Goal: Task Accomplishment & Management: Manage account settings

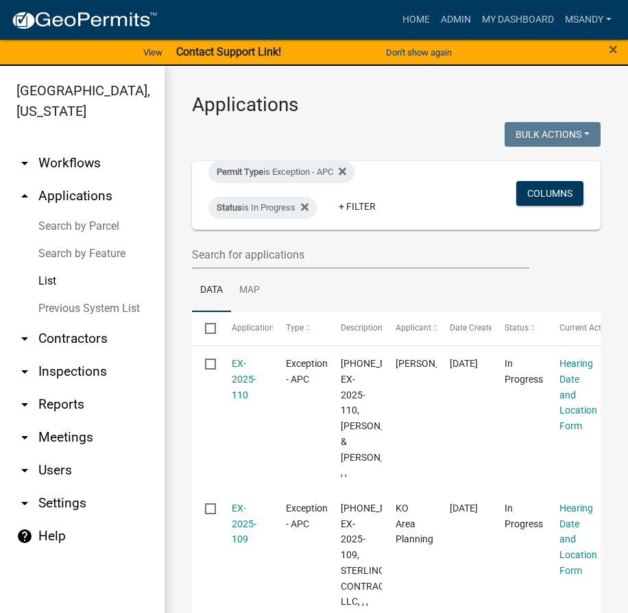
select select "3: 100"
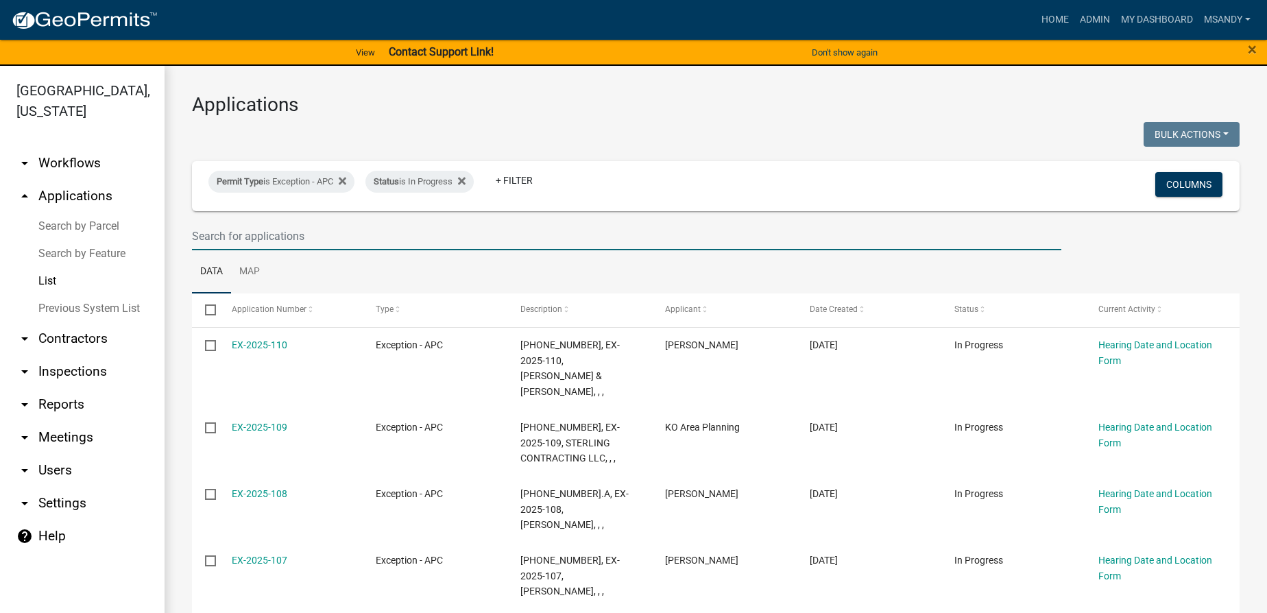
click at [336, 241] on input "text" at bounding box center [626, 236] width 869 height 28
type input "homer miller"
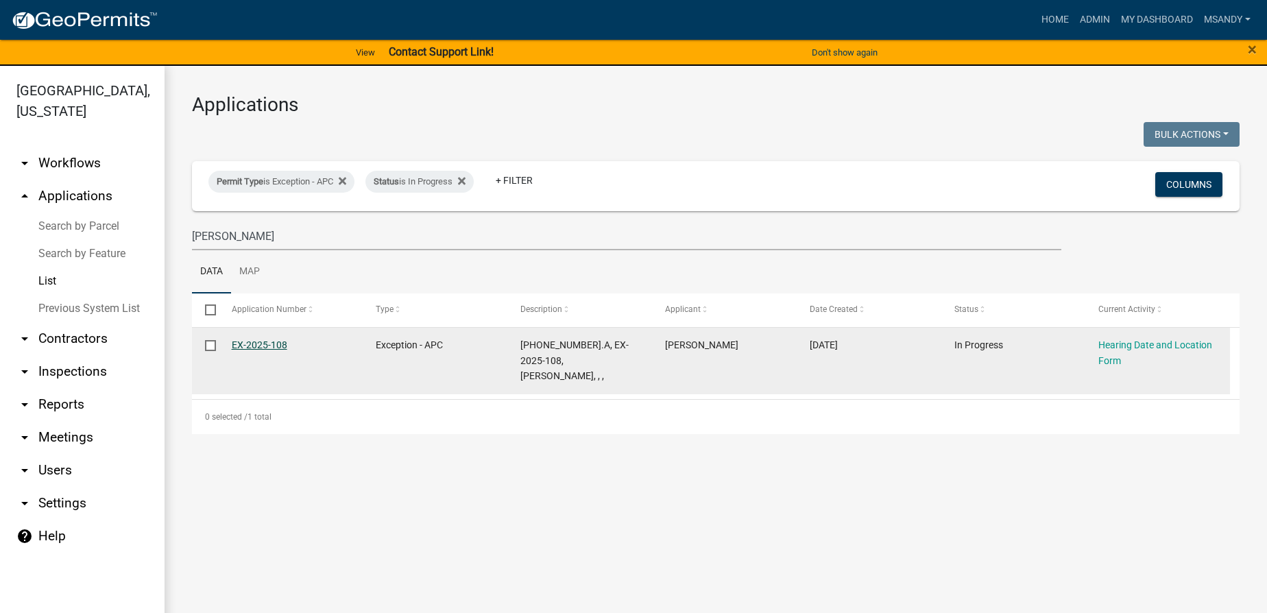
click at [278, 341] on link "EX-2025-108" at bounding box center [260, 344] width 56 height 11
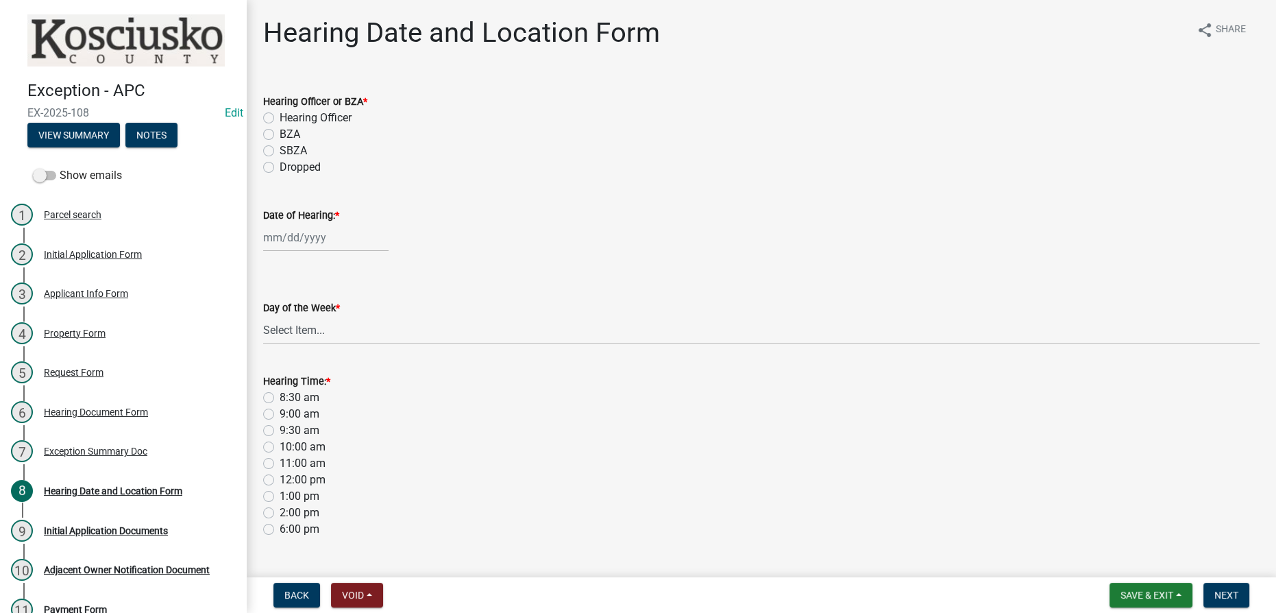
click at [280, 168] on label "Dropped" at bounding box center [300, 167] width 41 height 16
click at [280, 168] on input "Dropped" at bounding box center [284, 163] width 9 height 9
radio input "true"
select select "9"
select select "2025"
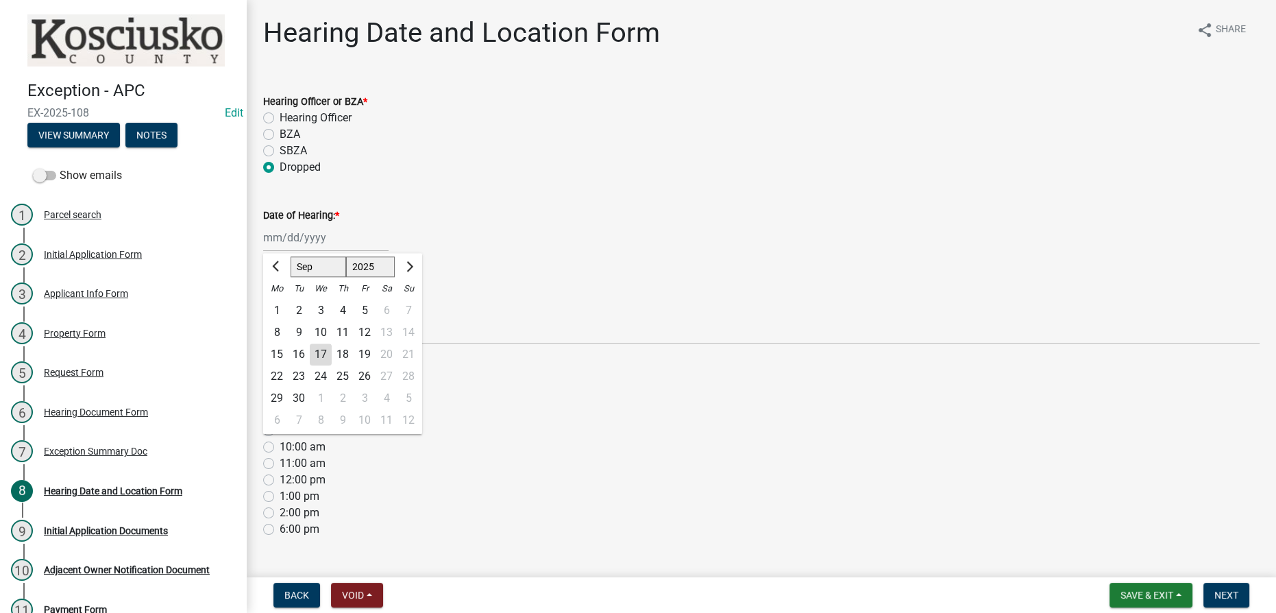
click at [301, 235] on div "Jan Feb Mar Apr May Jun Jul Aug Sep Oct Nov Dec 2022 2023 2024 2025 2026 2027 2…" at bounding box center [325, 237] width 125 height 28
click at [323, 356] on div "17" at bounding box center [321, 354] width 22 height 22
type input "[DATE]"
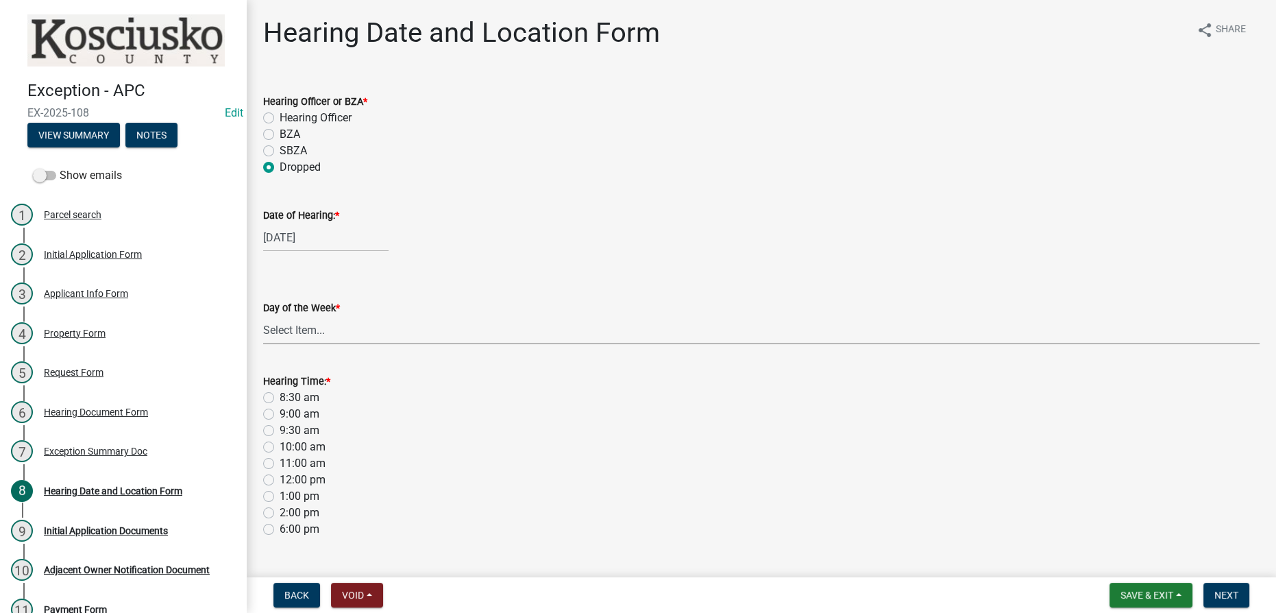
click at [298, 335] on select "Select Item... Monday Tuesday Wednesday Thursday Friday Saturday Sunday" at bounding box center [761, 330] width 997 height 28
click at [263, 316] on select "Select Item... Monday Tuesday Wednesday Thursday Friday Saturday Sunday" at bounding box center [761, 330] width 997 height 28
select select "0c43f188-ec9f-4183-8c76-a17e635a9bf1"
click at [280, 417] on label "9:00 am" at bounding box center [300, 414] width 40 height 16
click at [280, 415] on input "9:00 am" at bounding box center [284, 410] width 9 height 9
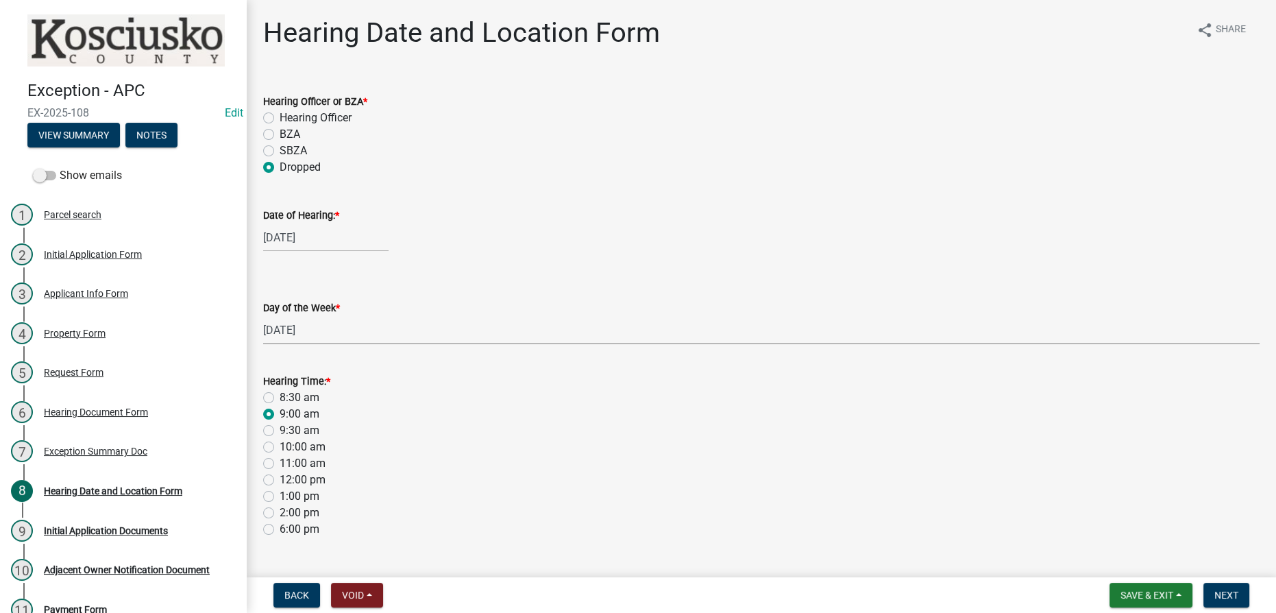
radio input "true"
click at [627, 593] on span "Next" at bounding box center [1227, 595] width 24 height 11
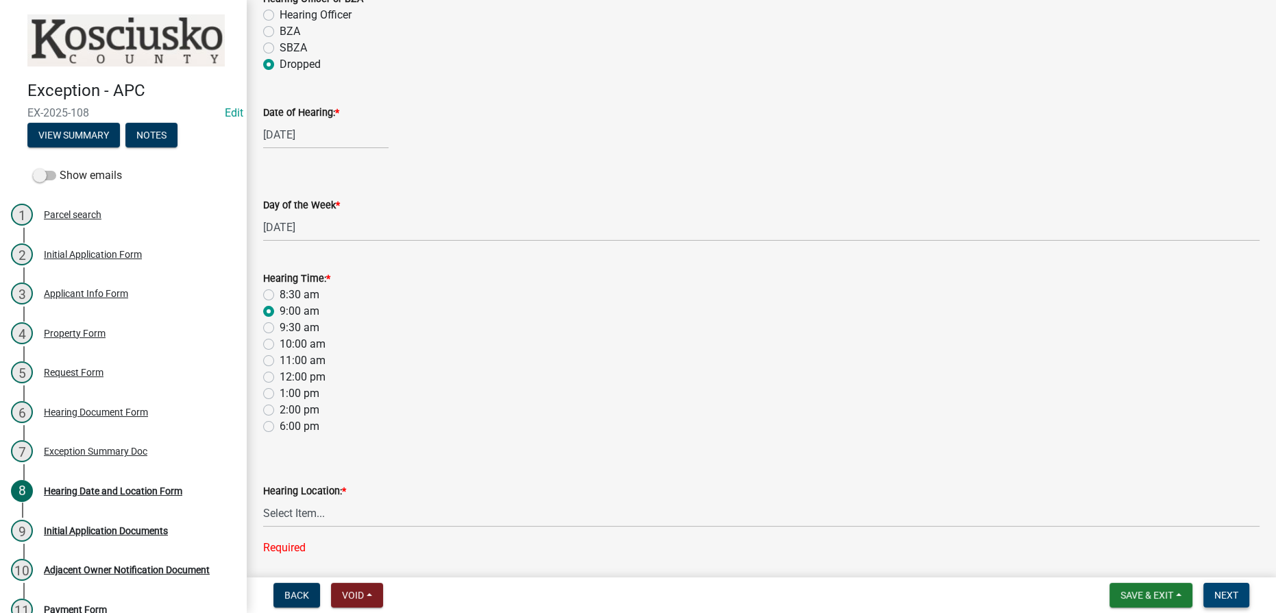
scroll to position [152, 0]
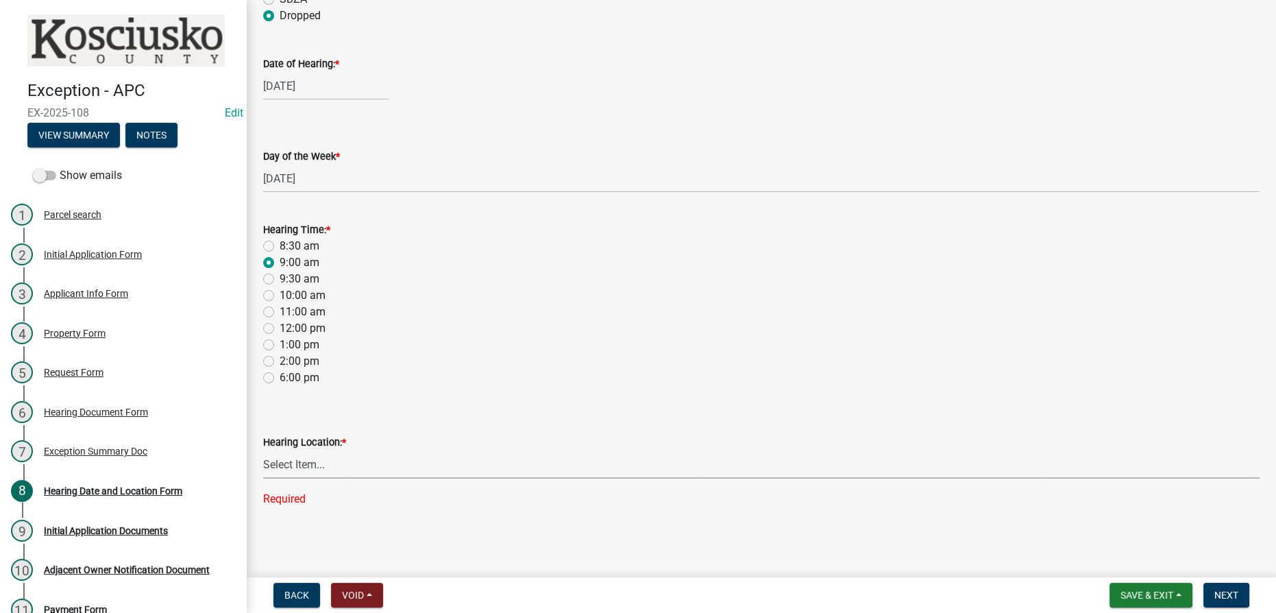
click at [474, 471] on select "Select Item... Area Plan Commission Office - 100 W Center St., Warsaw Justice B…" at bounding box center [761, 464] width 997 height 28
click at [263, 477] on select "Select Item... Area Plan Commission Office - 100 W Center St., Warsaw Justice B…" at bounding box center [761, 464] width 997 height 28
select select "9305b4d2-2966-47b8-be8d-43cbdfa3598a"
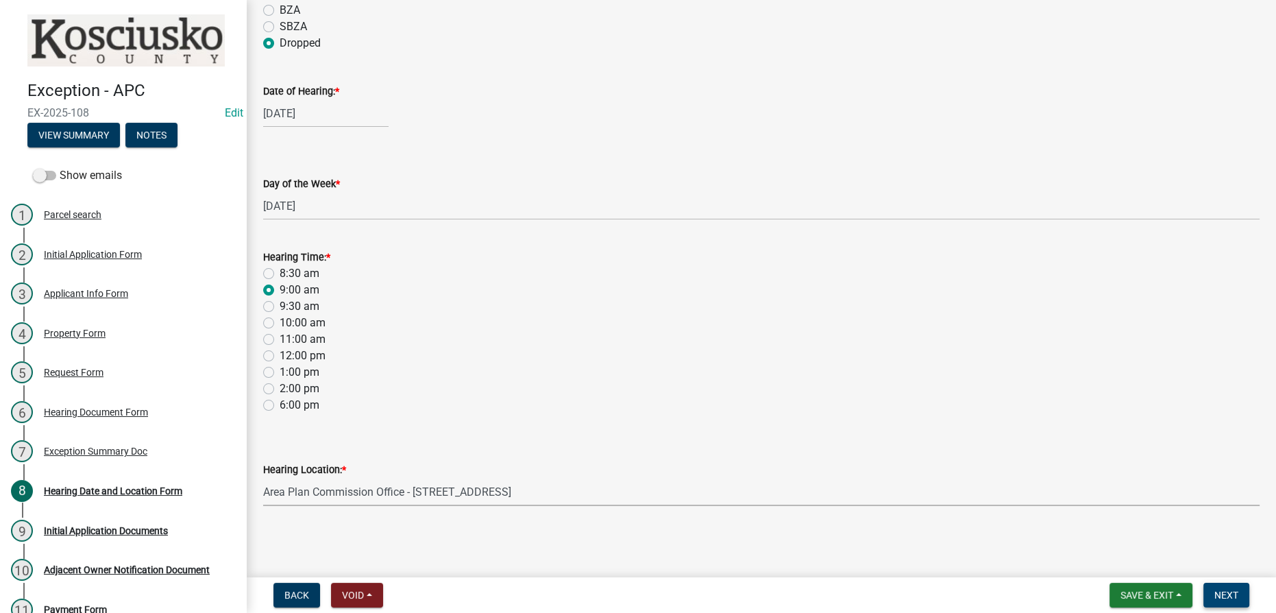
click at [627, 598] on span "Next" at bounding box center [1227, 595] width 24 height 11
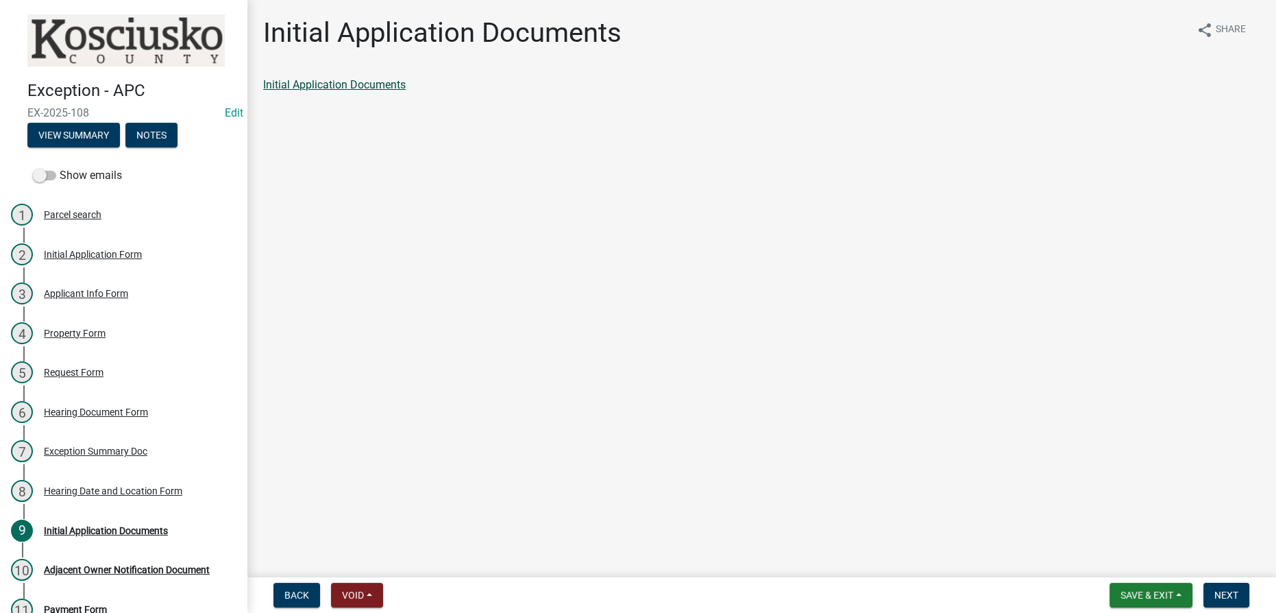
click at [343, 87] on link "Initial Application Documents" at bounding box center [334, 84] width 143 height 13
click at [627, 600] on span "Next" at bounding box center [1227, 595] width 24 height 11
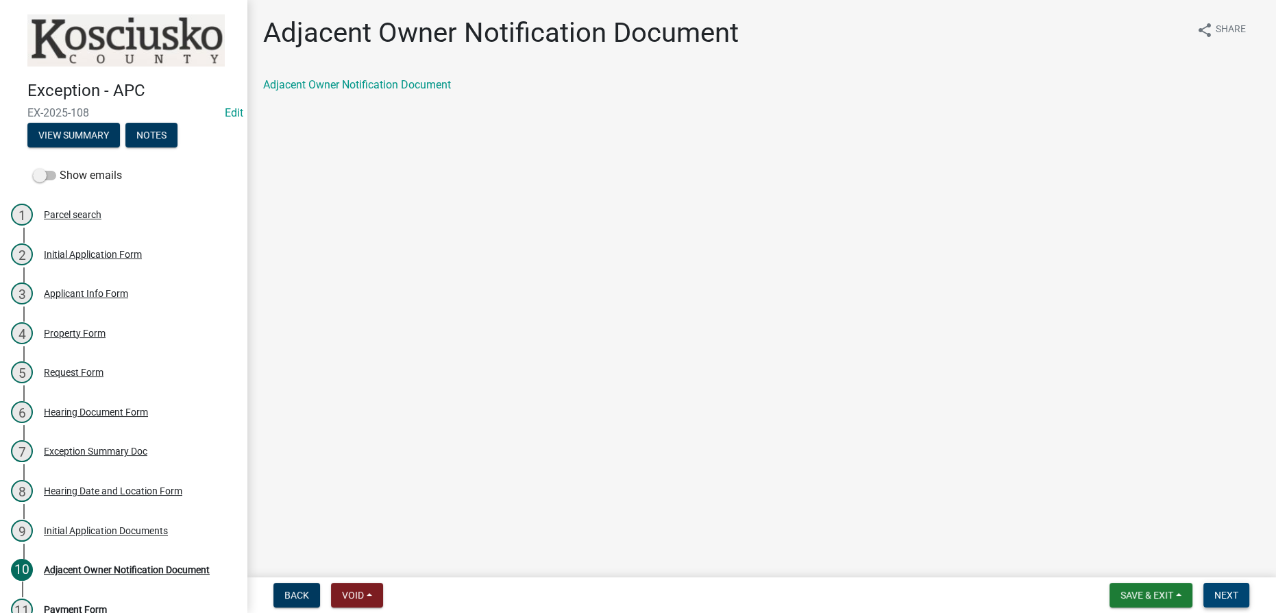
click at [627, 598] on span "Next" at bounding box center [1227, 595] width 24 height 11
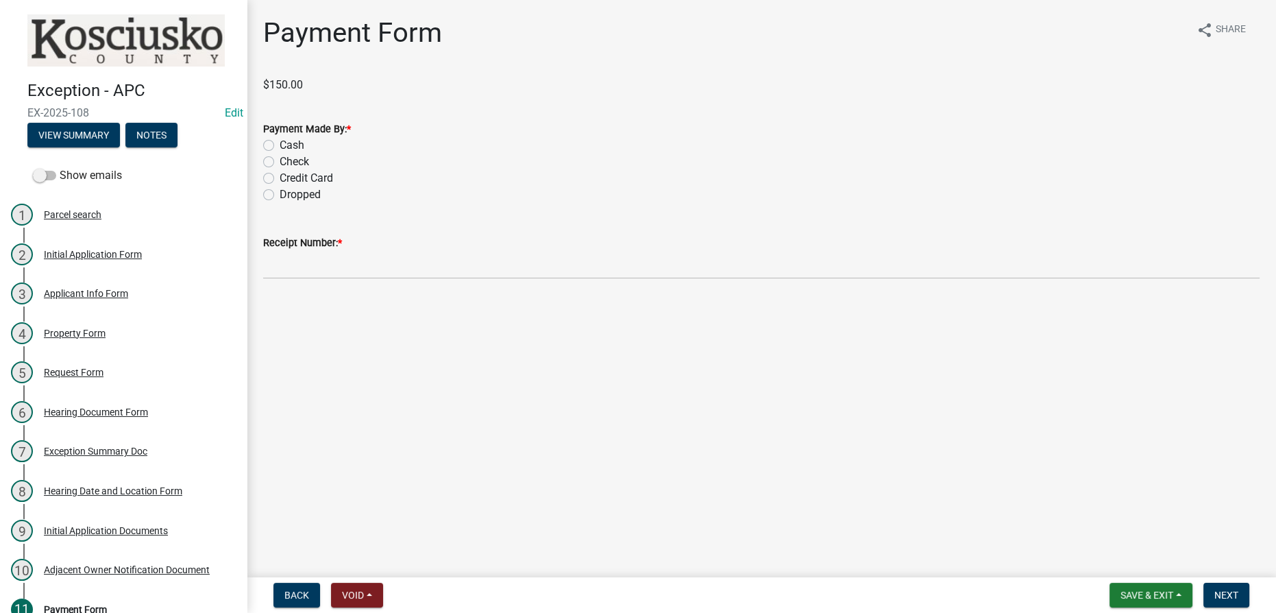
click at [280, 195] on label "Dropped" at bounding box center [300, 194] width 41 height 16
click at [280, 195] on input "Dropped" at bounding box center [284, 190] width 9 height 9
radio input "true"
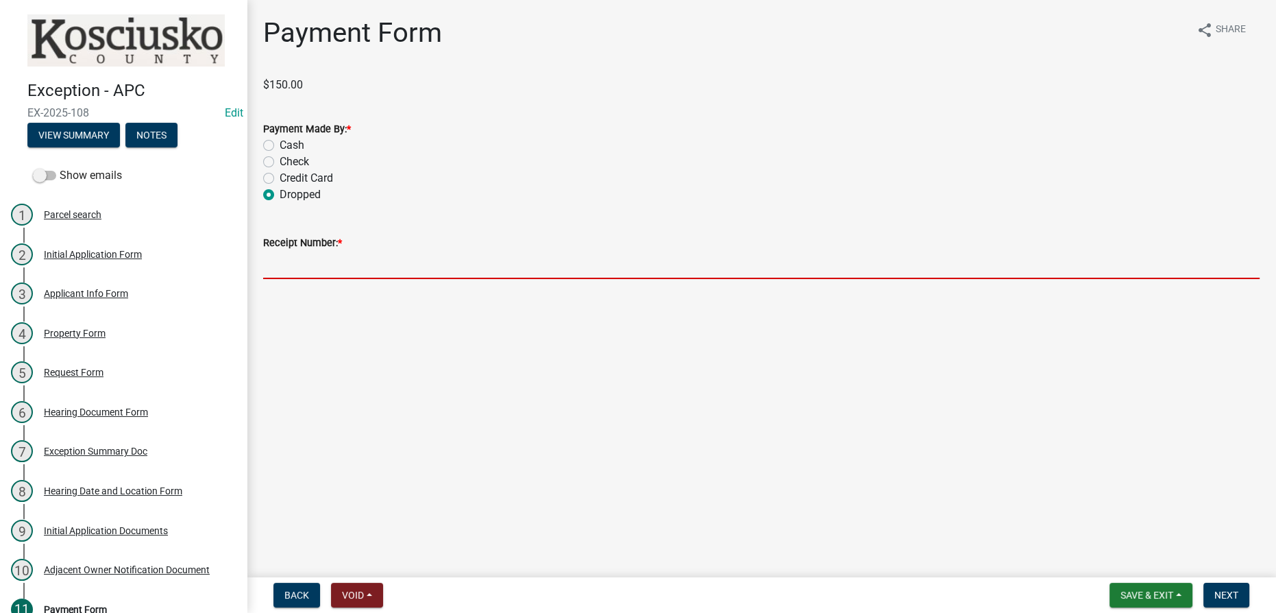
click at [337, 271] on input "Receipt Number: *" at bounding box center [761, 265] width 997 height 28
type input "NA"
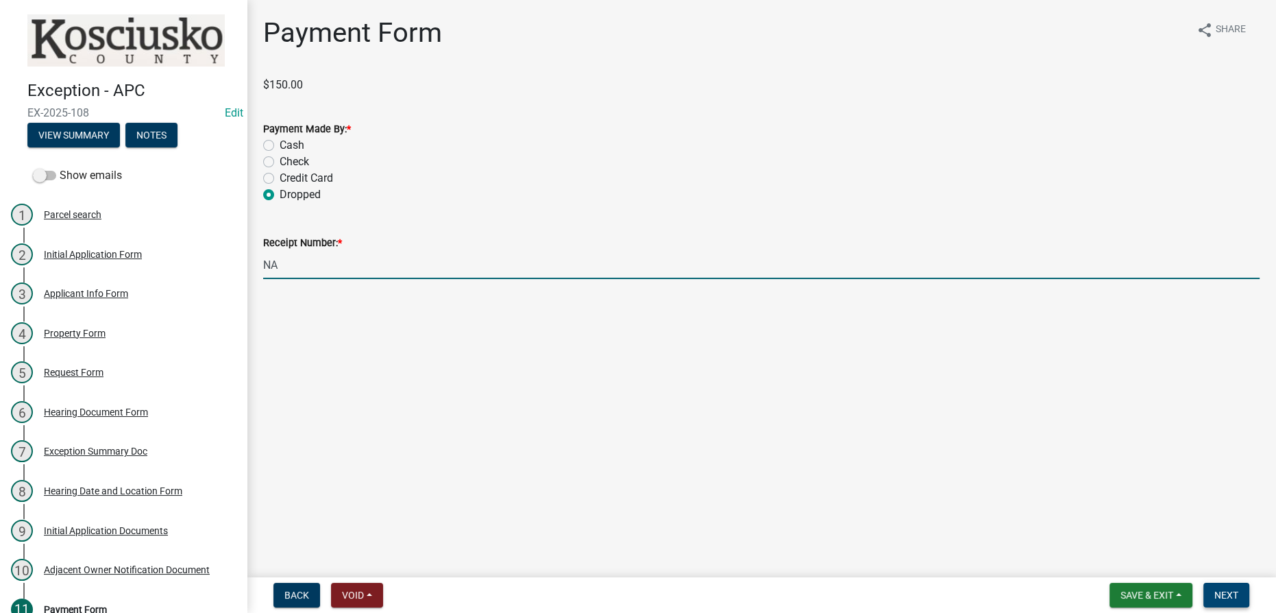
click at [627, 593] on span "Next" at bounding box center [1227, 595] width 24 height 11
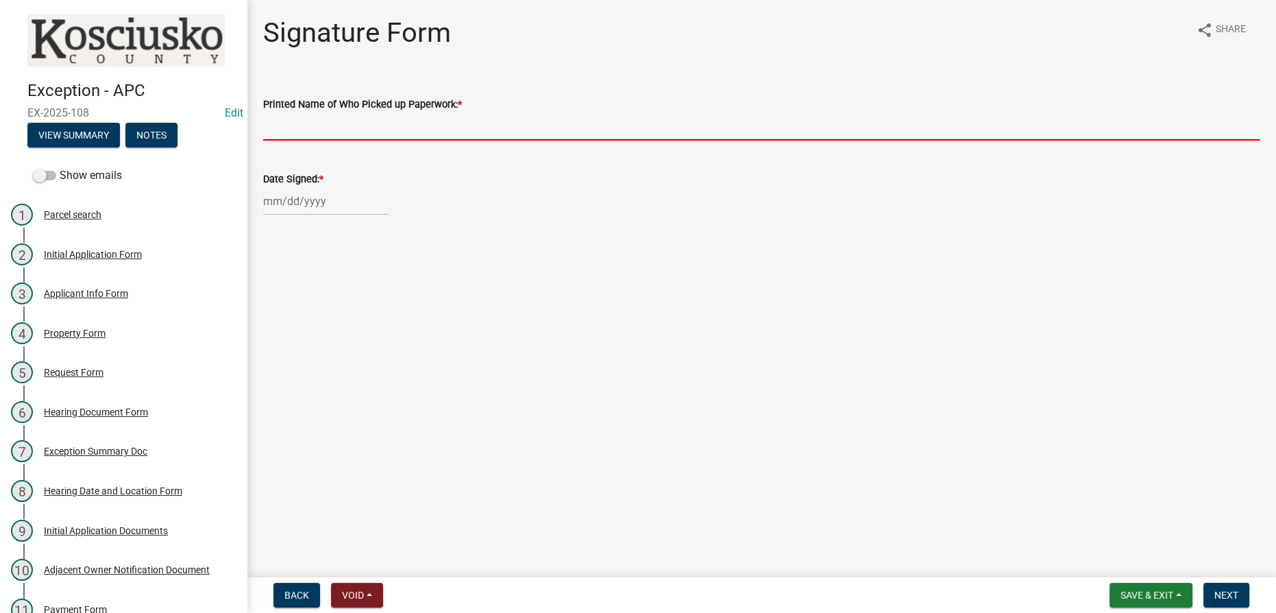
click at [311, 114] on input "Printed Name of Who Picked up Paperwork: *" at bounding box center [761, 126] width 997 height 28
type input "Dropped"
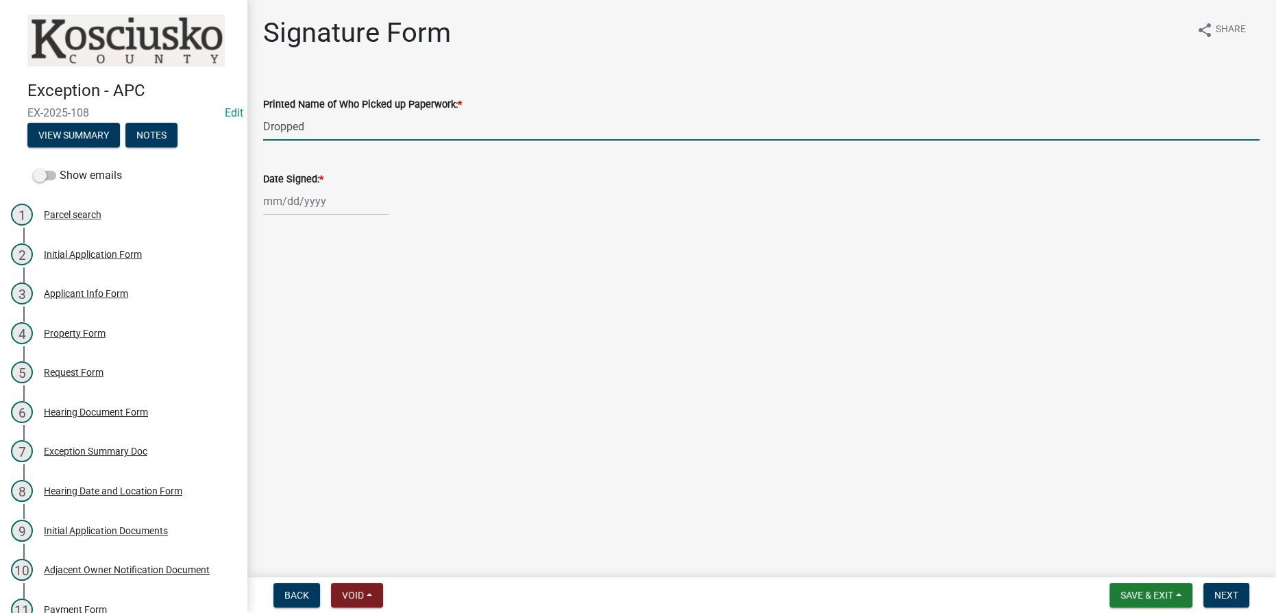
select select "9"
select select "2025"
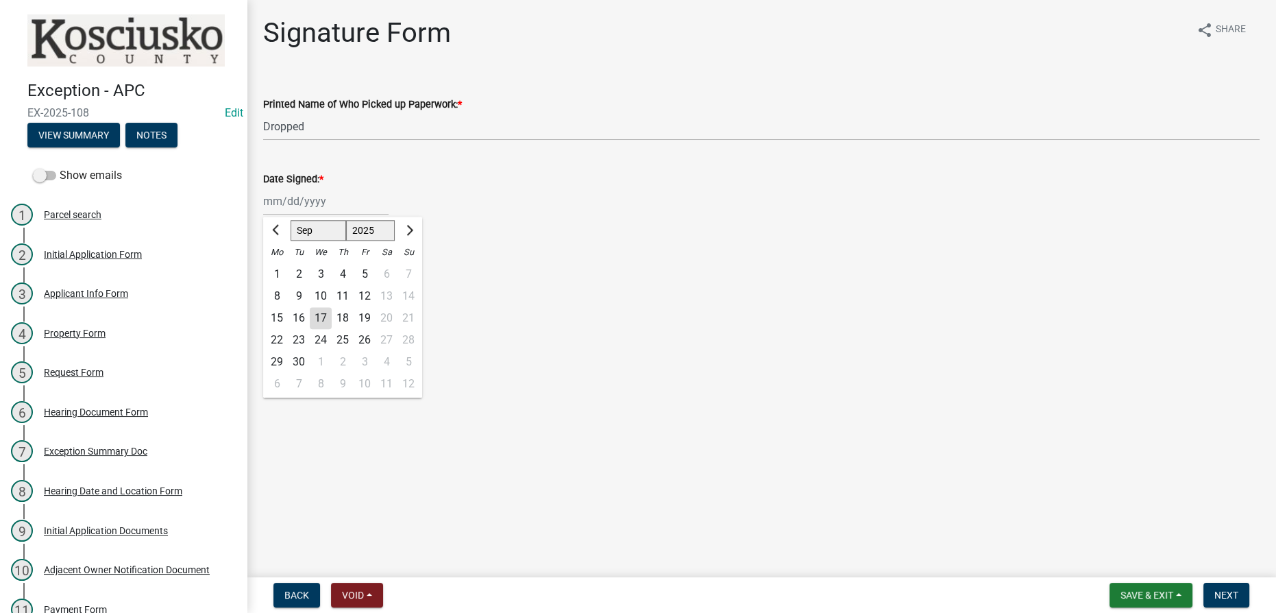
click at [295, 204] on div "Jan Feb Mar Apr May Jun Jul Aug Sep Oct Nov Dec 1525 1526 1527 1528 1529 1530 1…" at bounding box center [325, 201] width 125 height 28
click at [318, 314] on div "17" at bounding box center [321, 318] width 22 height 22
type input "[DATE]"
click at [627, 599] on span "Next" at bounding box center [1227, 595] width 24 height 11
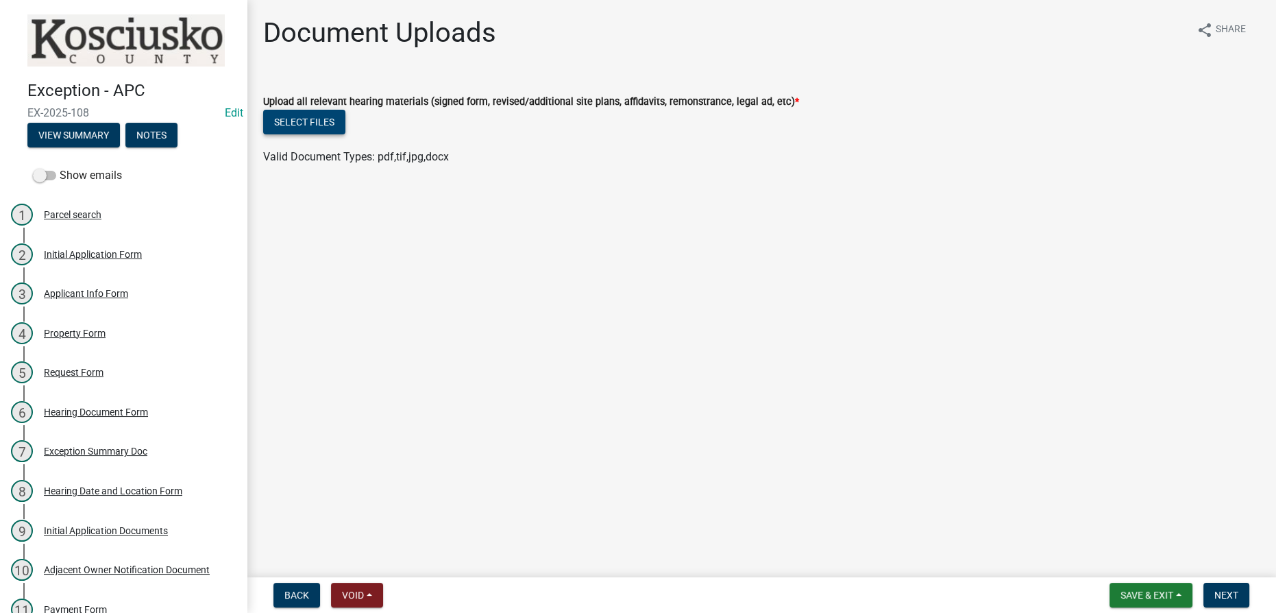
click at [291, 118] on button "Select files" at bounding box center [304, 122] width 82 height 25
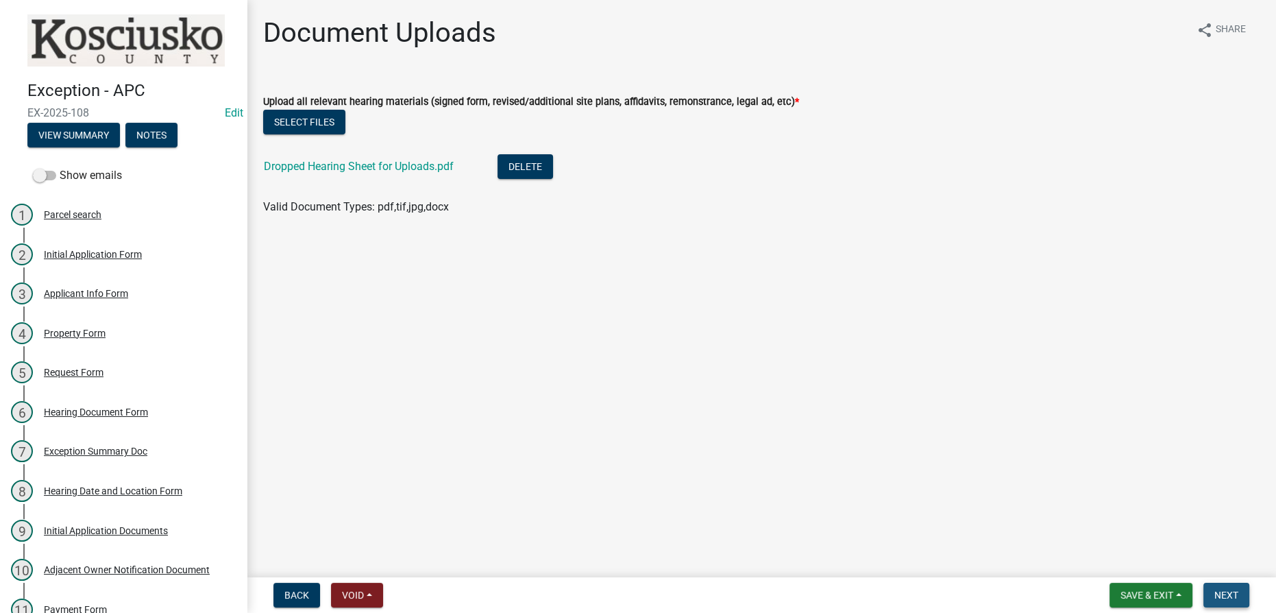
click at [627, 590] on span "Next" at bounding box center [1227, 595] width 24 height 11
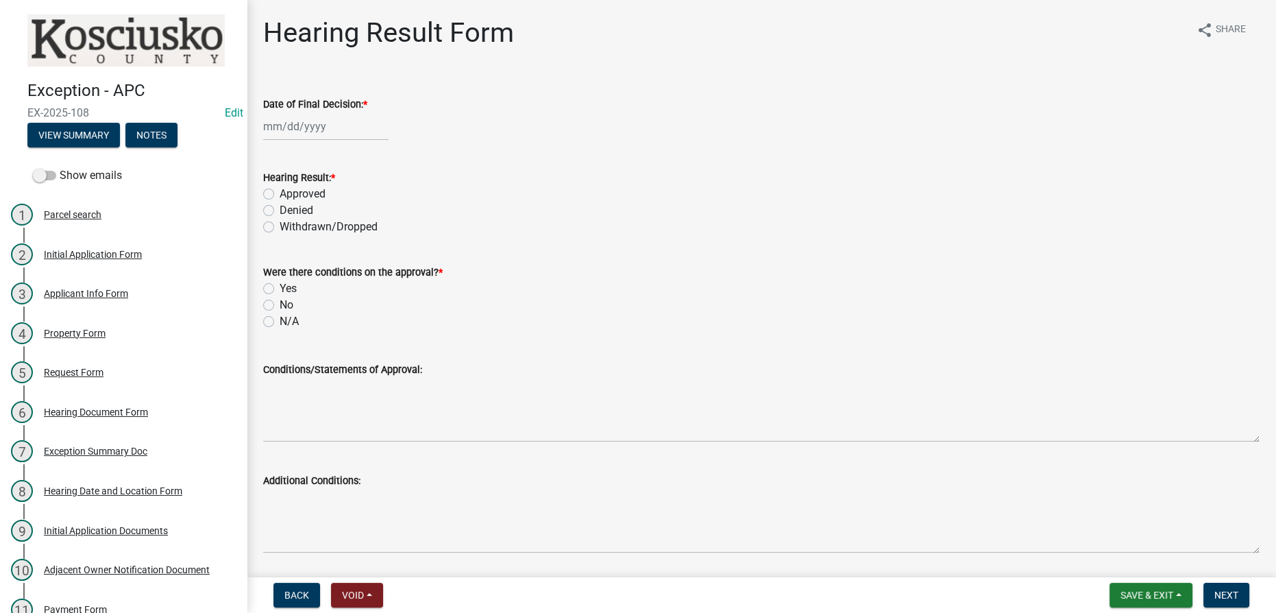
click at [310, 123] on div at bounding box center [325, 126] width 125 height 28
select select "9"
select select "2025"
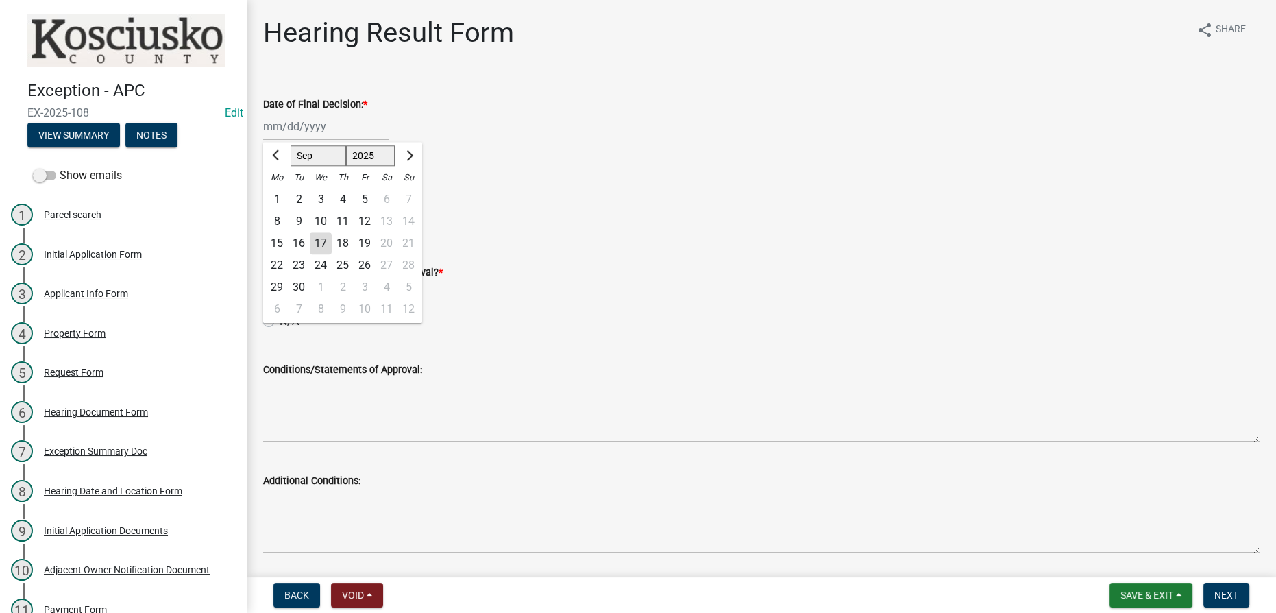
click at [322, 246] on div "17" at bounding box center [321, 243] width 22 height 22
type input "[DATE]"
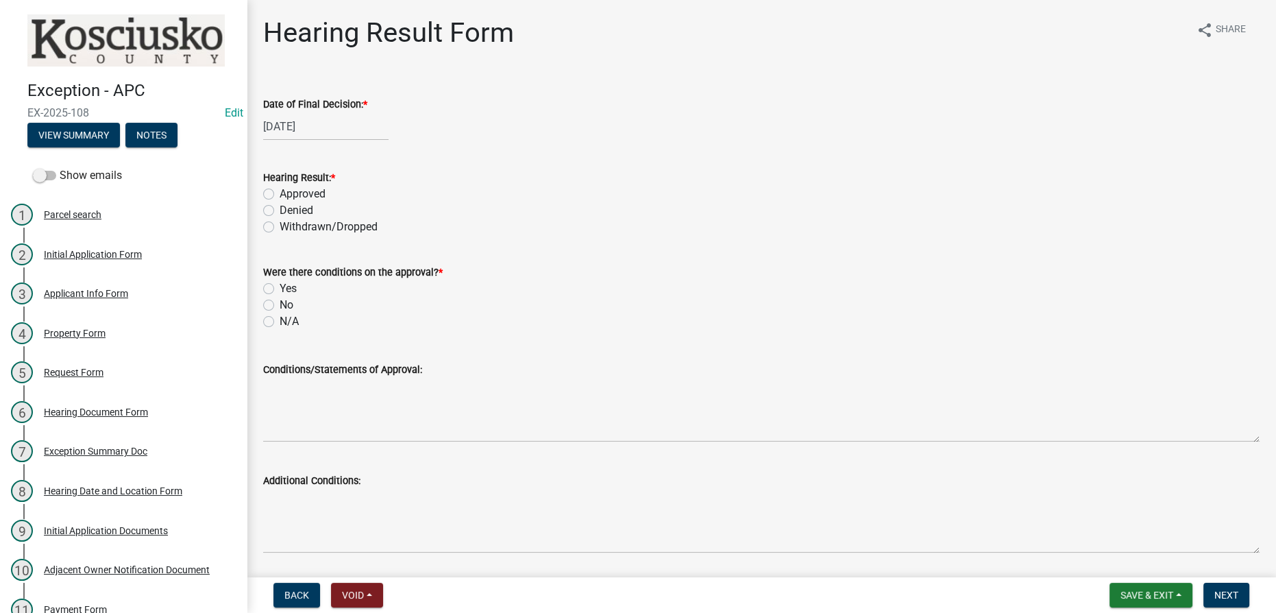
click at [280, 228] on label "Withdrawn/Dropped" at bounding box center [329, 227] width 98 height 16
click at [280, 228] on input "Withdrawn/Dropped" at bounding box center [284, 223] width 9 height 9
radio input "true"
click at [280, 317] on label "N/A" at bounding box center [289, 321] width 19 height 16
click at [280, 317] on input "N/A" at bounding box center [284, 317] width 9 height 9
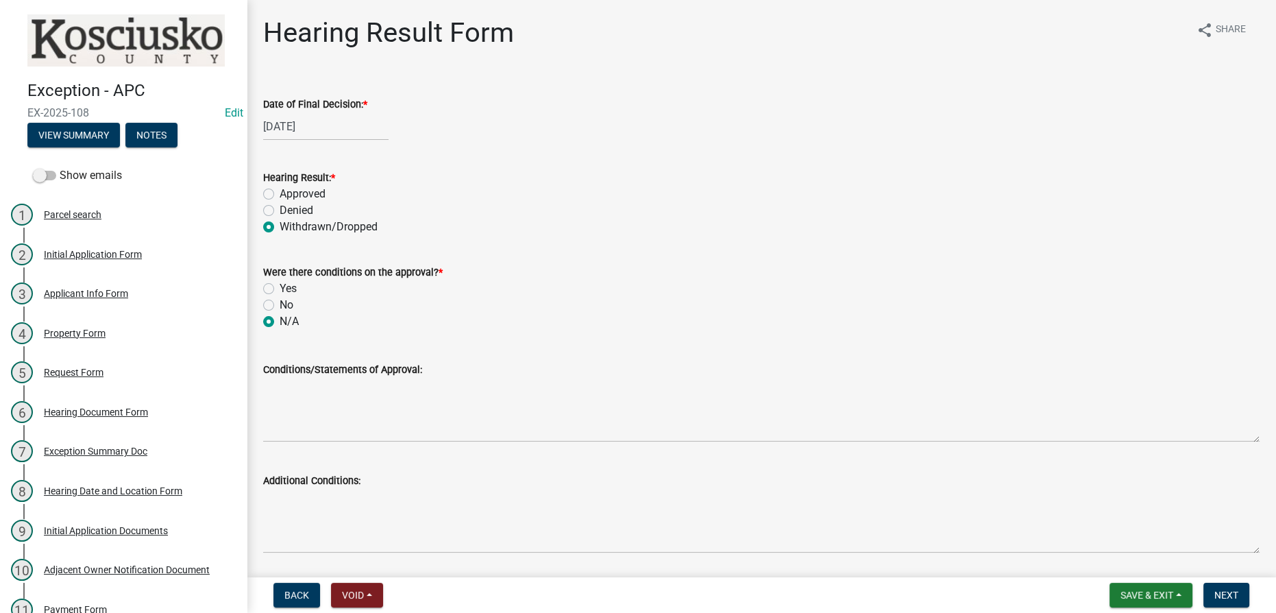
radio input "true"
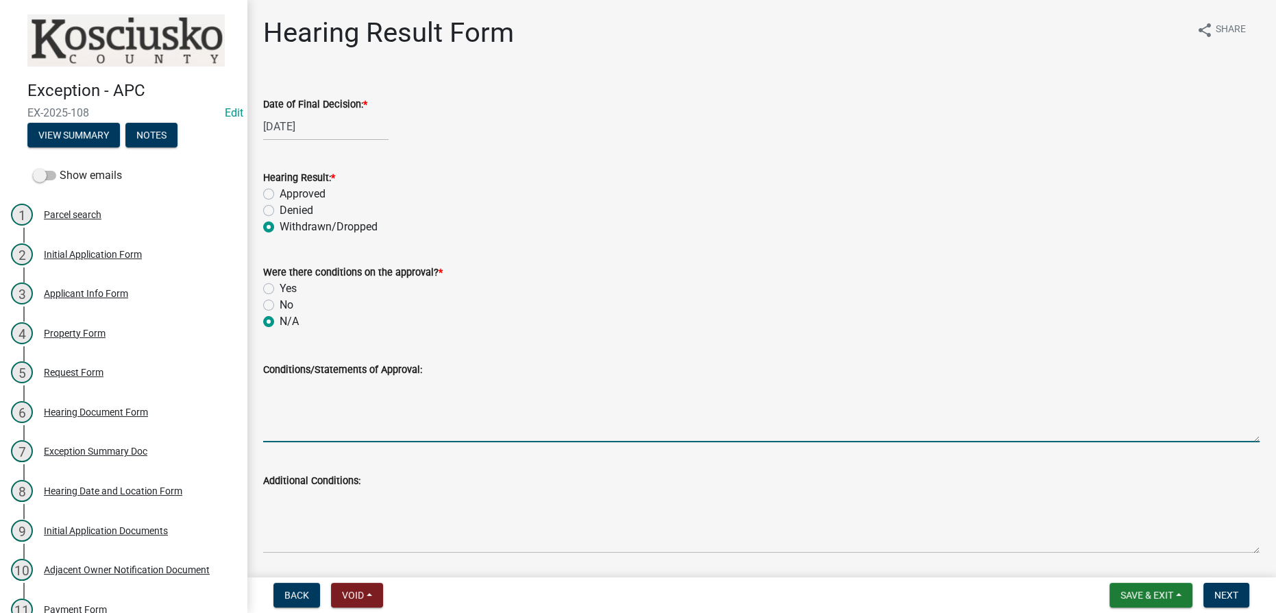
click at [304, 379] on textarea "Conditions/Statements of Approval:" at bounding box center [761, 410] width 997 height 64
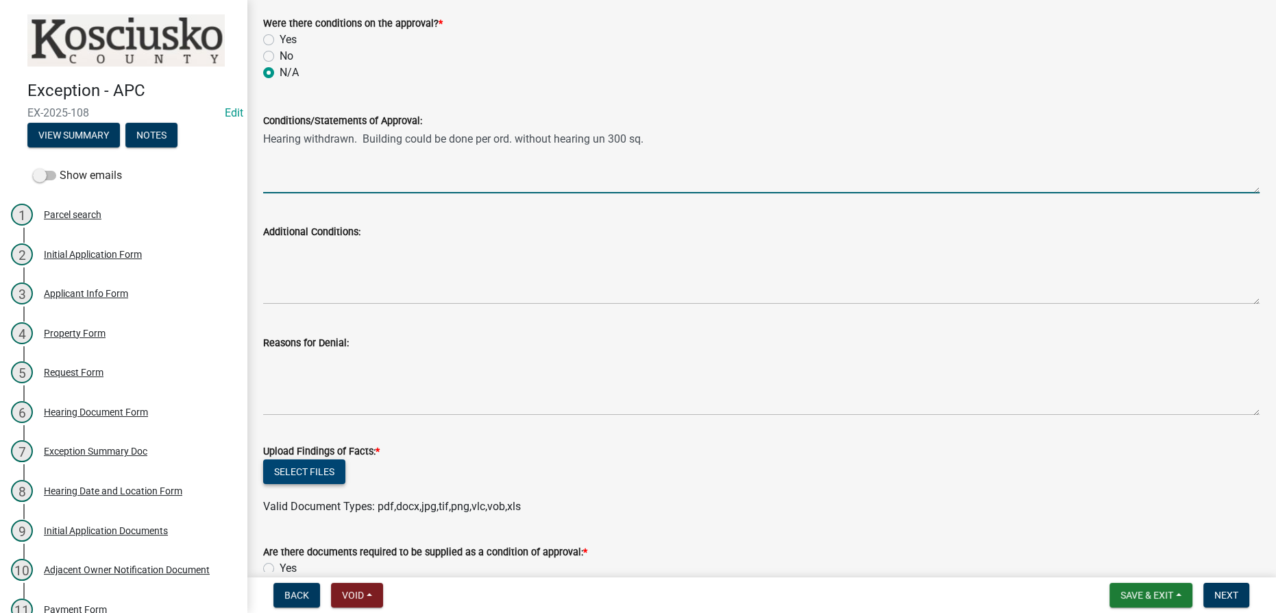
type textarea "Hearing withdrawn. Building could be done per ord. without hearing un 300 sq."
click at [282, 471] on button "Select files" at bounding box center [304, 471] width 82 height 25
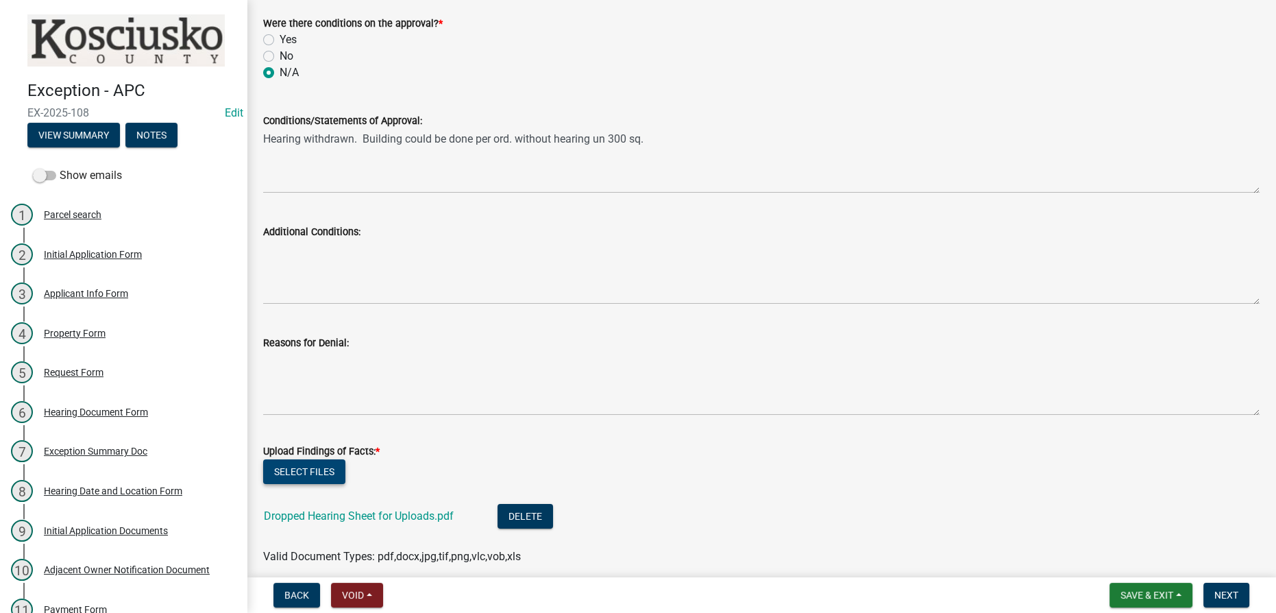
scroll to position [686, 0]
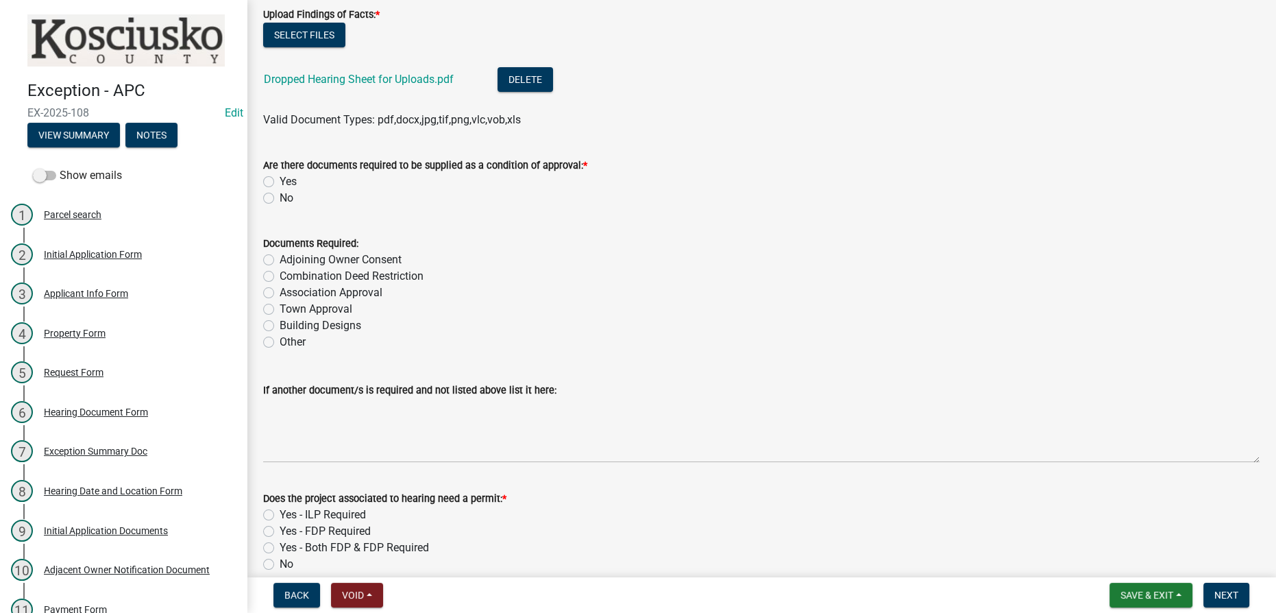
click at [280, 198] on label "No" at bounding box center [287, 198] width 14 height 16
click at [280, 198] on input "No" at bounding box center [284, 194] width 9 height 9
radio input "true"
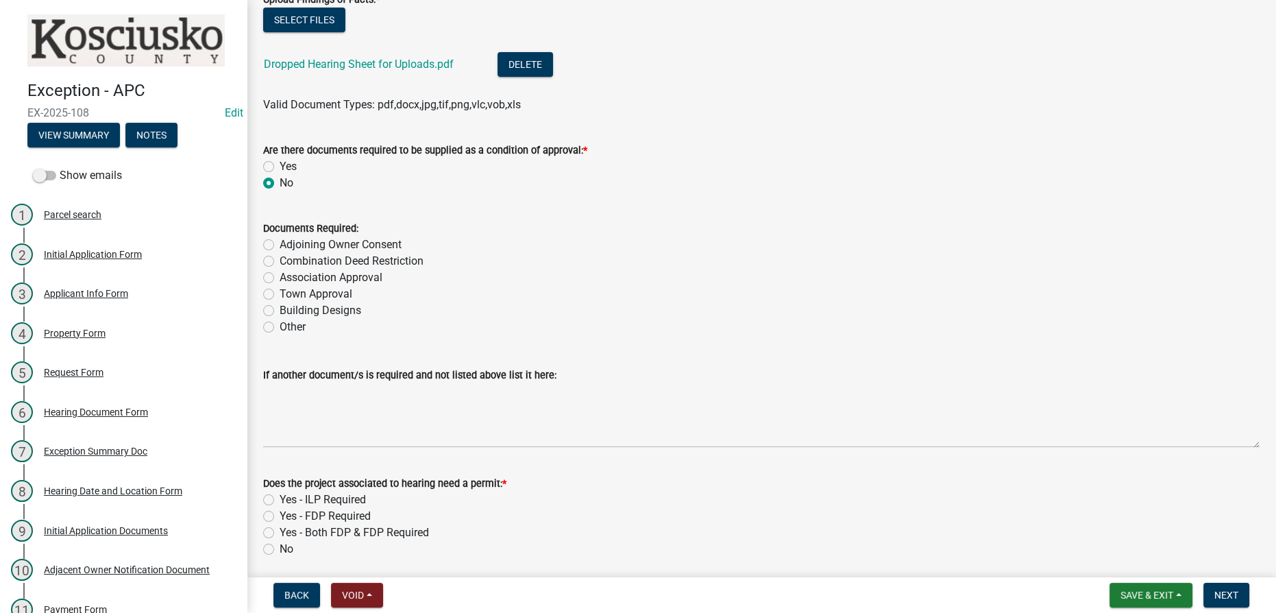
scroll to position [825, 0]
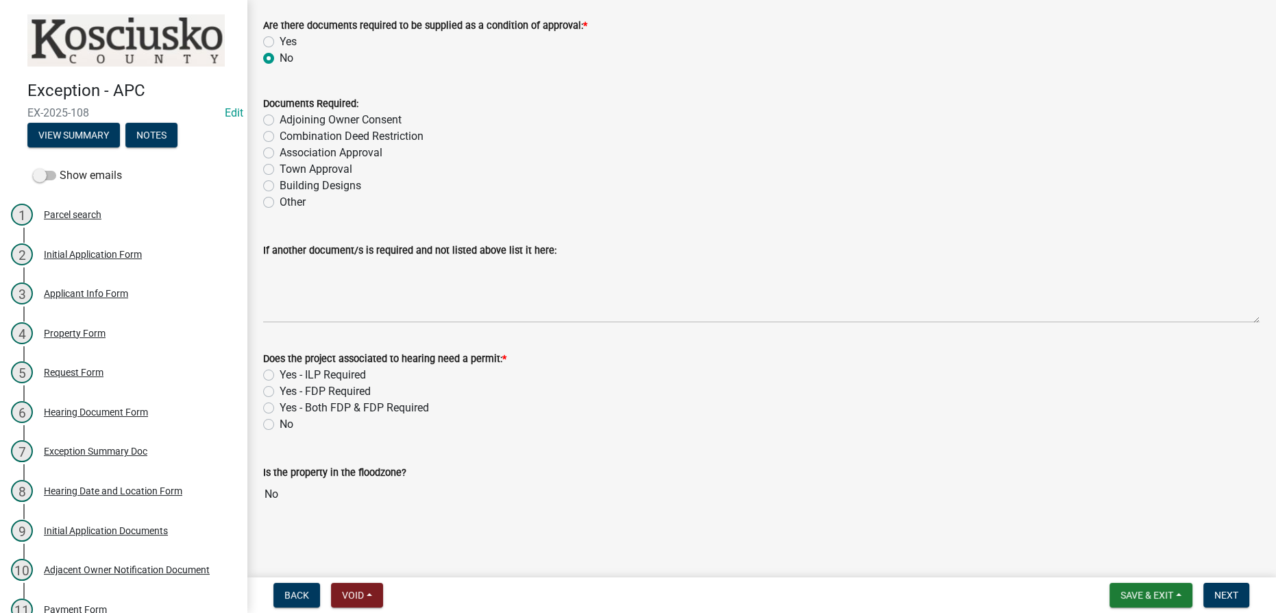
click at [280, 425] on label "No" at bounding box center [287, 424] width 14 height 16
click at [280, 425] on input "No" at bounding box center [284, 420] width 9 height 9
radio input "true"
click at [280, 370] on label "Yes - ILP Required" at bounding box center [323, 375] width 86 height 16
click at [280, 370] on input "Yes - ILP Required" at bounding box center [284, 371] width 9 height 9
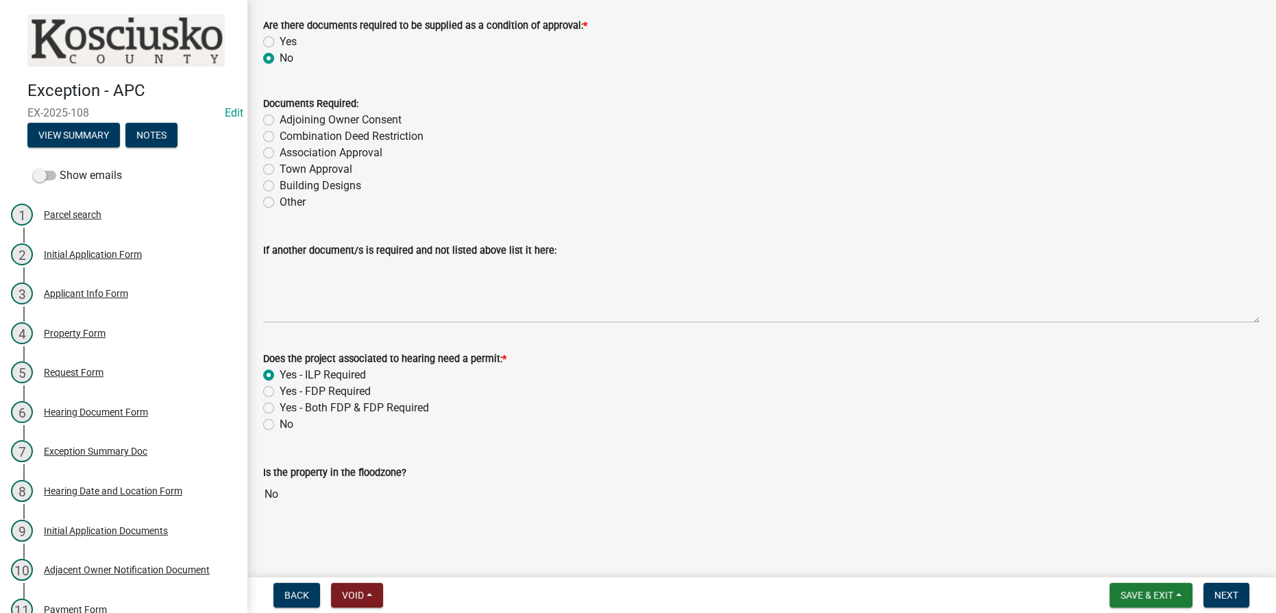
radio input "true"
click at [627, 596] on span "Next" at bounding box center [1227, 595] width 24 height 11
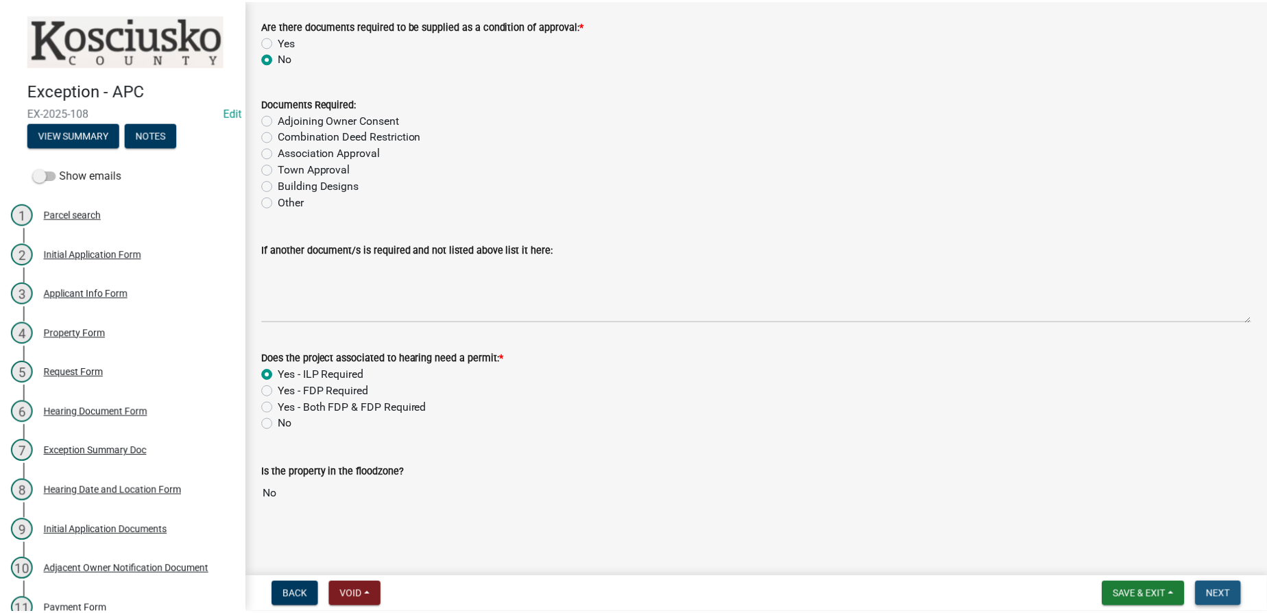
scroll to position [0, 0]
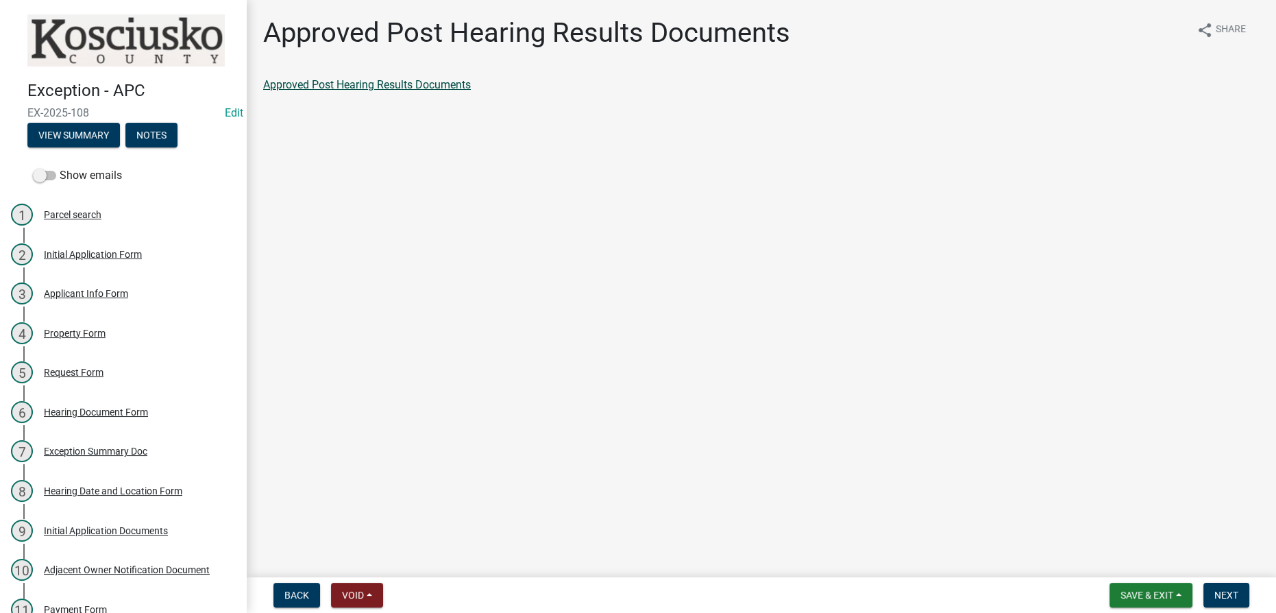
click at [427, 89] on link "Approved Post Hearing Results Documents" at bounding box center [367, 84] width 208 height 13
click at [627, 594] on span "Next" at bounding box center [1227, 595] width 24 height 11
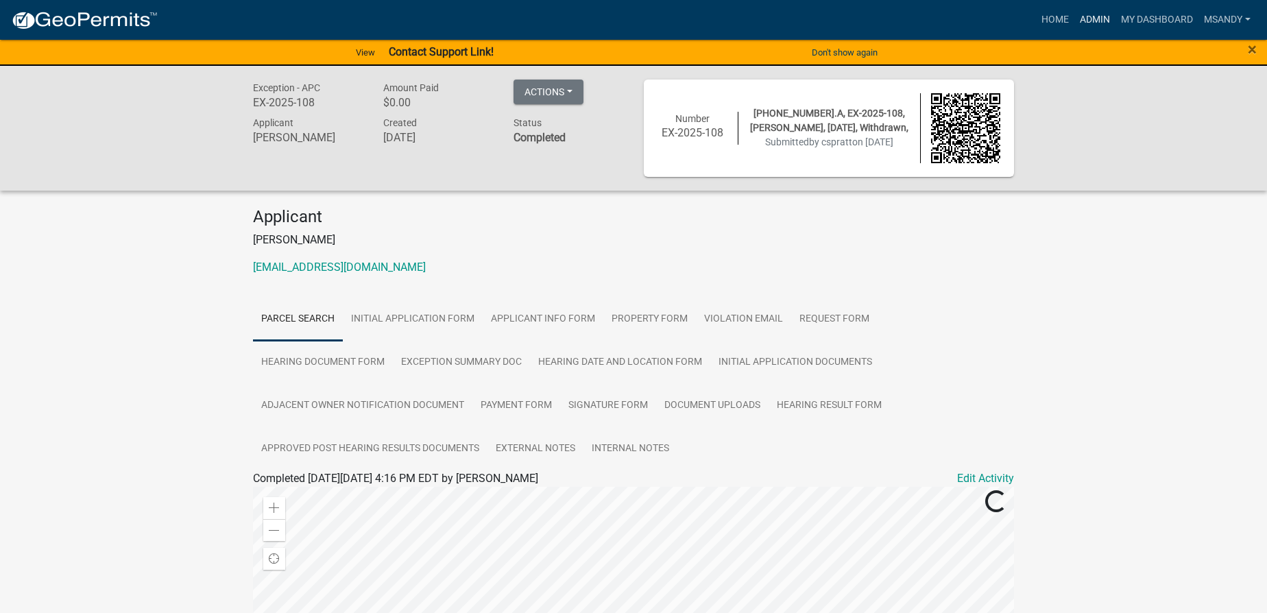
click at [627, 17] on link "Admin" at bounding box center [1094, 20] width 41 height 26
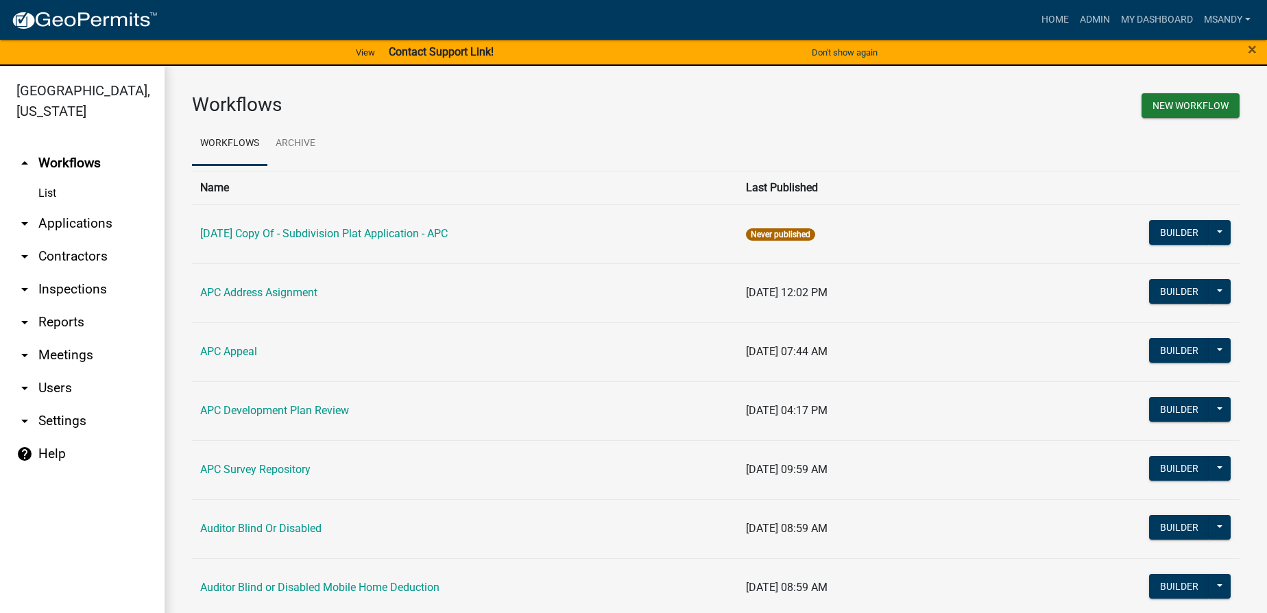
click at [79, 222] on link "arrow_drop_down Applications" at bounding box center [82, 223] width 165 height 33
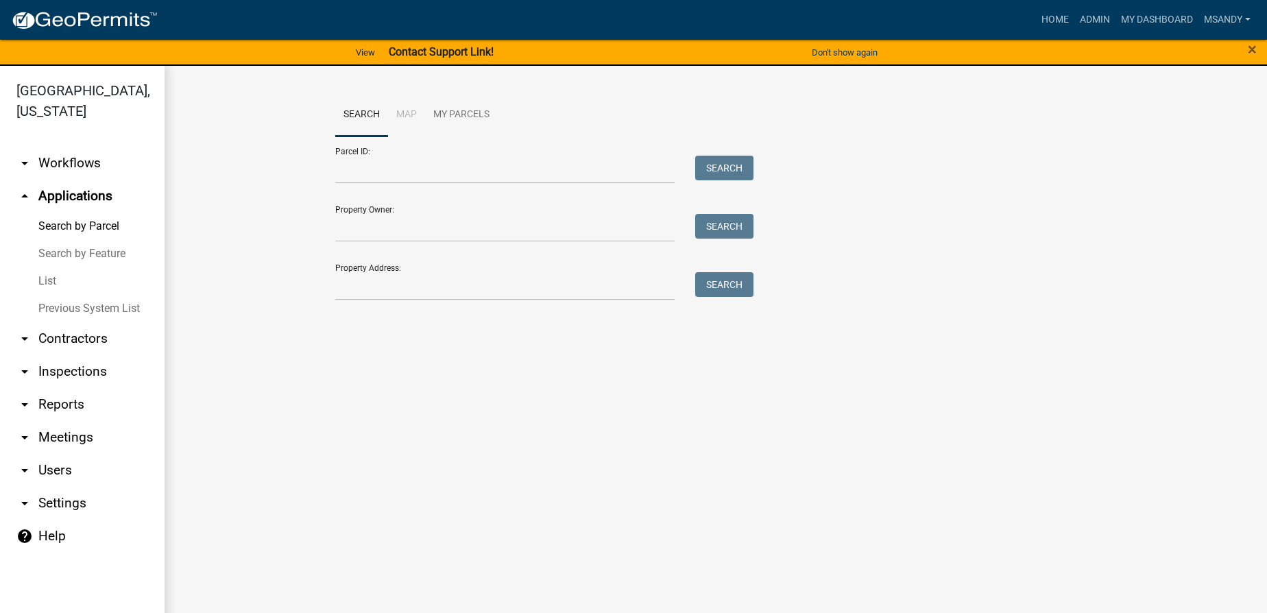
click at [73, 160] on link "arrow_drop_down Workflows" at bounding box center [82, 163] width 165 height 33
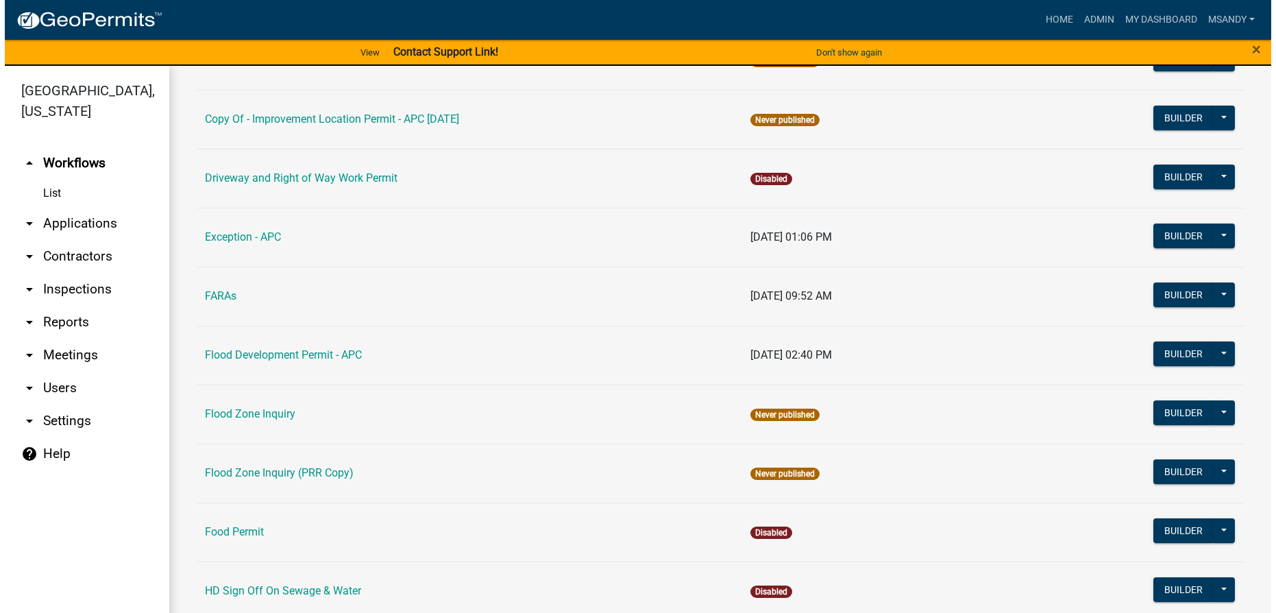
scroll to position [1246, 0]
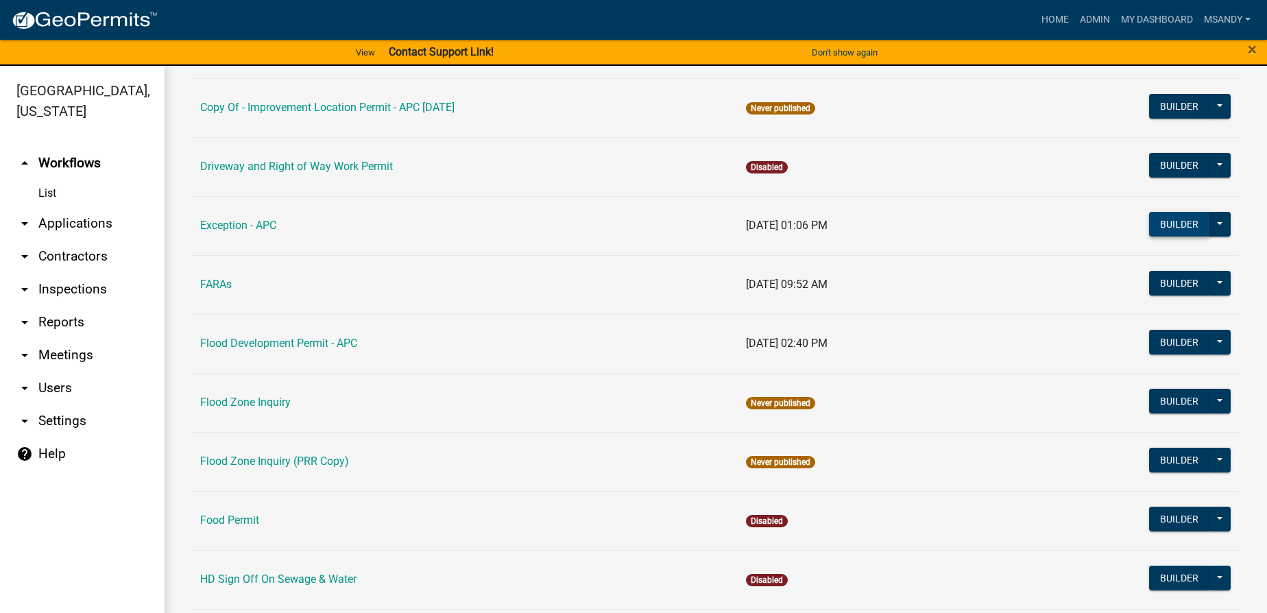
click at [627, 221] on button "Builder" at bounding box center [1179, 224] width 60 height 25
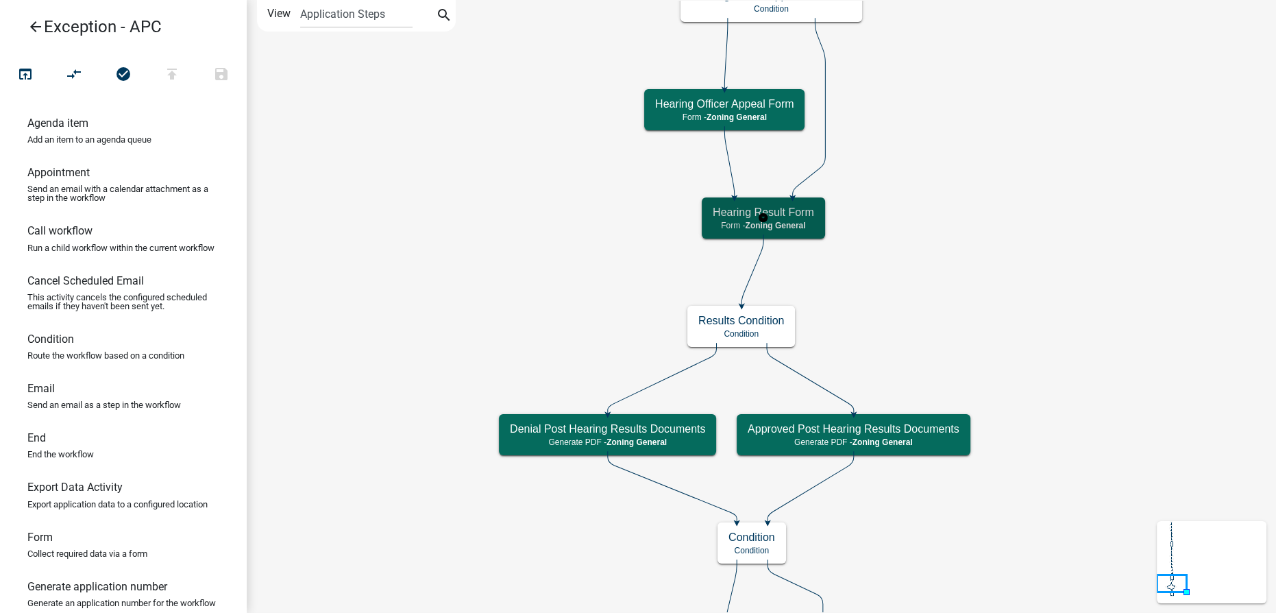
click at [627, 226] on p "Form - Zoning General" at bounding box center [763, 226] width 101 height 10
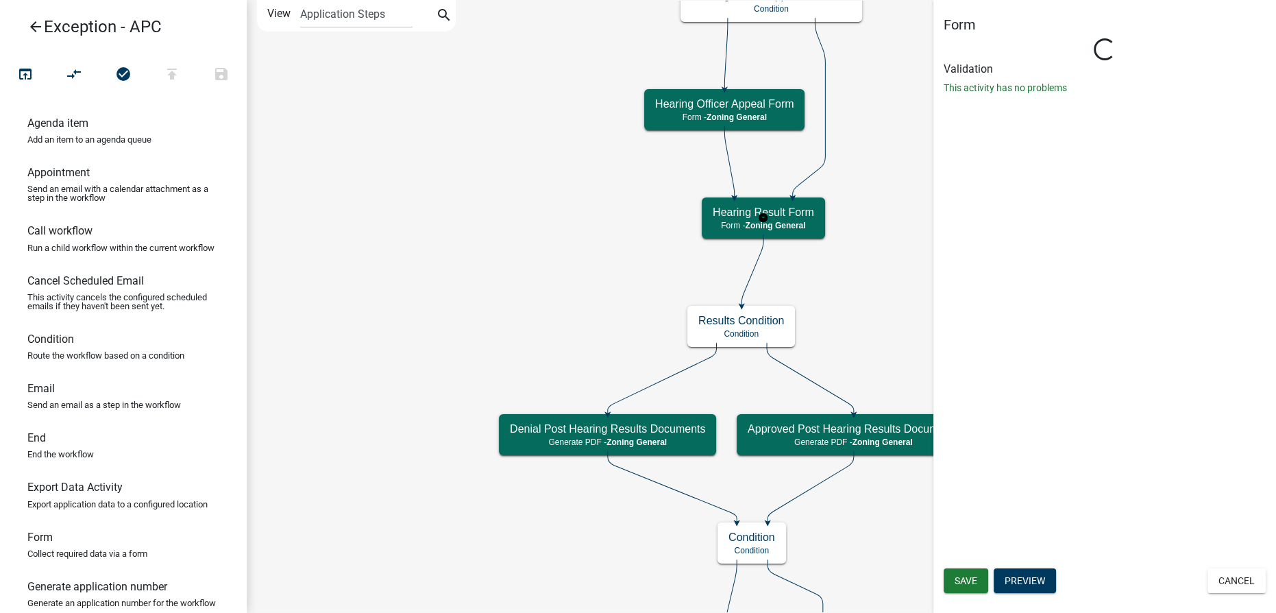
select select "F5831EB7-45AF-42B4-8E14-B3F626A8638C"
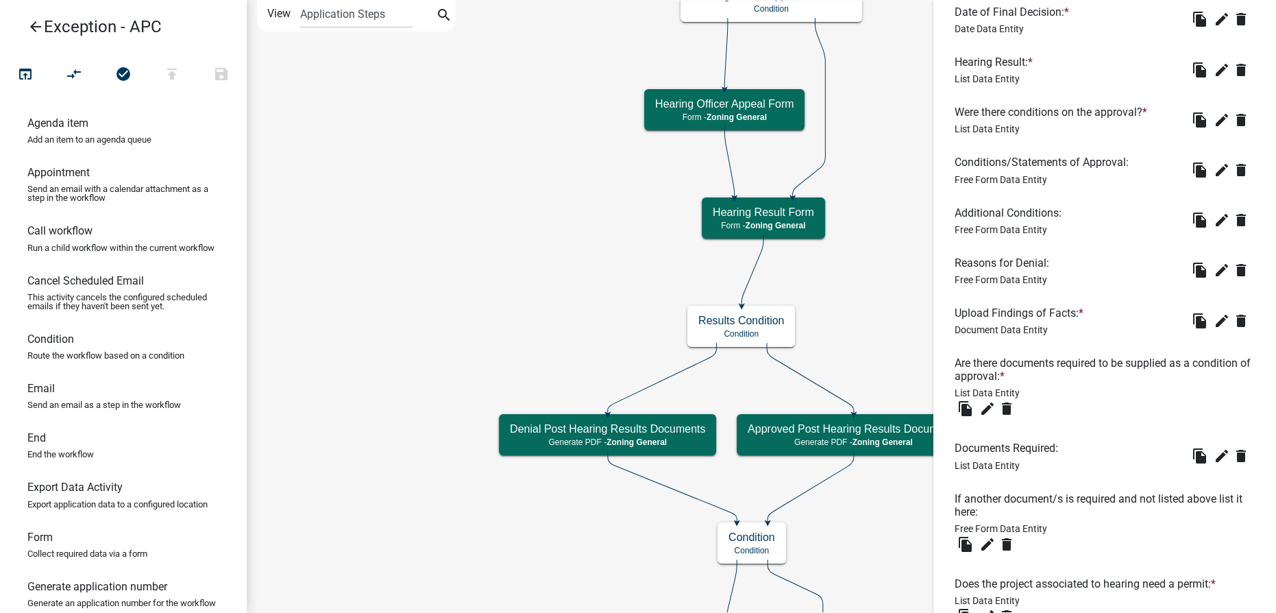
scroll to position [498, 0]
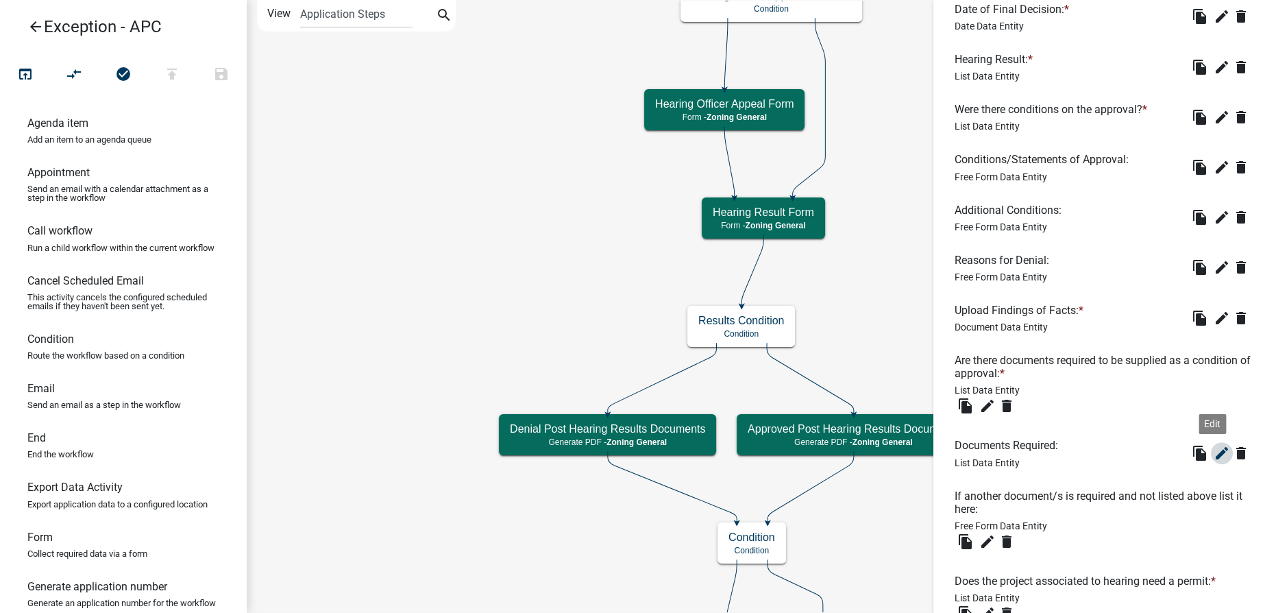
click at [627, 457] on icon "edit" at bounding box center [1222, 453] width 16 height 16
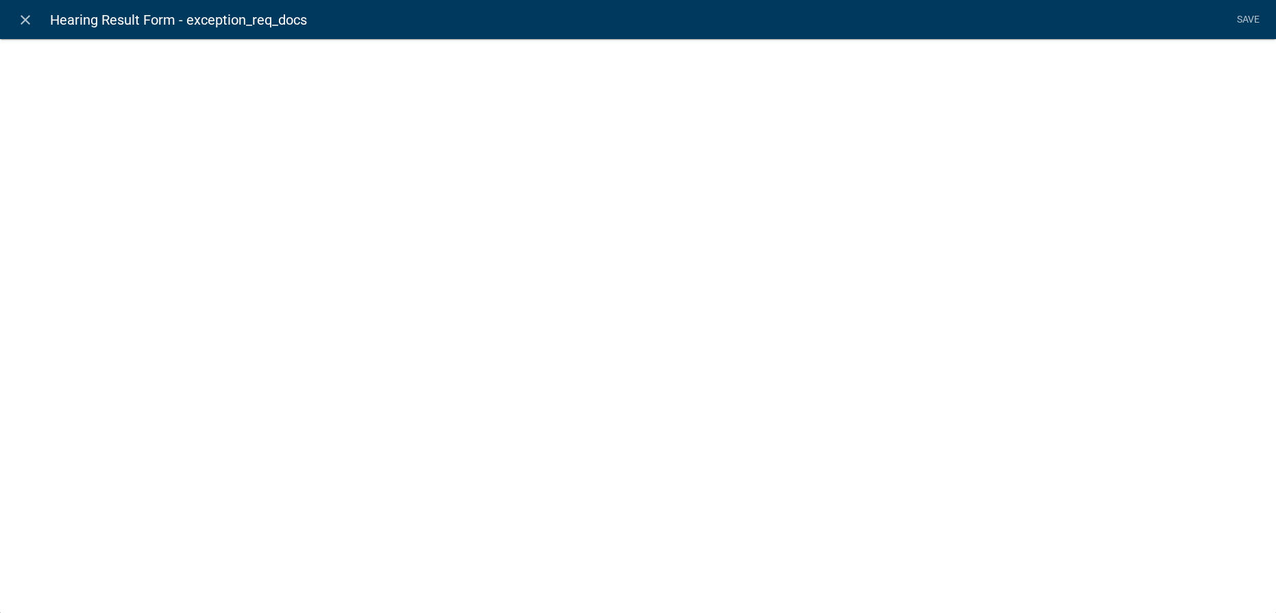
select select "list-data"
select select
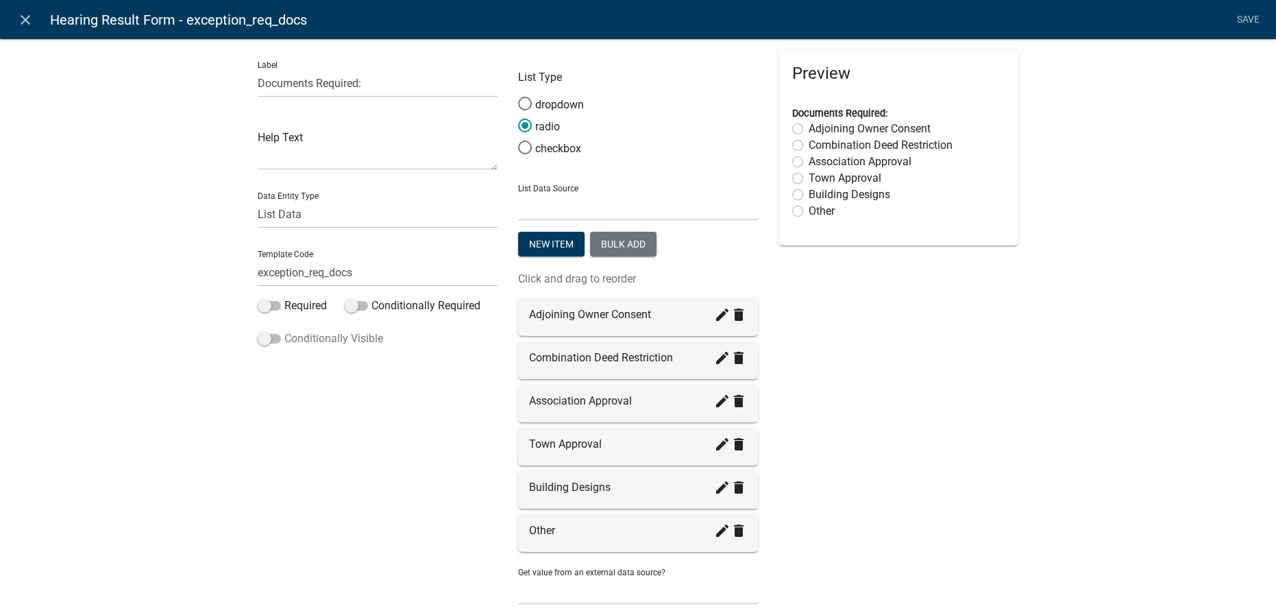
scroll to position [0, 0]
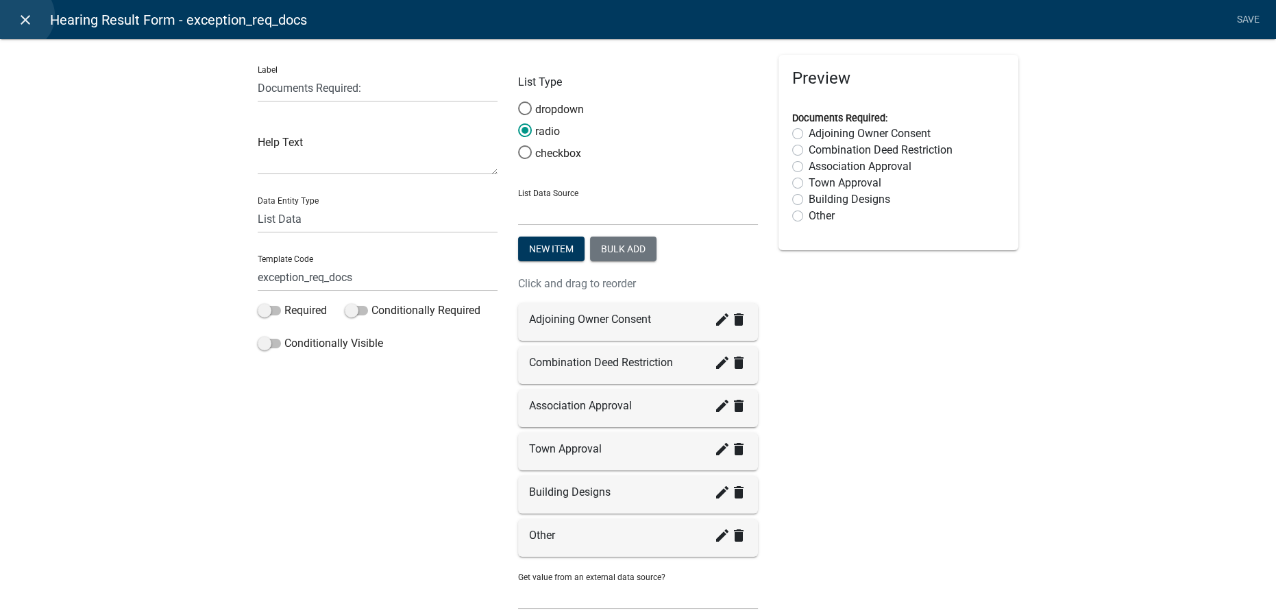
click at [20, 16] on icon "close" at bounding box center [25, 20] width 16 height 16
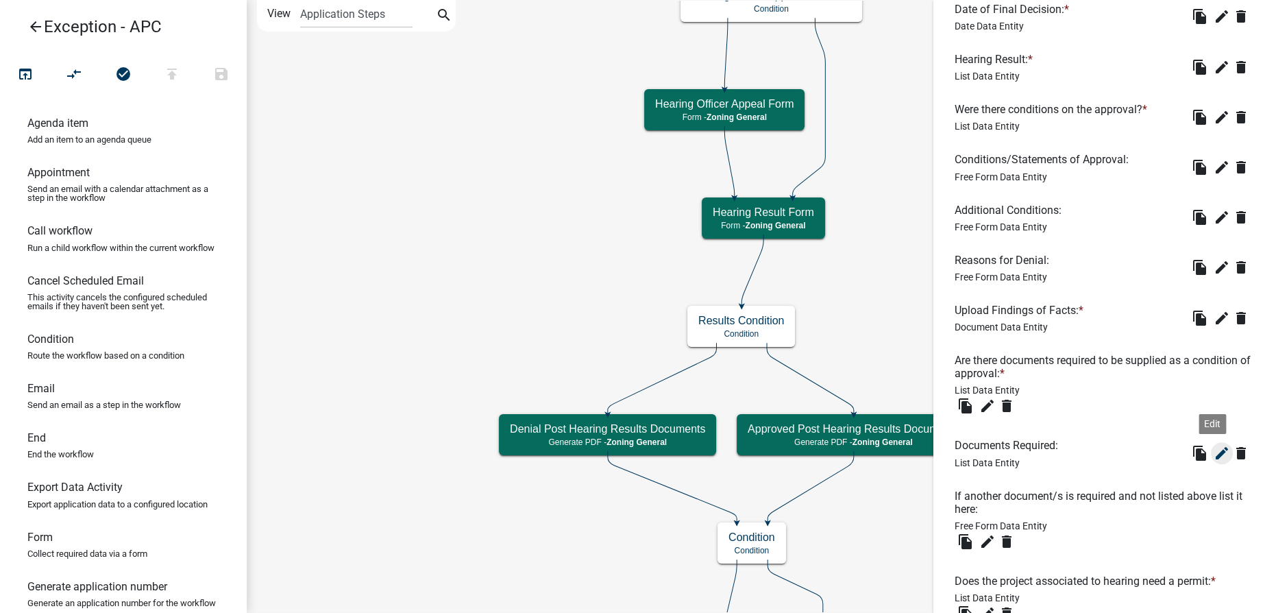
click at [627, 453] on icon "edit" at bounding box center [1222, 453] width 16 height 16
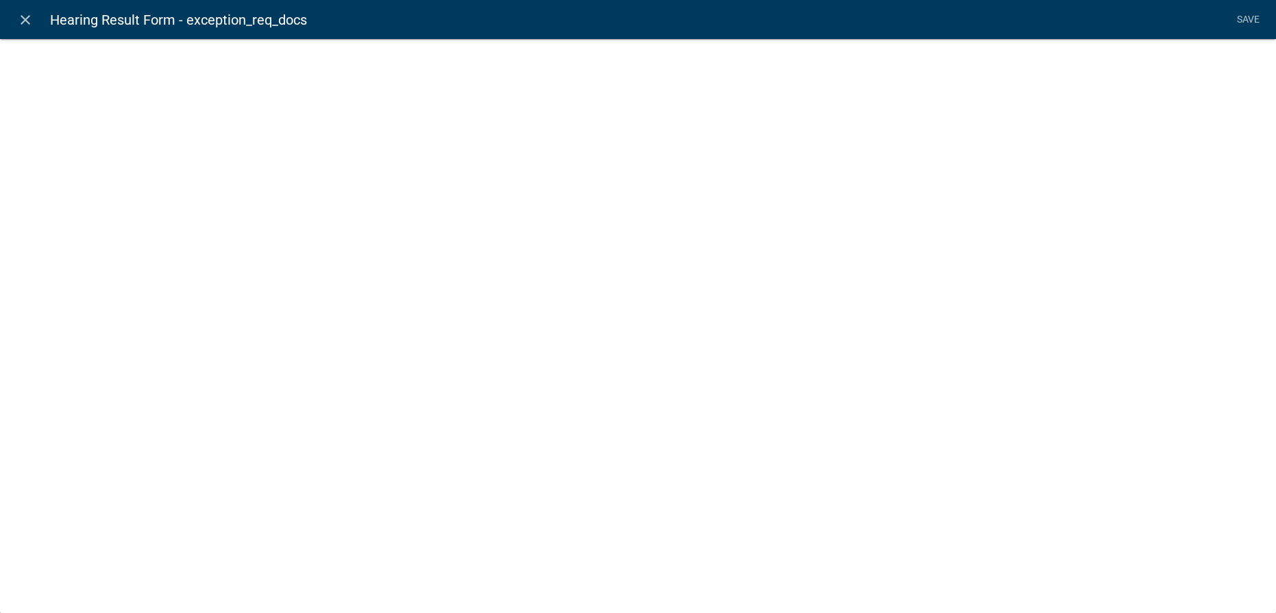
select select "list-data"
select select
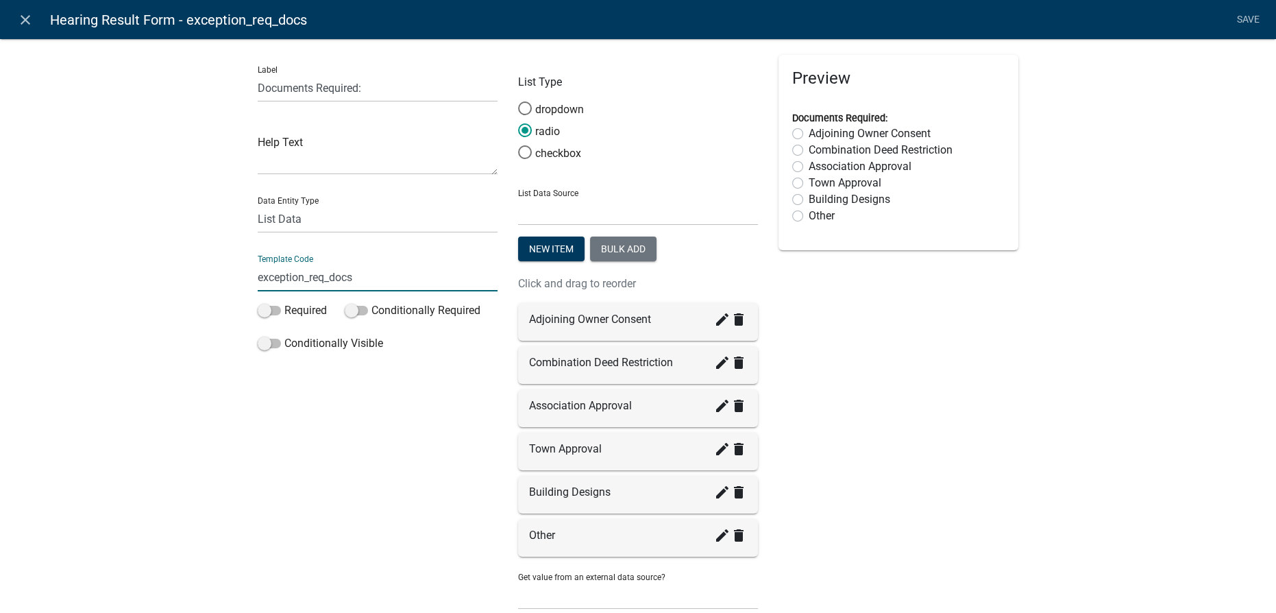
drag, startPoint x: 365, startPoint y: 273, endPoint x: 160, endPoint y: 251, distance: 206.1
click at [160, 251] on div "Label Documents Required: Help Text Data Entity Type Free Form Text Document Di…" at bounding box center [638, 352] width 1276 height 673
drag, startPoint x: 301, startPoint y: 280, endPoint x: 206, endPoint y: 287, distance: 95.6
click at [204, 292] on div "Label Documents Required: Help Text Data Entity Type Free Form Text Document Di…" at bounding box center [638, 352] width 1276 height 673
drag, startPoint x: 21, startPoint y: 19, endPoint x: 278, endPoint y: 156, distance: 290.7
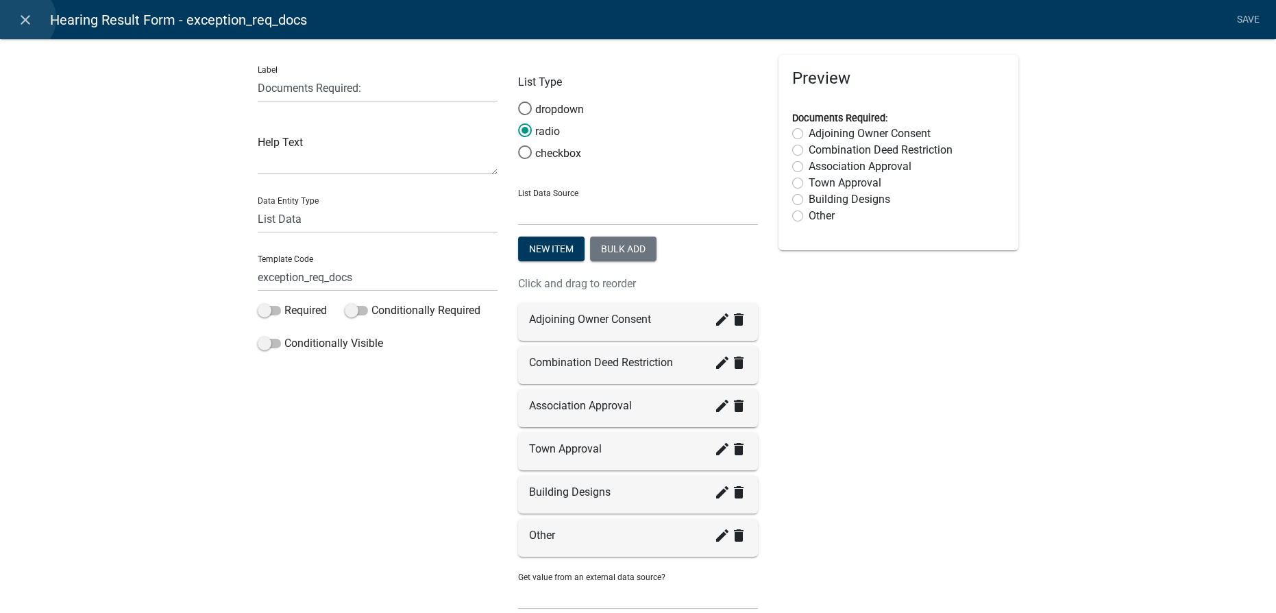
click at [23, 23] on icon "close" at bounding box center [25, 20] width 16 height 16
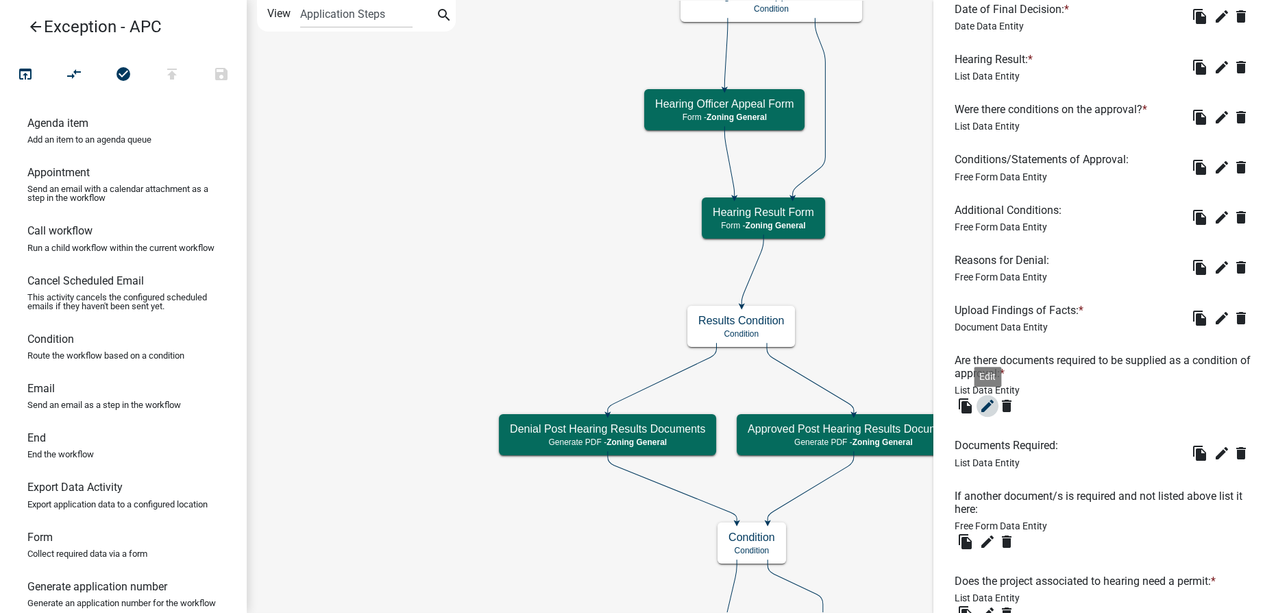
click at [627, 404] on icon "edit" at bounding box center [988, 406] width 16 height 16
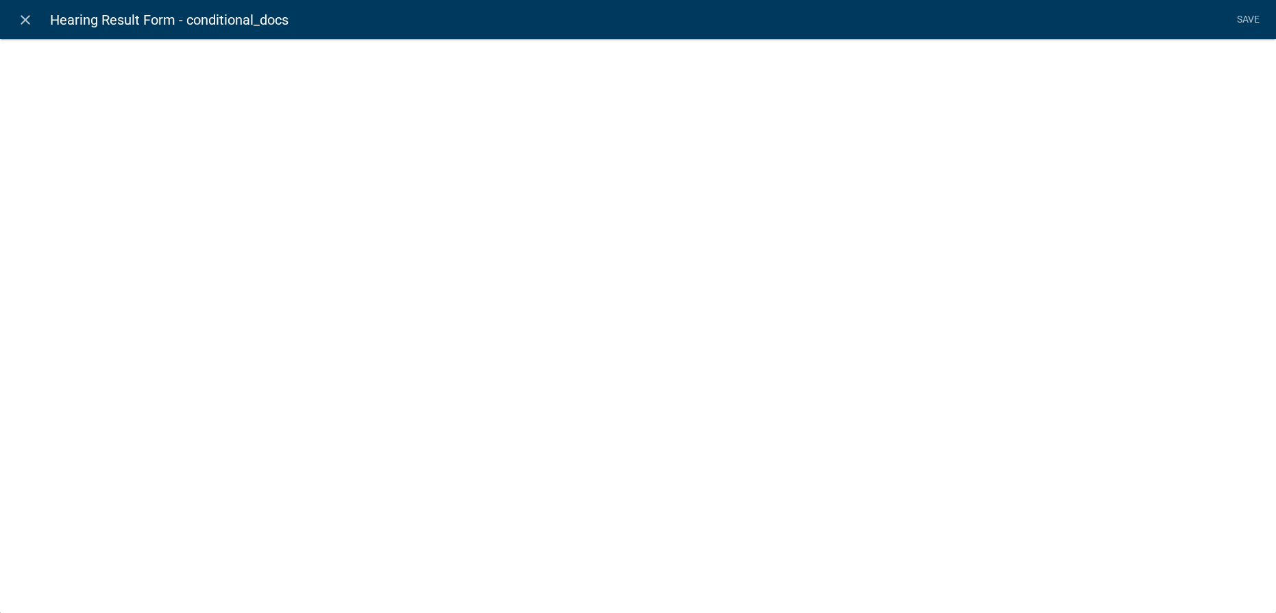
select select "list-data"
select select
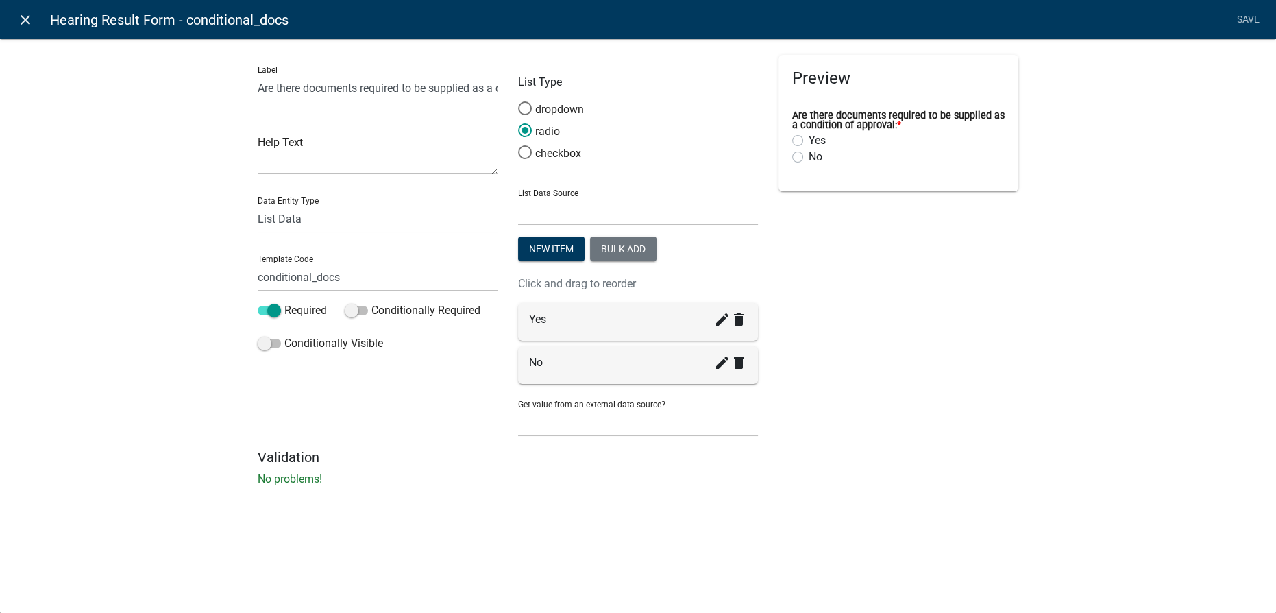
click at [27, 15] on icon "close" at bounding box center [25, 20] width 16 height 16
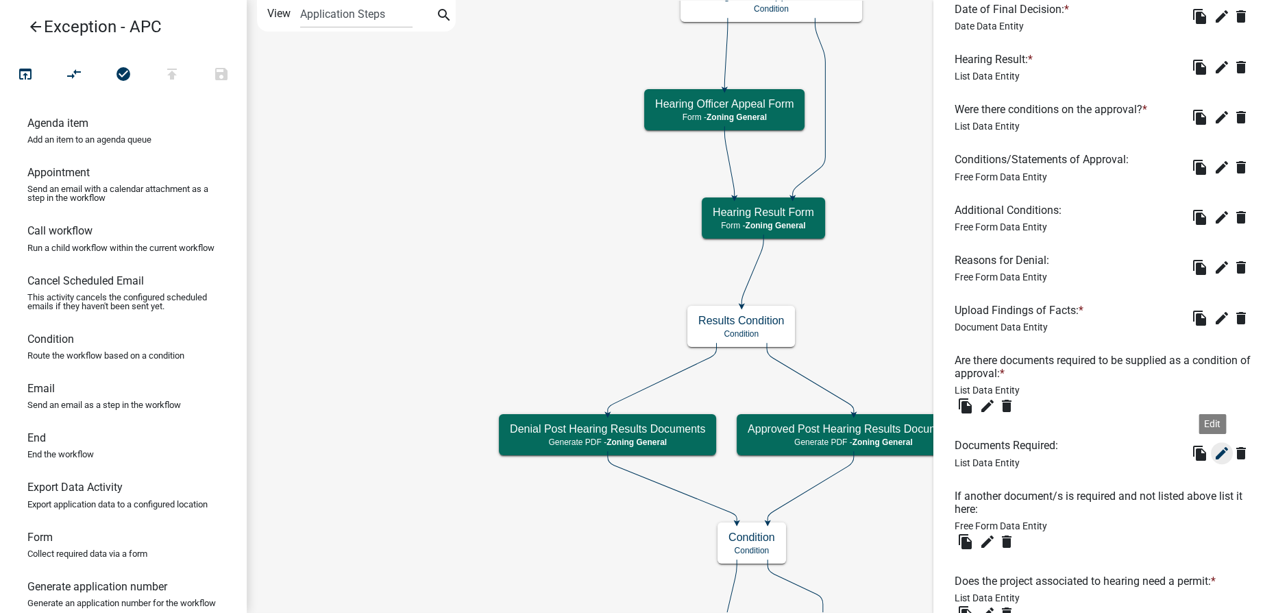
click at [627, 452] on icon "edit" at bounding box center [1222, 453] width 16 height 16
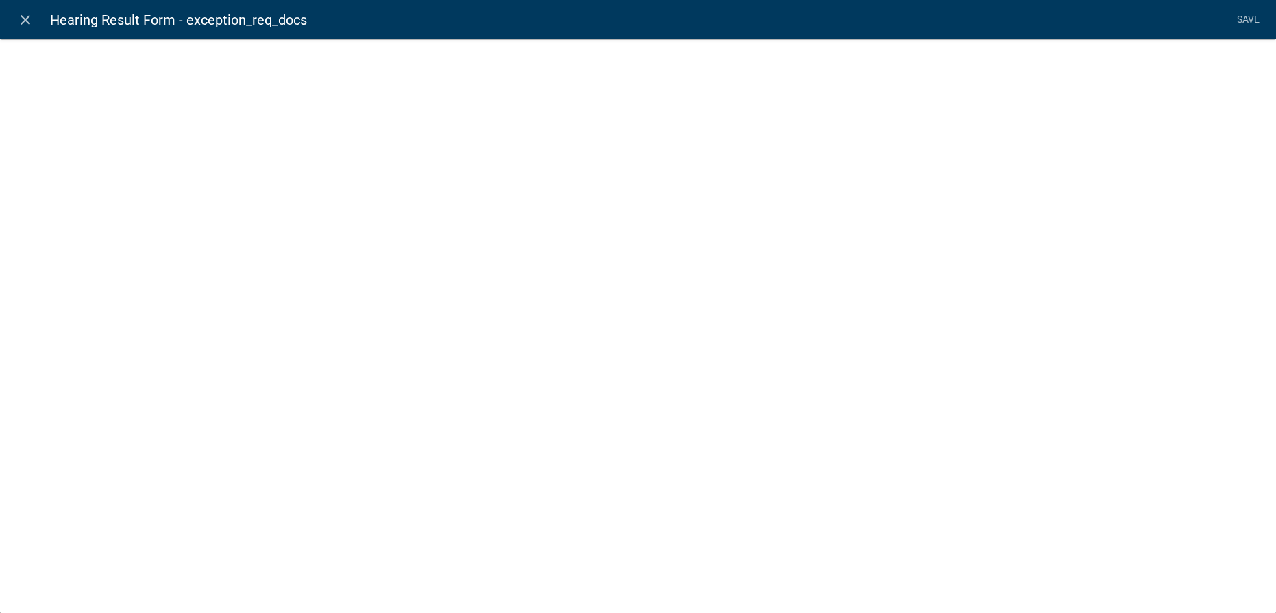
select select "list-data"
select select
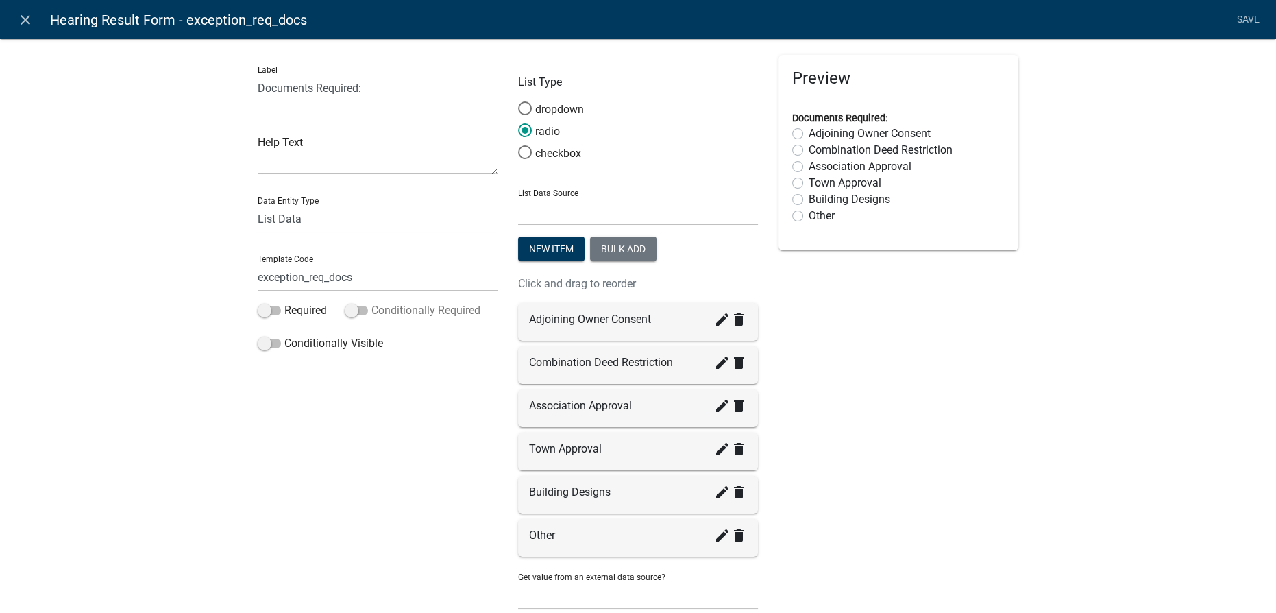
click at [353, 306] on span at bounding box center [356, 311] width 23 height 10
click at [372, 302] on input "Conditionally Required" at bounding box center [372, 302] width 0 height 0
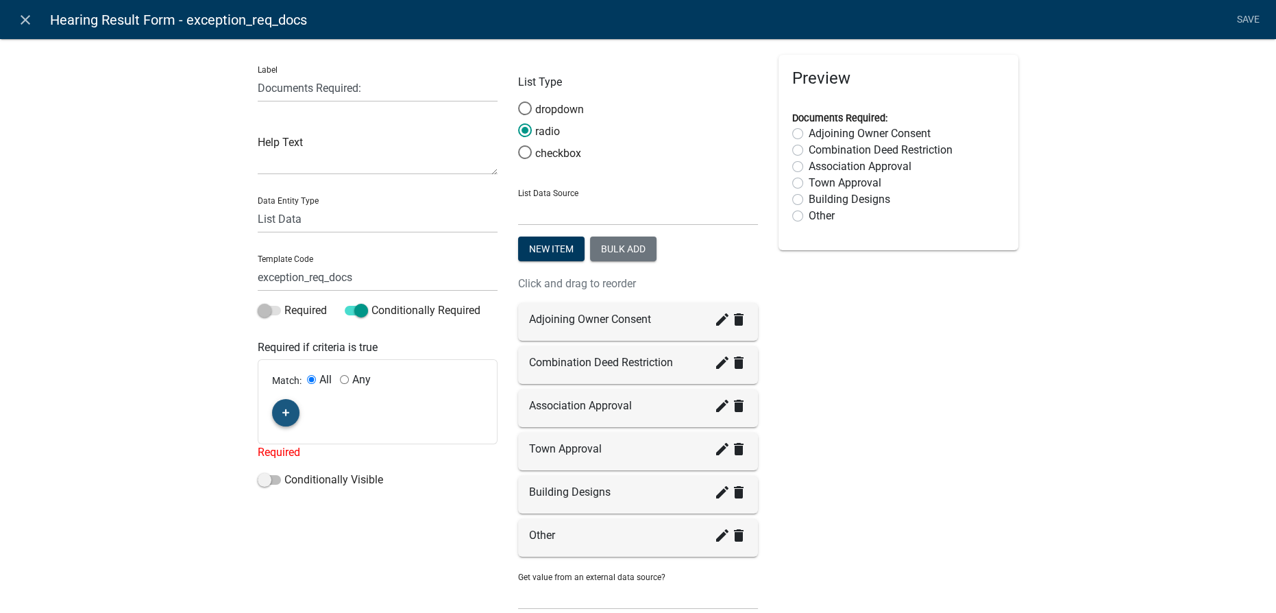
click at [284, 411] on icon "button" at bounding box center [286, 413] width 8 height 8
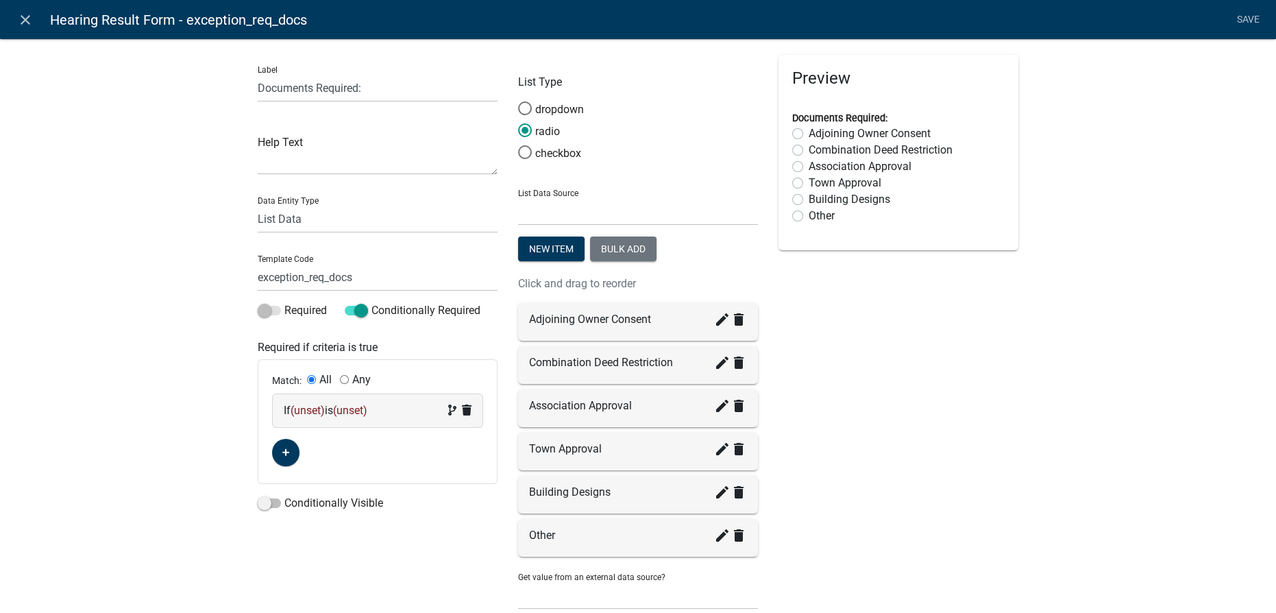
click at [301, 409] on span "(unset)" at bounding box center [308, 410] width 34 height 13
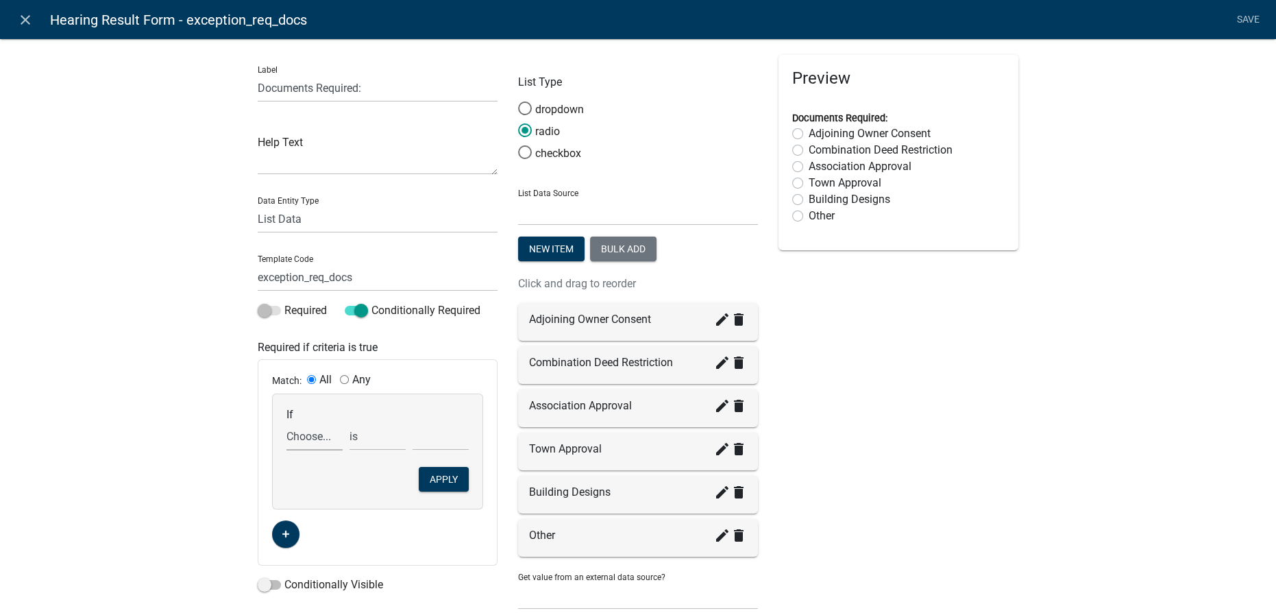
click at [315, 441] on select "Choose... 1st_road_name 2nd_direction 2nd_road_name 2nd_zoning_district add_con…" at bounding box center [315, 436] width 56 height 28
select select "23: conditional_docs"
click at [287, 422] on select "Choose... 1st_road_name 2nd_direction 2nd_road_name 2nd_zoning_district add_con…" at bounding box center [315, 436] width 56 height 28
select select "2: Yes"
click at [431, 469] on button "Apply" at bounding box center [444, 479] width 50 height 25
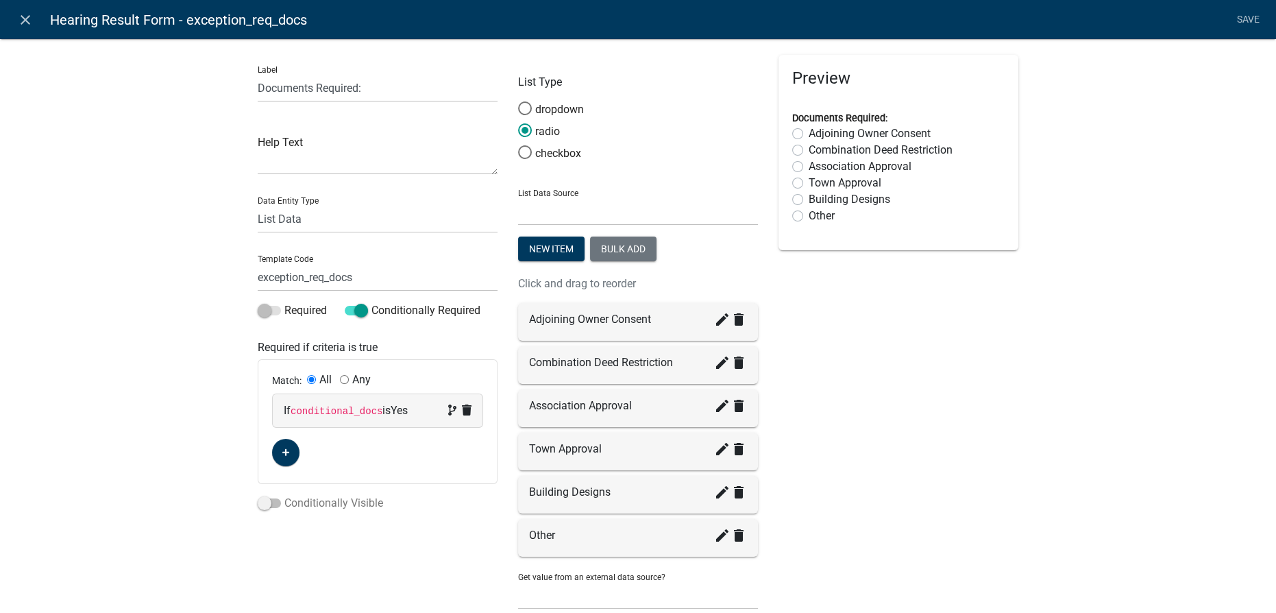
click at [272, 502] on span at bounding box center [269, 503] width 23 height 10
click at [284, 495] on input "Conditionally Visible" at bounding box center [284, 495] width 0 height 0
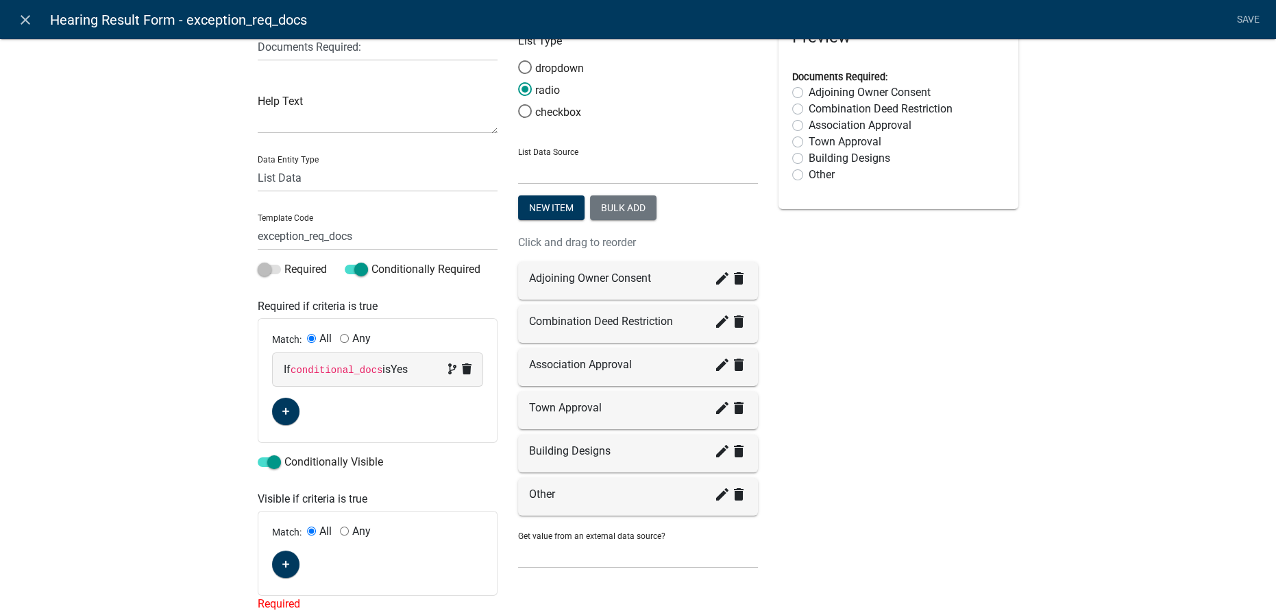
scroll to position [119, 0]
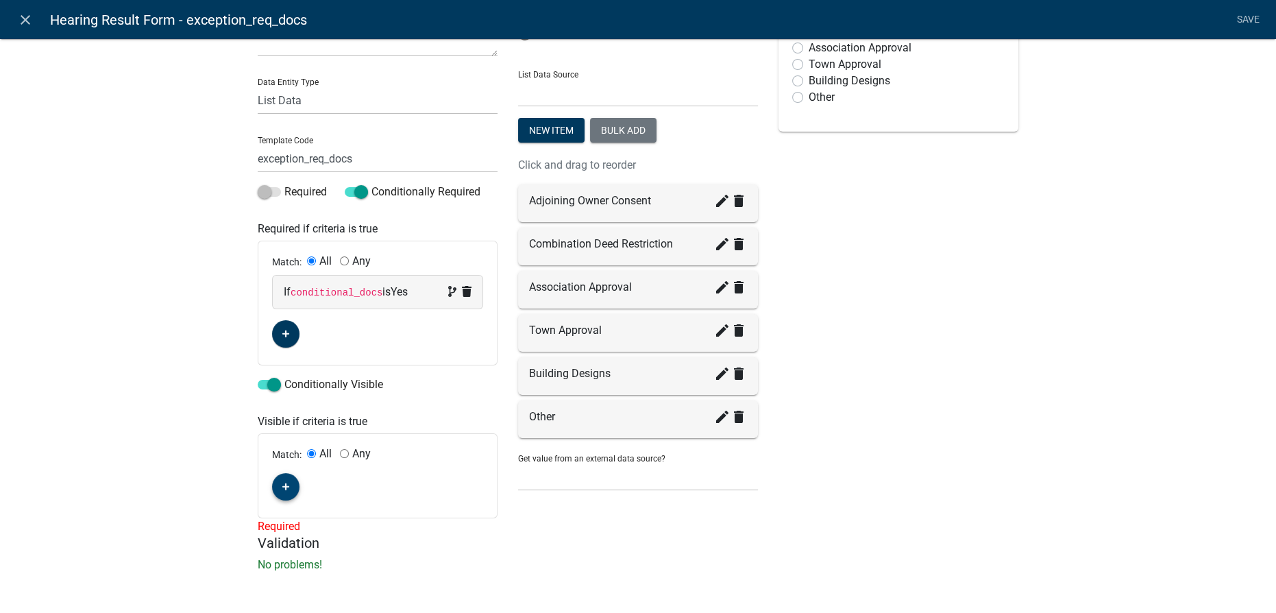
click at [276, 483] on button "button" at bounding box center [285, 486] width 27 height 27
click at [307, 485] on span "(unset)" at bounding box center [308, 484] width 34 height 13
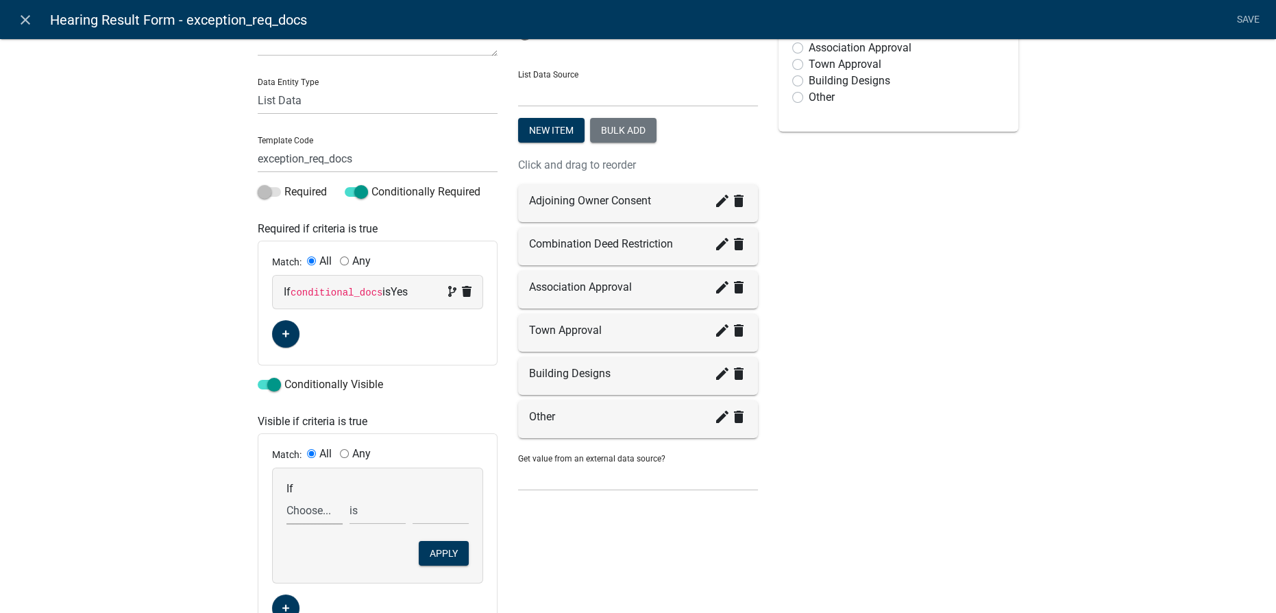
click at [307, 519] on select "Choose... 1st_road_name 2nd_direction 2nd_road_name 2nd_zoning_district add_con…" at bounding box center [315, 510] width 56 height 28
select select "23: conditional_docs"
click at [287, 496] on select "Choose... 1st_road_name 2nd_direction 2nd_road_name 2nd_zoning_district add_con…" at bounding box center [315, 510] width 56 height 28
select select "2: Yes"
click at [444, 550] on button "Apply" at bounding box center [444, 553] width 50 height 25
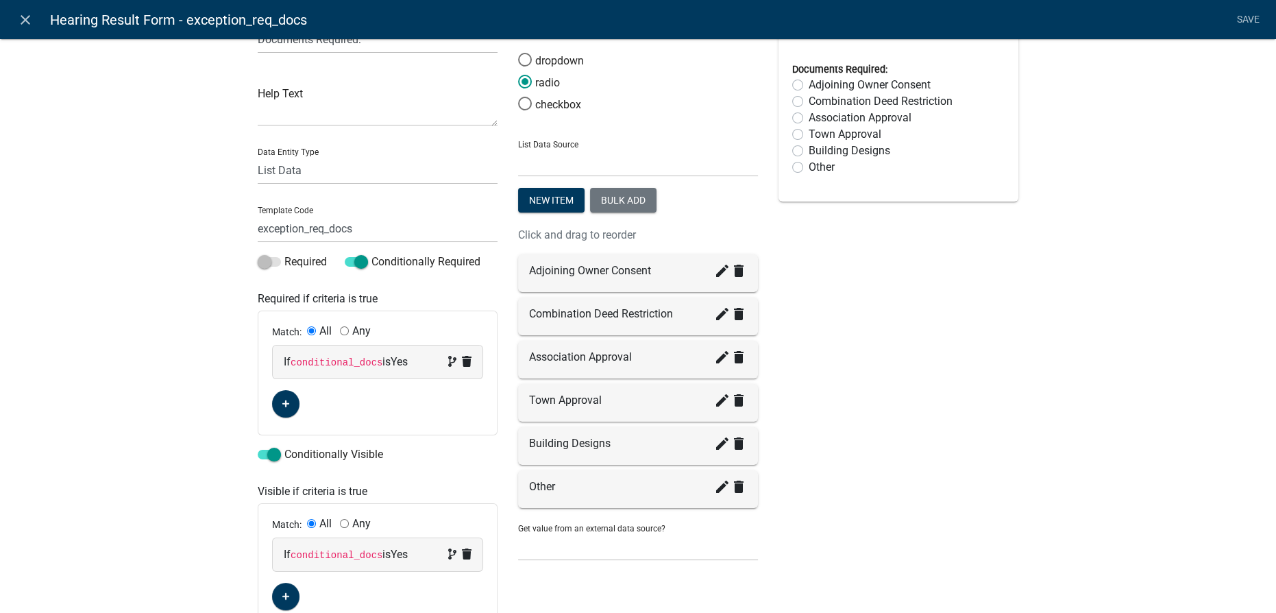
scroll to position [0, 0]
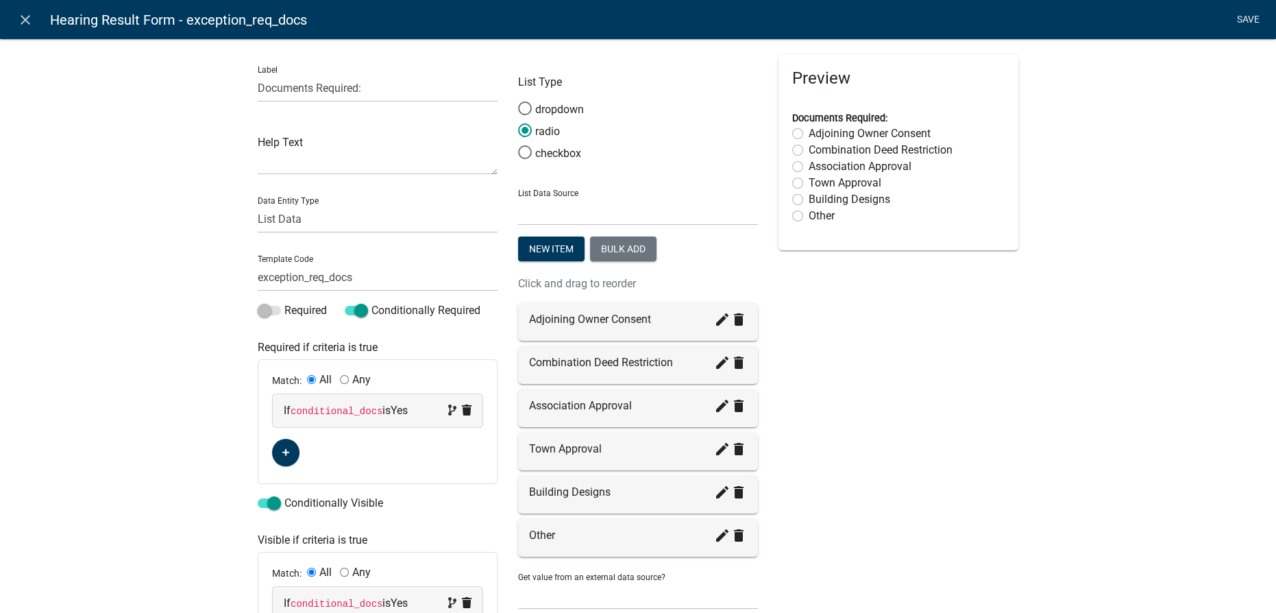
click at [627, 18] on link "Save" at bounding box center [1248, 20] width 34 height 26
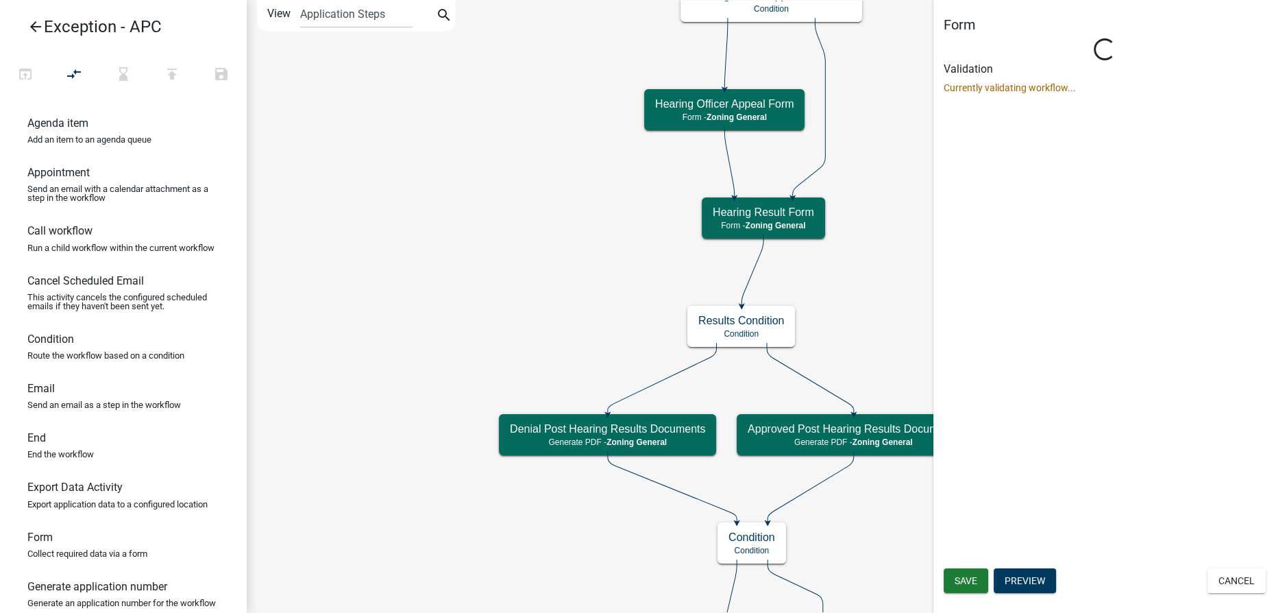
select select "F5831EB7-45AF-42B4-8E14-B3F626A8638C"
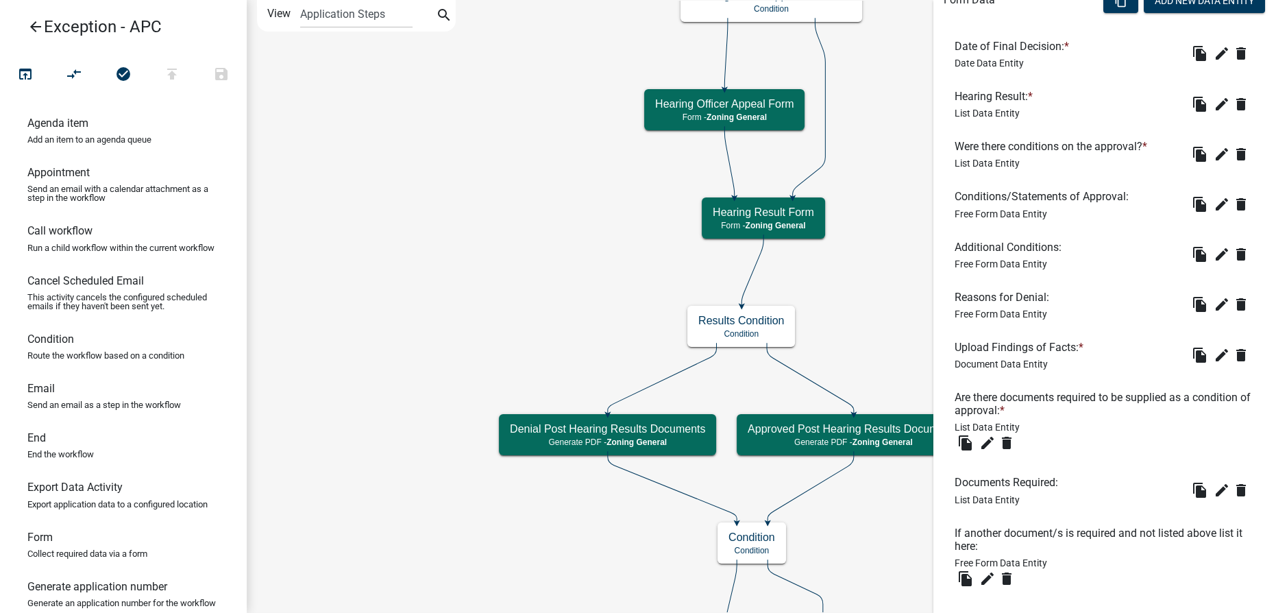
scroll to position [561, 0]
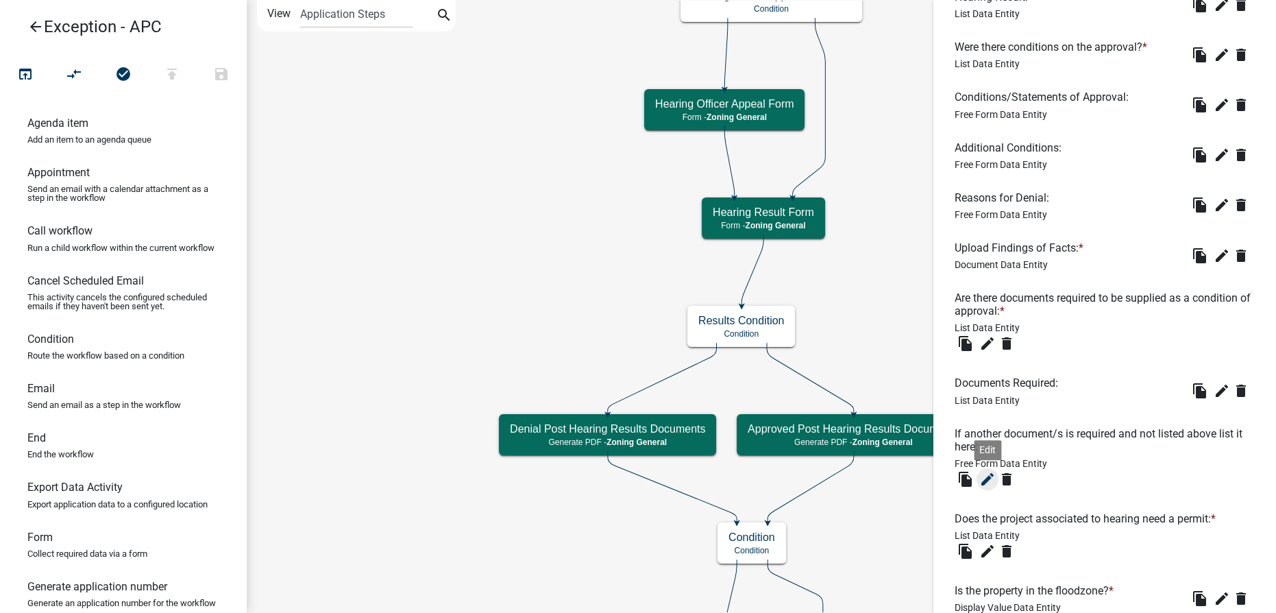
click at [627, 473] on icon "edit" at bounding box center [988, 479] width 16 height 16
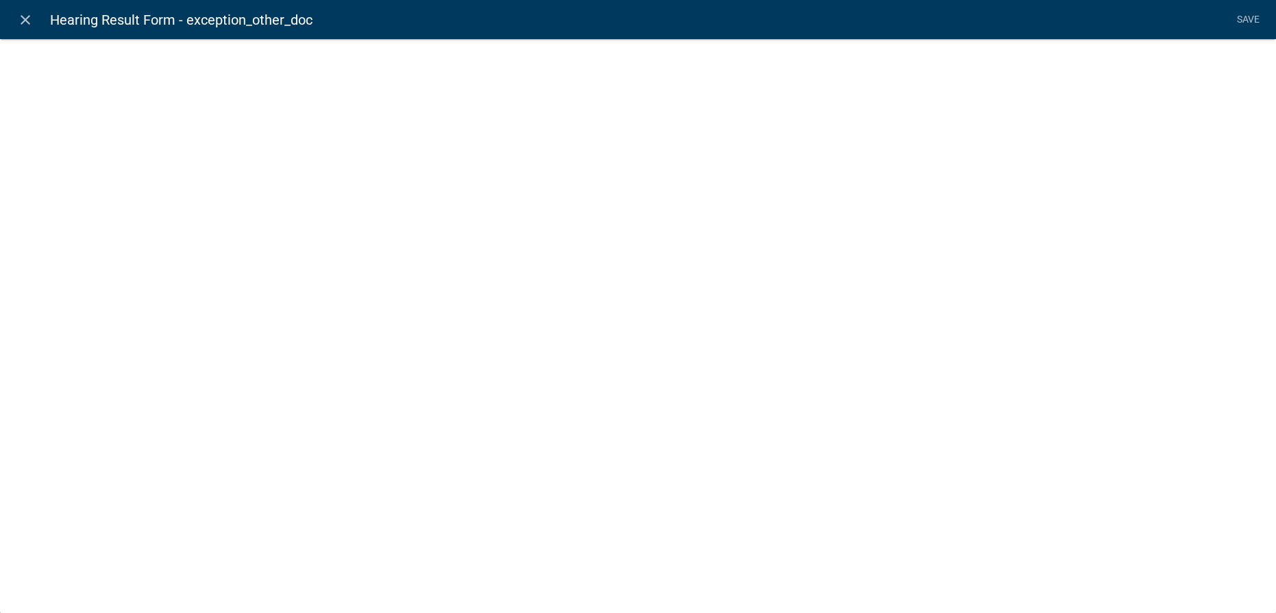
select select
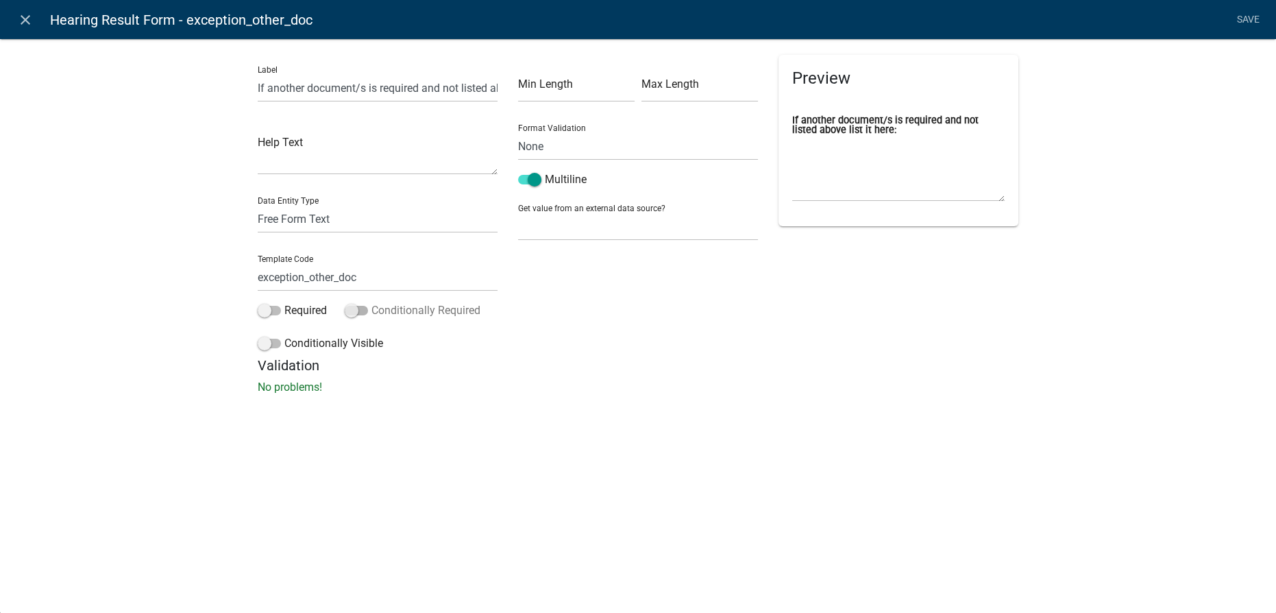
click at [359, 308] on span at bounding box center [356, 311] width 23 height 10
click at [372, 302] on input "Conditionally Required" at bounding box center [372, 302] width 0 height 0
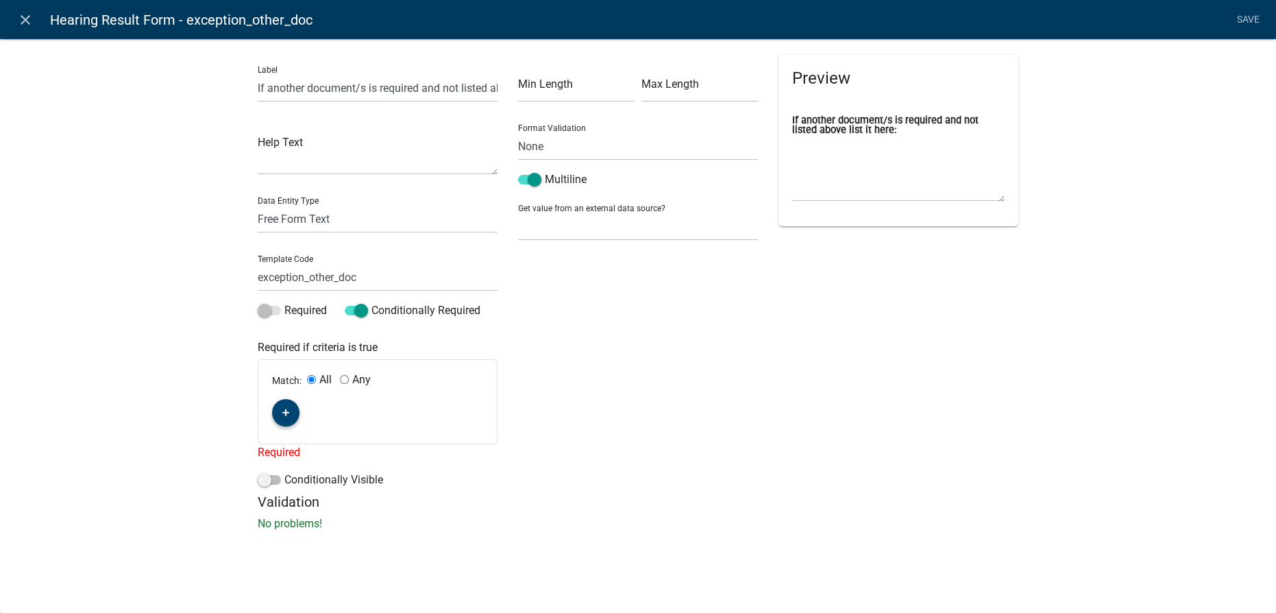
click at [294, 411] on button "button" at bounding box center [285, 412] width 27 height 27
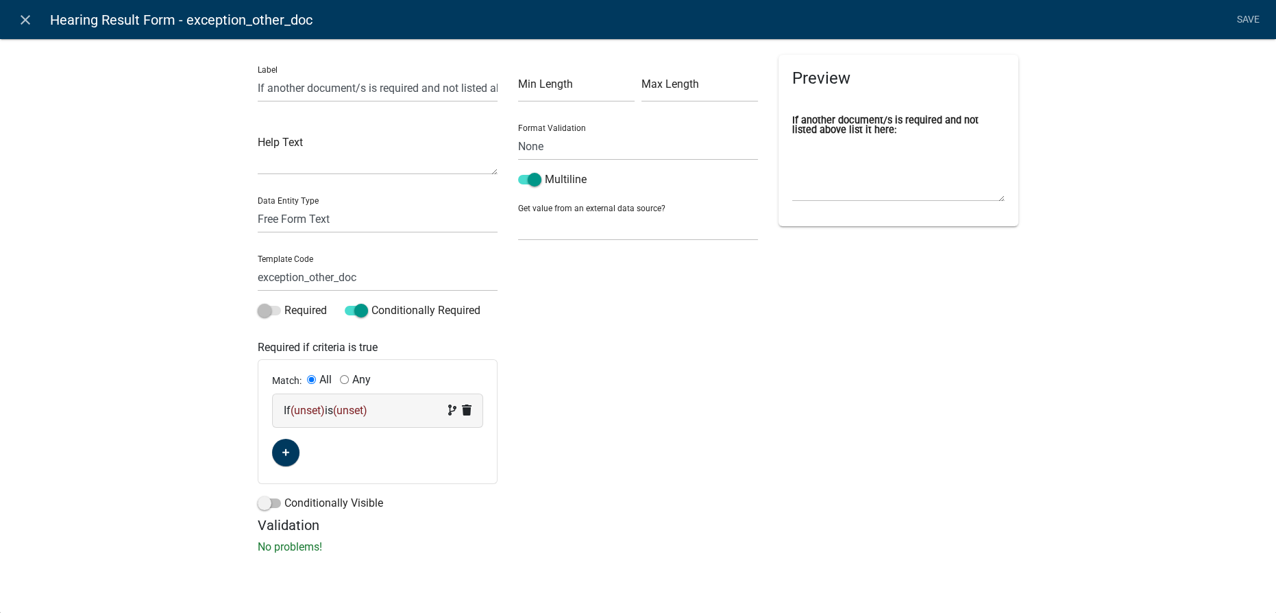
click at [308, 410] on span "(unset)" at bounding box center [308, 410] width 34 height 13
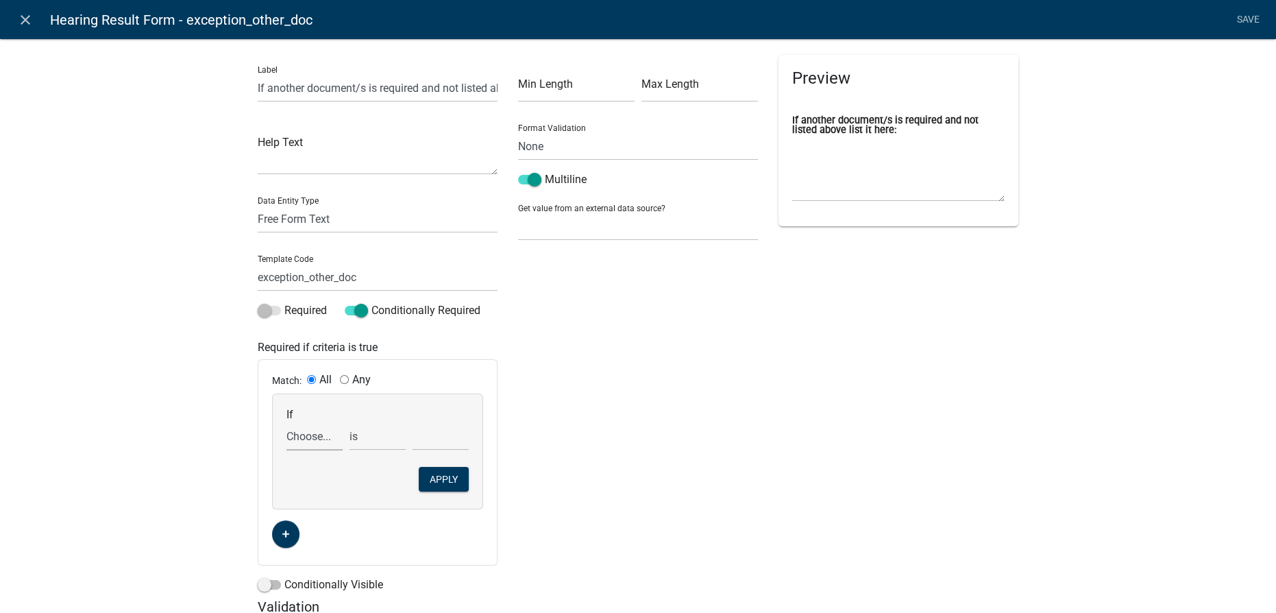
click at [321, 443] on select "Choose... 1st_road_name 2nd_direction 2nd_road_name 2nd_zoning_district add_con…" at bounding box center [315, 436] width 56 height 28
select select "36: exception_req_docs"
click at [287, 422] on select "Choose... 1st_road_name 2nd_direction 2nd_road_name 2nd_zoning_district add_con…" at bounding box center [315, 436] width 56 height 28
click at [455, 437] on select "Choose... Adjoining Owner Consent Association Approval Building Designs Combina…" at bounding box center [441, 436] width 56 height 28
select select "5: Other"
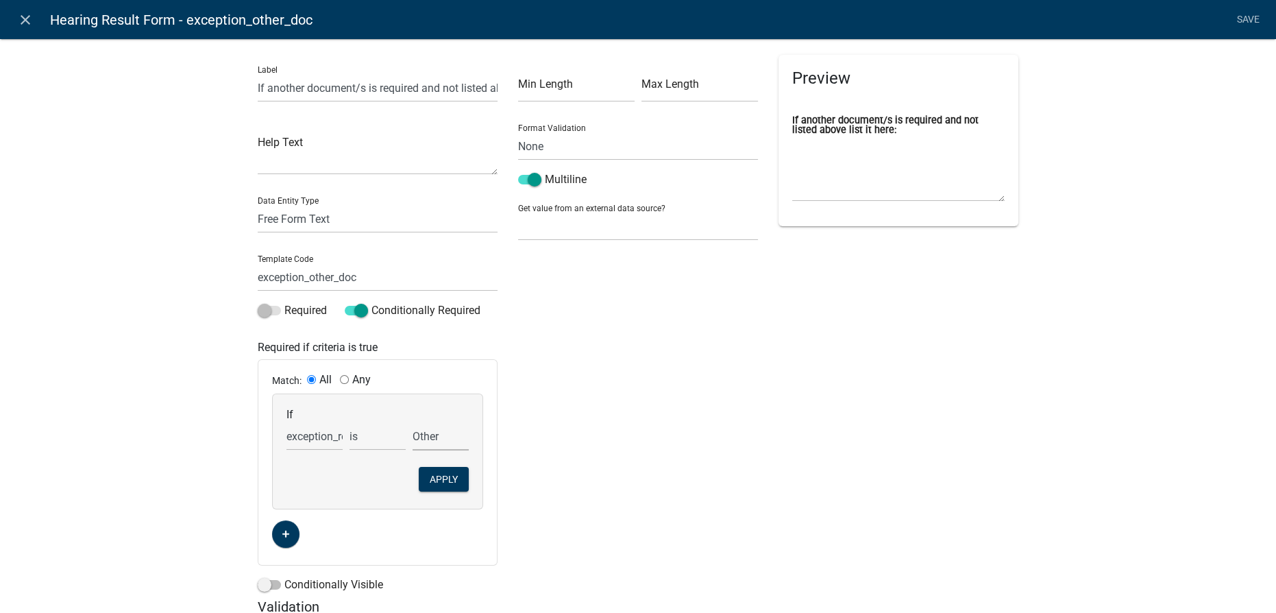
click at [413, 422] on select "Choose... Adjoining Owner Consent Association Approval Building Designs Combina…" at bounding box center [441, 436] width 56 height 28
click at [431, 481] on button "Apply" at bounding box center [444, 479] width 50 height 25
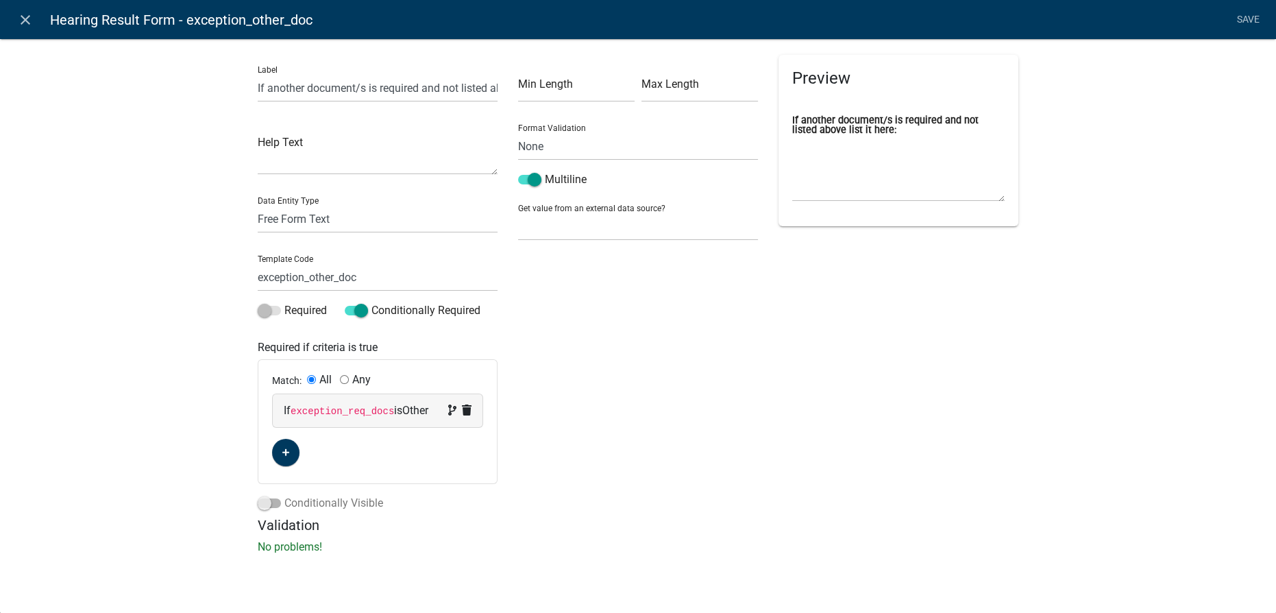
click at [264, 506] on span at bounding box center [269, 503] width 23 height 10
click at [284, 495] on input "Conditionally Visible" at bounding box center [284, 495] width 0 height 0
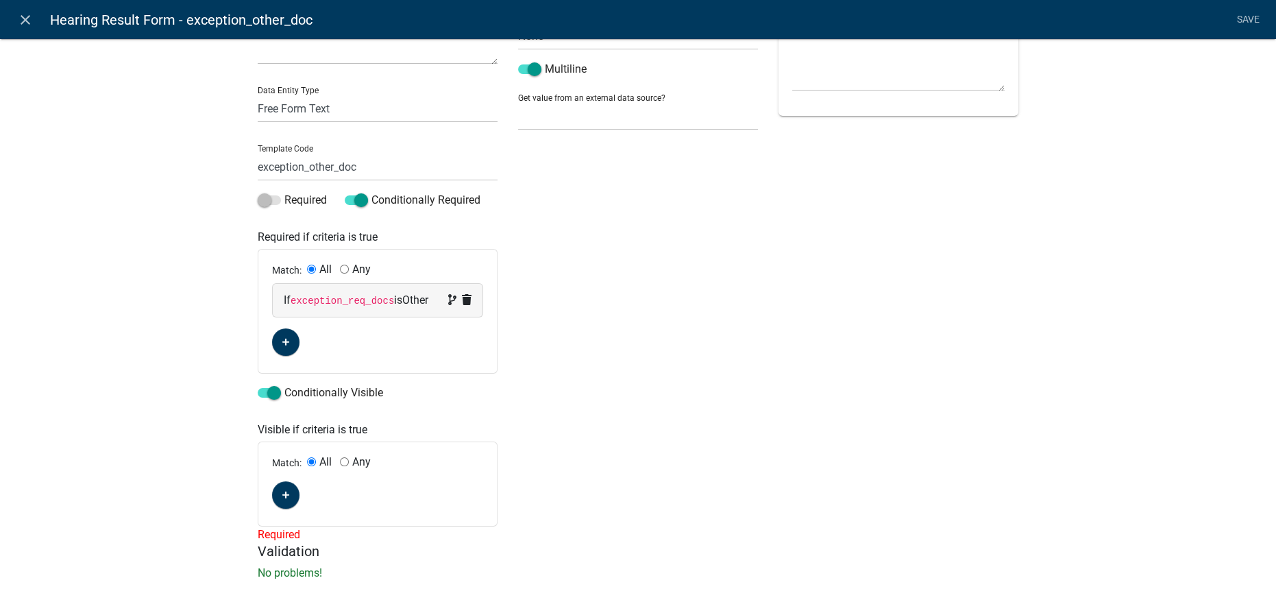
scroll to position [119, 0]
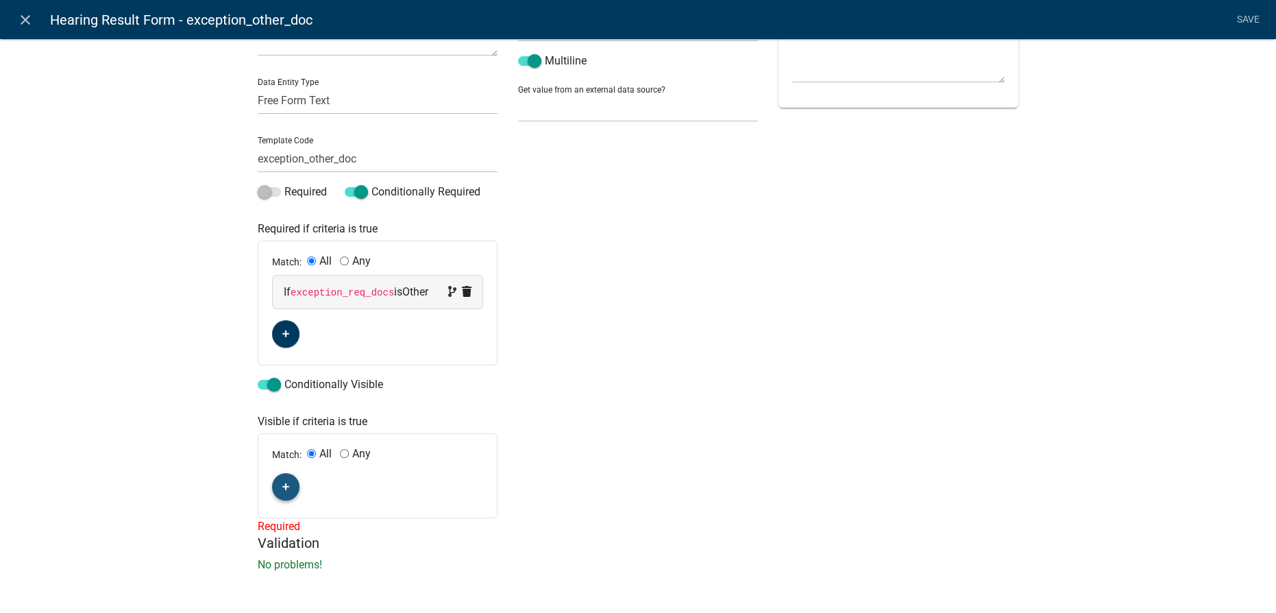
click at [278, 493] on button "button" at bounding box center [285, 486] width 27 height 27
click at [304, 481] on span "(unset)" at bounding box center [308, 484] width 34 height 13
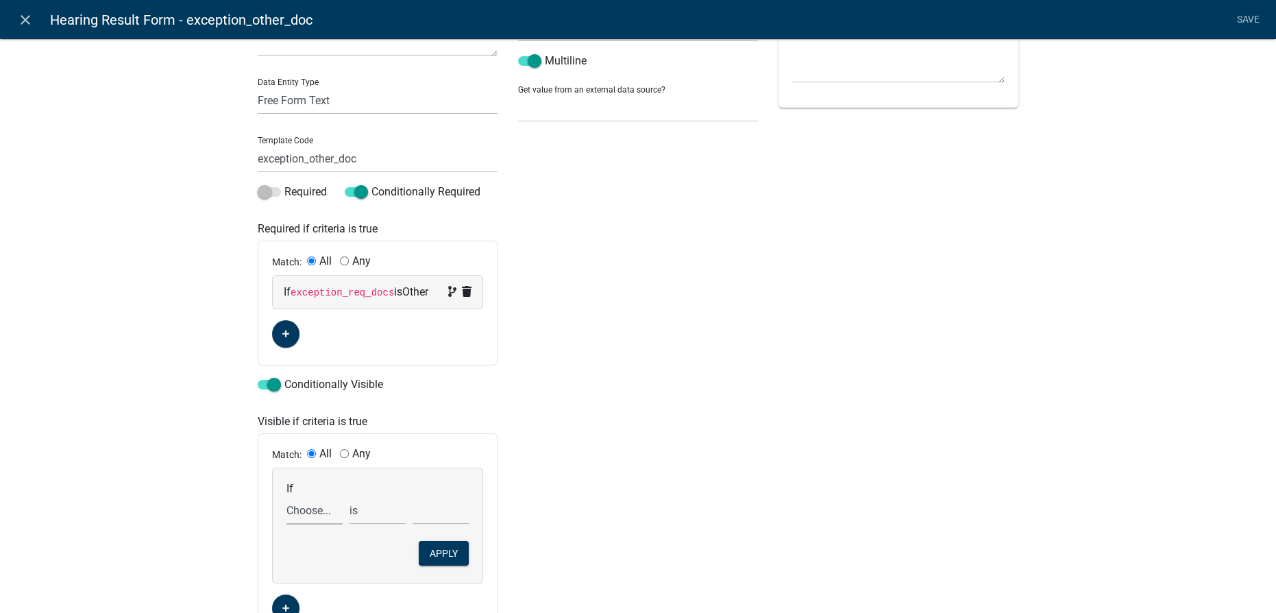
click at [300, 513] on select "Choose... 1st_road_name 2nd_direction 2nd_road_name 2nd_zoning_district add_con…" at bounding box center [315, 510] width 56 height 28
select select "36: exception_req_docs"
click at [287, 496] on select "Choose... 1st_road_name 2nd_direction 2nd_road_name 2nd_zoning_district add_con…" at bounding box center [315, 510] width 56 height 28
select select "5: Other"
click at [437, 548] on button "Apply" at bounding box center [444, 553] width 50 height 25
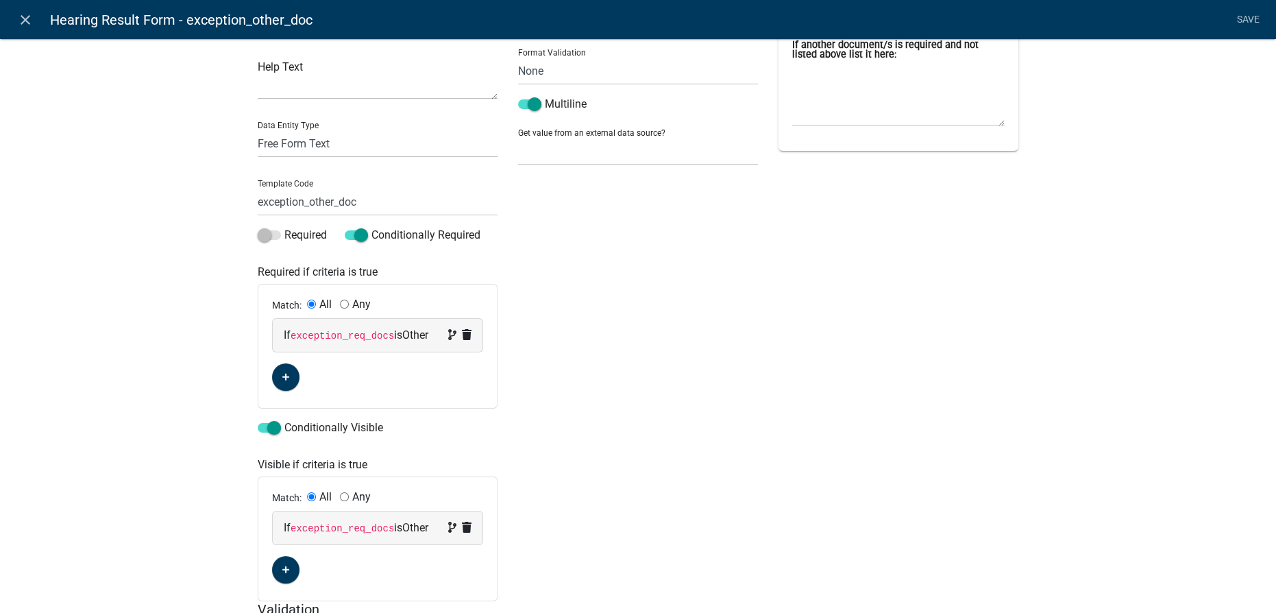
scroll to position [0, 0]
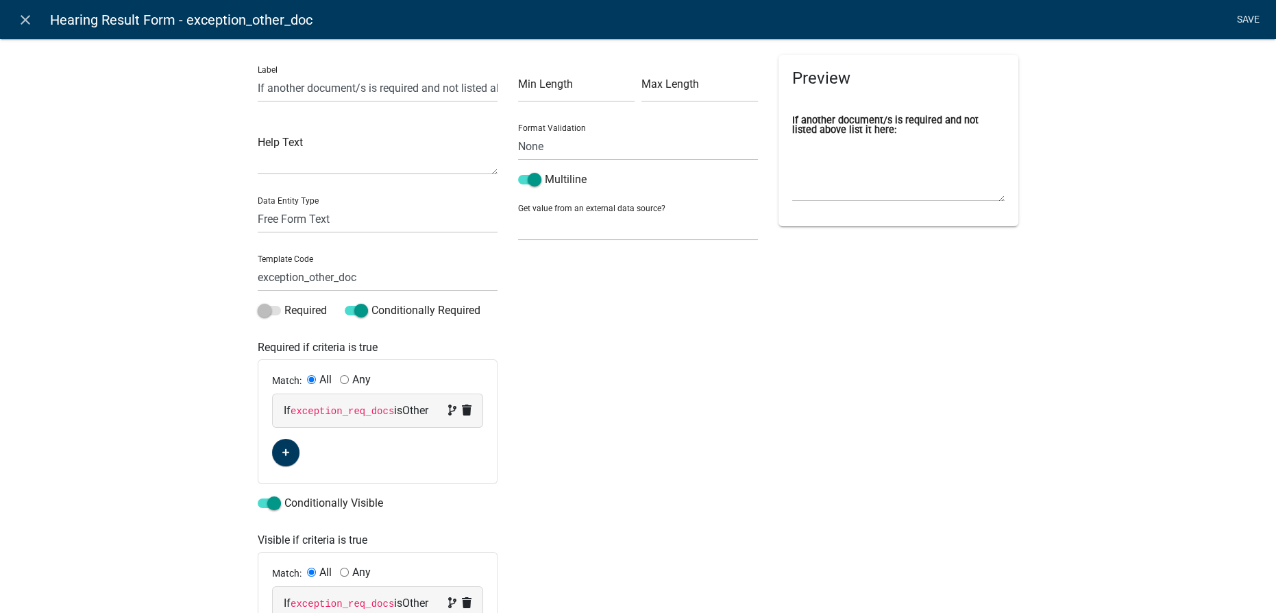
click at [627, 19] on link "Save" at bounding box center [1248, 20] width 34 height 26
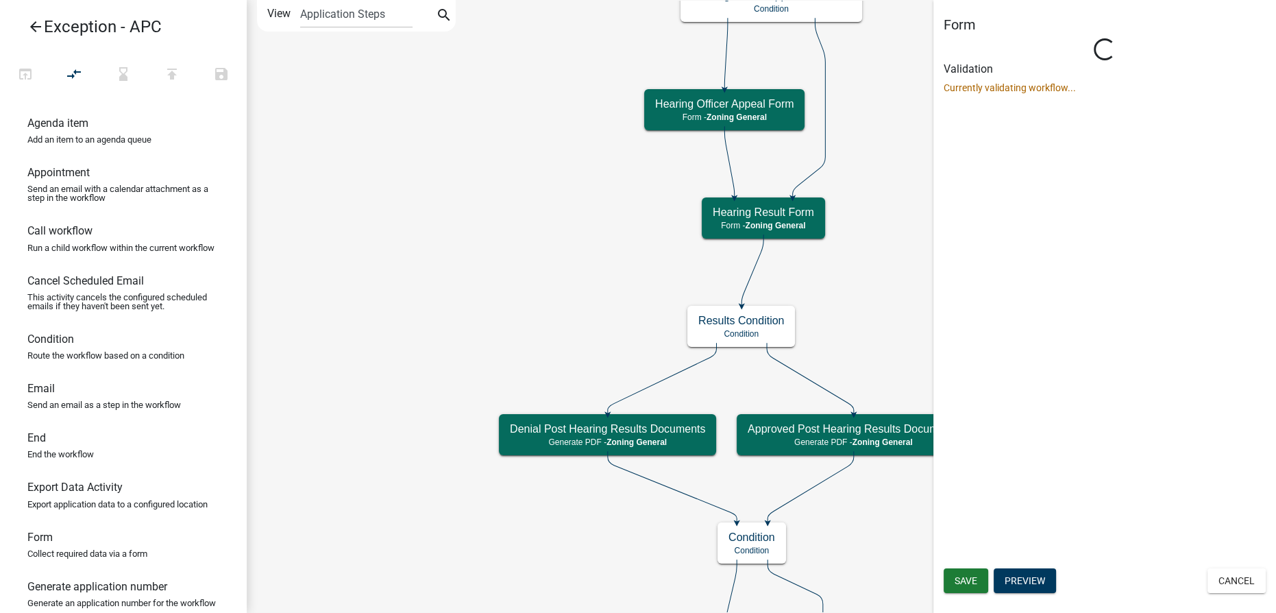
select select "F5831EB7-45AF-42B4-8E14-B3F626A8638C"
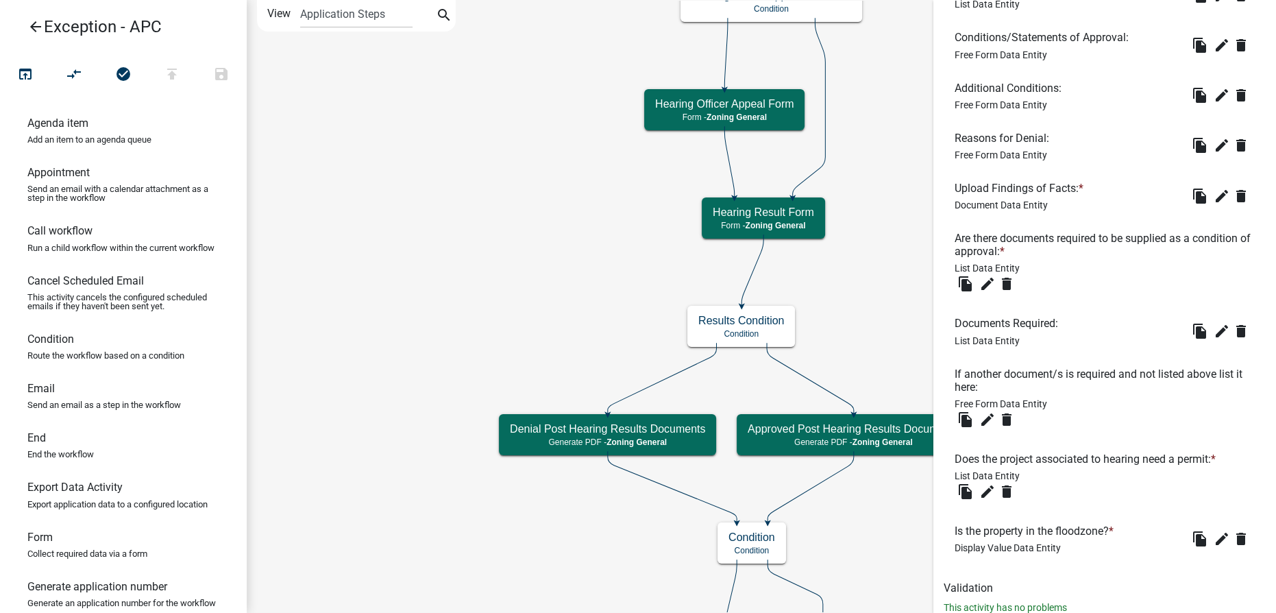
scroll to position [662, 0]
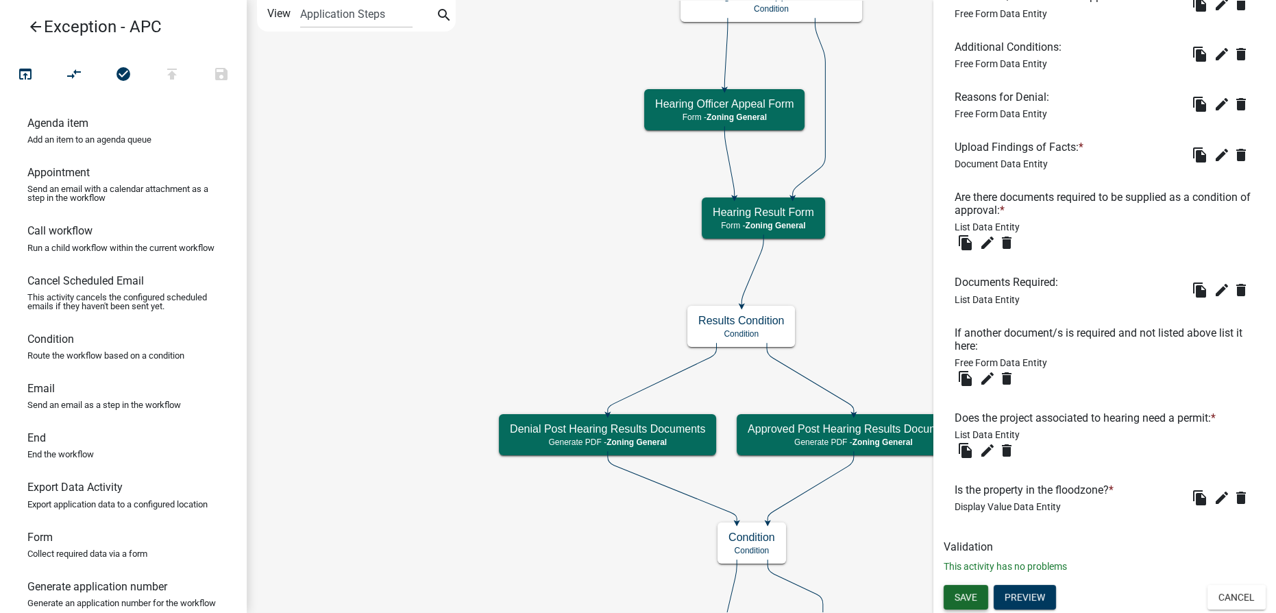
click at [627, 592] on span "Save" at bounding box center [966, 596] width 23 height 11
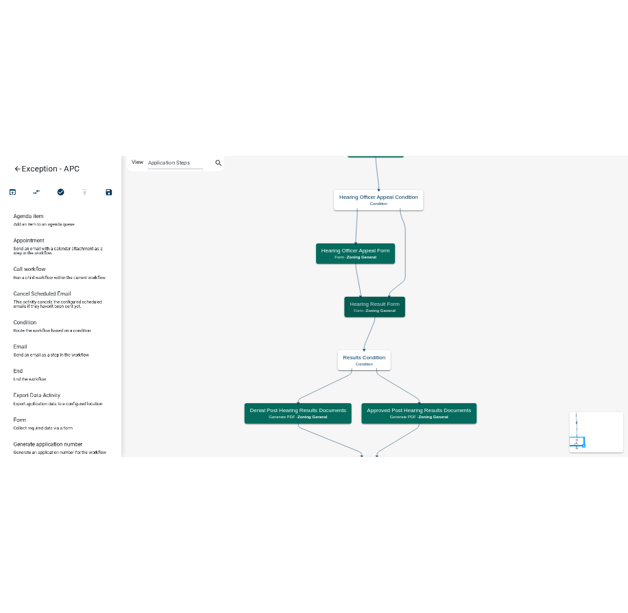
scroll to position [0, 0]
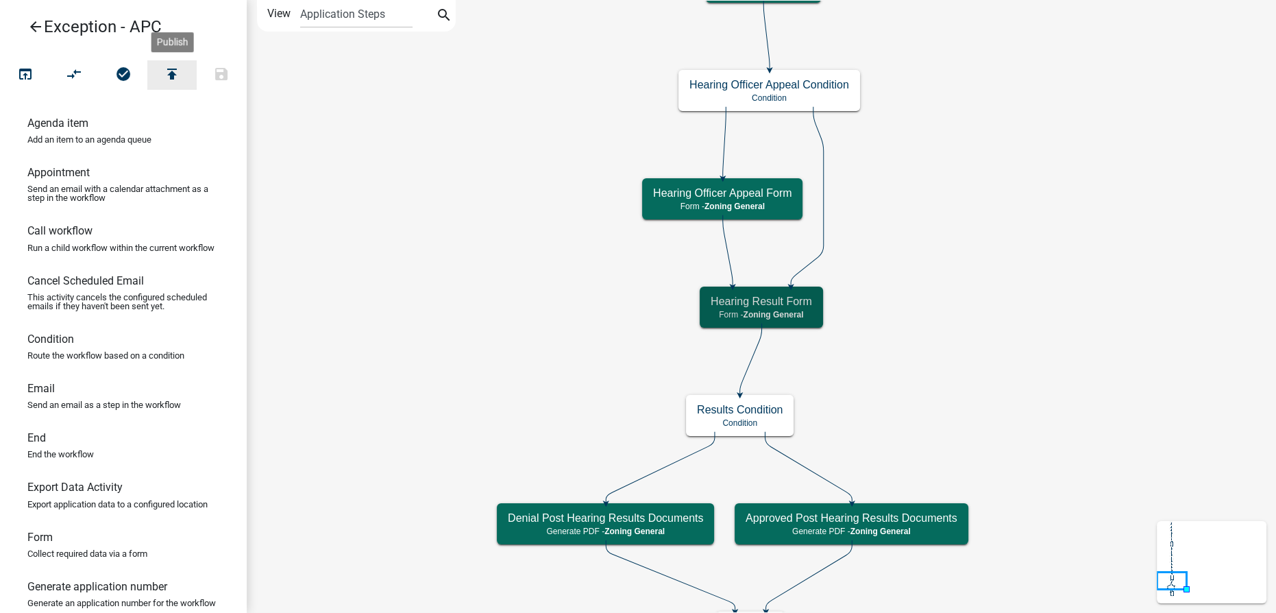
click at [166, 74] on icon "publish" at bounding box center [172, 75] width 16 height 19
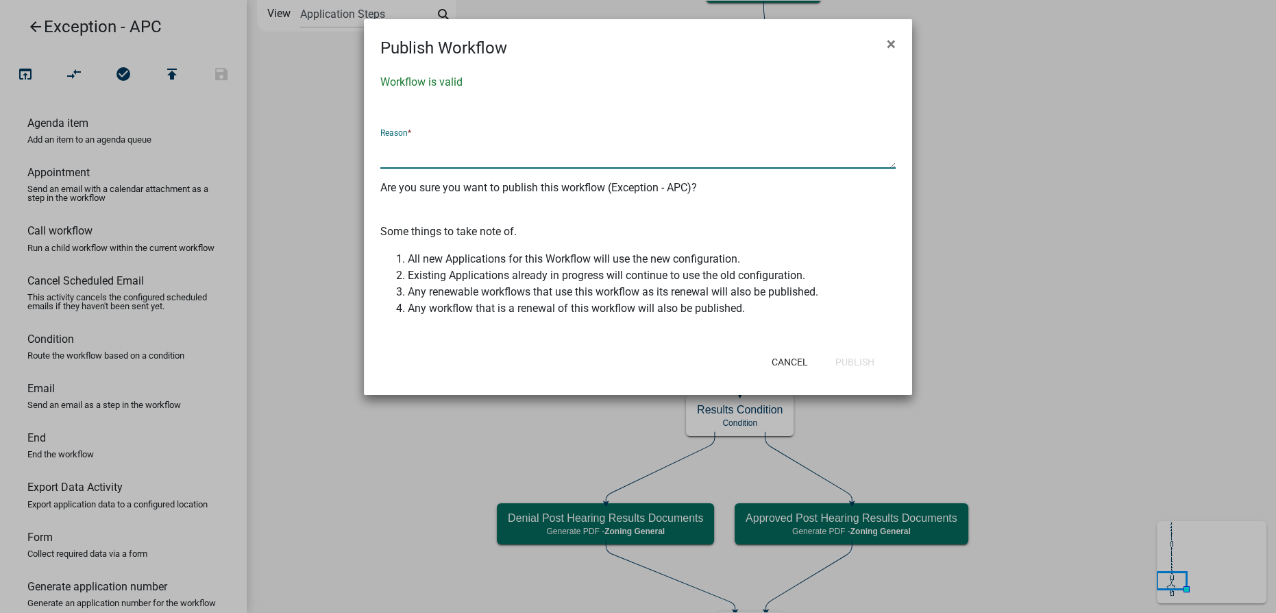
click at [500, 147] on textarea at bounding box center [638, 153] width 516 height 32
type textarea "Made req docs conditional req and view"
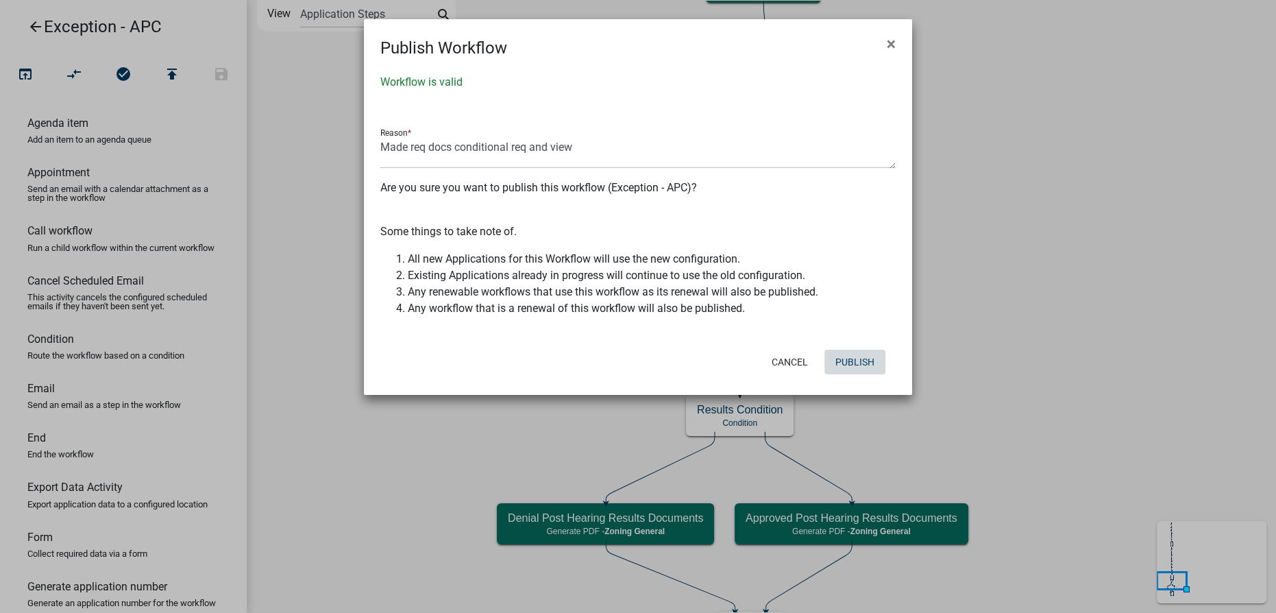
click at [627, 352] on button "Publish" at bounding box center [855, 362] width 61 height 25
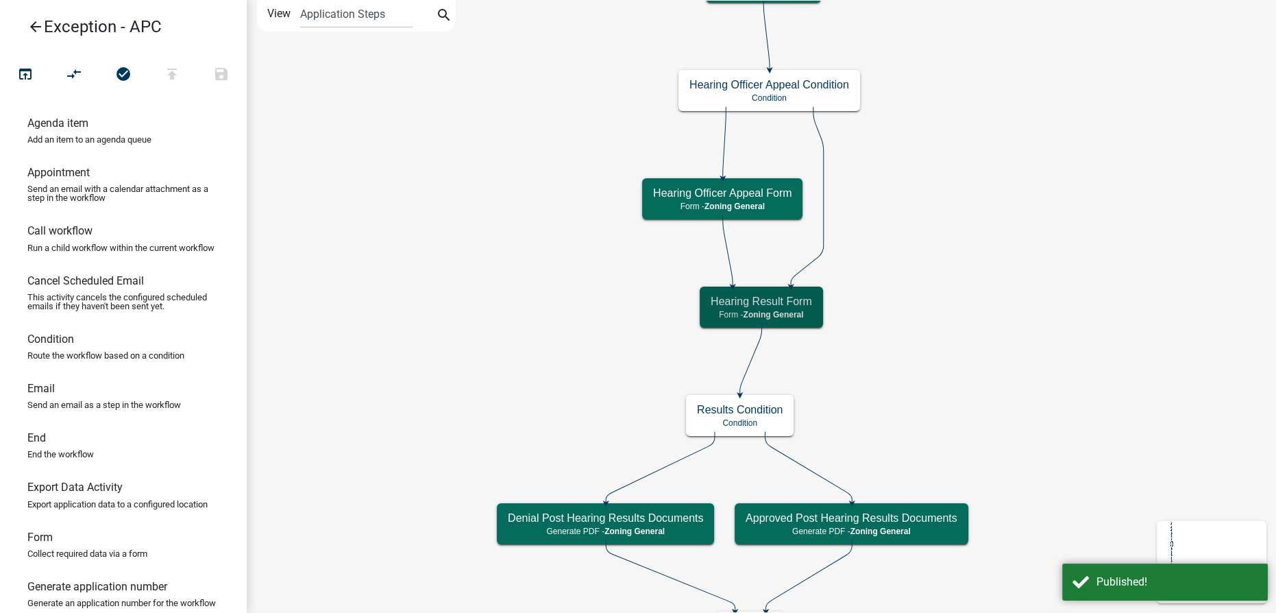
click at [42, 27] on icon "arrow_back" at bounding box center [35, 28] width 16 height 19
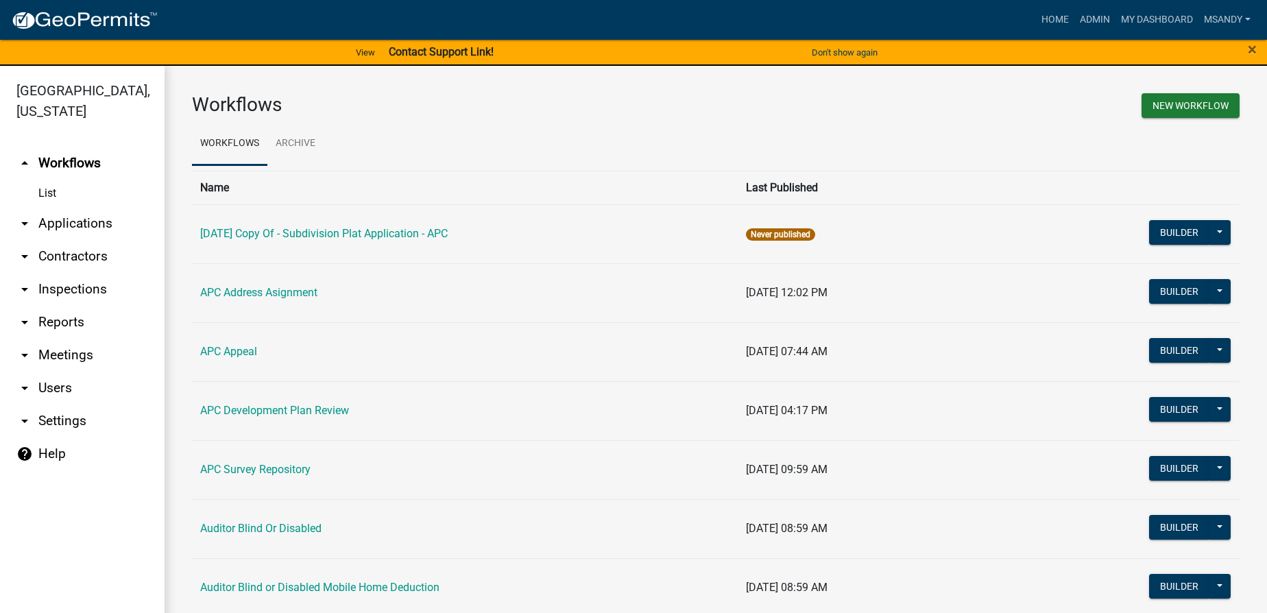
click at [73, 228] on link "arrow_drop_down Applications" at bounding box center [82, 223] width 165 height 33
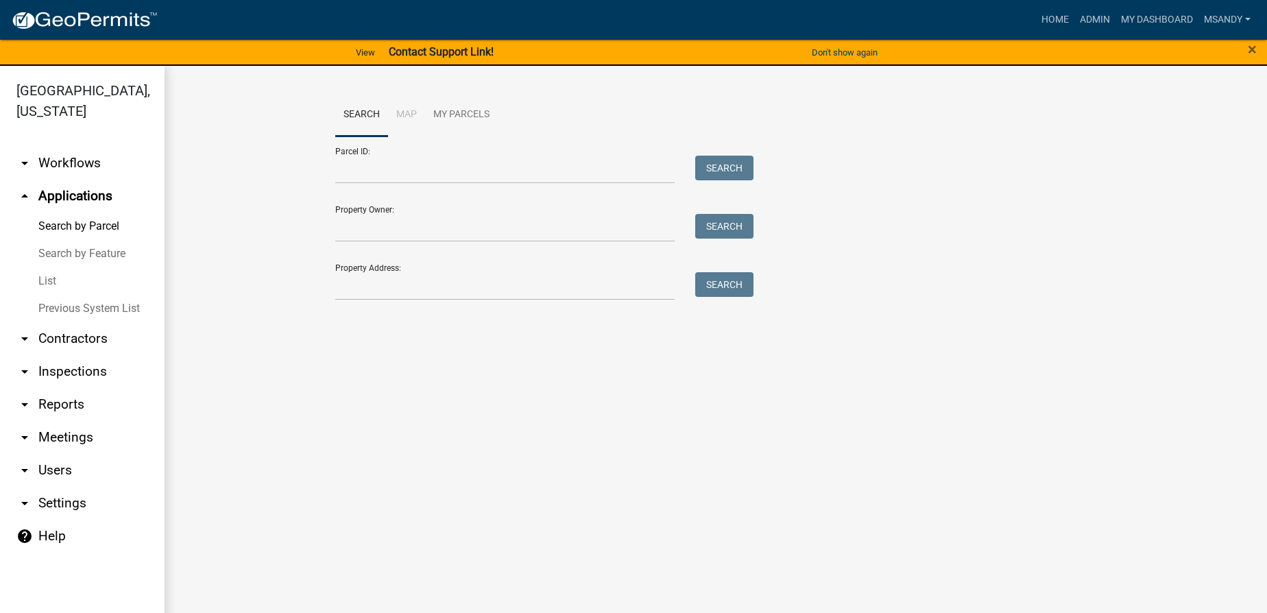
click at [45, 283] on link "List" at bounding box center [82, 280] width 165 height 27
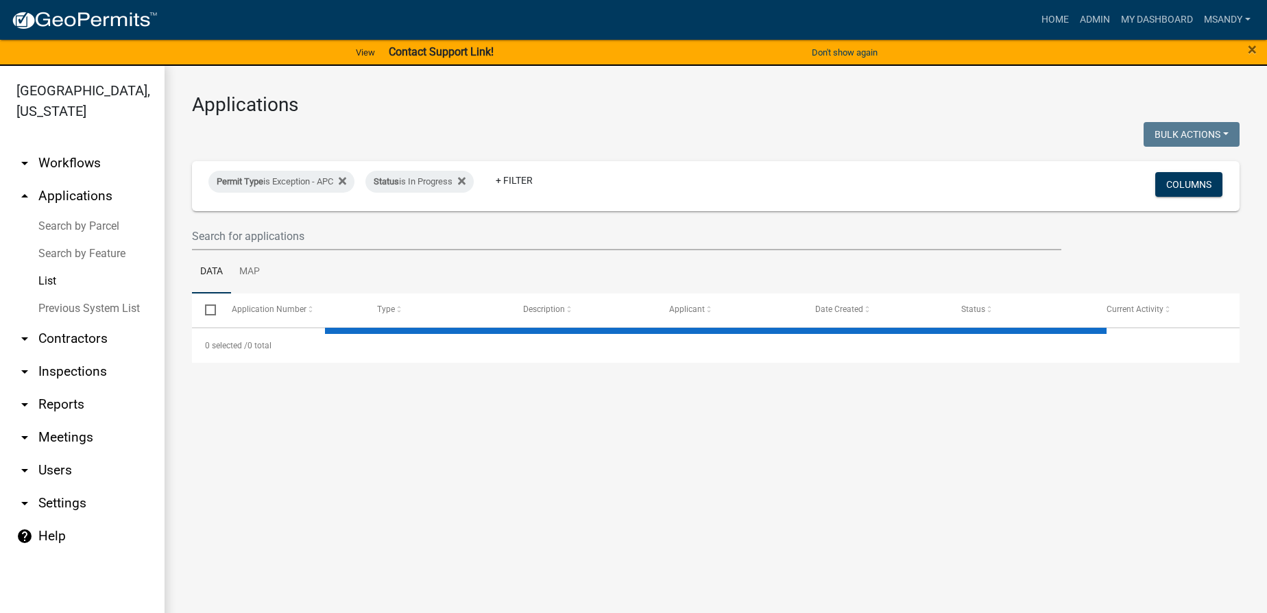
select select "3: 100"
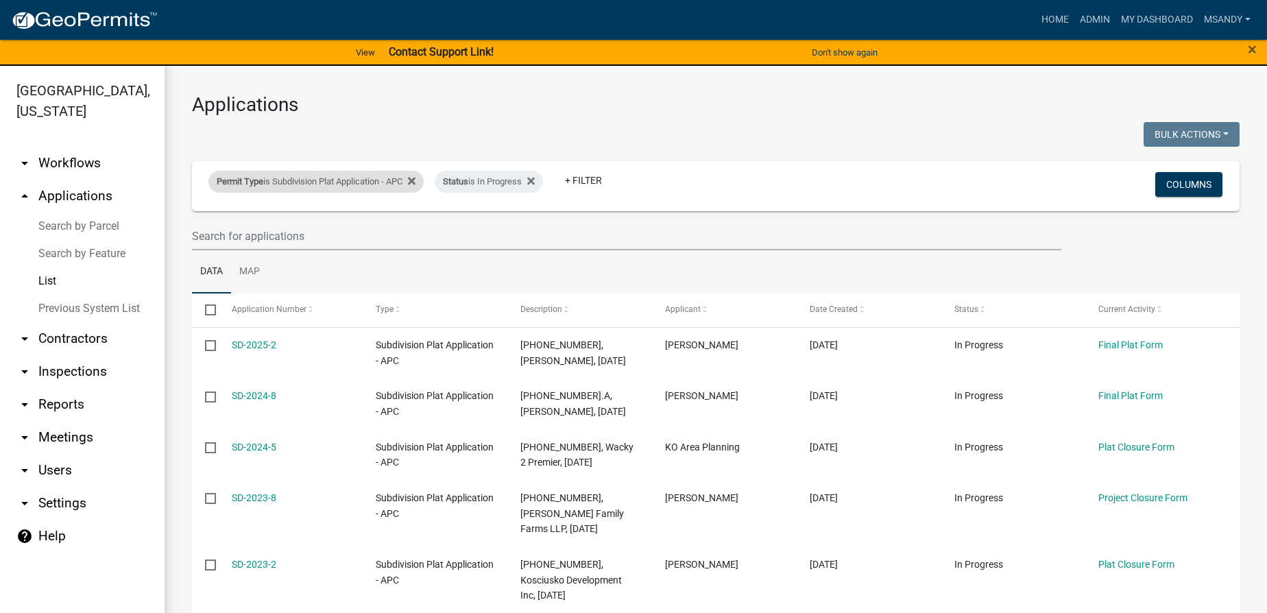
click at [324, 183] on div "Permit Type is Subdivision Plat Application - APC" at bounding box center [315, 182] width 215 height 22
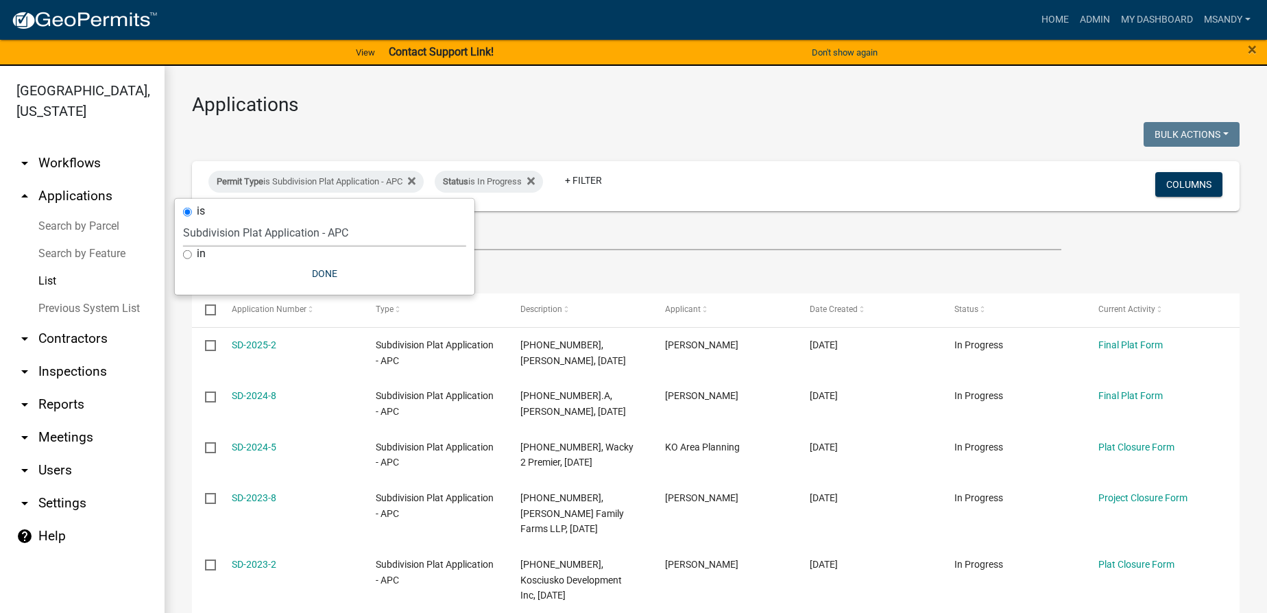
click at [298, 231] on select "Select an option 6 27 2024 Copy Of - Subdivision Plat Application - APC APC Add…" at bounding box center [324, 233] width 283 height 28
select select "a2c991f8-68ce-43d3-971c-57015753063b"
click at [186, 219] on select "Select an option 6 27 2024 Copy Of - Subdivision Plat Application - APC APC Add…" at bounding box center [324, 233] width 283 height 28
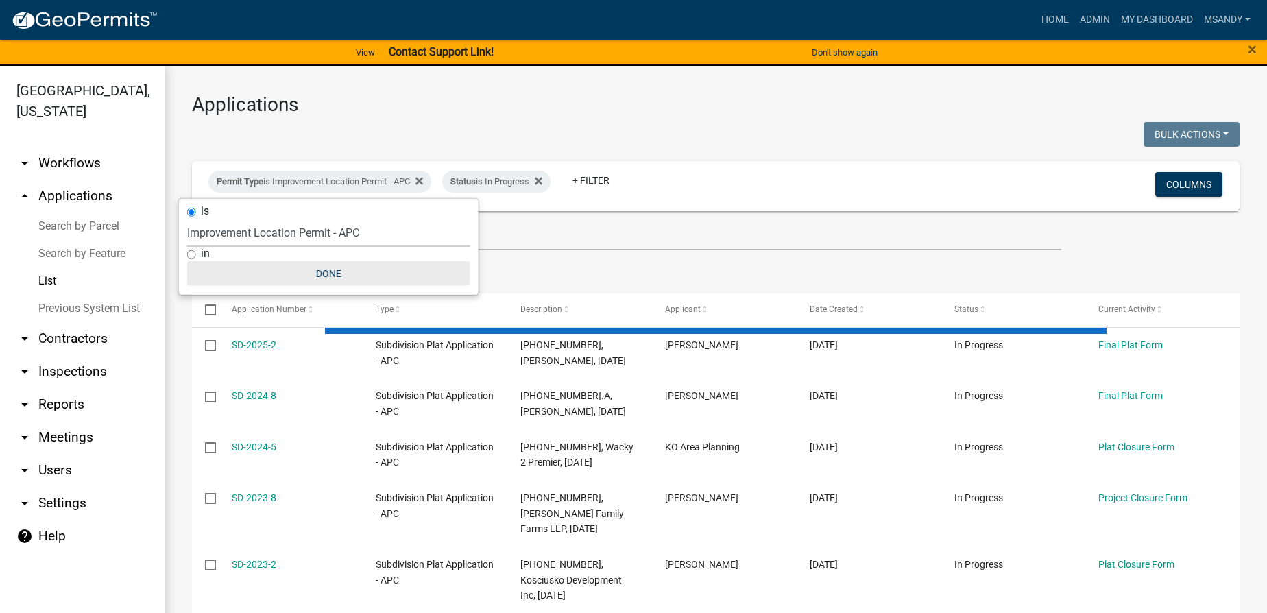
select select "3: 100"
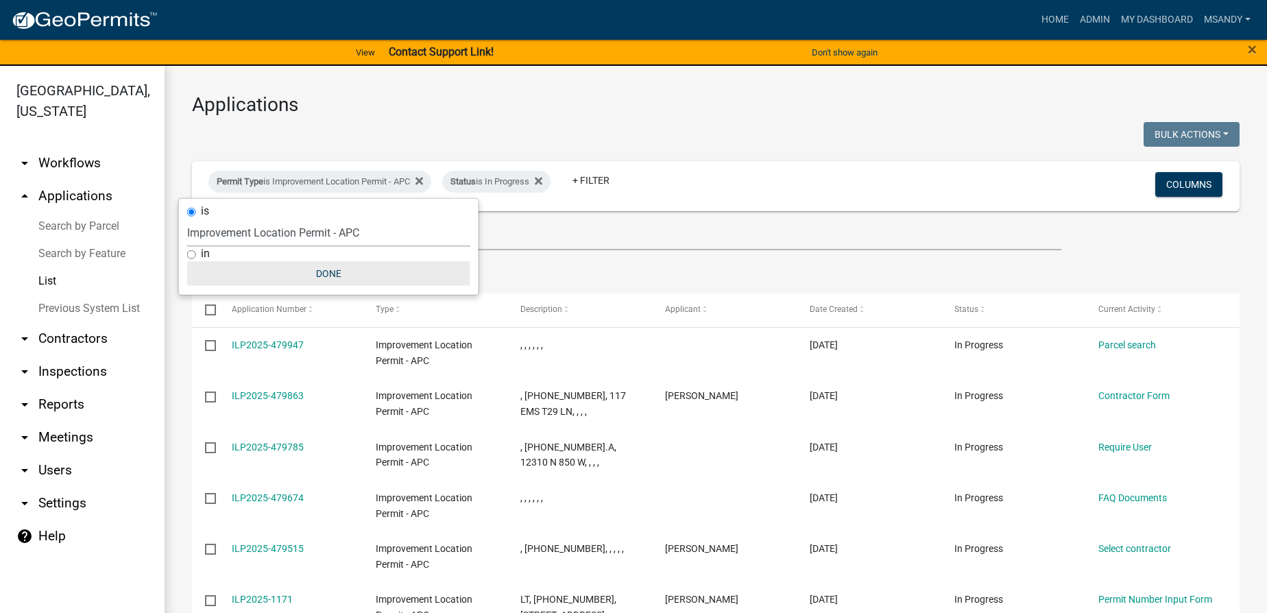
click at [323, 272] on button "Done" at bounding box center [328, 273] width 283 height 25
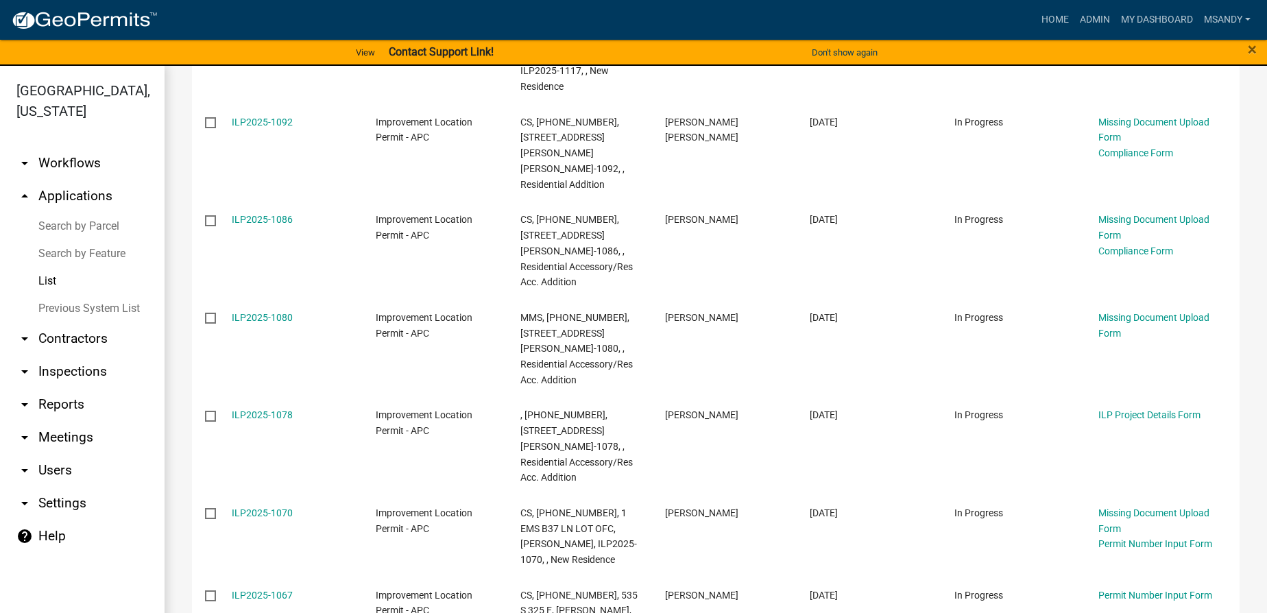
scroll to position [2232, 0]
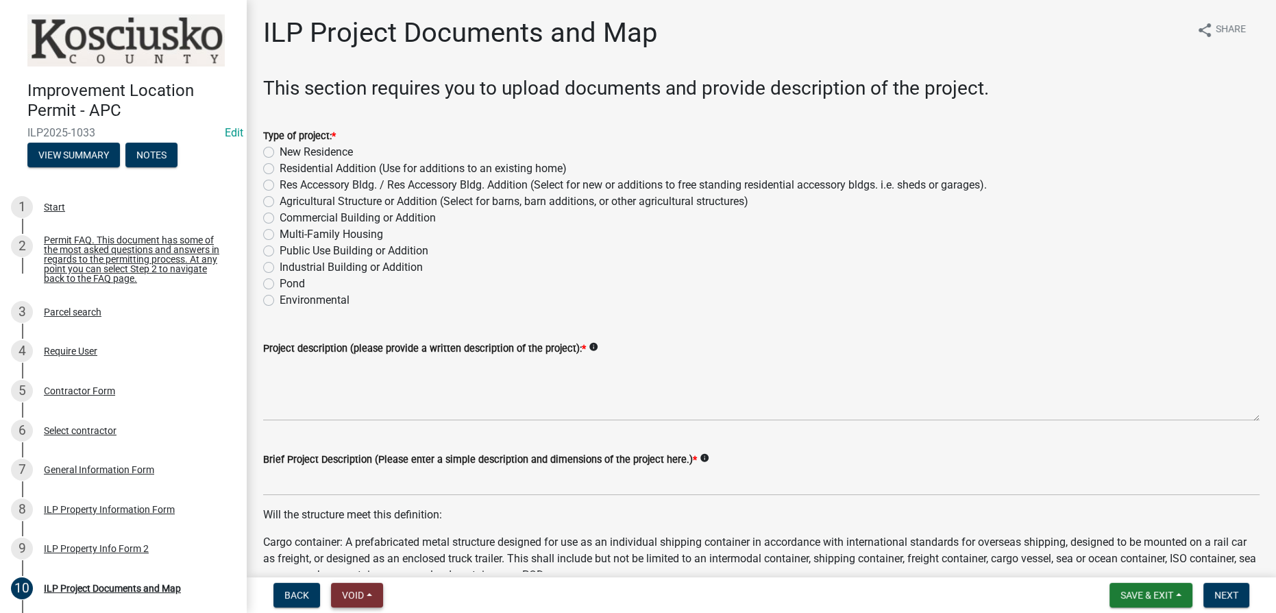
click at [348, 590] on span "Void" at bounding box center [353, 595] width 22 height 11
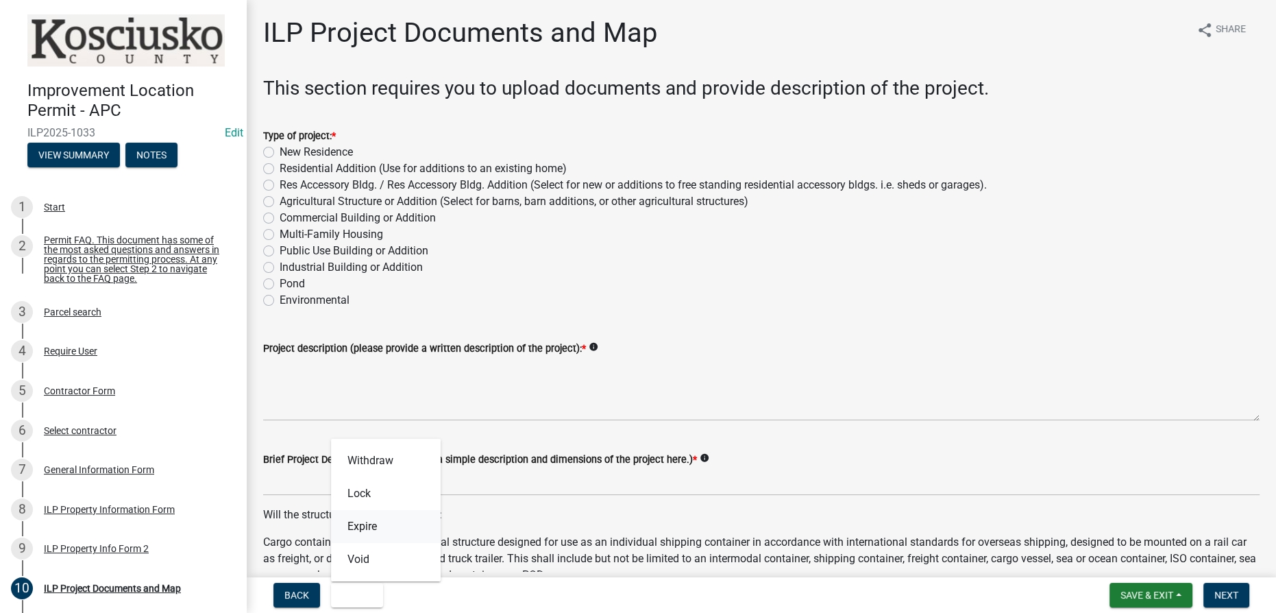
click at [349, 531] on button "Expire" at bounding box center [386, 526] width 110 height 33
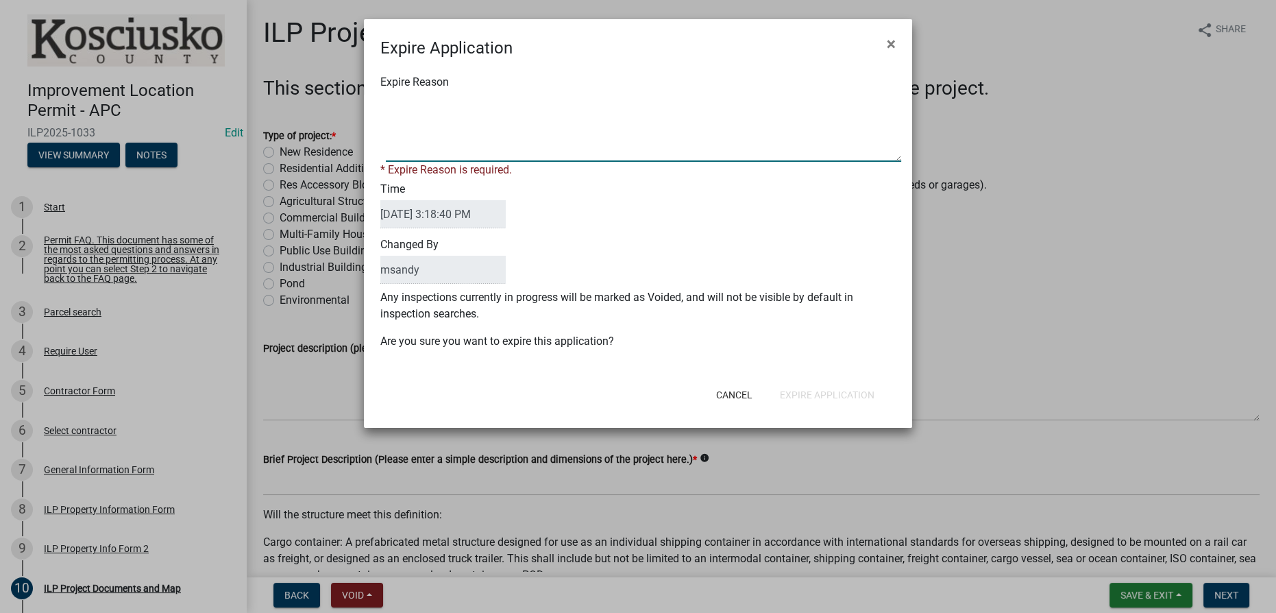
click at [428, 105] on textarea "Expire Reason" at bounding box center [644, 127] width 516 height 69
type textarea "Applicant did not complete or submit application in 30 days."
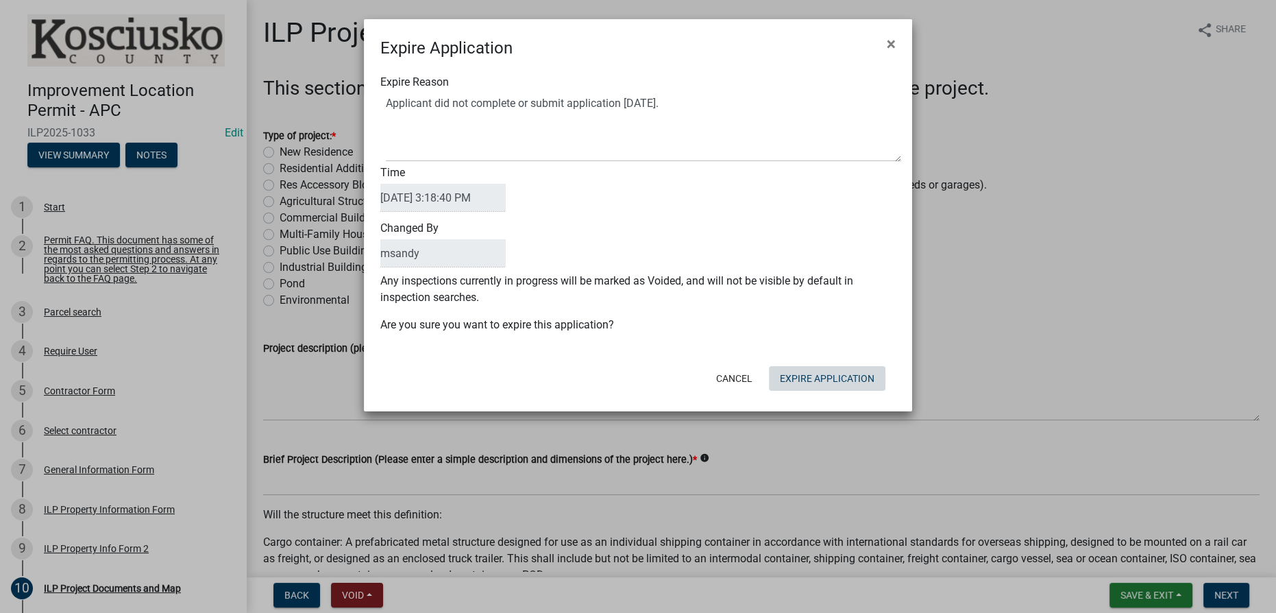
click at [796, 389] on button "Expire Application" at bounding box center [827, 378] width 117 height 25
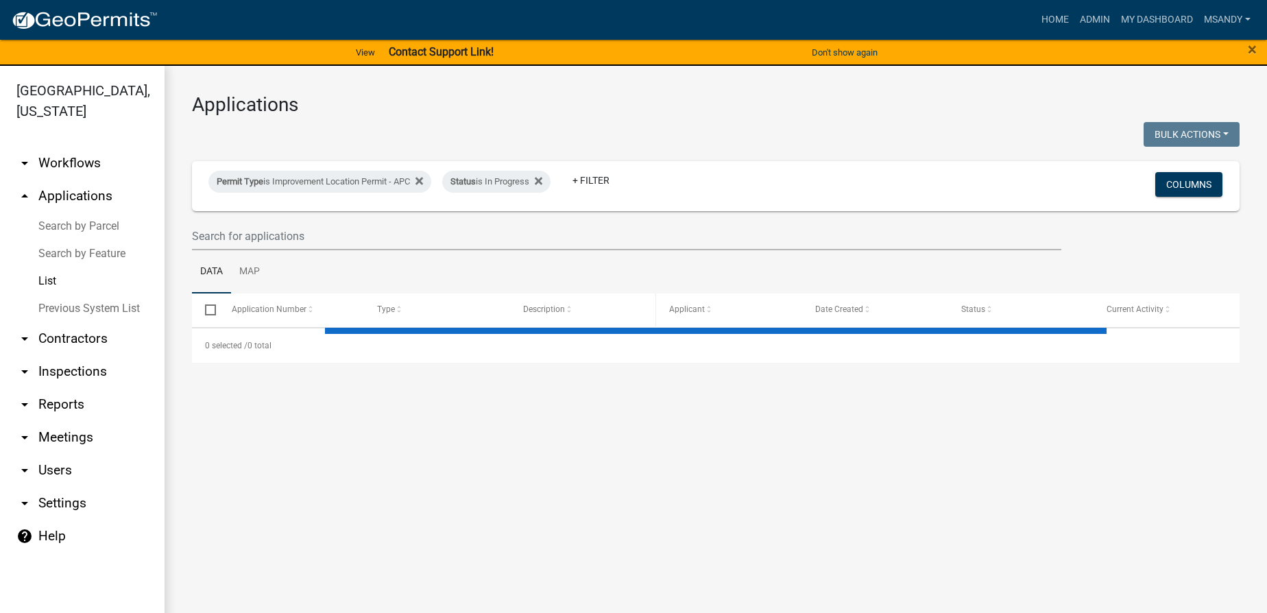
select select "3: 100"
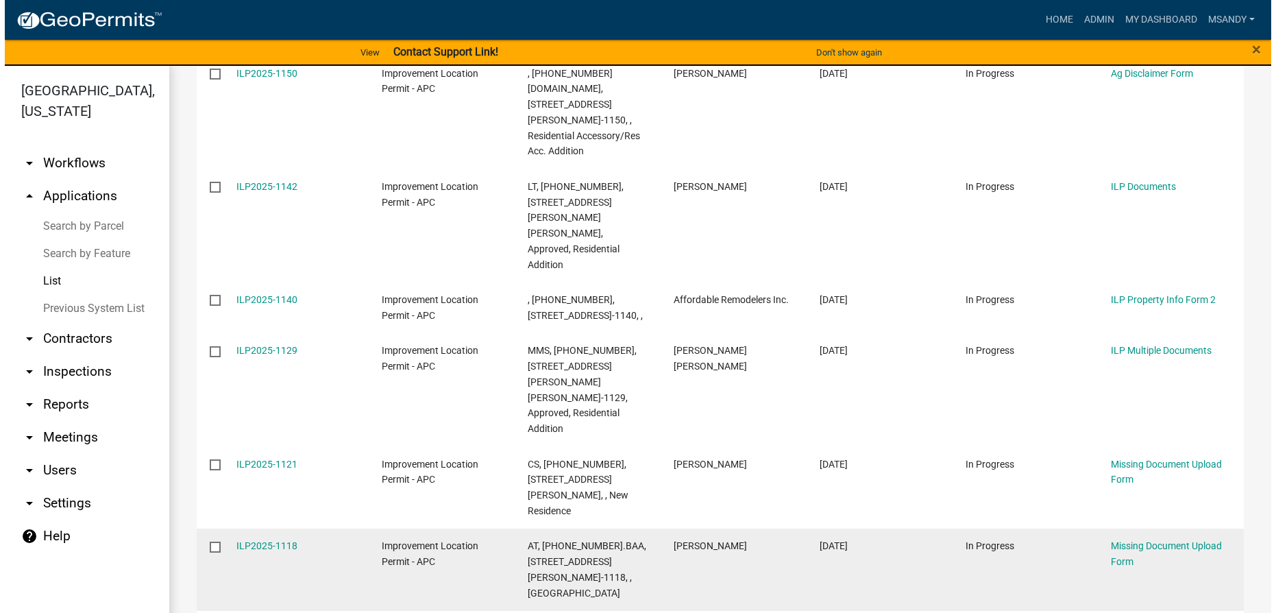
scroll to position [1527, 0]
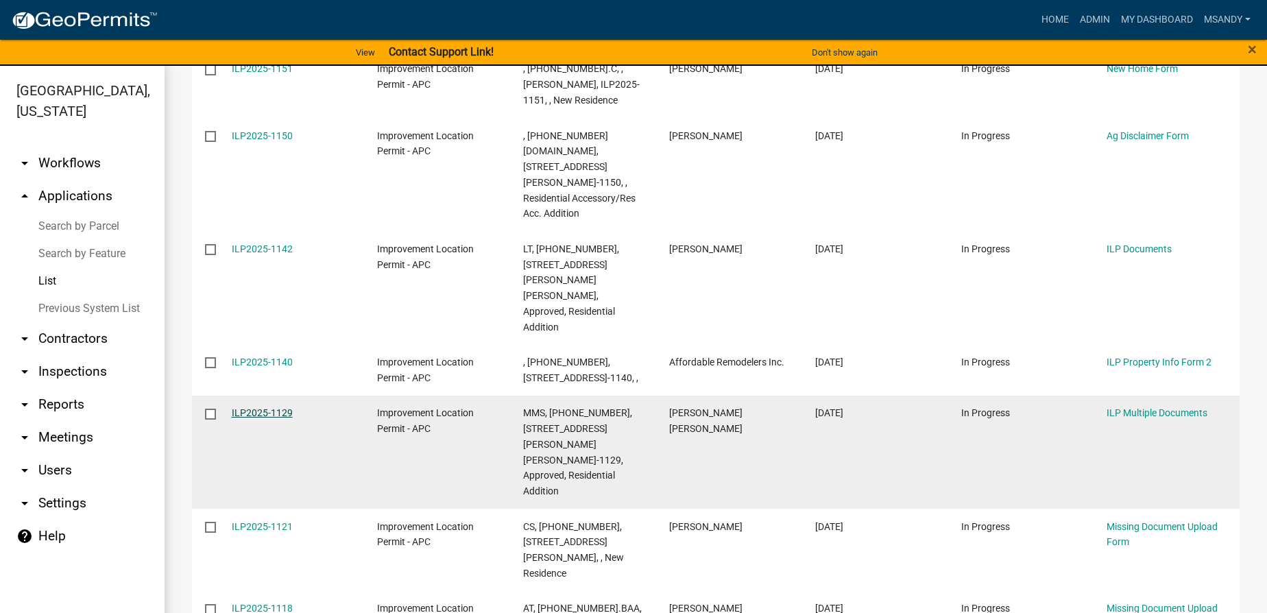
click at [276, 407] on link "ILP2025-1129" at bounding box center [262, 412] width 61 height 11
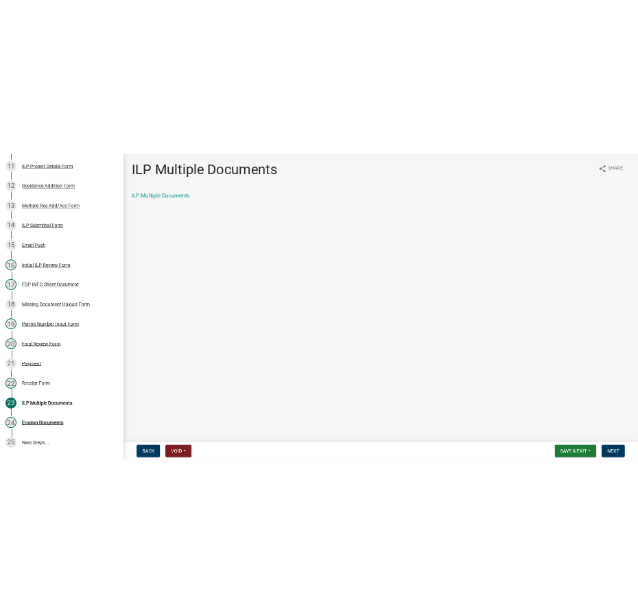
scroll to position [747, 0]
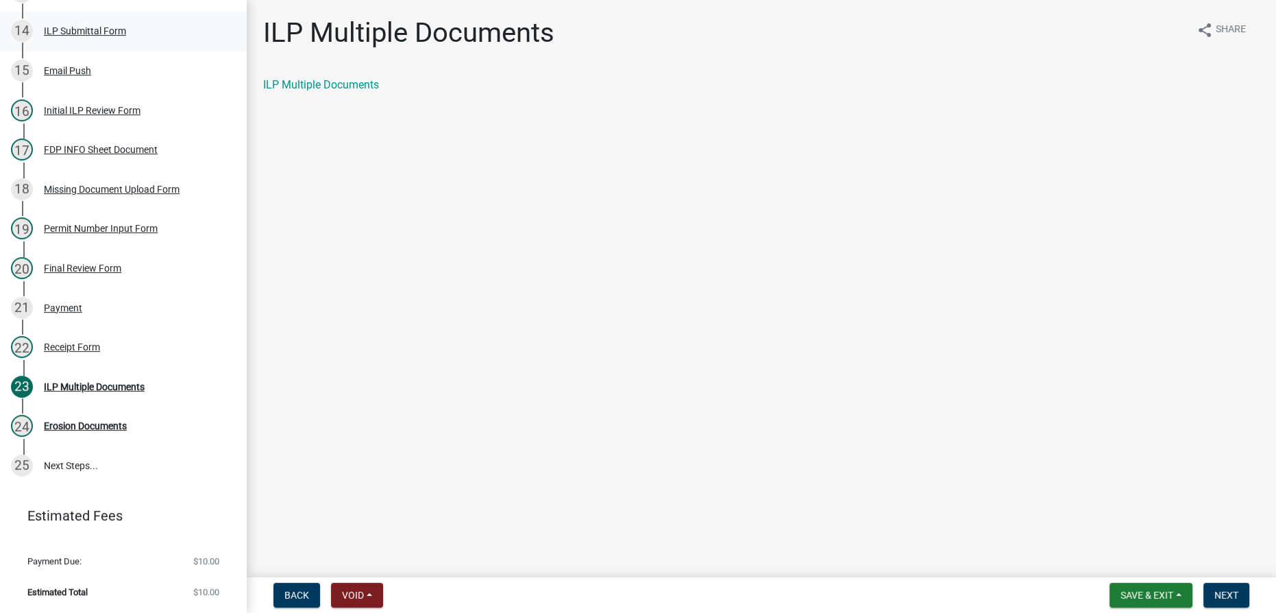
click at [99, 29] on div "ILP Submittal Form" at bounding box center [85, 31] width 82 height 10
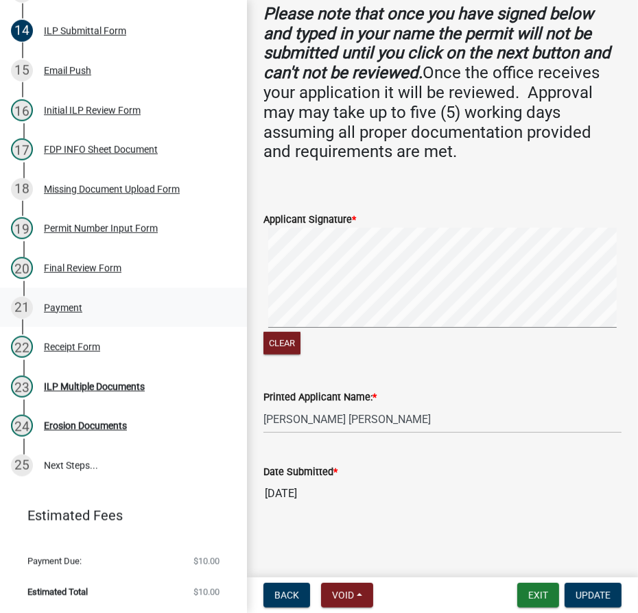
scroll to position [220, 0]
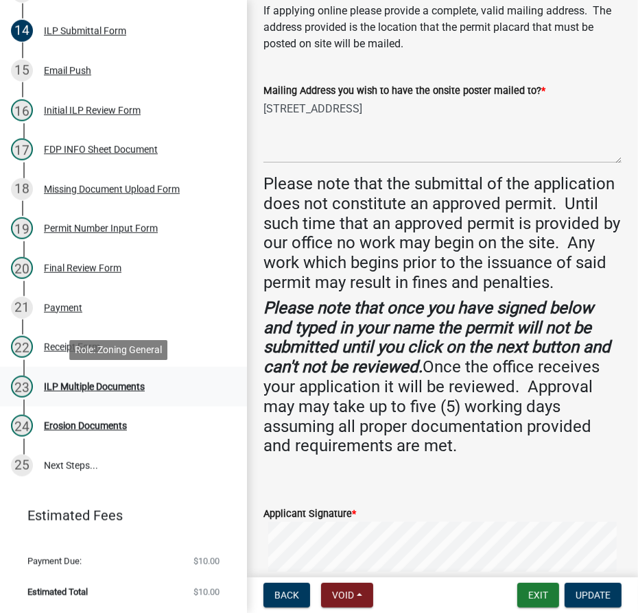
click at [56, 383] on div "ILP Multiple Documents" at bounding box center [94, 387] width 101 height 10
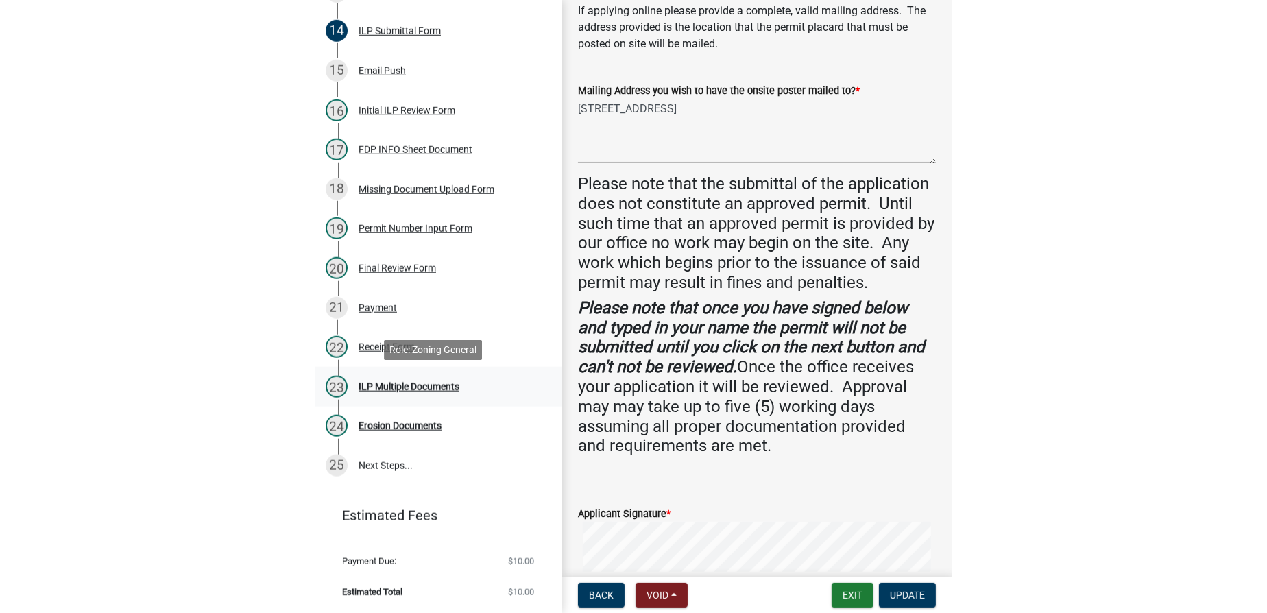
scroll to position [0, 0]
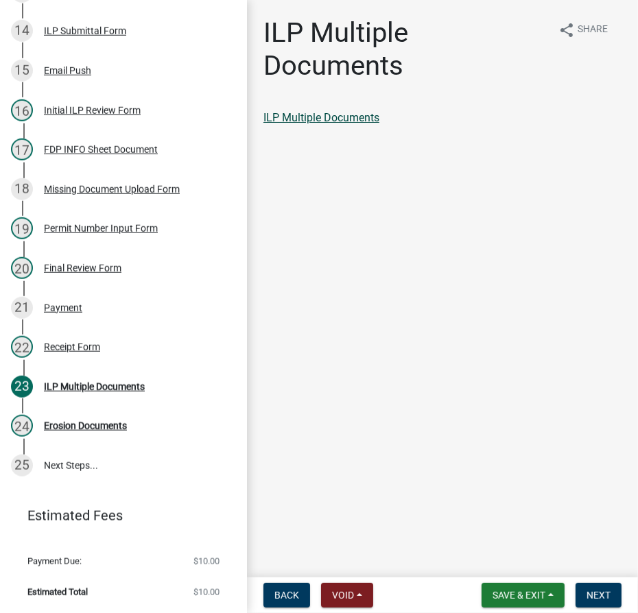
click at [328, 114] on link "ILP Multiple Documents" at bounding box center [321, 117] width 116 height 13
click at [598, 595] on span "Next" at bounding box center [598, 595] width 24 height 11
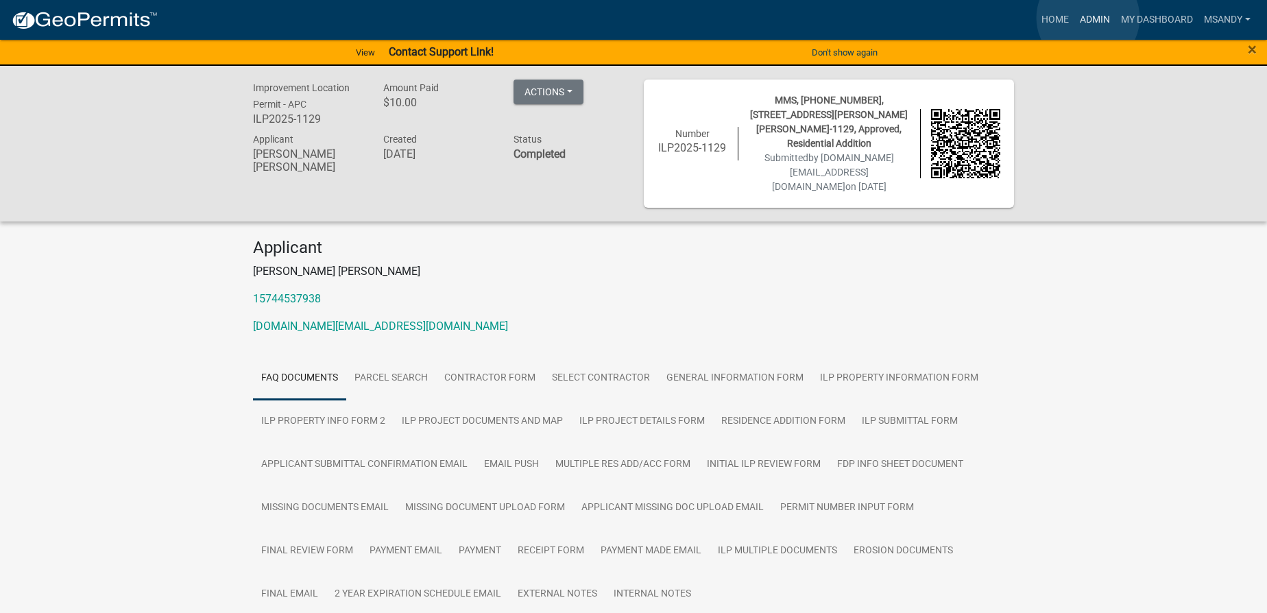
click at [1088, 18] on link "Admin" at bounding box center [1094, 20] width 41 height 26
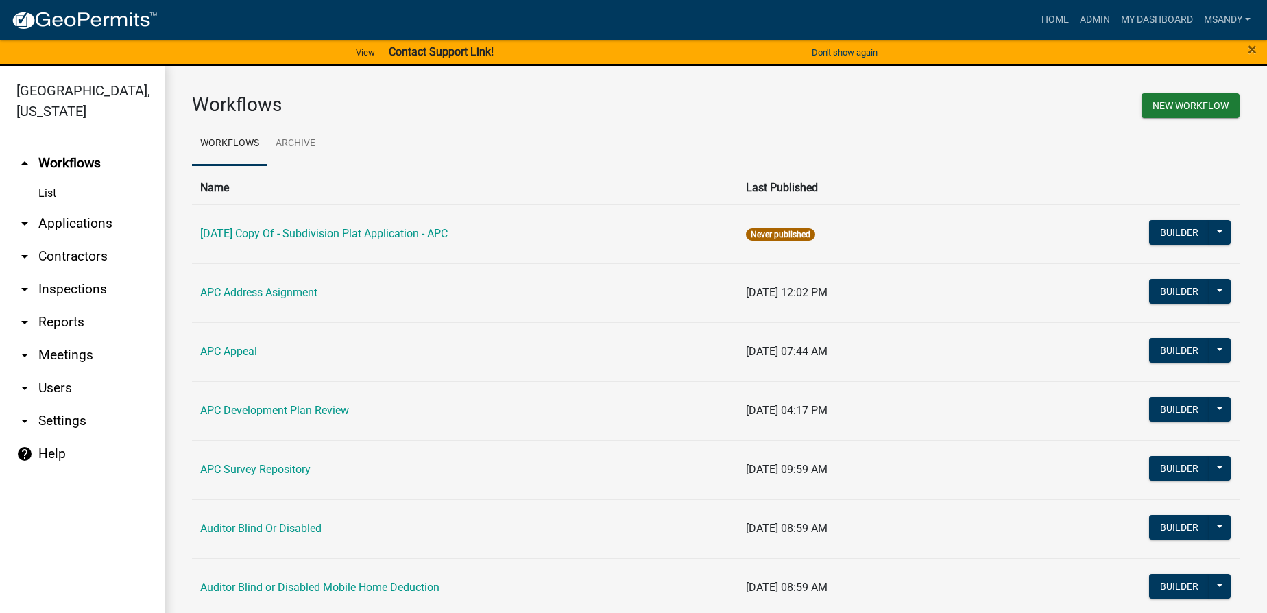
click at [66, 223] on link "arrow_drop_down Applications" at bounding box center [82, 223] width 165 height 33
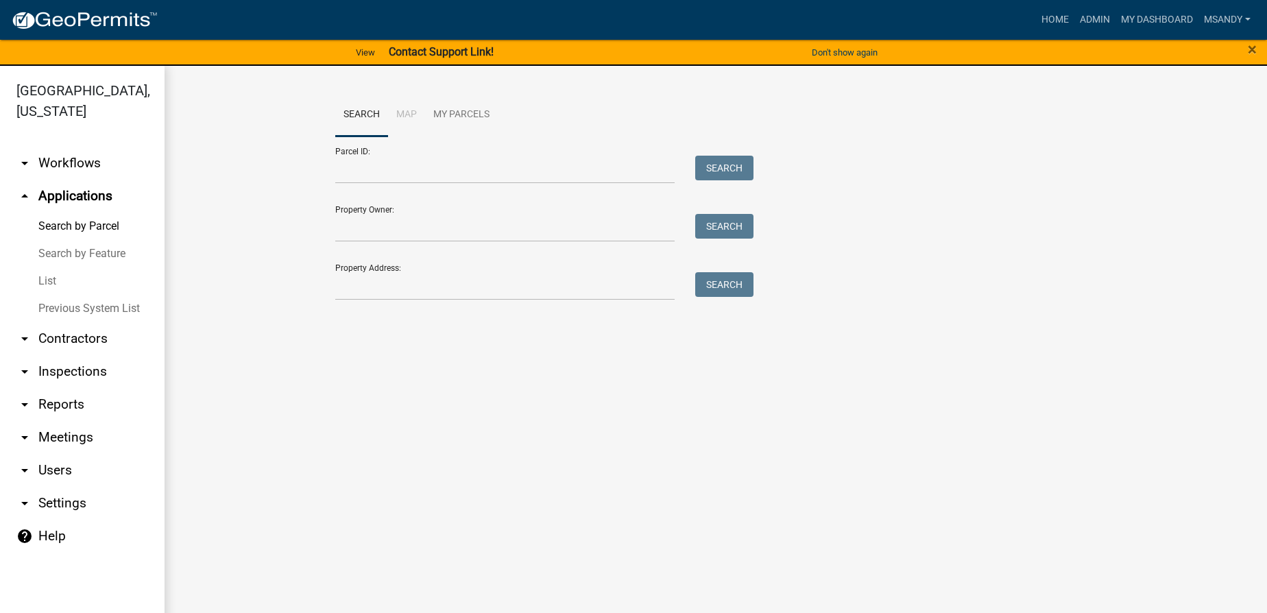
click at [40, 282] on link "List" at bounding box center [82, 280] width 165 height 27
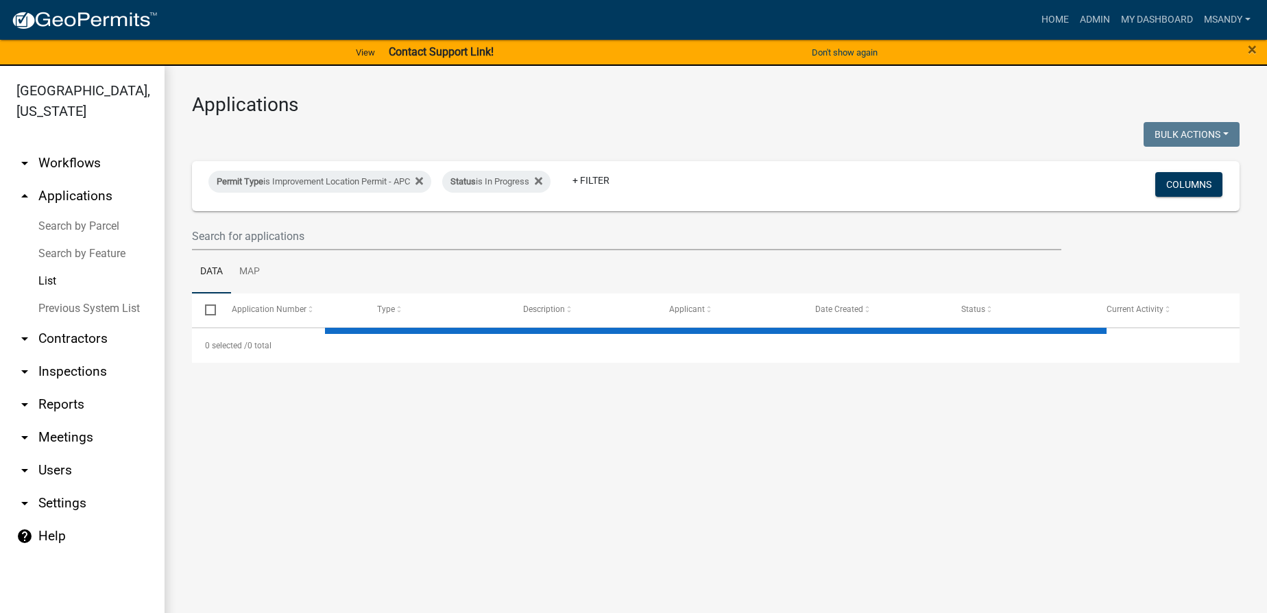
select select "3: 100"
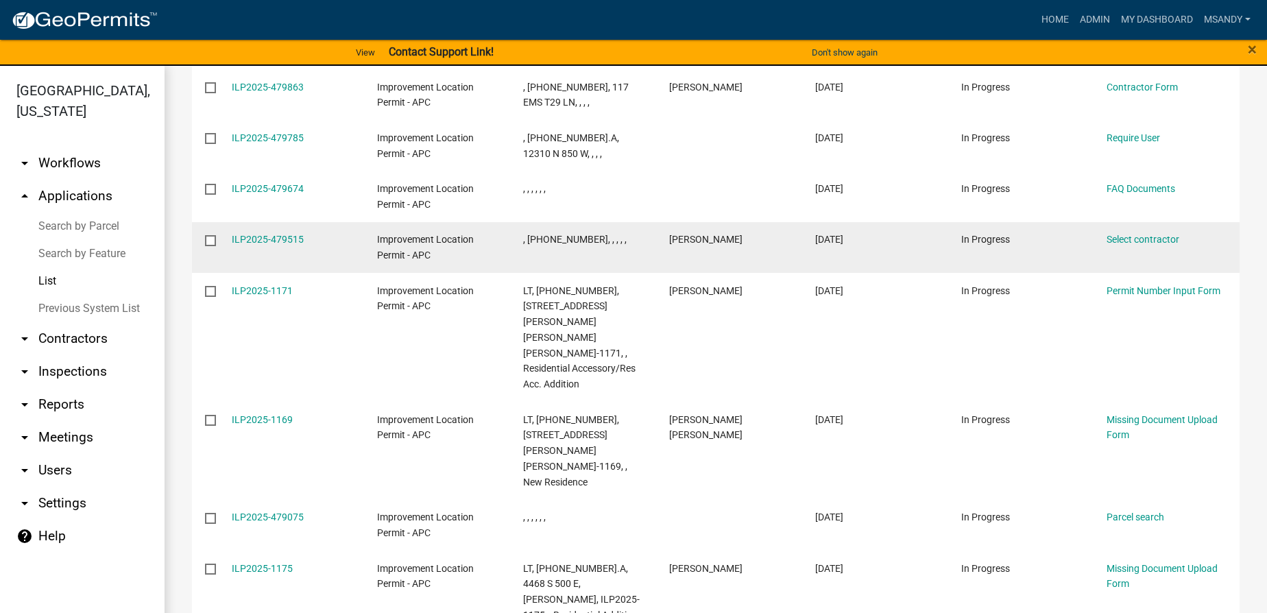
scroll to position [374, 0]
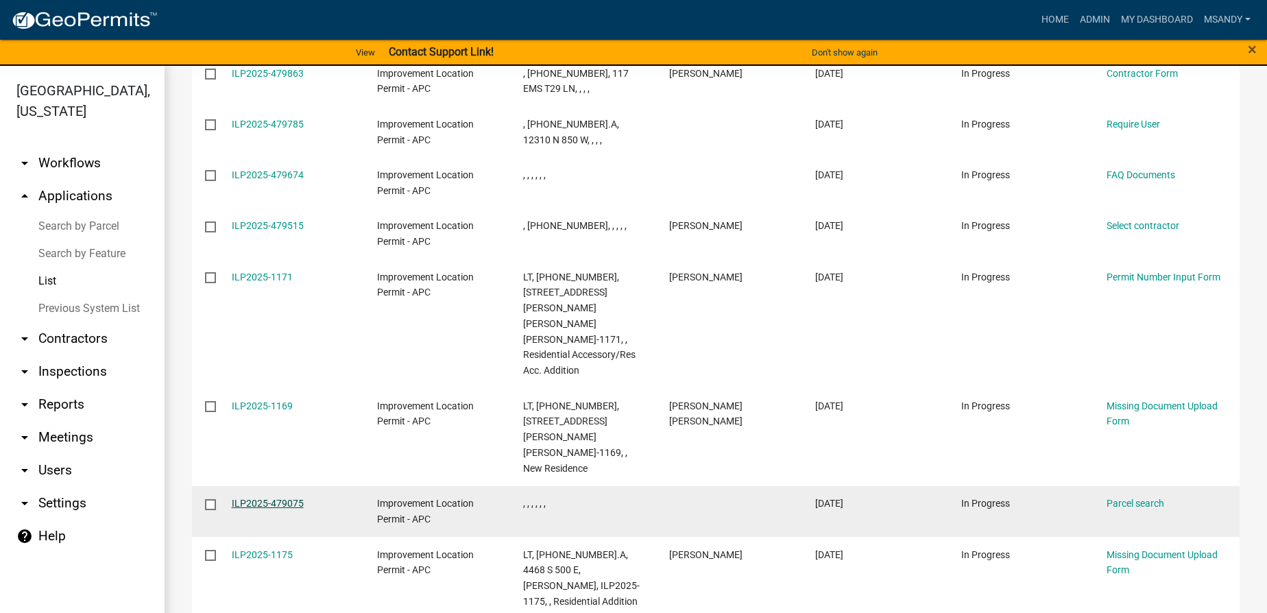
click at [258, 498] on link "ILP2025-479075" at bounding box center [268, 503] width 72 height 11
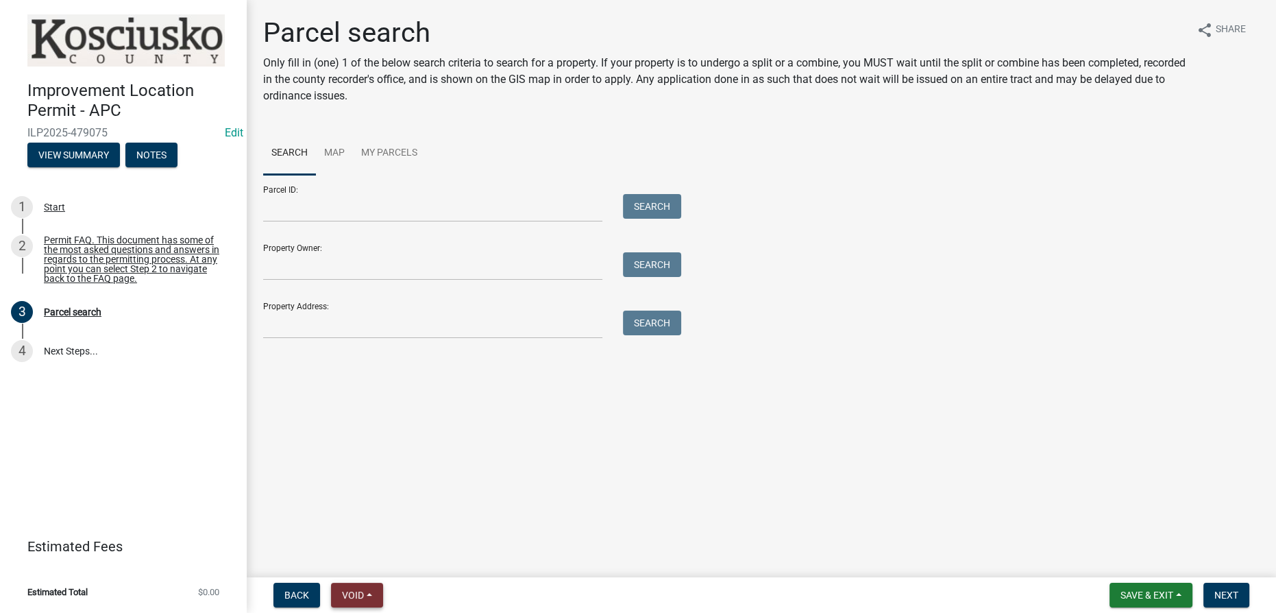
click at [376, 594] on button "Void" at bounding box center [357, 595] width 52 height 25
click at [374, 563] on button "Void" at bounding box center [386, 559] width 110 height 33
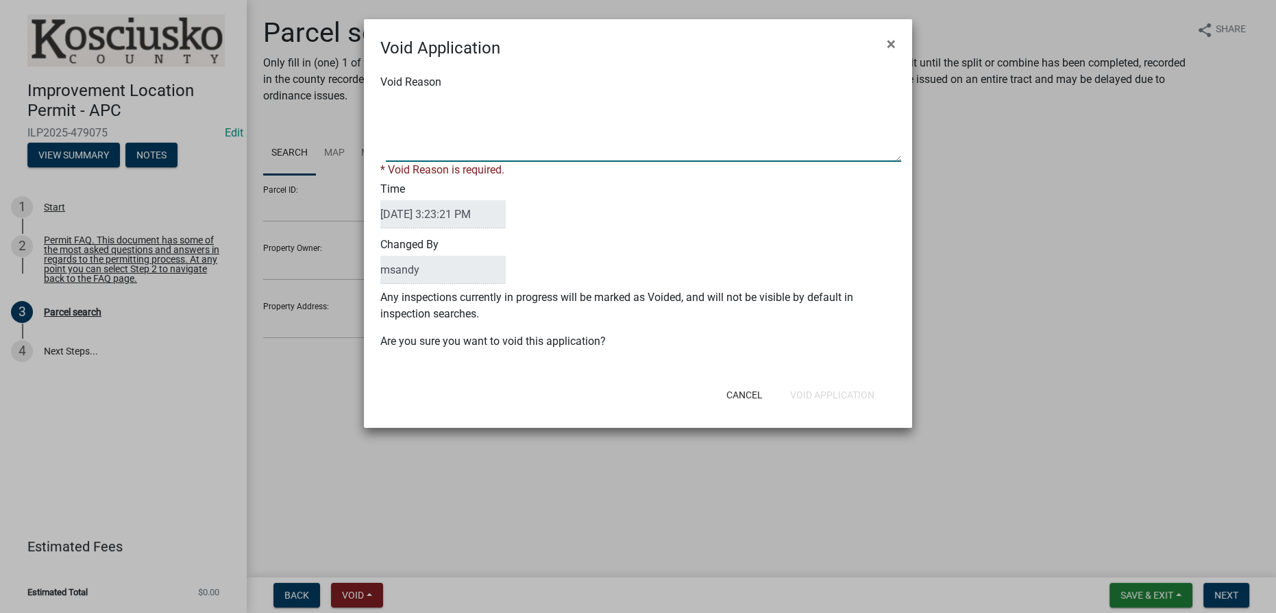
click at [459, 104] on textarea "Void Reason" at bounding box center [644, 127] width 516 height 69
type textarea "Incomplete"
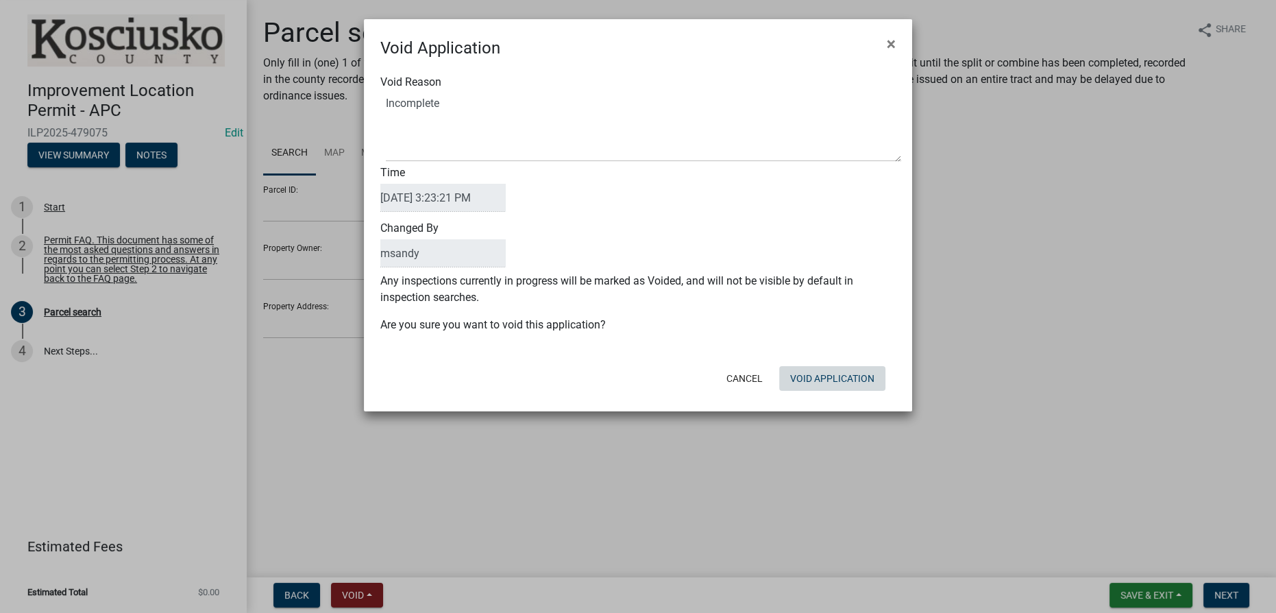
click at [798, 391] on button "Void Application" at bounding box center [832, 378] width 106 height 25
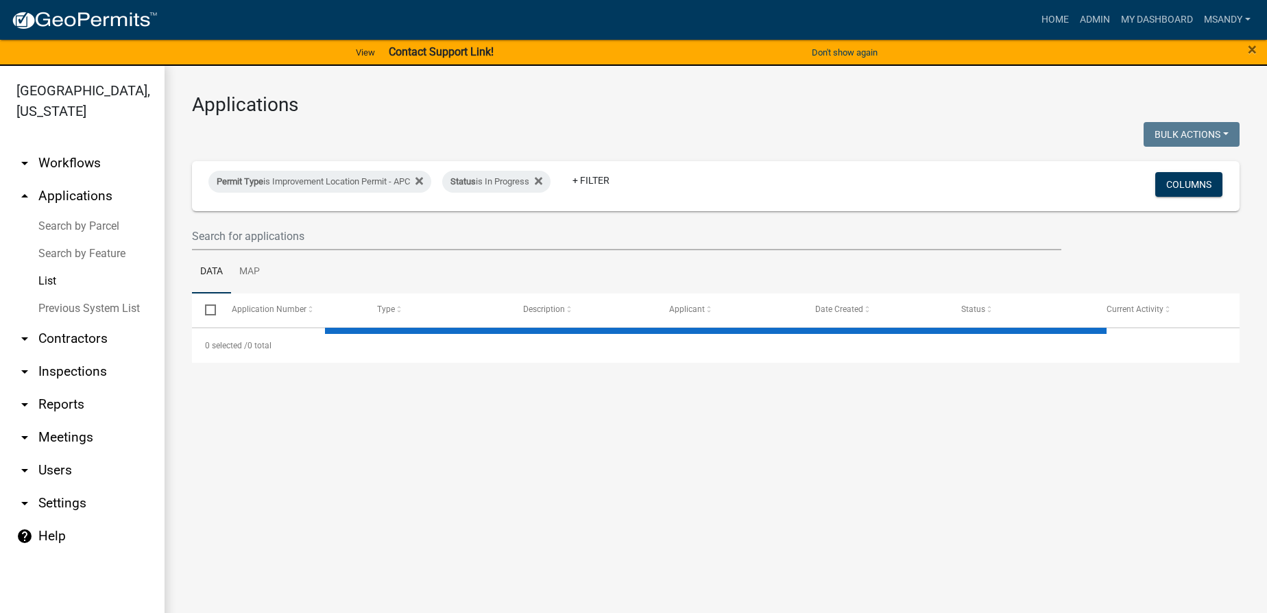
select select "3: 100"
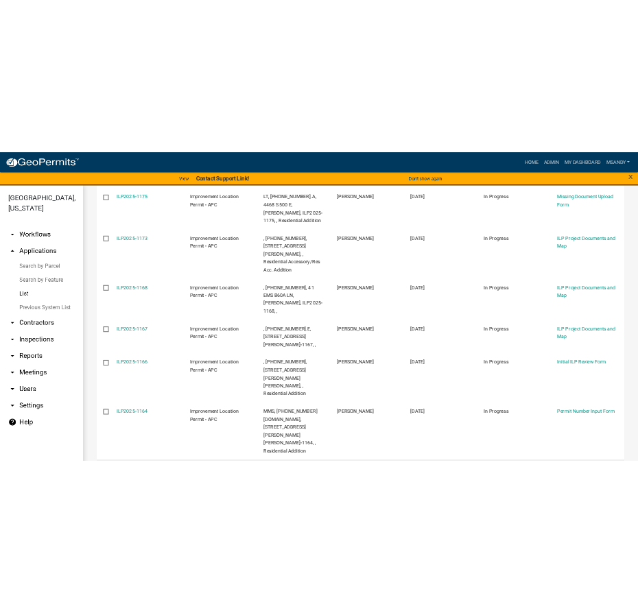
scroll to position [810, 0]
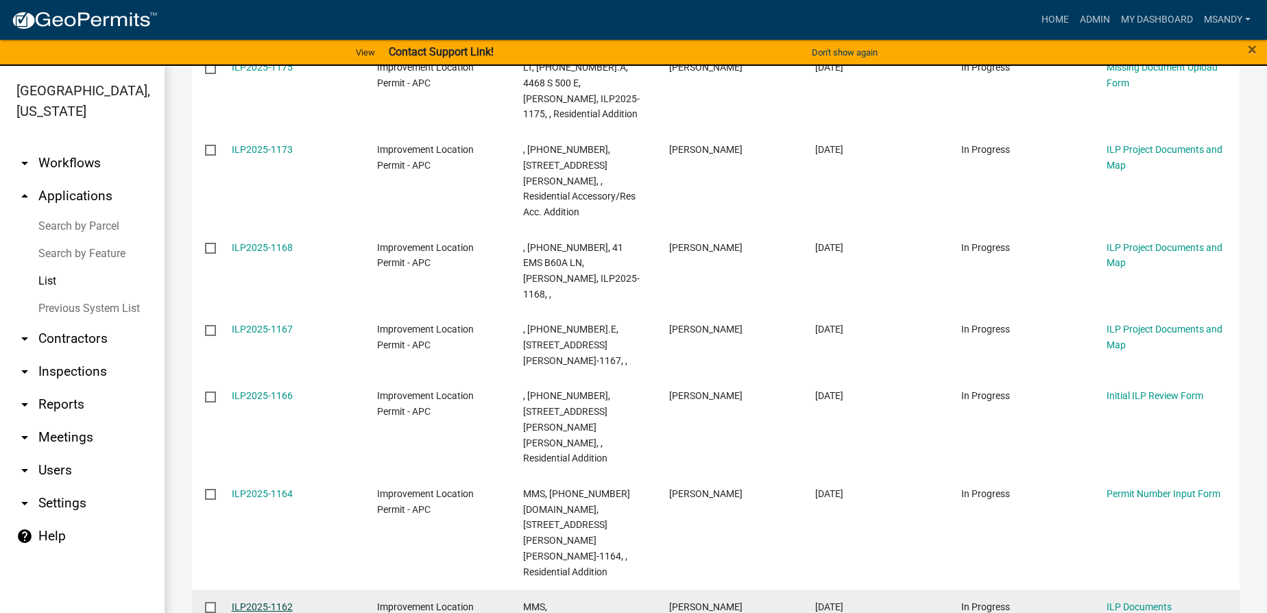
click at [287, 601] on link "ILP2025-1162" at bounding box center [262, 606] width 61 height 11
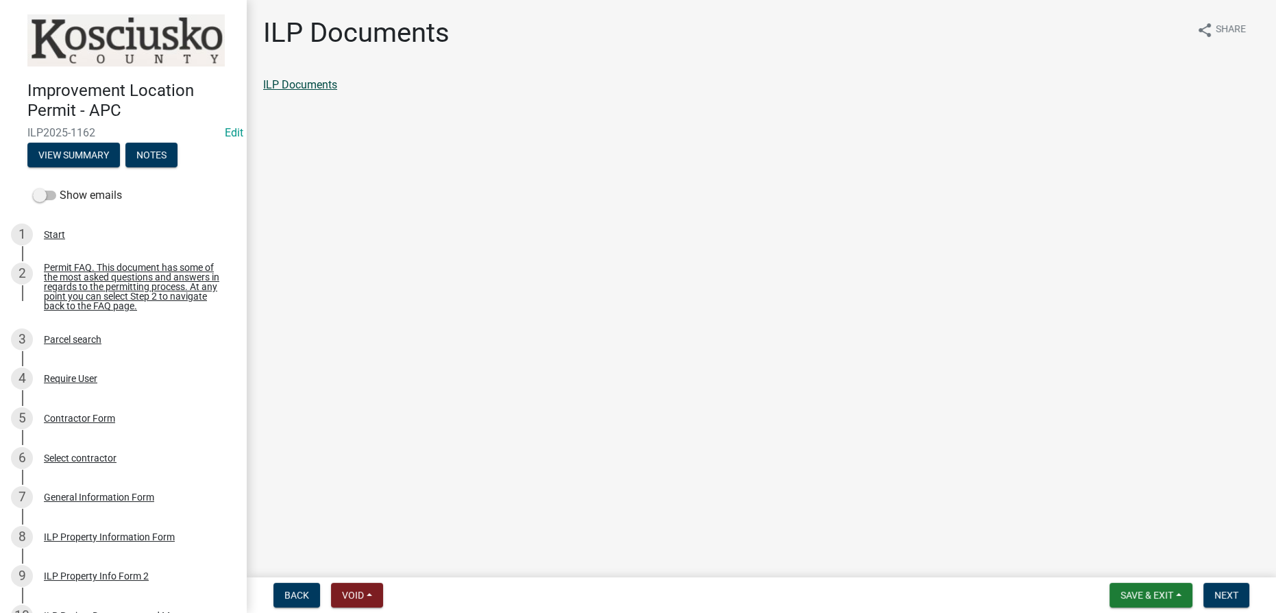
click at [285, 85] on link "ILP Documents" at bounding box center [300, 84] width 74 height 13
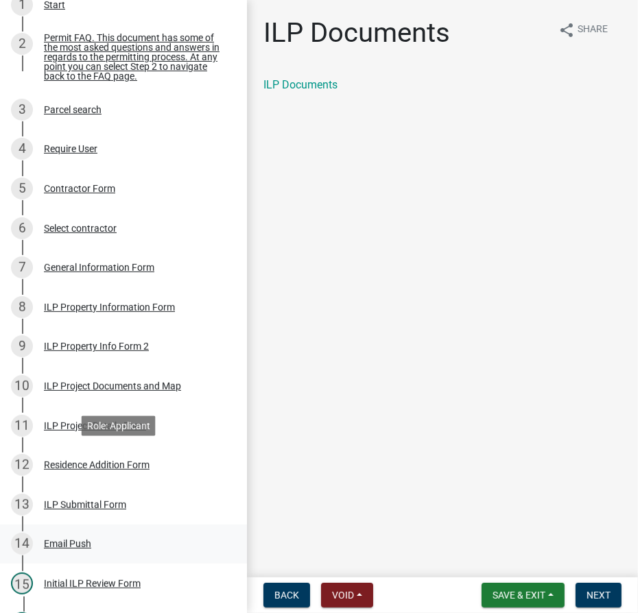
scroll to position [311, 0]
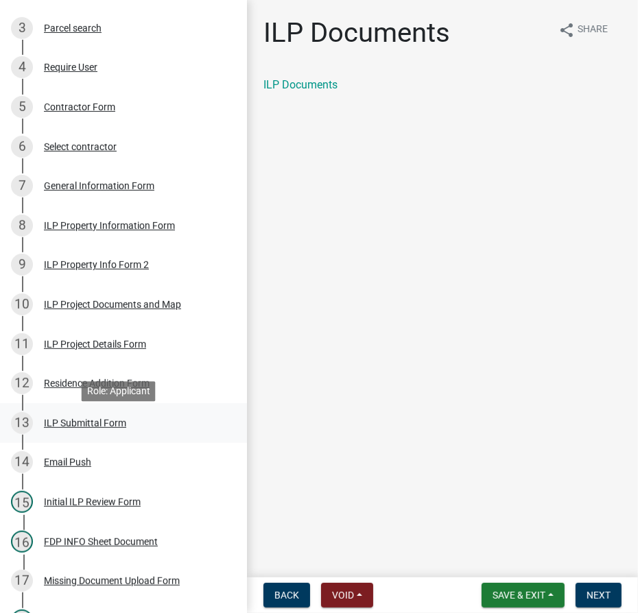
click at [109, 428] on div "ILP Submittal Form" at bounding box center [85, 423] width 82 height 10
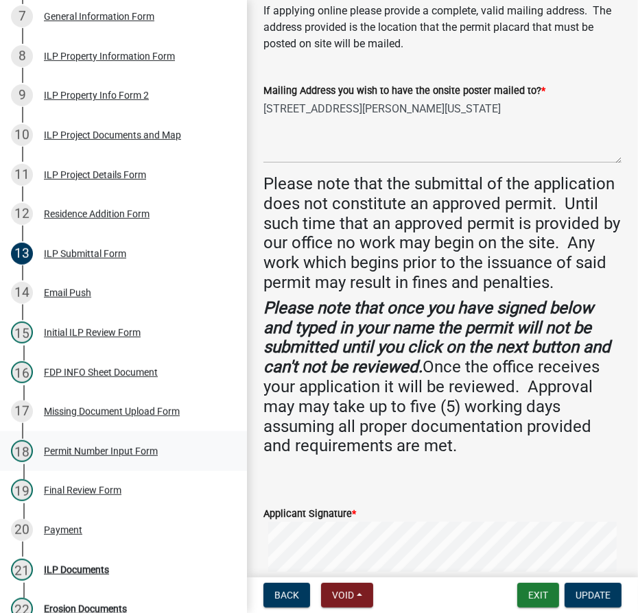
scroll to position [498, 0]
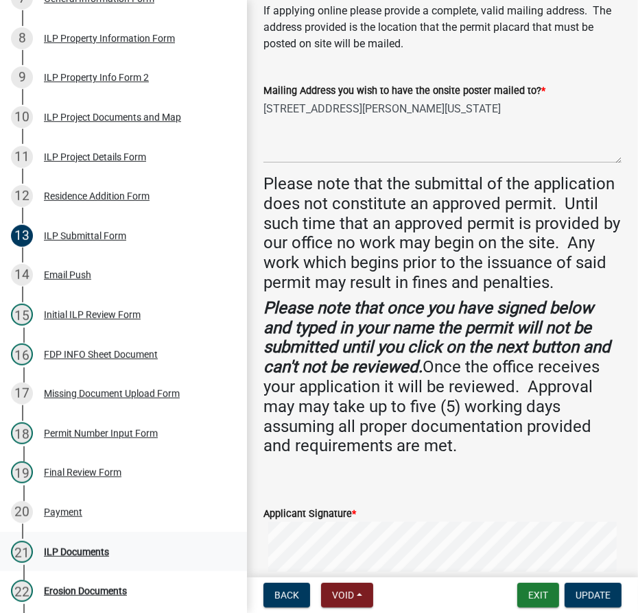
click at [67, 550] on div "21 ILP Documents" at bounding box center [118, 552] width 214 height 22
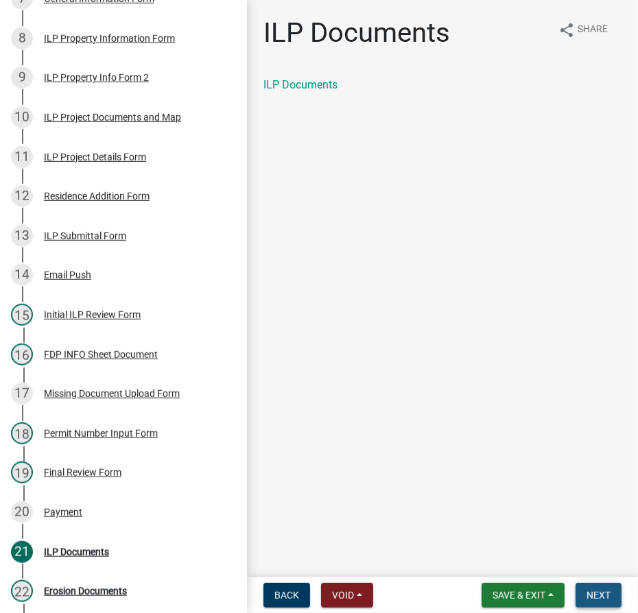
click at [592, 595] on span "Next" at bounding box center [598, 595] width 24 height 11
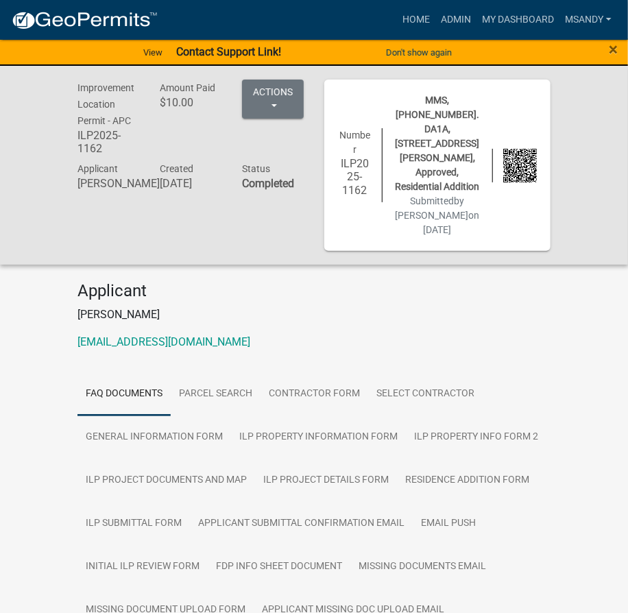
click at [236, 54] on strong "Contact Support Link!" at bounding box center [228, 51] width 105 height 13
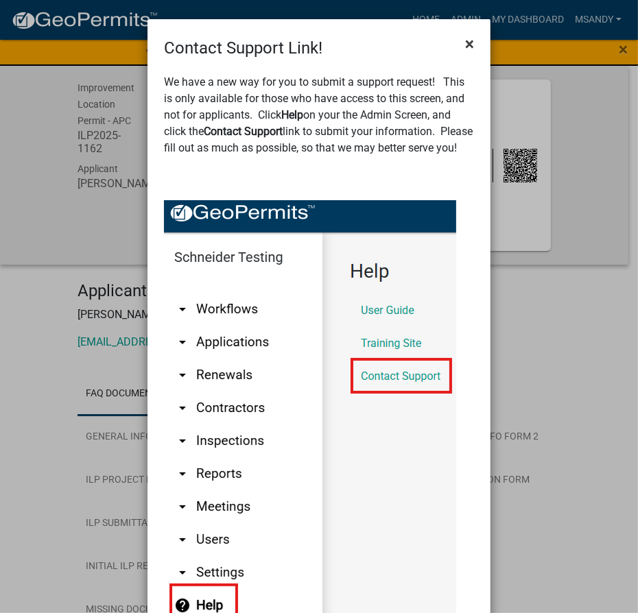
click at [468, 40] on span "×" at bounding box center [469, 43] width 9 height 19
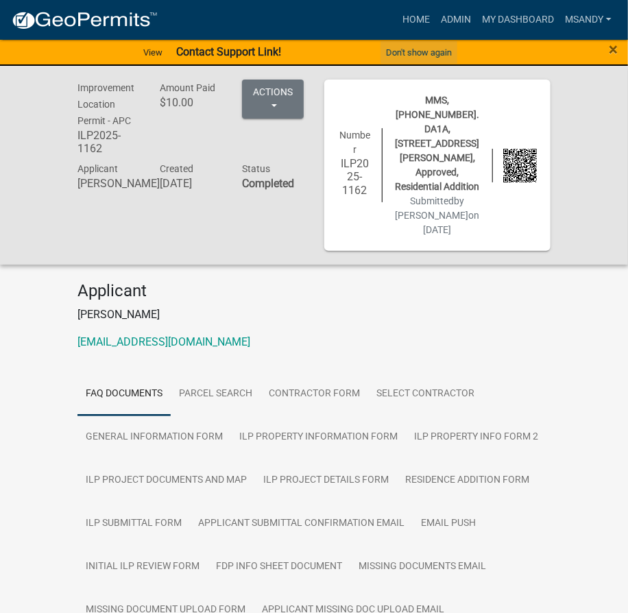
click at [392, 49] on button "Don't show again" at bounding box center [418, 52] width 77 height 23
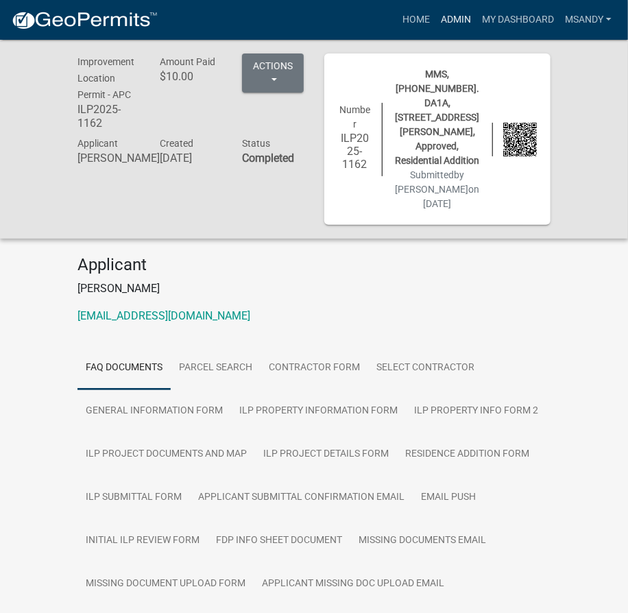
click at [452, 17] on link "Admin" at bounding box center [455, 20] width 41 height 26
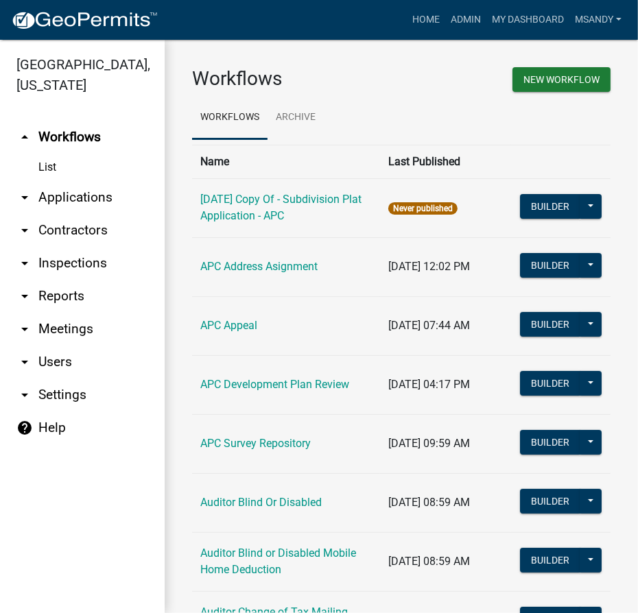
click at [84, 200] on link "arrow_drop_down Applications" at bounding box center [82, 197] width 165 height 33
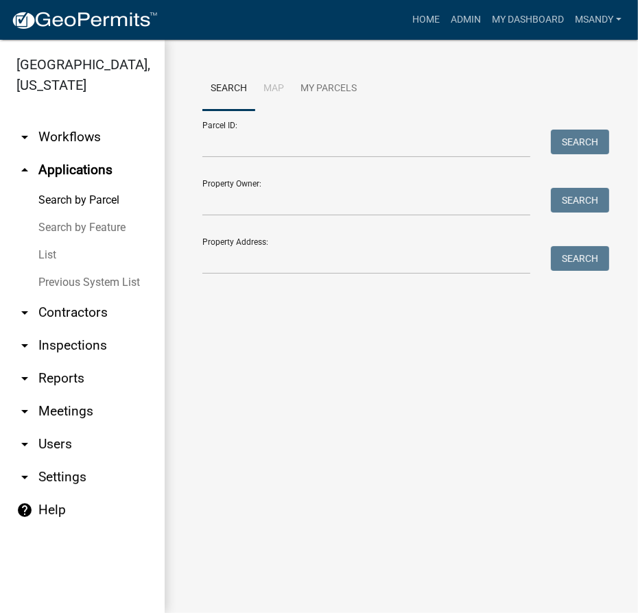
click at [52, 249] on link "List" at bounding box center [82, 254] width 165 height 27
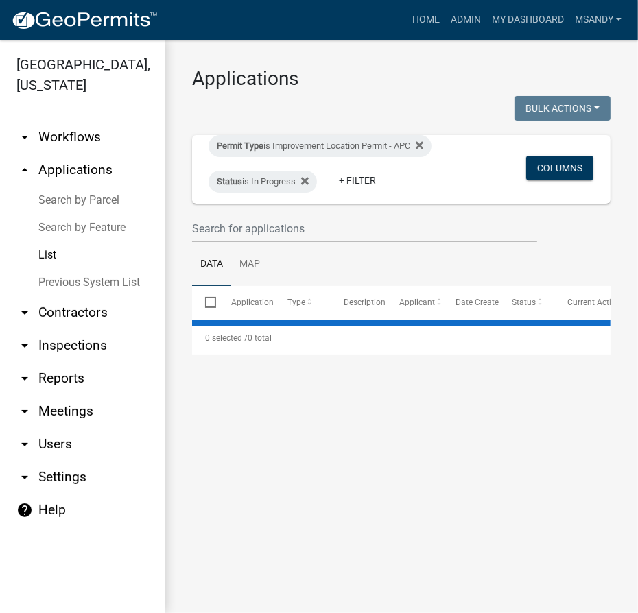
select select "3: 100"
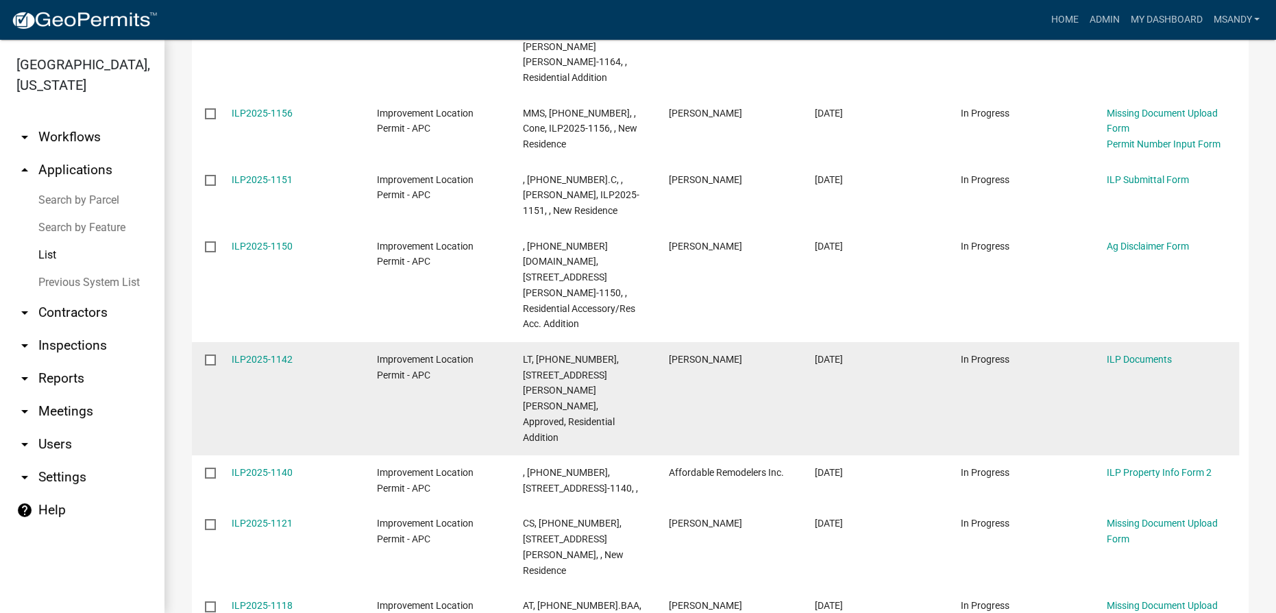
scroll to position [1276, 0]
click at [258, 356] on link "ILP2025-1142" at bounding box center [262, 361] width 61 height 11
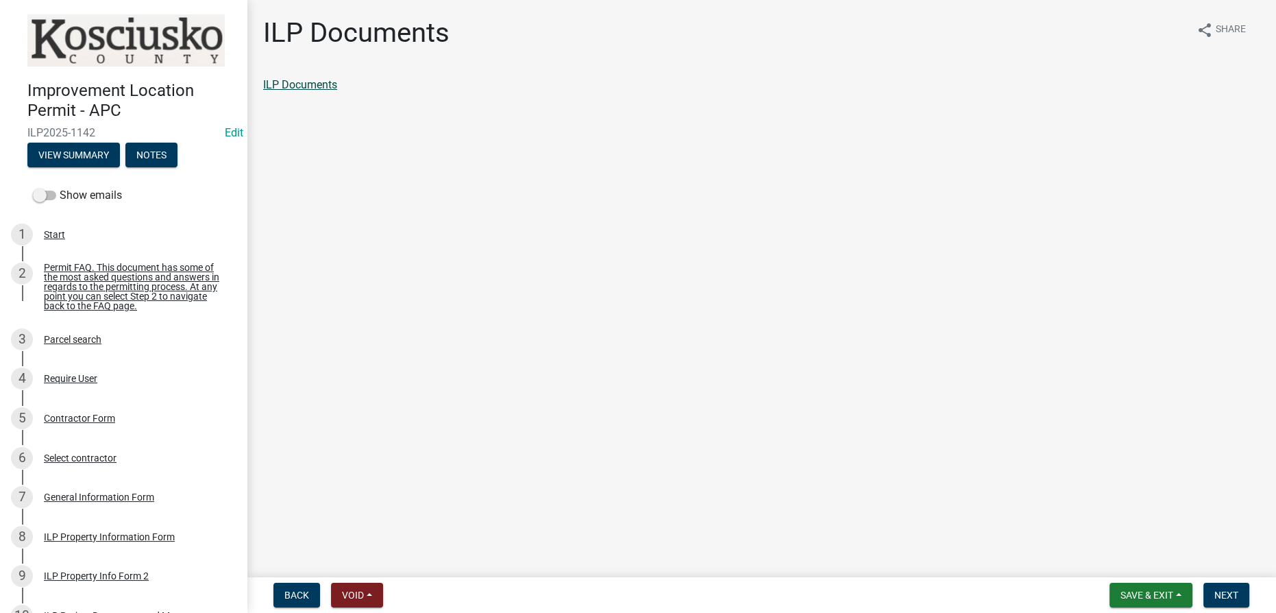
click at [280, 87] on link "ILP Documents" at bounding box center [300, 84] width 74 height 13
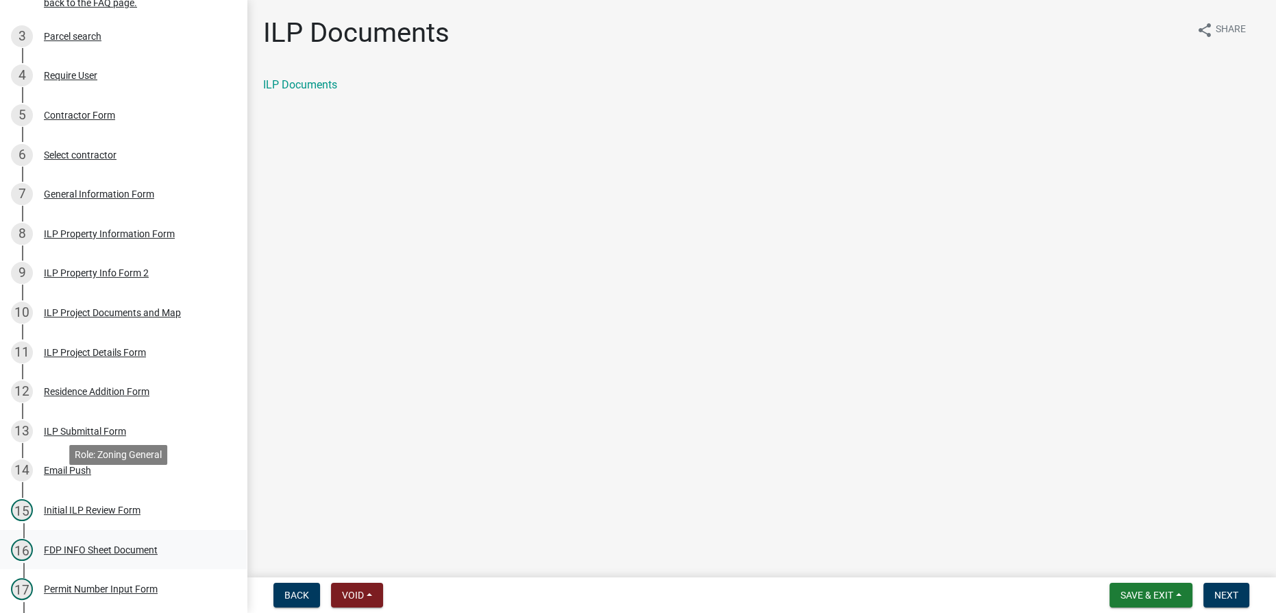
scroll to position [374, 0]
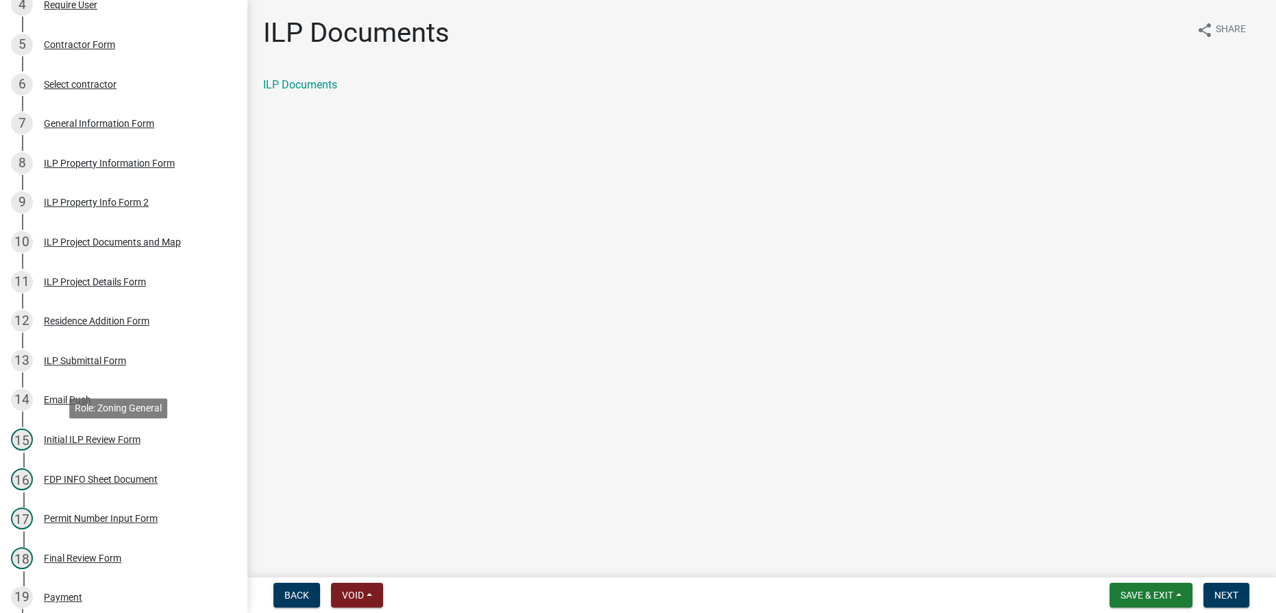
click at [79, 444] on div "Initial ILP Review Form" at bounding box center [92, 440] width 97 height 10
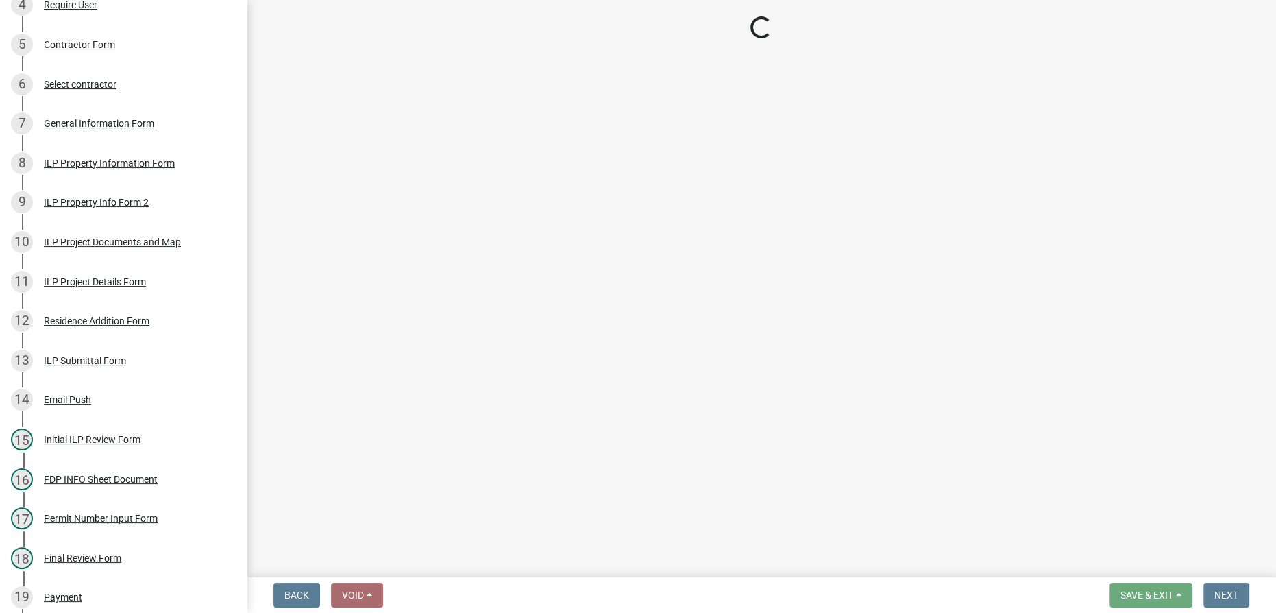
select select "fc758b50-acba-4166-9f24-5248f0f78016"
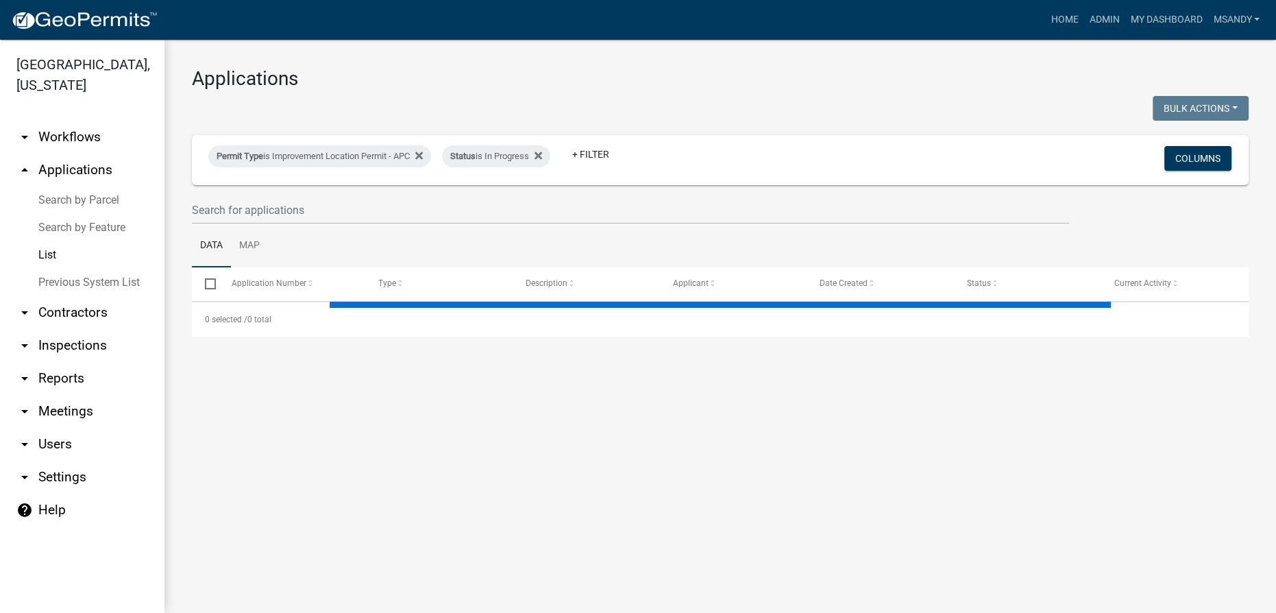
select select "3: 100"
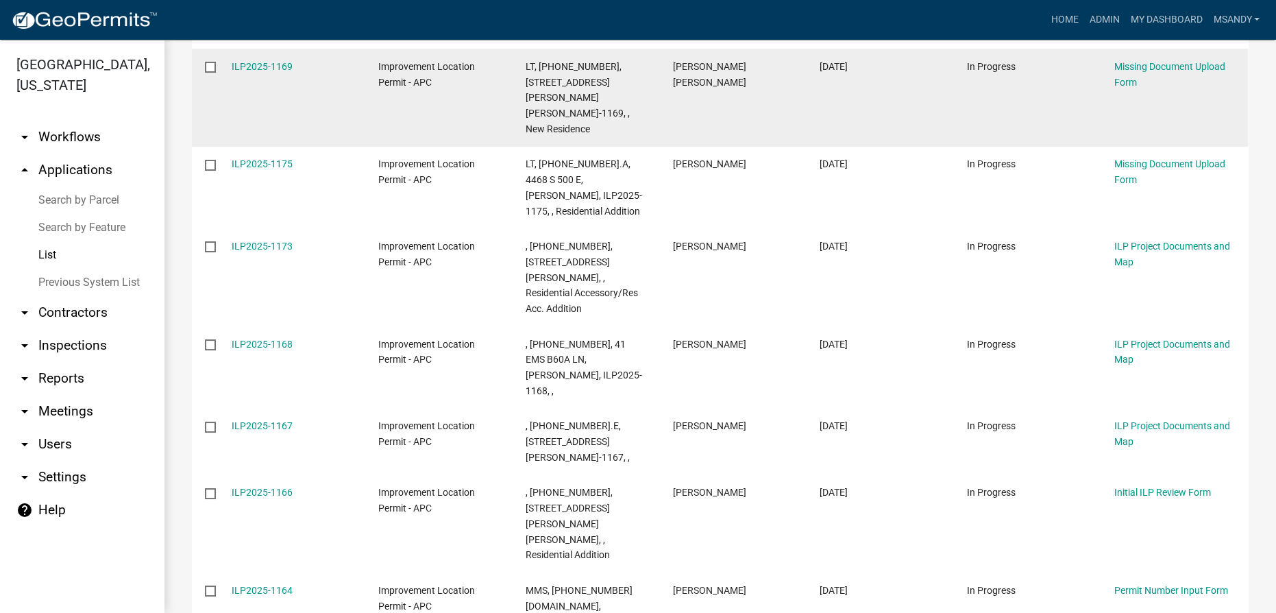
scroll to position [686, 0]
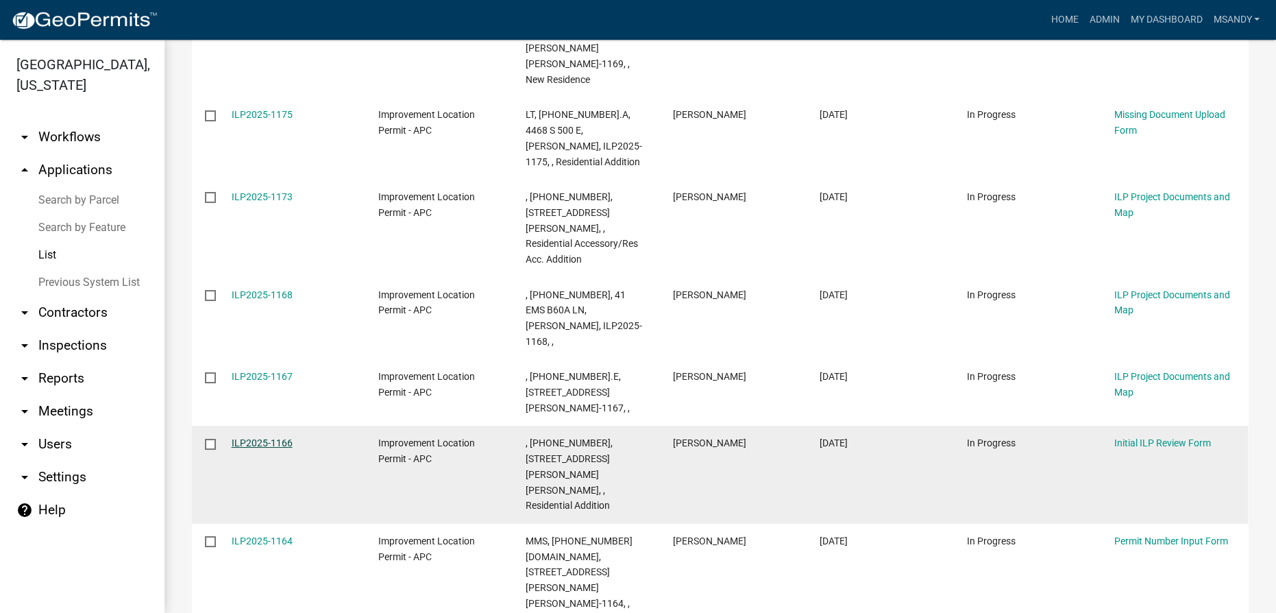
click at [250, 437] on link "ILP2025-1166" at bounding box center [262, 442] width 61 height 11
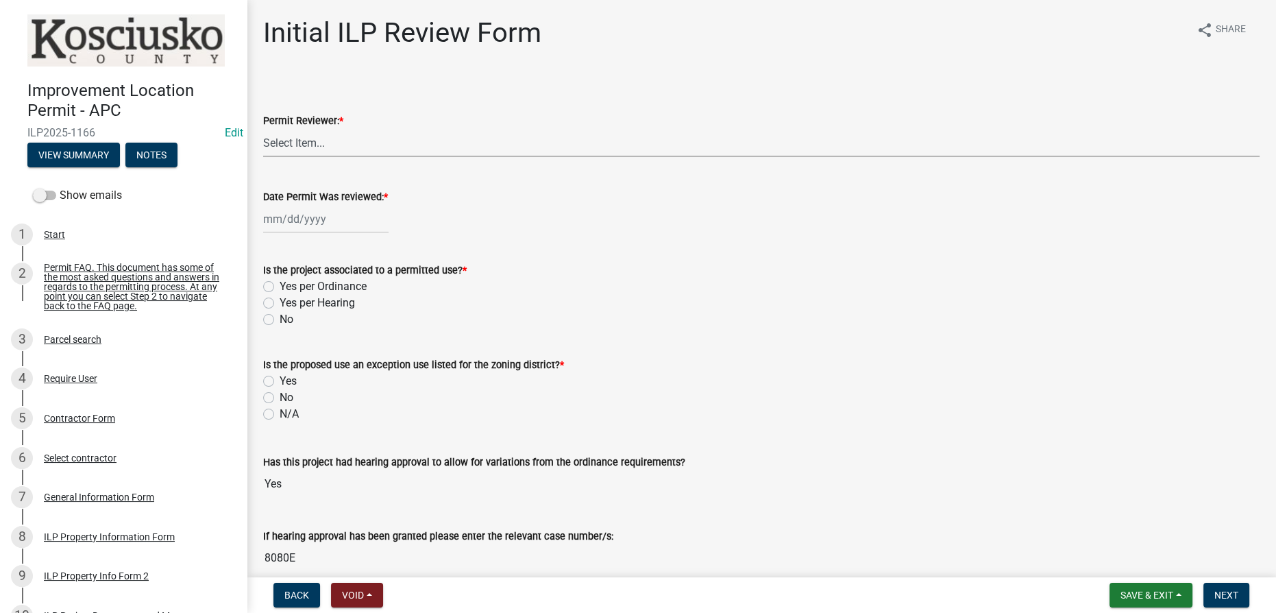
click at [300, 132] on select "Select Item... MMS LT AT CS Vacant Vacant" at bounding box center [761, 143] width 997 height 28
click at [263, 129] on select "Select Item... MMS LT AT CS Vacant Vacant" at bounding box center [761, 143] width 997 height 28
select select "4d3913d6-5a87-4fbb-afdb-cf4209782895"
click at [286, 217] on div at bounding box center [325, 219] width 125 height 28
select select "9"
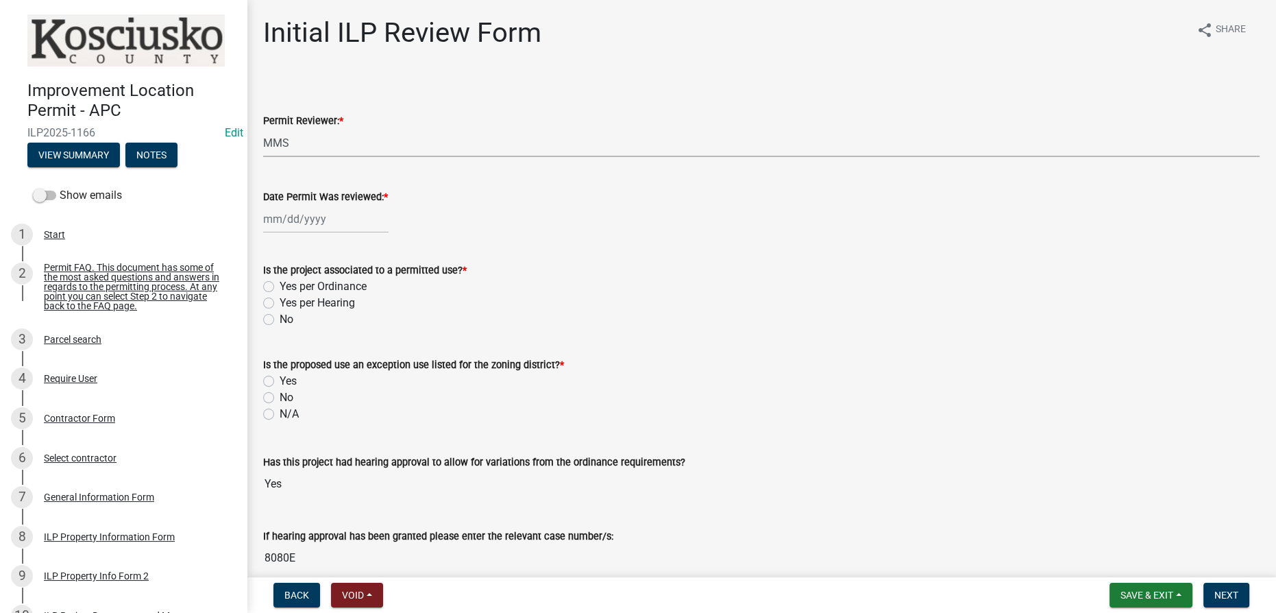
select select "2025"
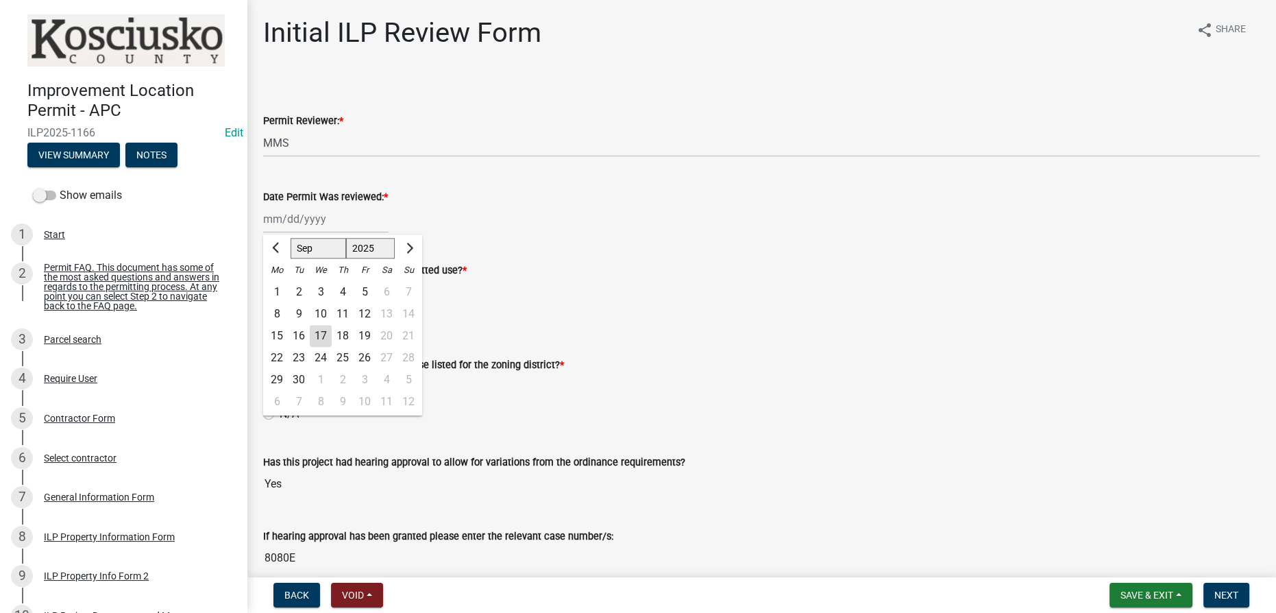
click at [315, 339] on div "17" at bounding box center [321, 336] width 22 height 22
type input "[DATE]"
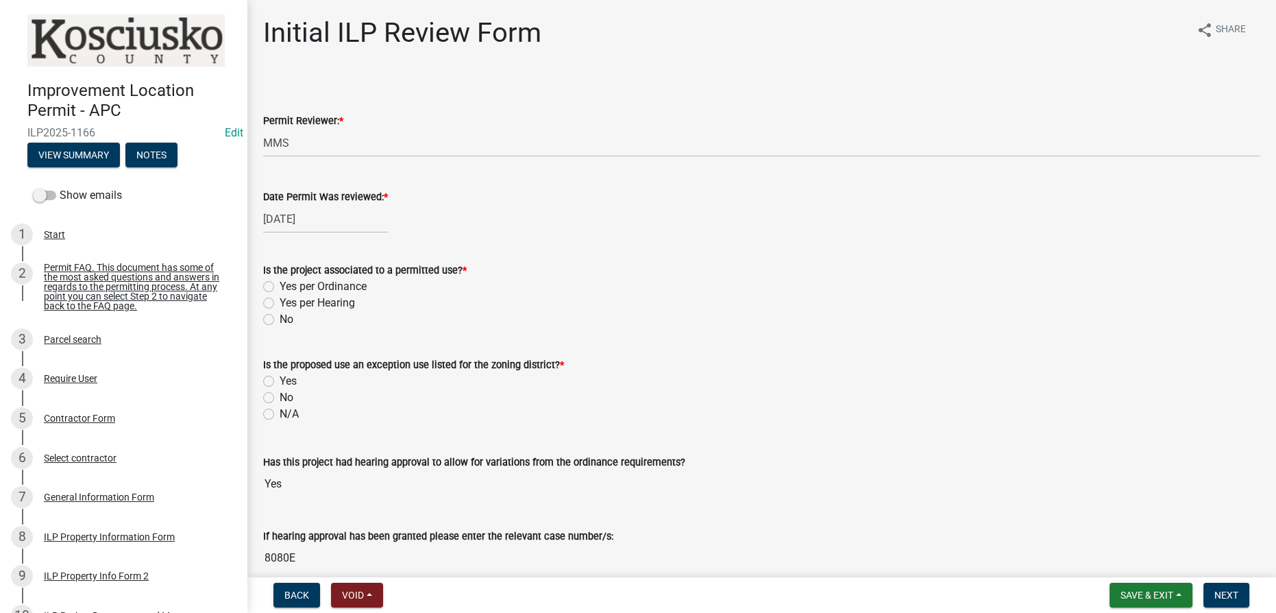
click at [280, 291] on label "Yes per Ordinance" at bounding box center [323, 286] width 87 height 16
click at [280, 287] on input "Yes per Ordinance" at bounding box center [284, 282] width 9 height 9
radio input "true"
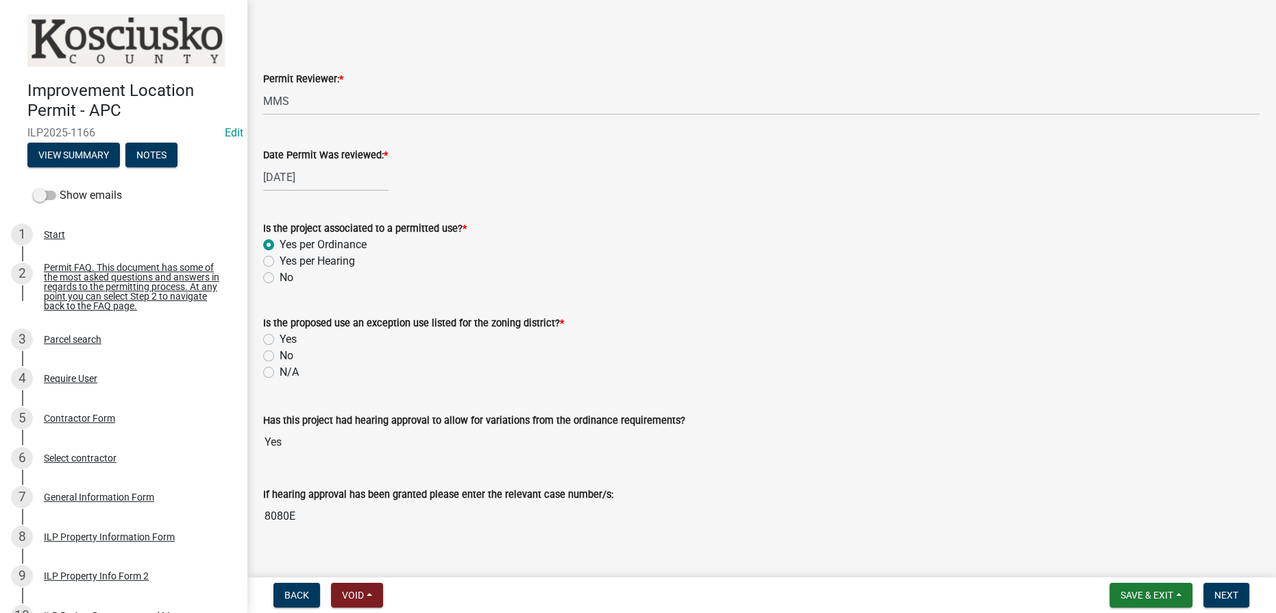
scroll to position [62, 0]
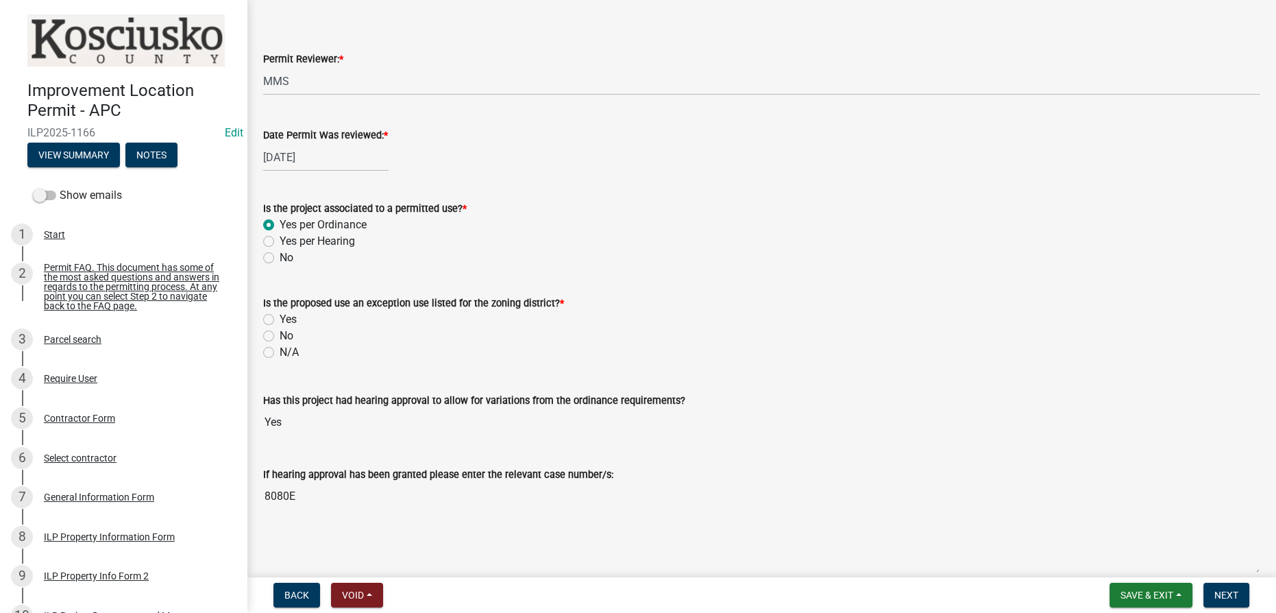
click at [280, 314] on label "Yes" at bounding box center [288, 319] width 17 height 16
click at [280, 314] on input "Yes" at bounding box center [284, 315] width 9 height 9
radio input "true"
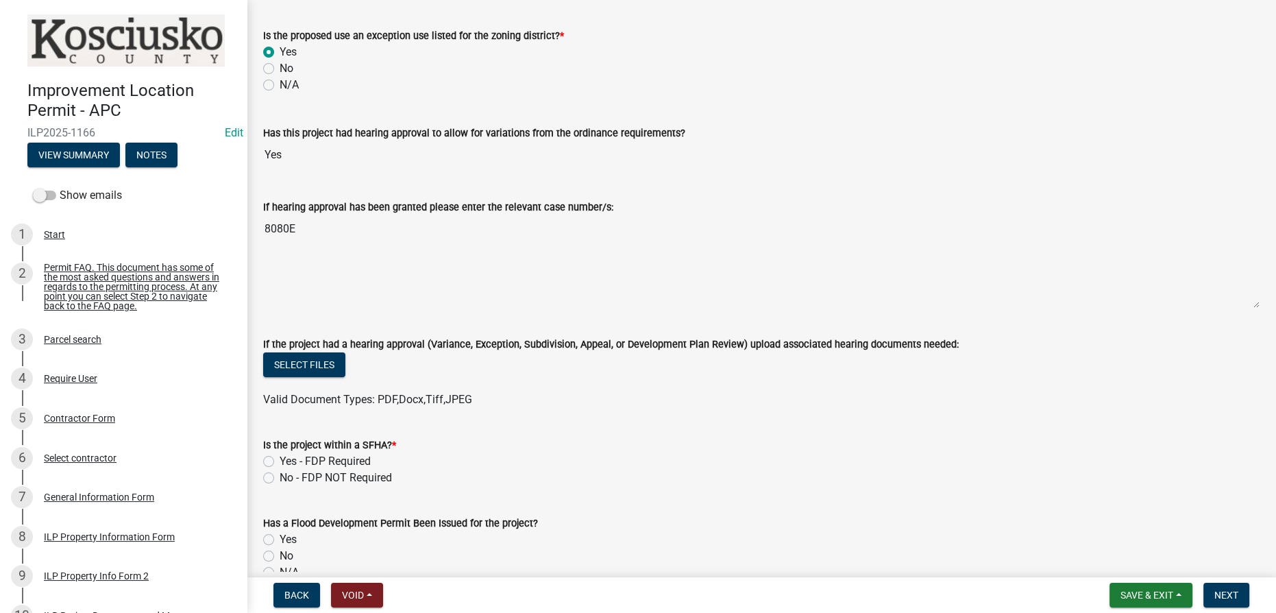
scroll to position [436, 0]
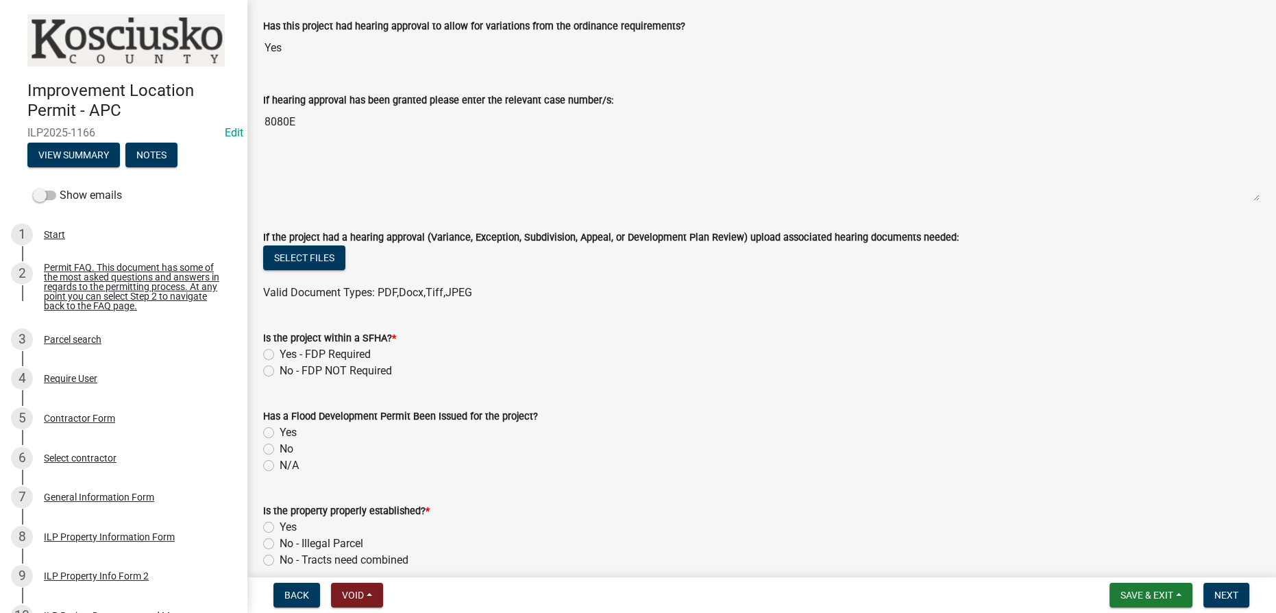
click at [280, 352] on label "Yes - FDP Required" at bounding box center [325, 354] width 91 height 16
click at [280, 352] on input "Yes - FDP Required" at bounding box center [284, 350] width 9 height 9
radio input "true"
click at [1150, 597] on span "Save & Exit" at bounding box center [1147, 595] width 53 height 11
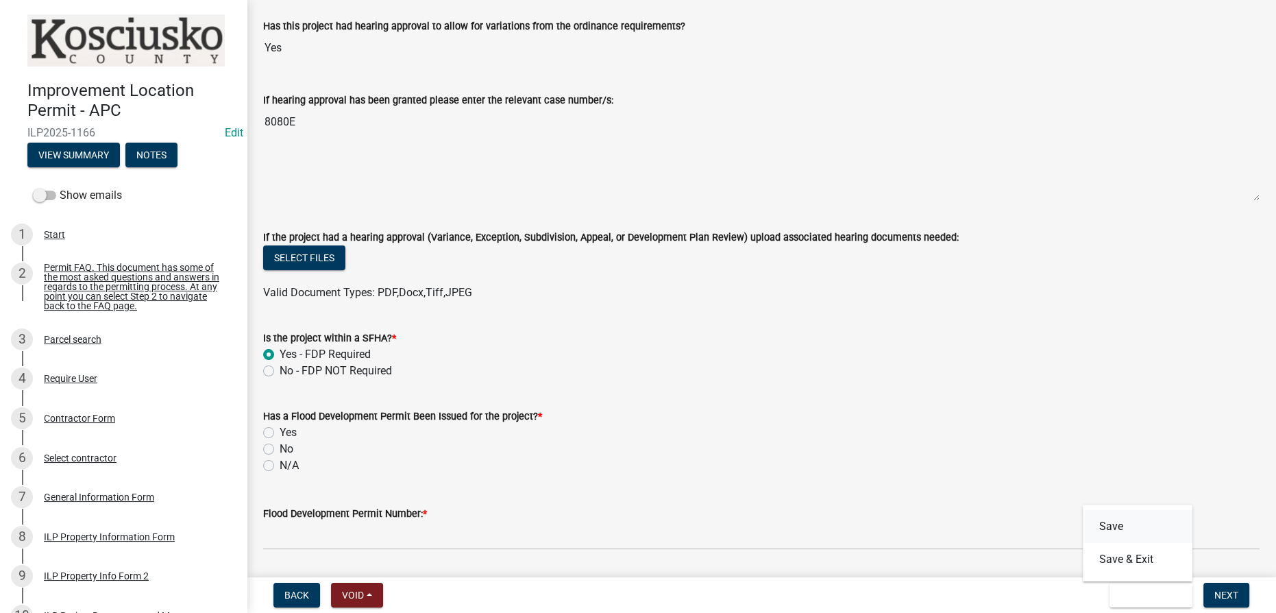
click at [1137, 537] on button "Save" at bounding box center [1138, 526] width 110 height 33
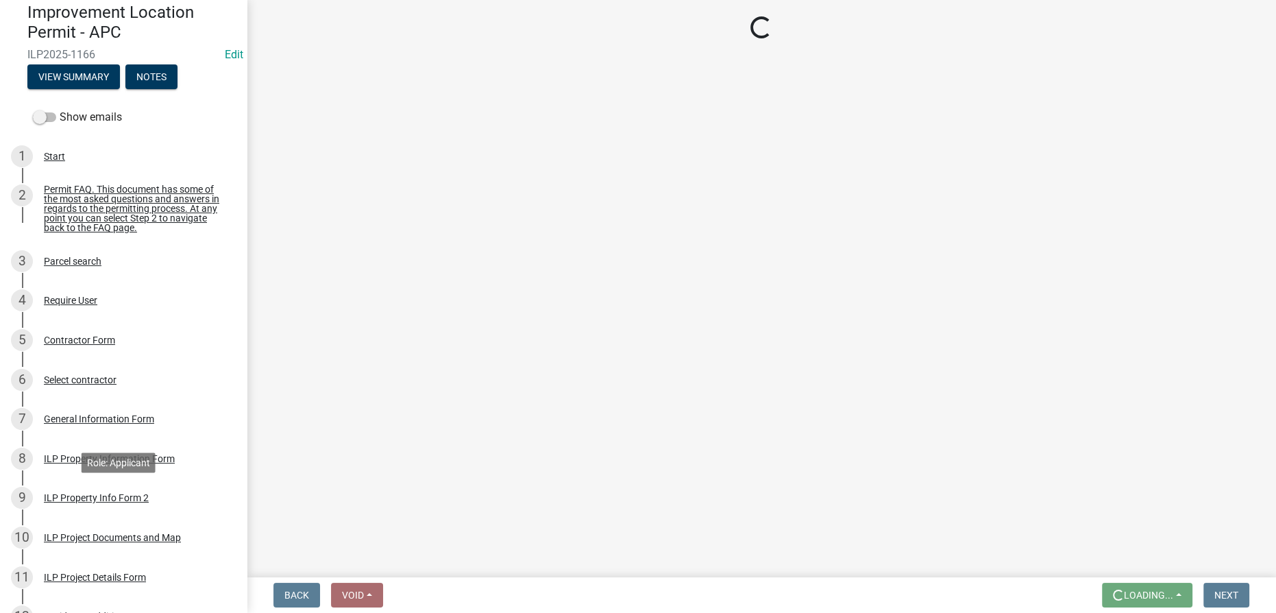
scroll to position [311, 0]
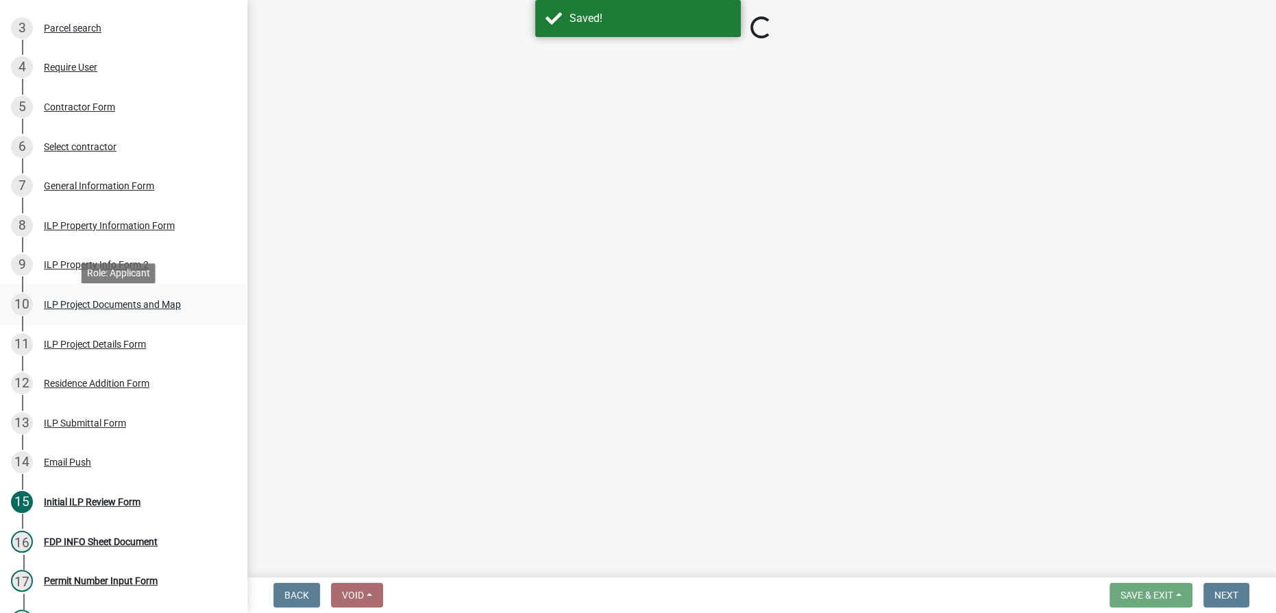
click at [114, 309] on div "ILP Project Documents and Map" at bounding box center [112, 305] width 137 height 10
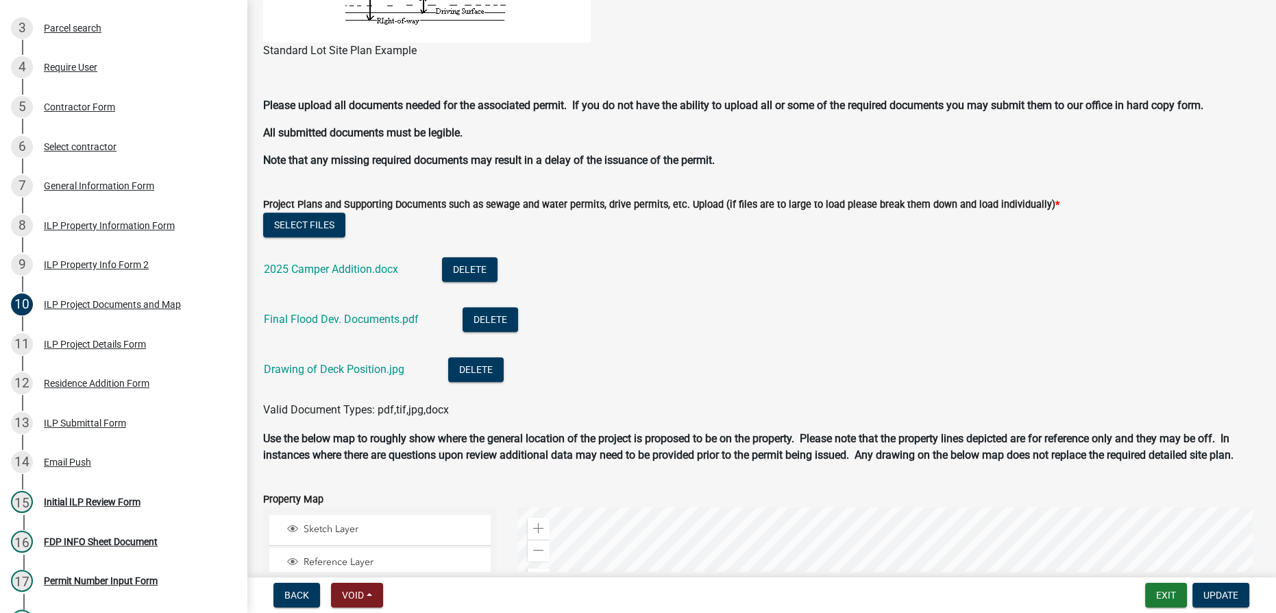
scroll to position [1433, 0]
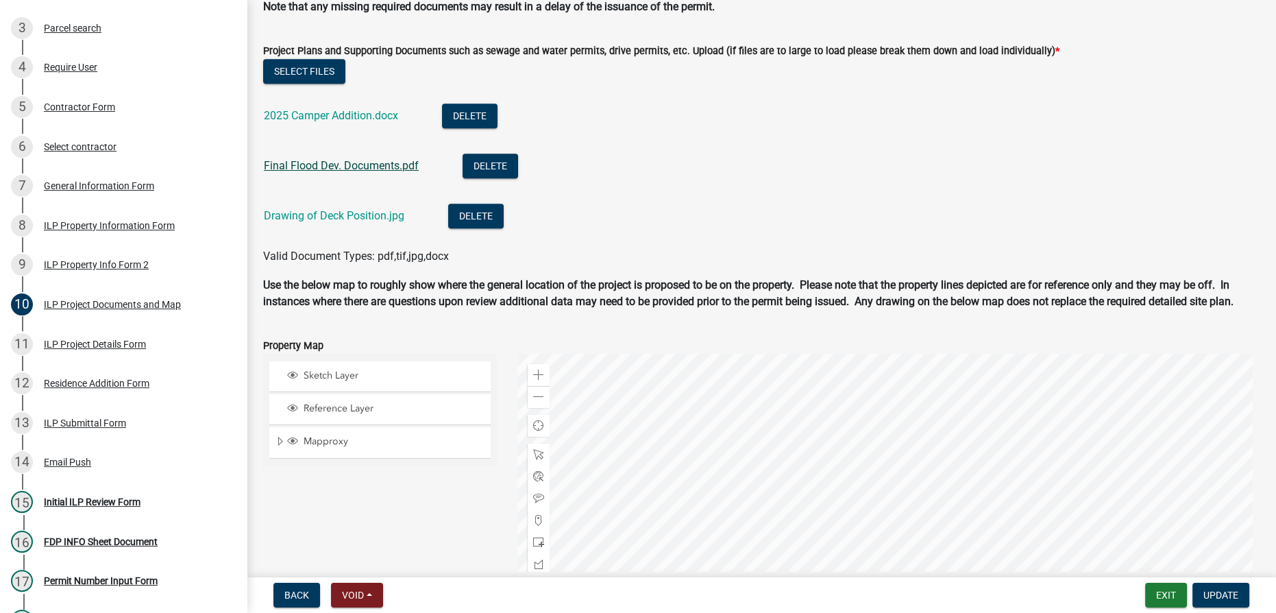
click at [313, 162] on link "Final Flood Dev. Documents.pdf" at bounding box center [341, 165] width 155 height 13
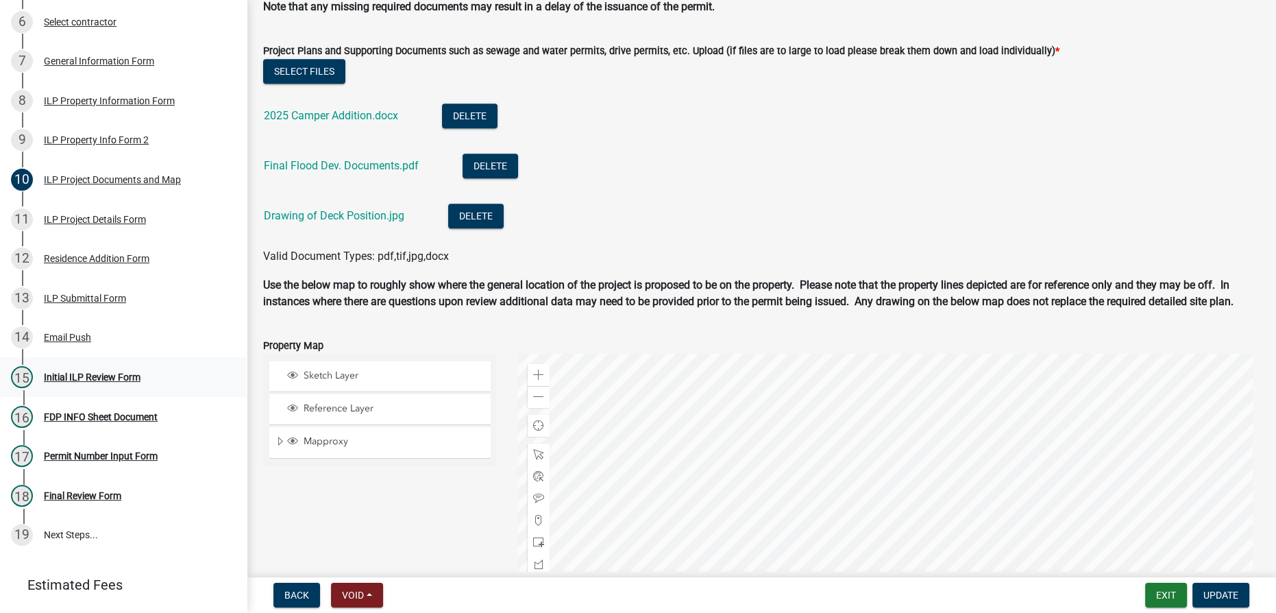
click at [93, 382] on div "Initial ILP Review Form" at bounding box center [92, 377] width 97 height 10
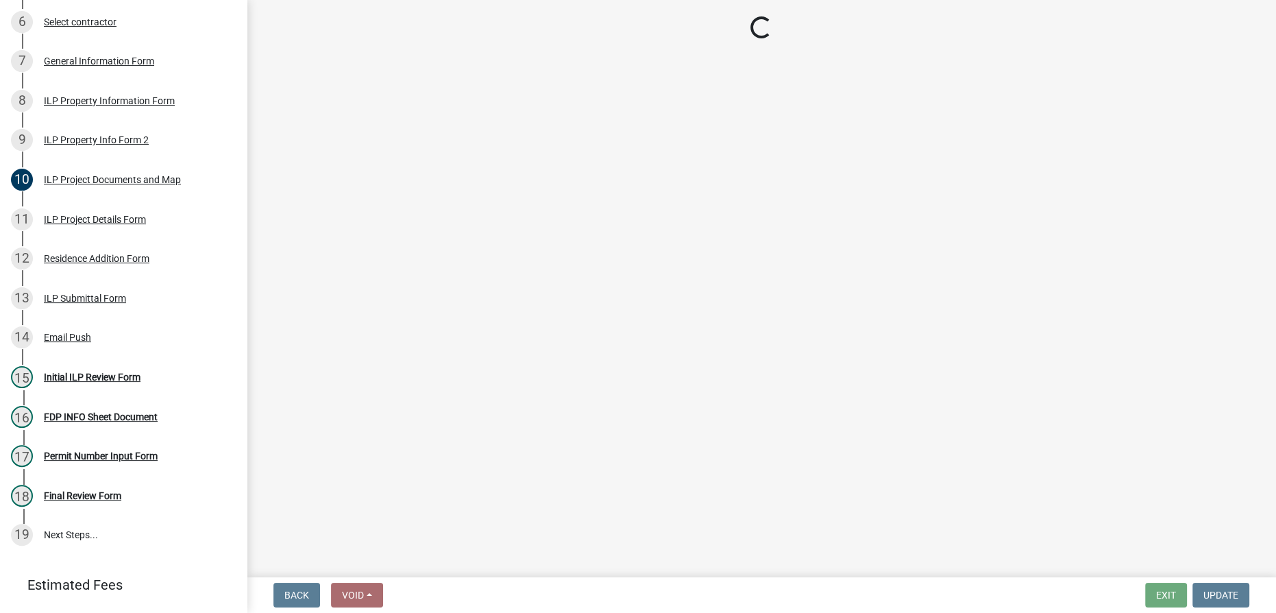
select select "4d3913d6-5a87-4fbb-afdb-cf4209782895"
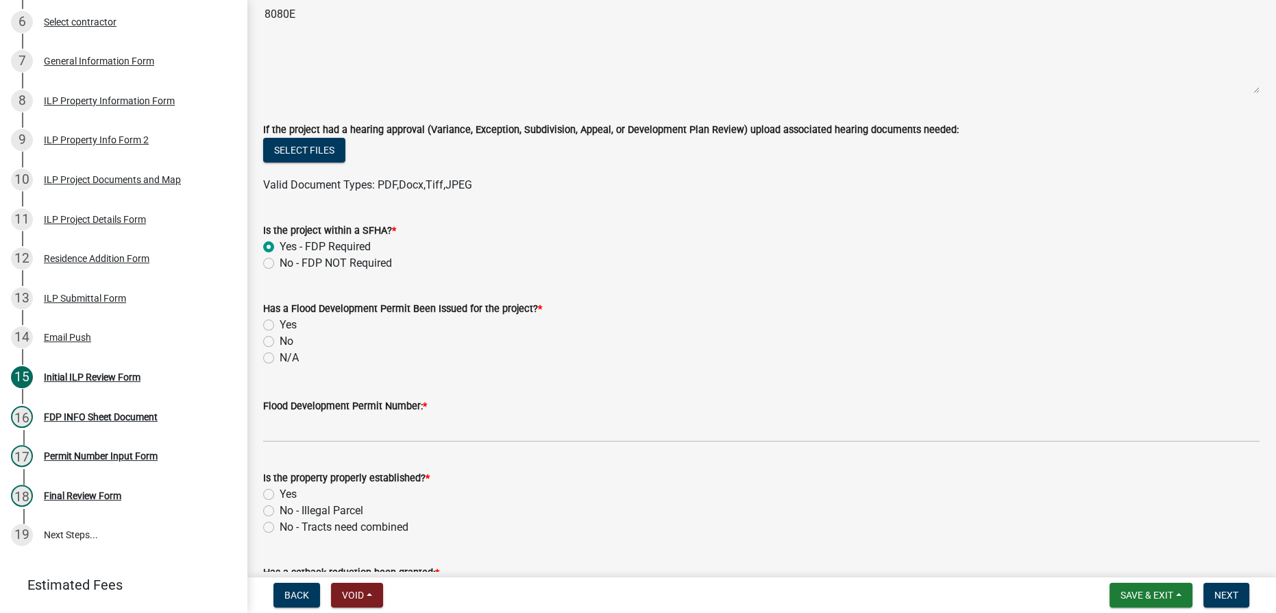
scroll to position [561, 0]
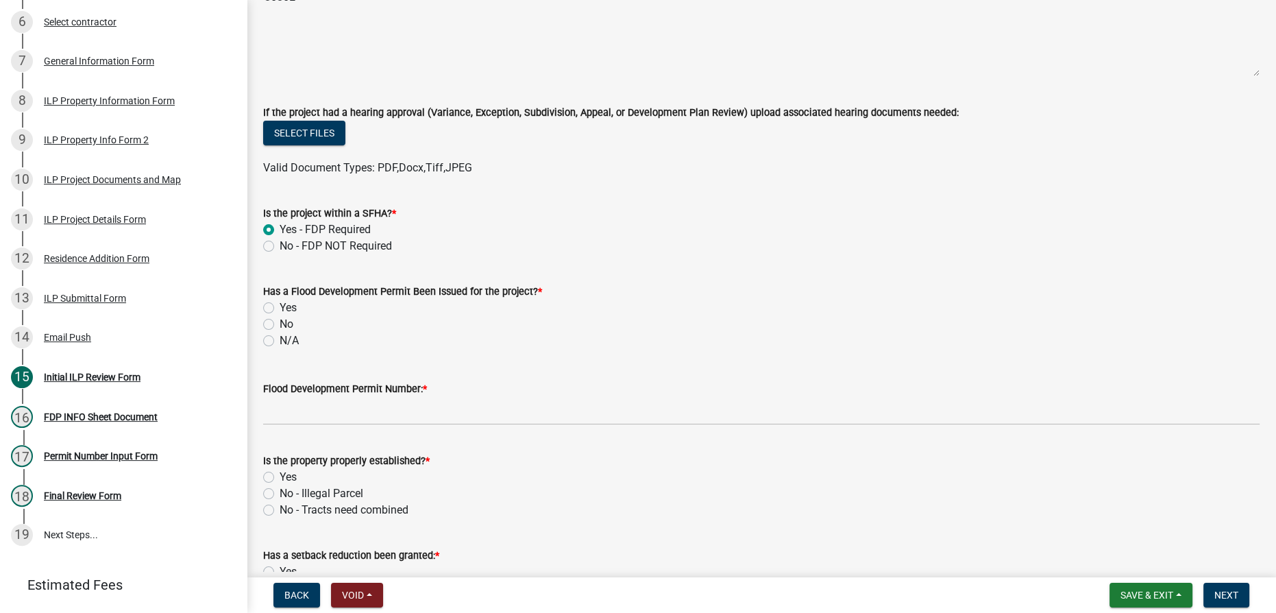
click at [280, 308] on label "Yes" at bounding box center [288, 308] width 17 height 16
click at [280, 308] on input "Yes" at bounding box center [284, 304] width 9 height 9
radio input "true"
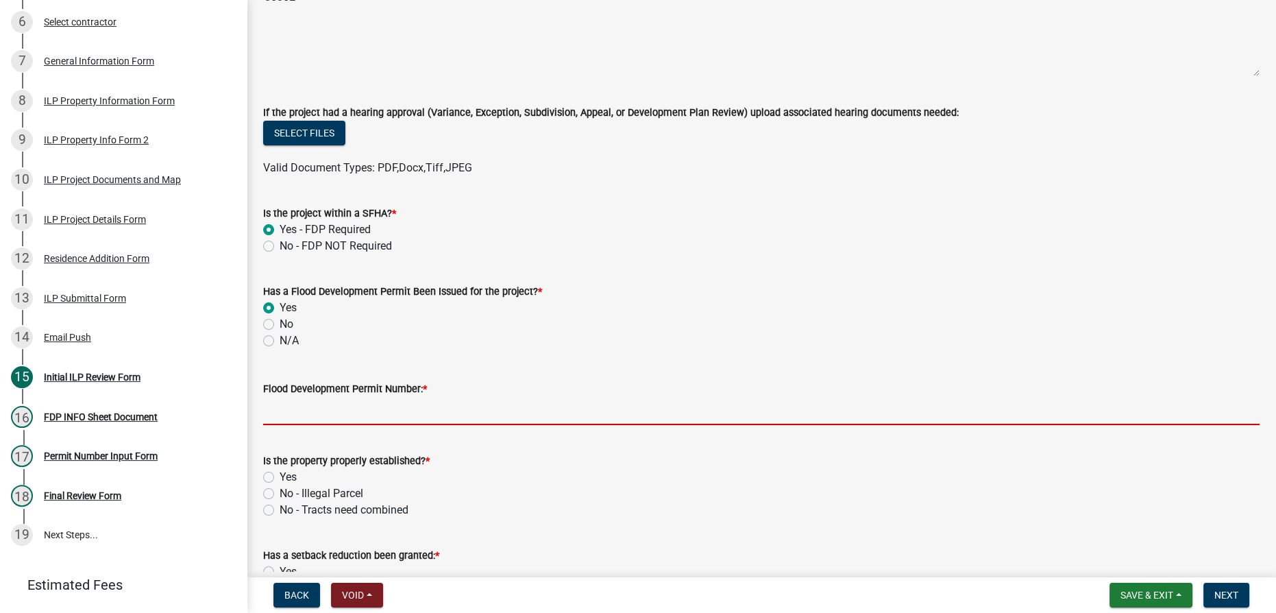
click at [317, 402] on input "Flood Development Permit Number: *" at bounding box center [761, 411] width 997 height 28
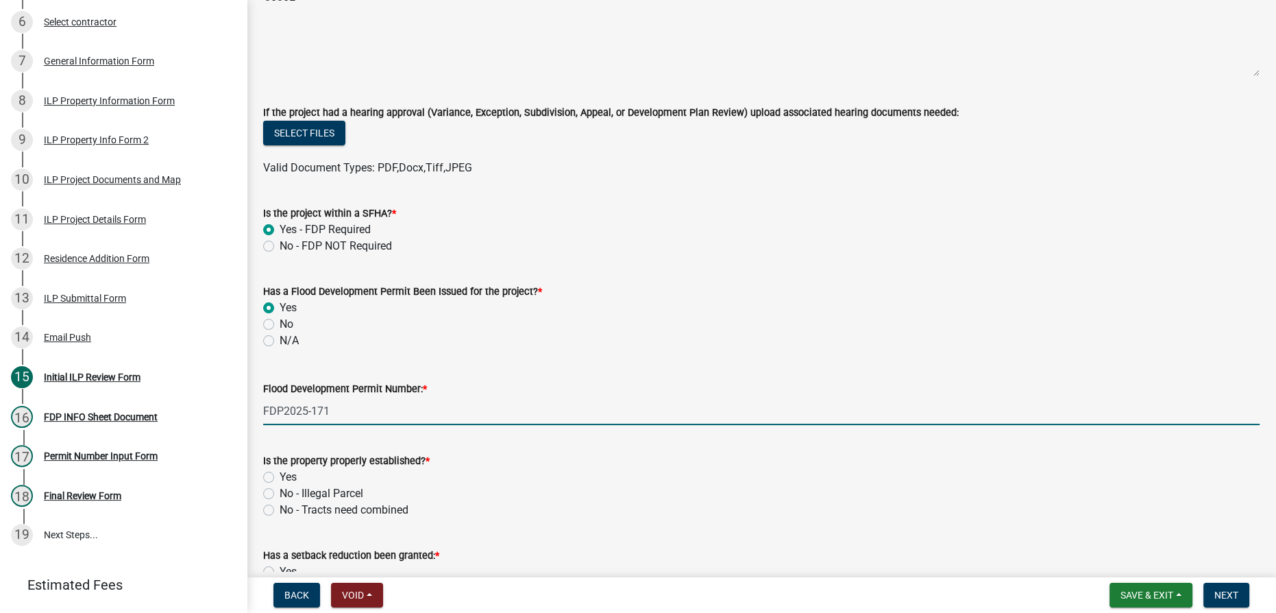
type input "FDP2025-171"
click at [280, 472] on label "Yes" at bounding box center [288, 477] width 17 height 16
click at [280, 472] on input "Yes" at bounding box center [284, 473] width 9 height 9
radio input "true"
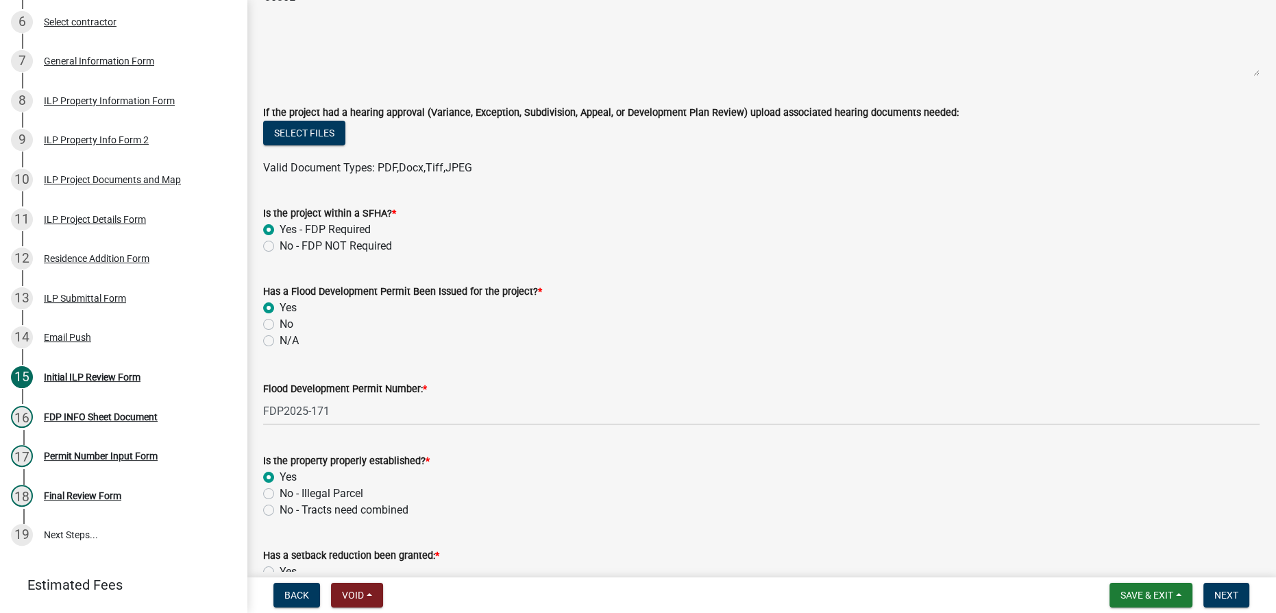
scroll to position [810, 0]
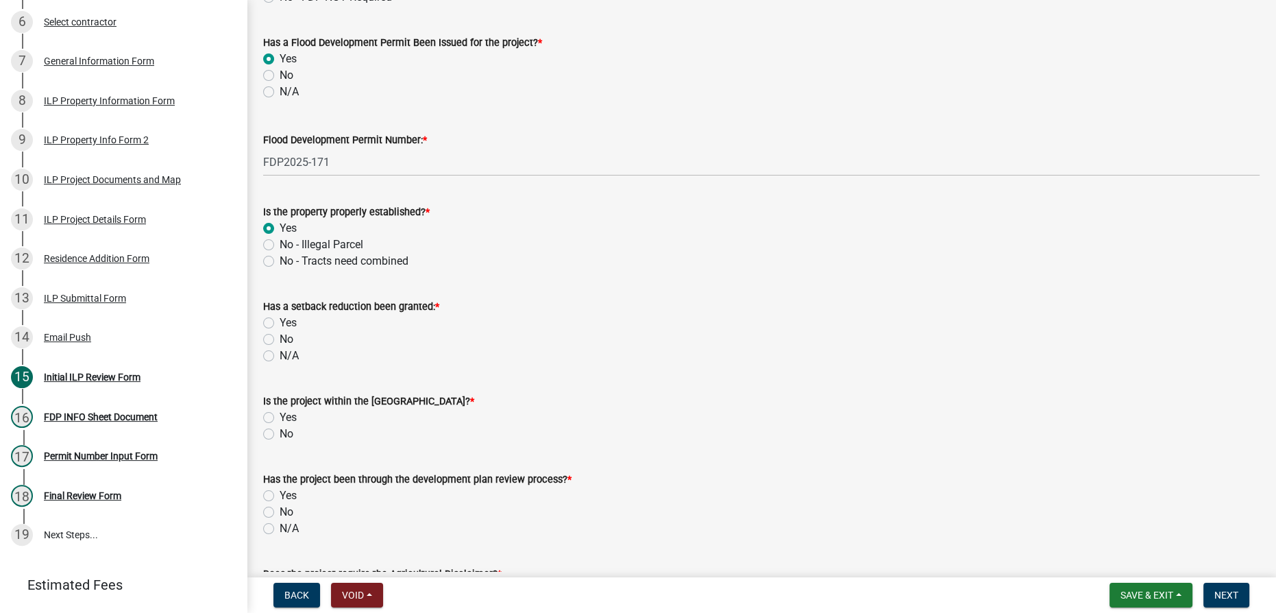
click at [280, 350] on label "N/A" at bounding box center [289, 356] width 19 height 16
click at [280, 350] on input "N/A" at bounding box center [284, 352] width 9 height 9
radio input "true"
click at [280, 435] on label "No" at bounding box center [287, 434] width 14 height 16
click at [280, 435] on input "No" at bounding box center [284, 430] width 9 height 9
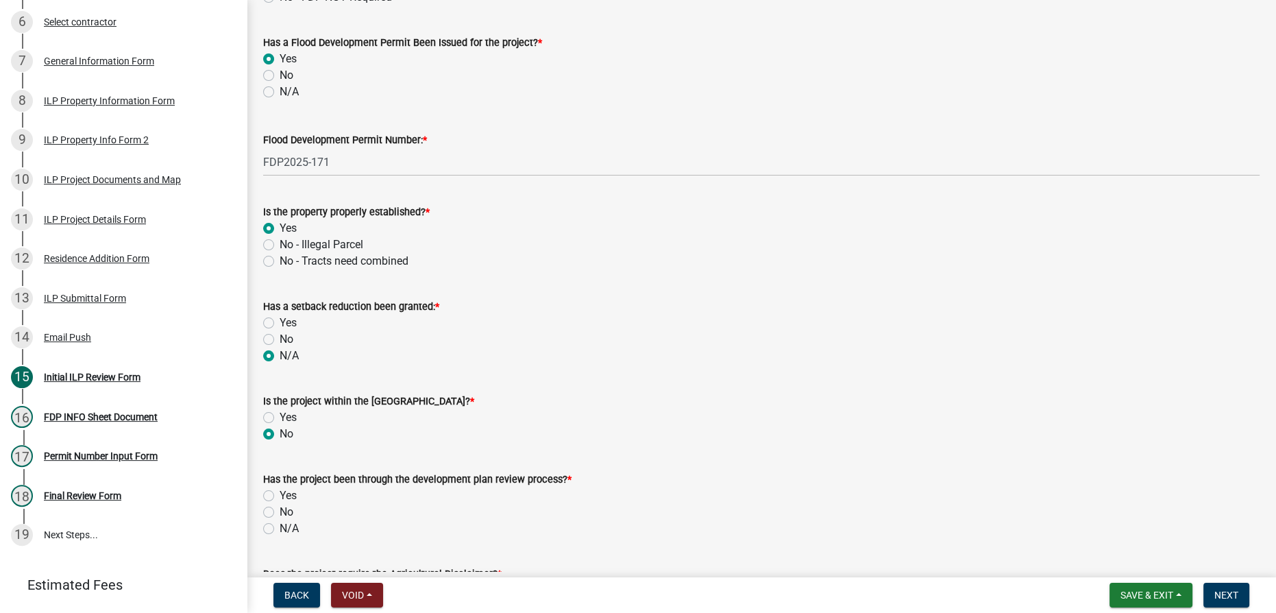
radio input "true"
click at [280, 528] on label "N/A" at bounding box center [289, 528] width 19 height 16
click at [280, 528] on input "N/A" at bounding box center [284, 524] width 9 height 9
radio input "true"
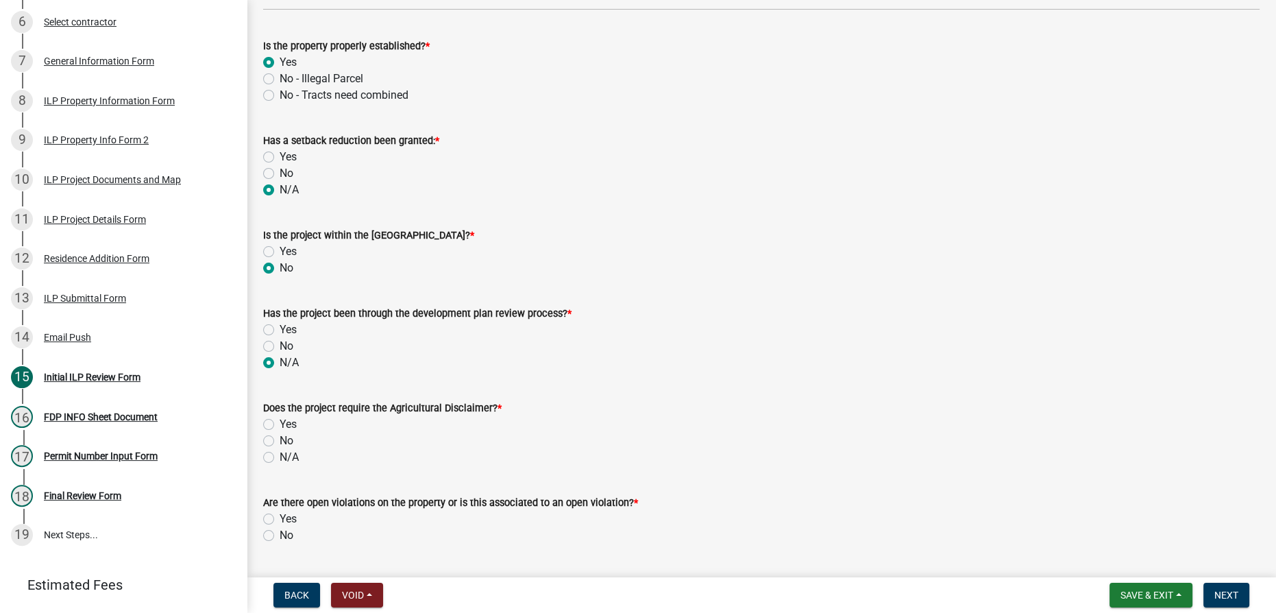
scroll to position [997, 0]
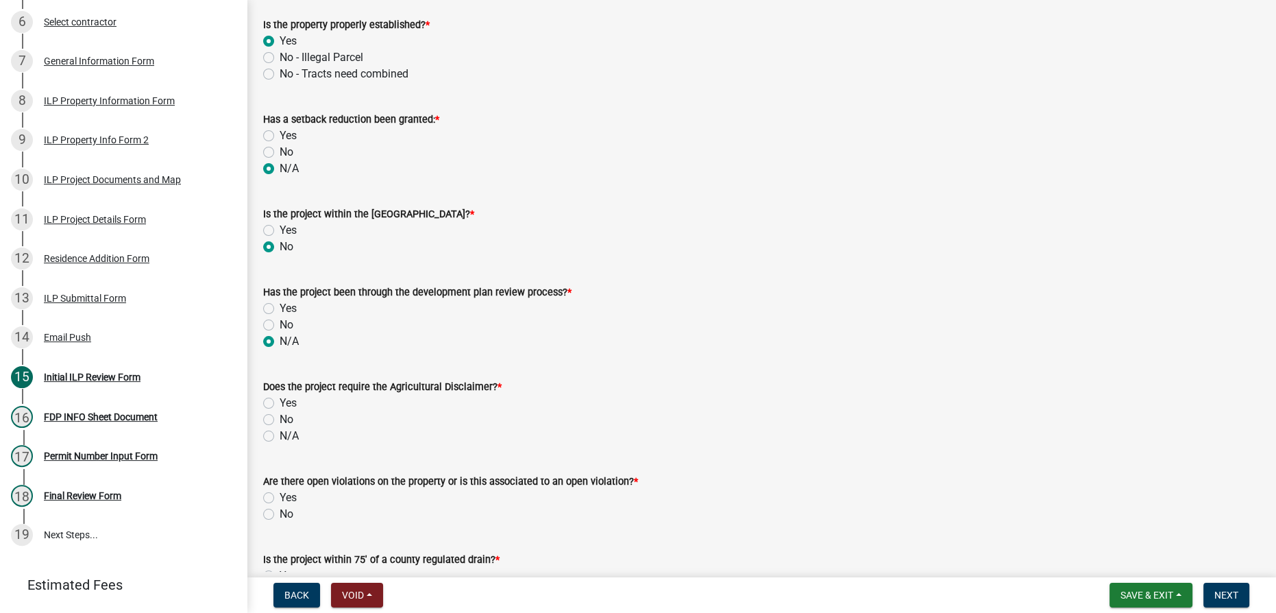
click at [280, 418] on label "No" at bounding box center [287, 419] width 14 height 16
click at [280, 418] on input "No" at bounding box center [284, 415] width 9 height 9
radio input "true"
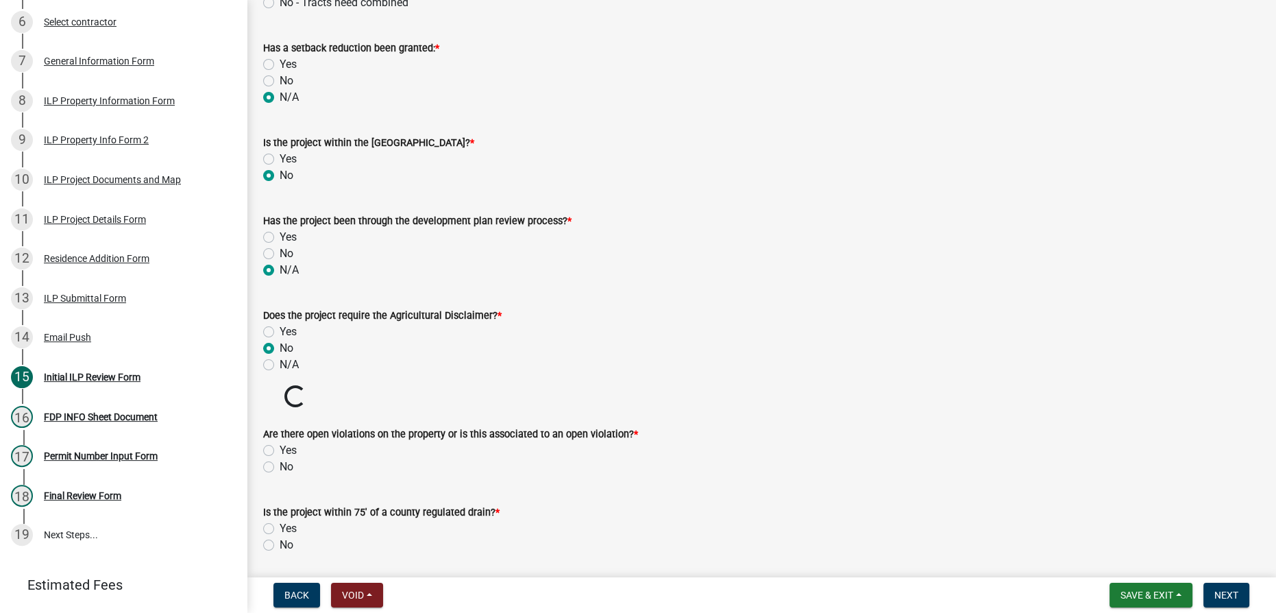
scroll to position [1122, 0]
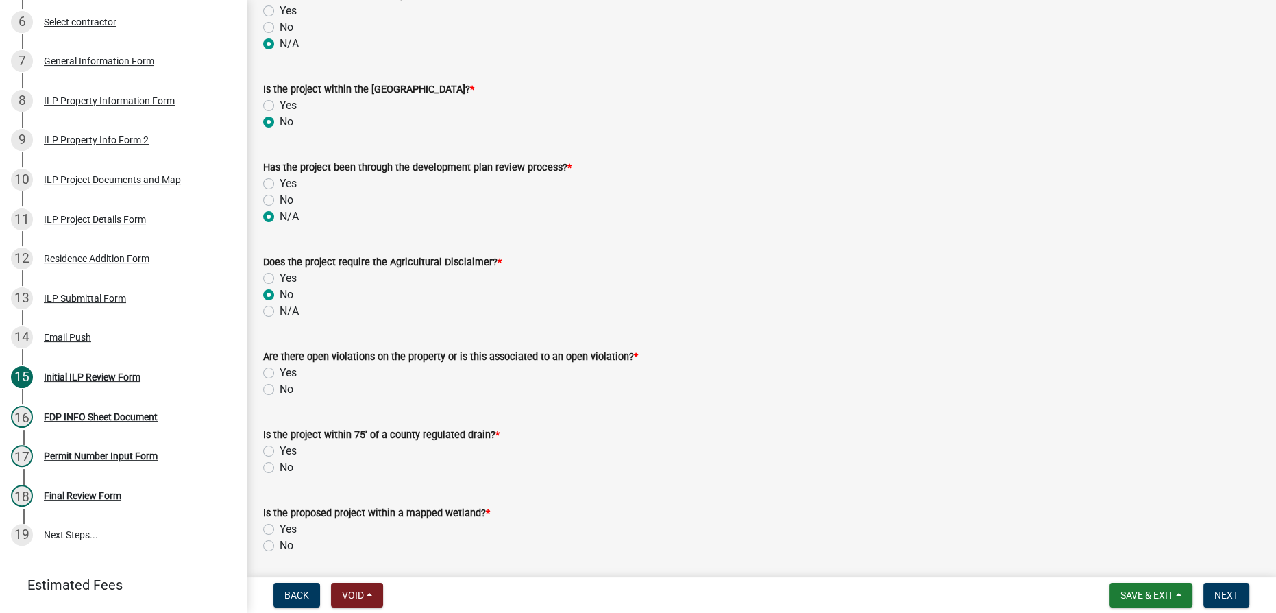
click at [280, 387] on label "No" at bounding box center [287, 389] width 14 height 16
click at [280, 387] on input "No" at bounding box center [284, 385] width 9 height 9
radio input "true"
click at [280, 467] on label "No" at bounding box center [287, 467] width 14 height 16
click at [280, 467] on input "No" at bounding box center [284, 463] width 9 height 9
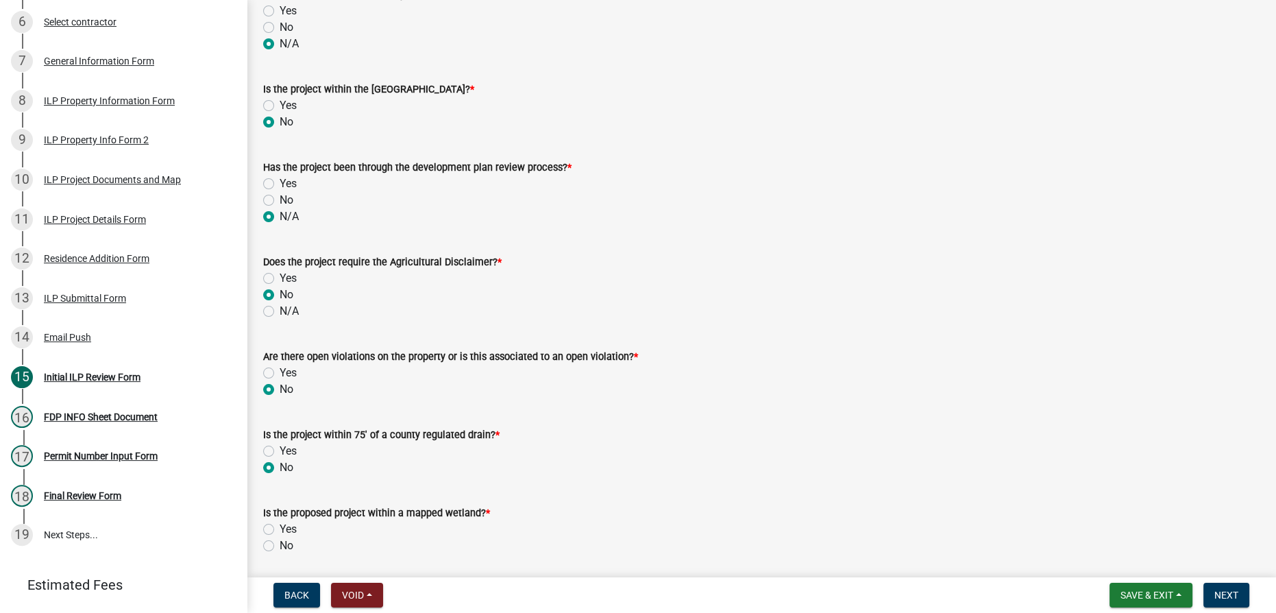
radio input "true"
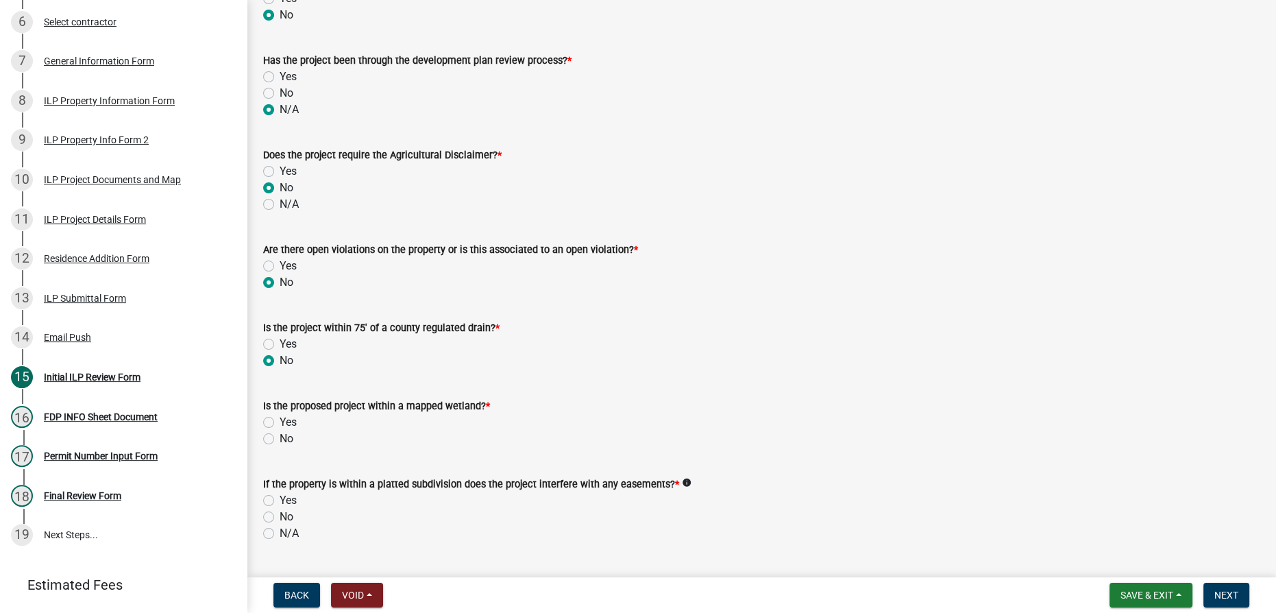
scroll to position [1371, 0]
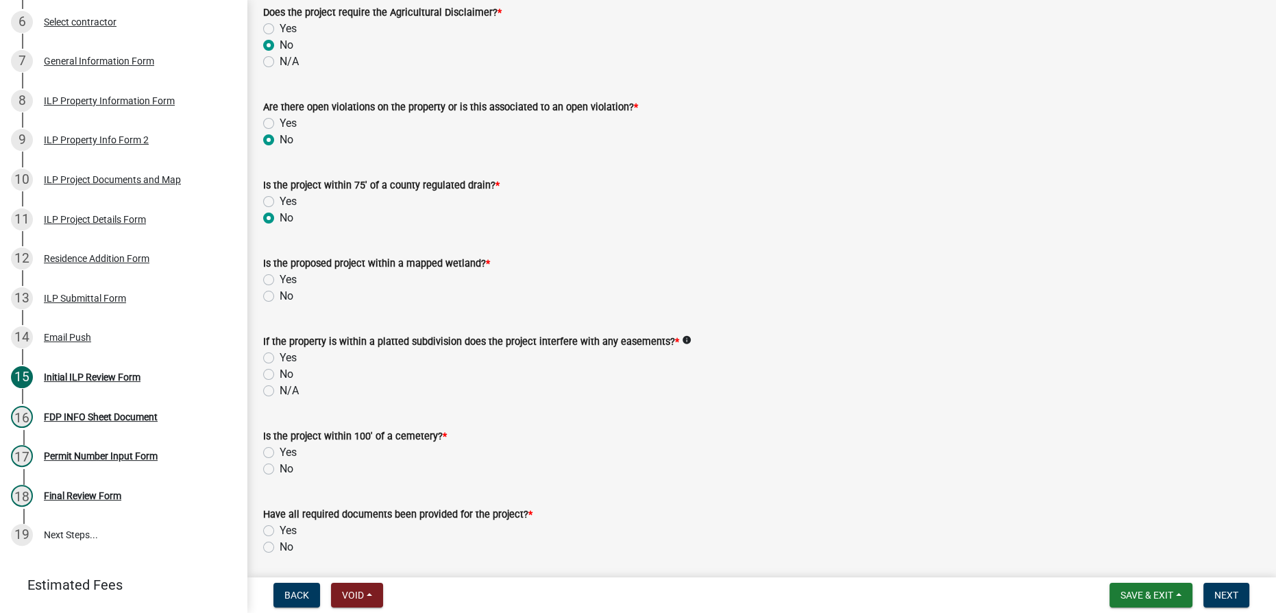
click at [280, 293] on label "No" at bounding box center [287, 296] width 14 height 16
click at [280, 293] on input "No" at bounding box center [284, 292] width 9 height 9
radio input "true"
click at [280, 372] on label "No" at bounding box center [287, 374] width 14 height 16
click at [280, 372] on input "No" at bounding box center [284, 370] width 9 height 9
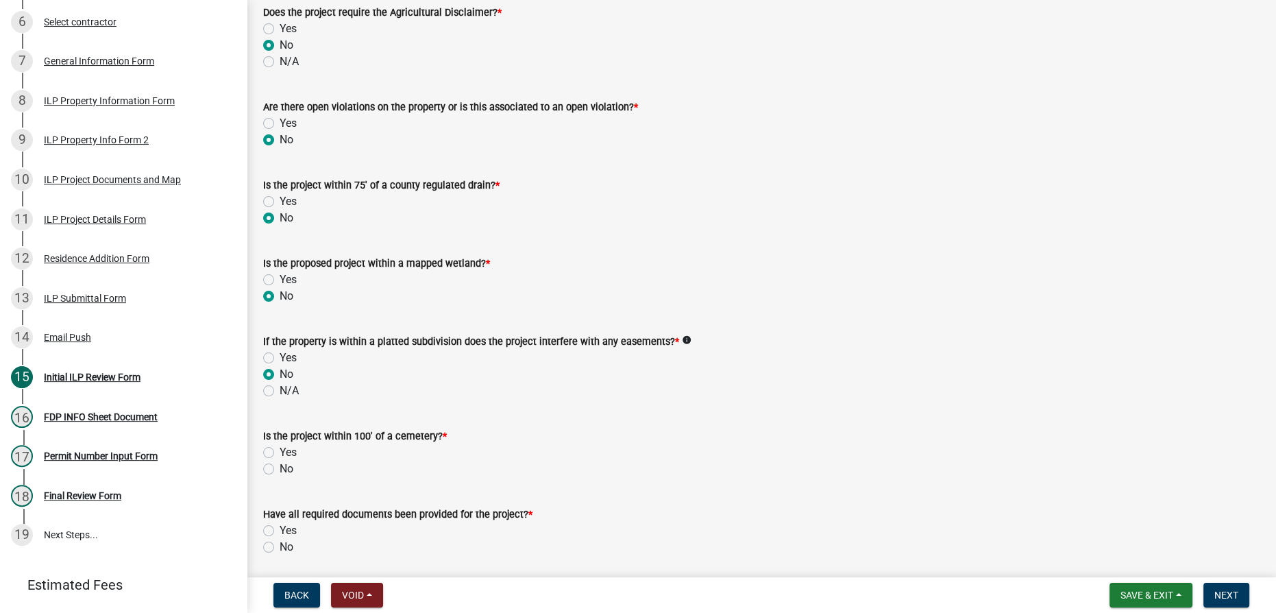
radio input "true"
click at [267, 383] on div "N/A" at bounding box center [761, 391] width 997 height 16
drag, startPoint x: 267, startPoint y: 396, endPoint x: 269, endPoint y: 387, distance: 9.8
click at [267, 393] on div "N/A" at bounding box center [761, 391] width 997 height 16
click at [280, 387] on label "N/A" at bounding box center [289, 391] width 19 height 16
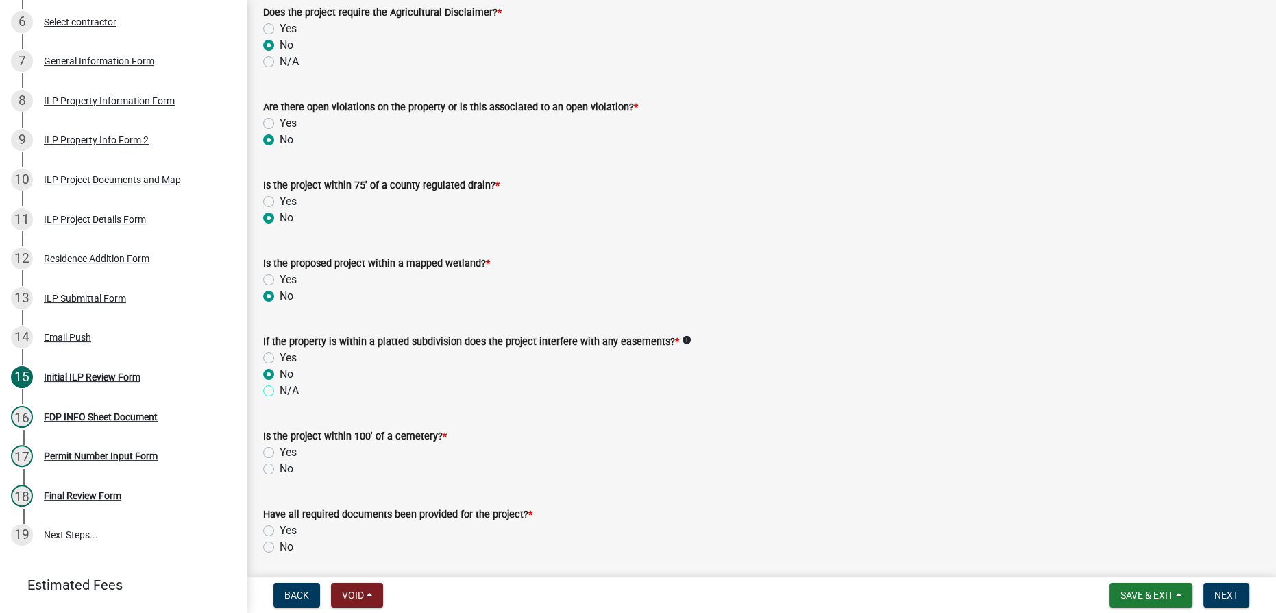
click at [280, 387] on input "N/A" at bounding box center [284, 387] width 9 height 9
radio input "true"
click at [280, 469] on label "No" at bounding box center [287, 469] width 14 height 16
click at [280, 469] on input "No" at bounding box center [284, 465] width 9 height 9
radio input "true"
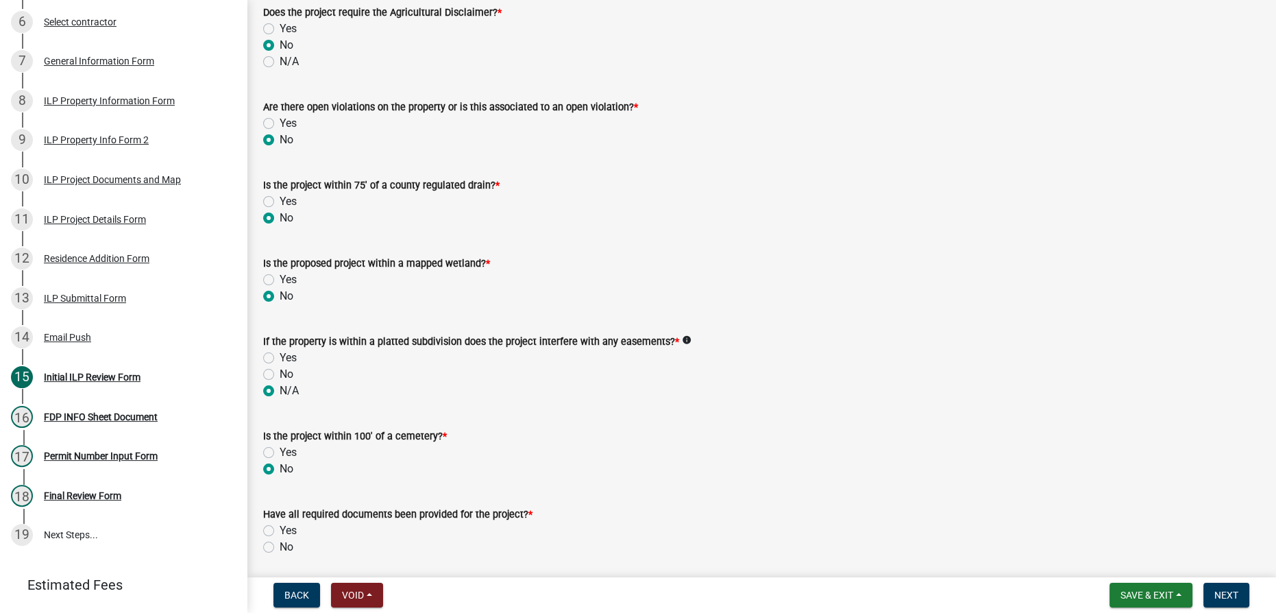
scroll to position [1495, 0]
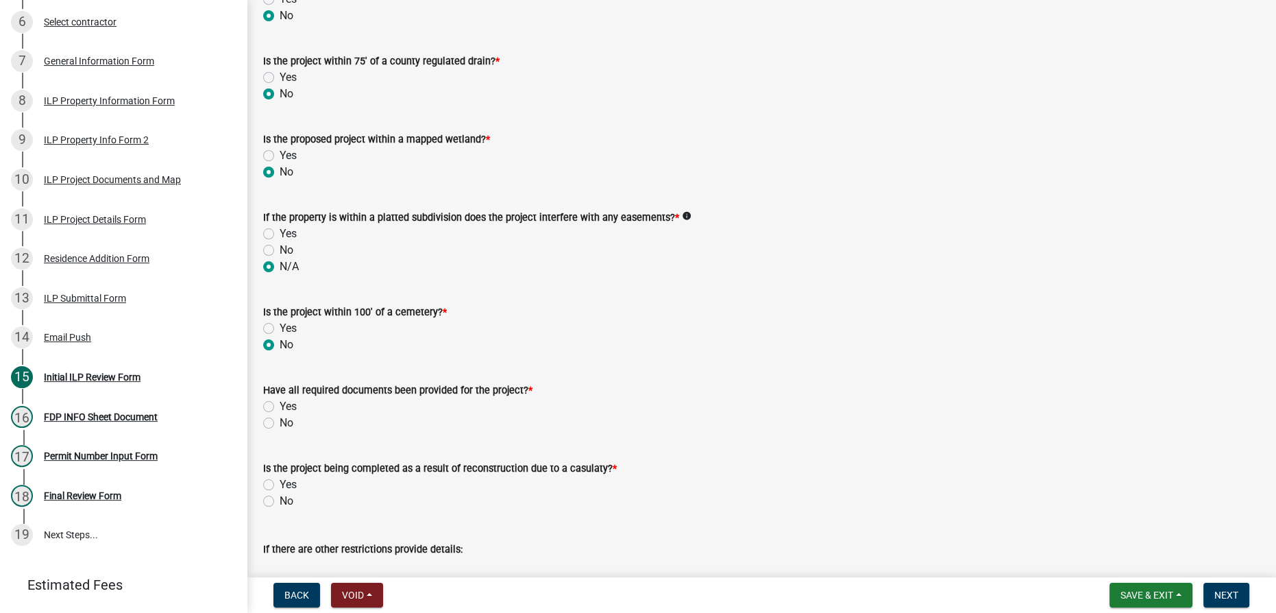
click at [280, 420] on label "No" at bounding box center [287, 423] width 14 height 16
click at [280, 420] on input "No" at bounding box center [284, 419] width 9 height 9
radio input "true"
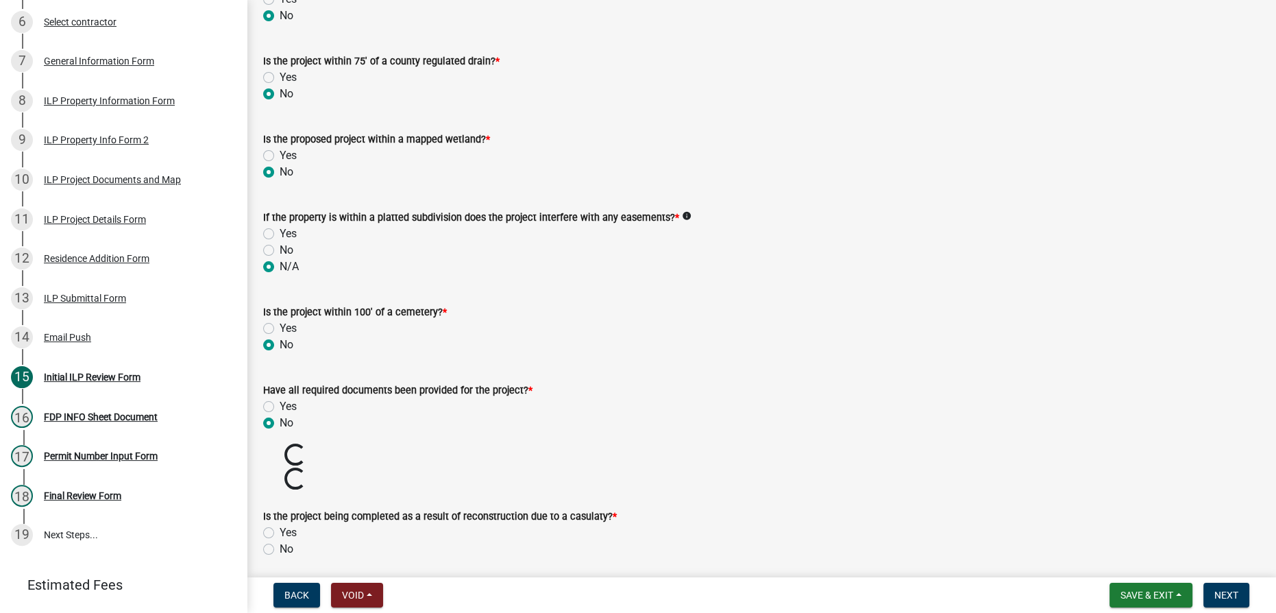
scroll to position [1558, 0]
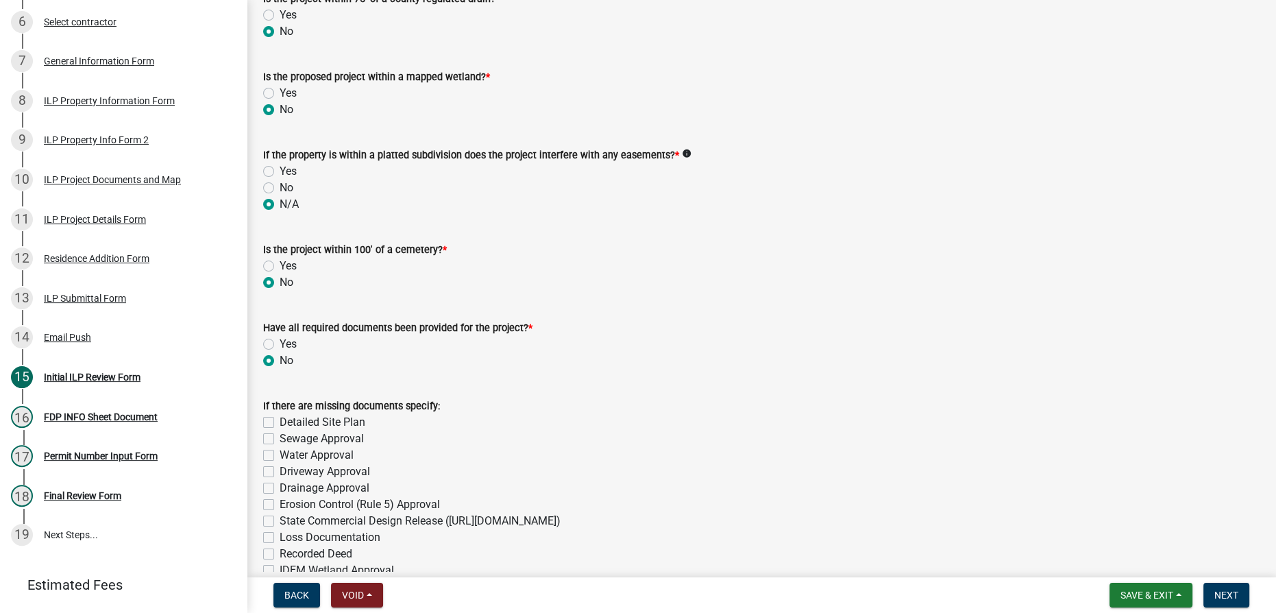
click at [280, 435] on label "Sewage Approval" at bounding box center [322, 439] width 84 height 16
click at [280, 435] on input "Sewage Approval" at bounding box center [284, 435] width 9 height 9
checkbox input "true"
checkbox input "false"
checkbox input "true"
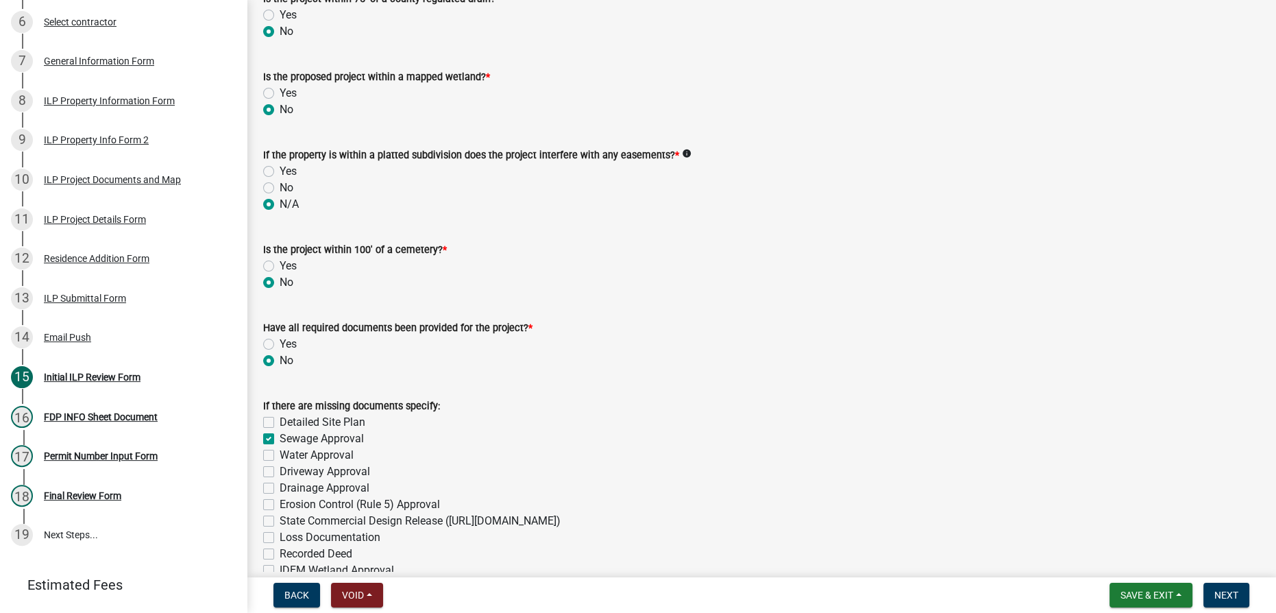
checkbox input "false"
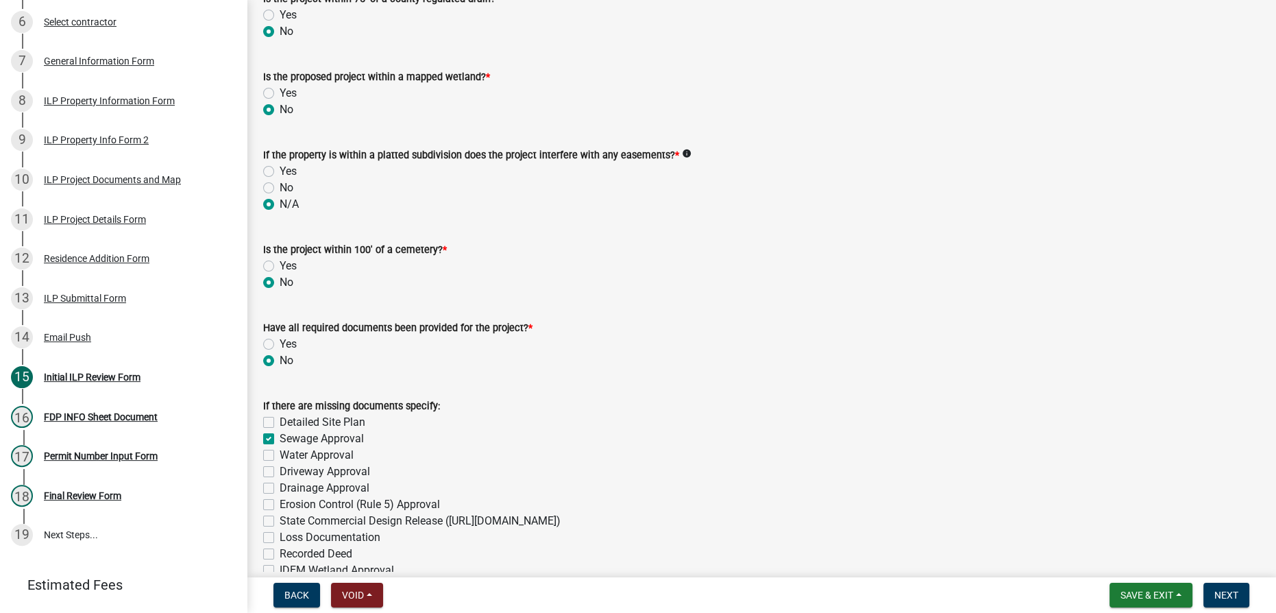
checkbox input "false"
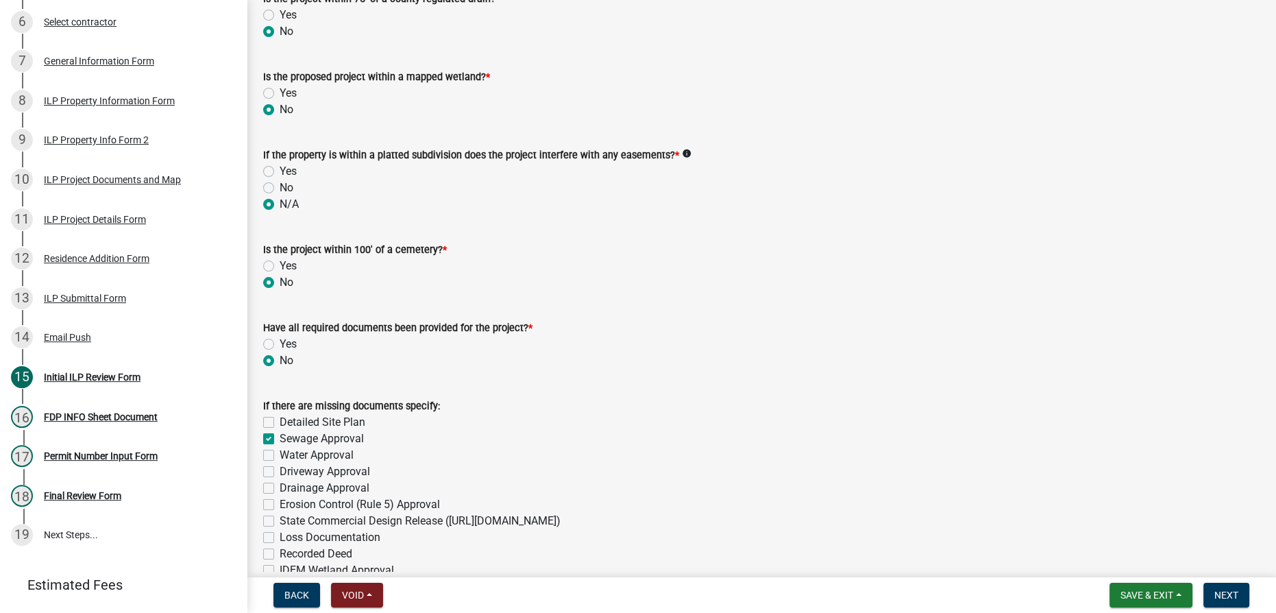
checkbox input "false"
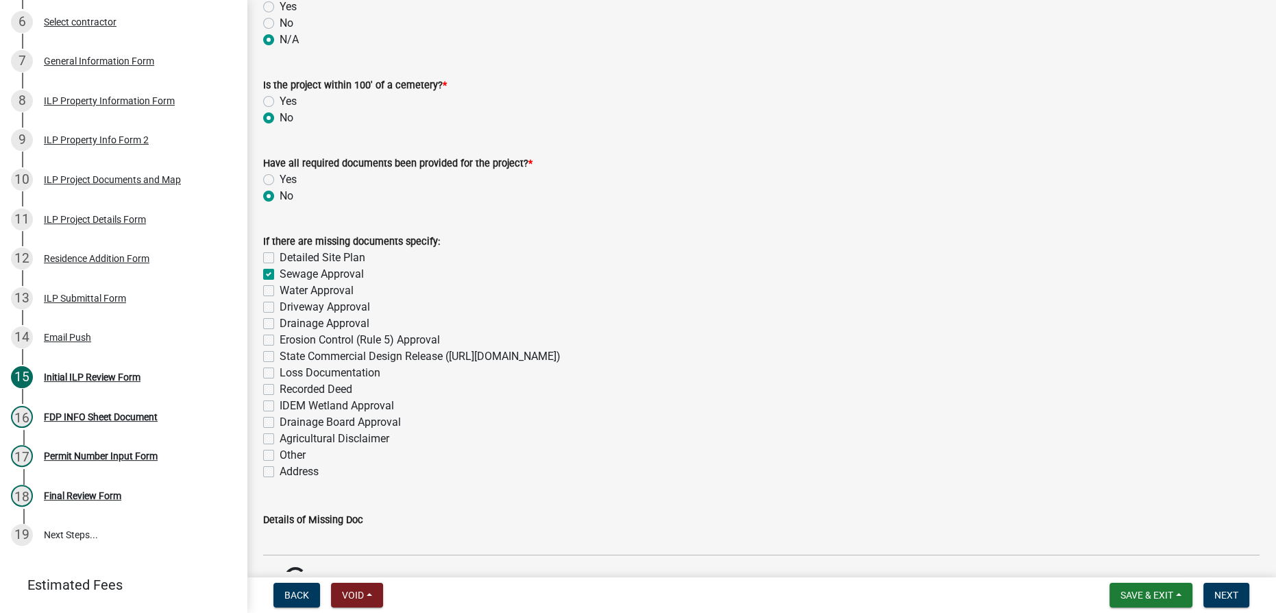
scroll to position [1745, 0]
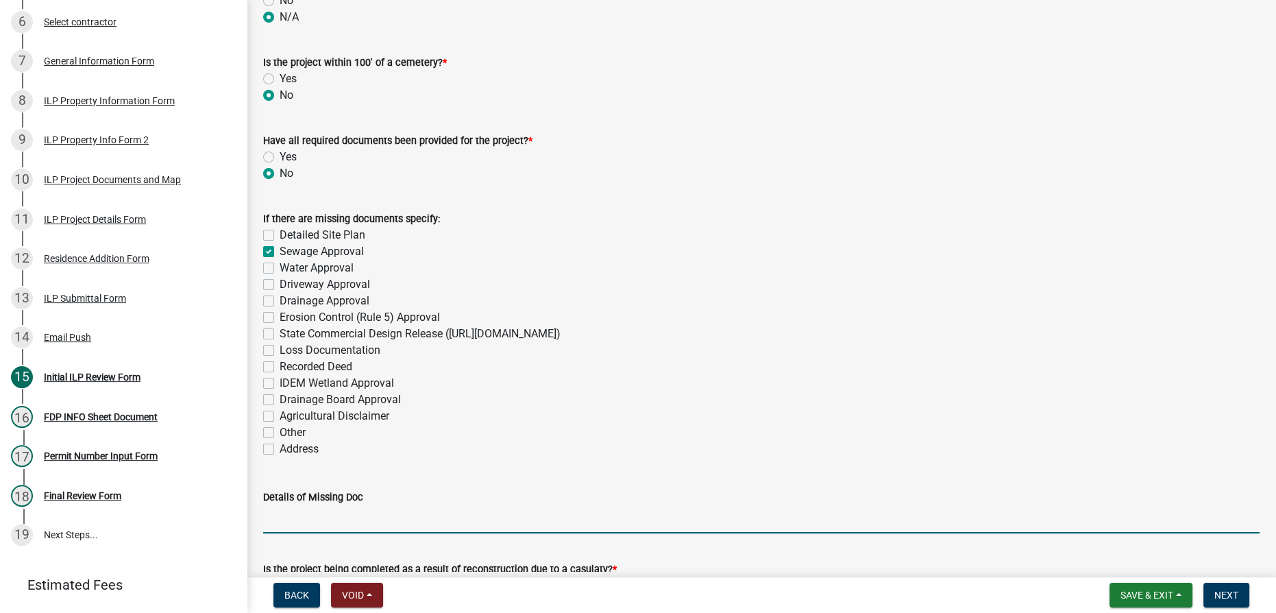
click at [285, 514] on input "Details of Missing Doc" at bounding box center [761, 519] width 997 height 28
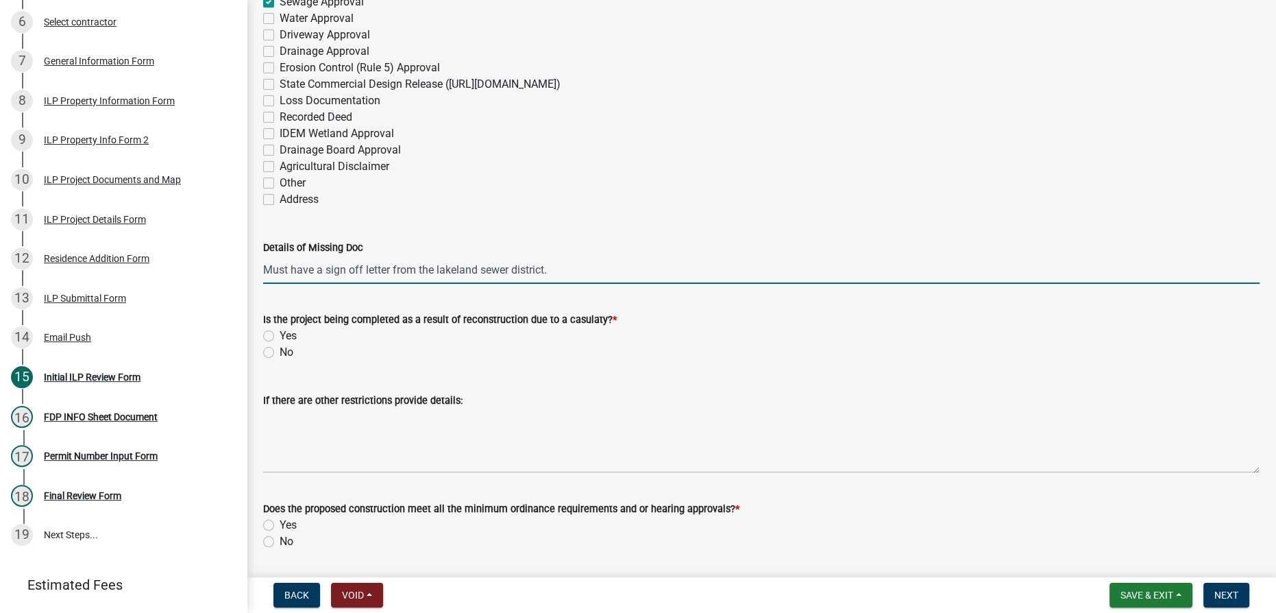
type input "Must have a sign off letter from the lakeland sewer district."
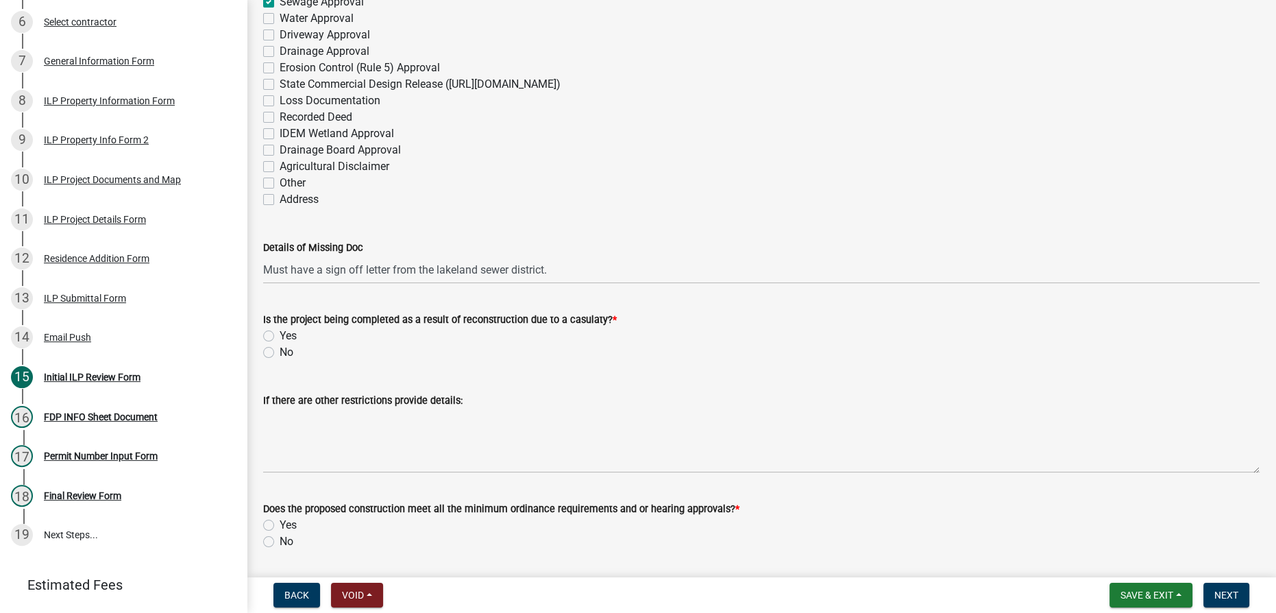
click at [280, 352] on label "No" at bounding box center [287, 352] width 14 height 16
click at [280, 352] on input "No" at bounding box center [284, 348] width 9 height 9
radio input "true"
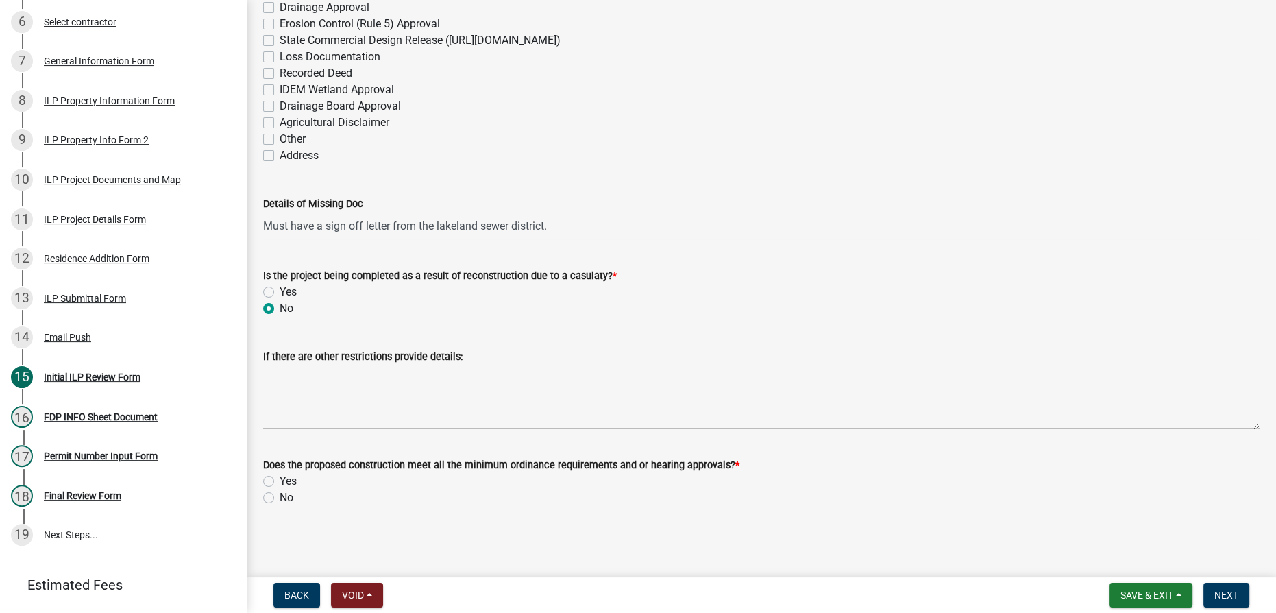
scroll to position [2037, 0]
click at [280, 478] on label "Yes" at bounding box center [288, 482] width 17 height 16
click at [280, 478] on input "Yes" at bounding box center [284, 478] width 9 height 9
radio input "true"
click at [1223, 597] on span "Next" at bounding box center [1227, 595] width 24 height 11
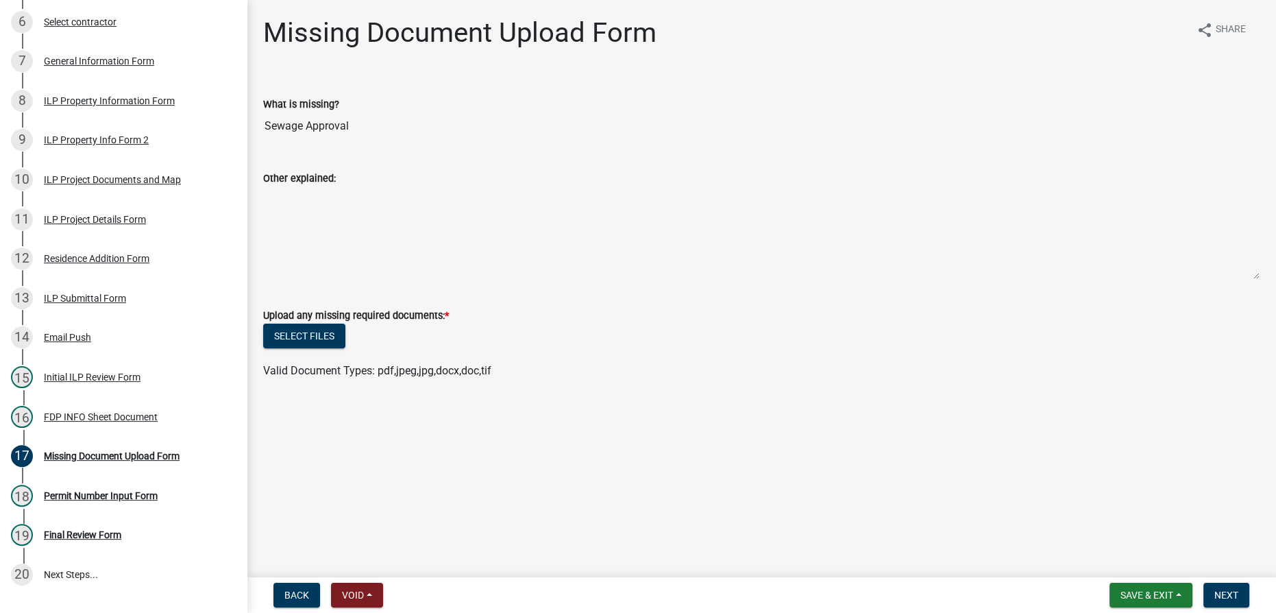
scroll to position [475, 0]
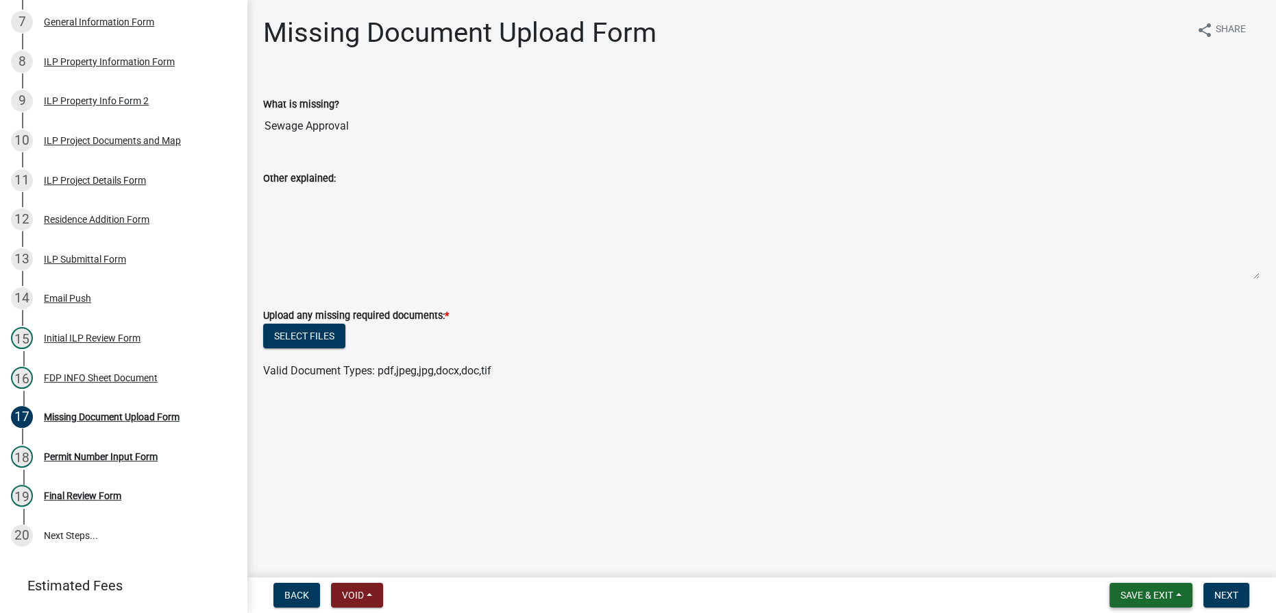
click at [1149, 592] on span "Save & Exit" at bounding box center [1147, 595] width 53 height 11
click at [1126, 562] on button "Save & Exit" at bounding box center [1138, 559] width 110 height 33
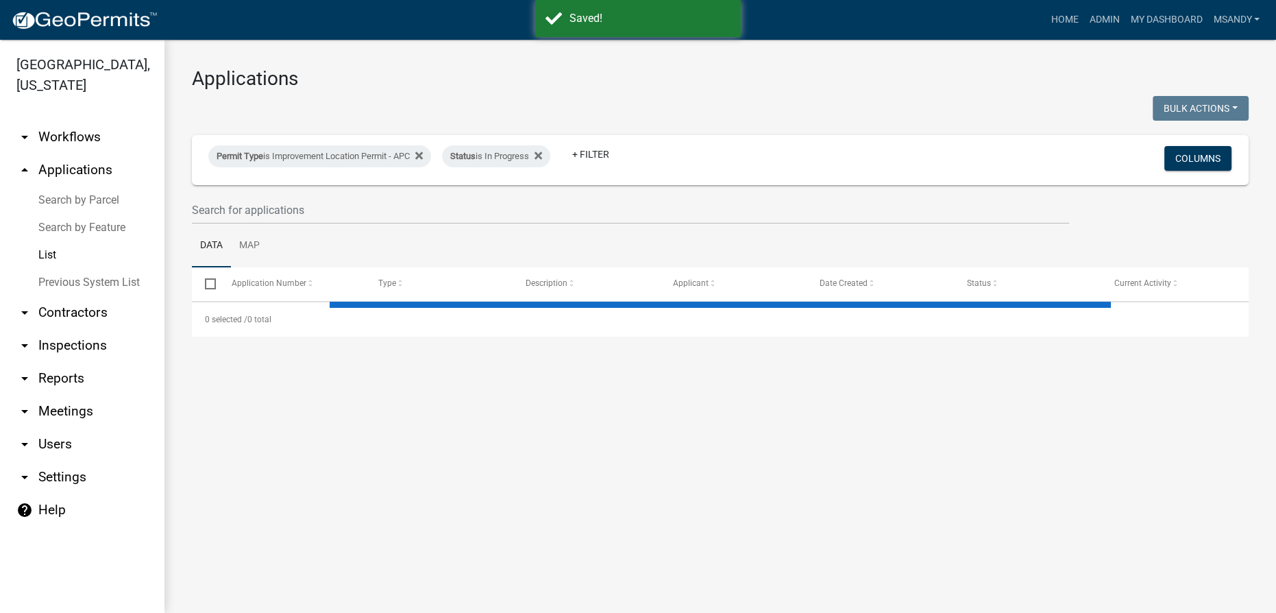
select select "3: 100"
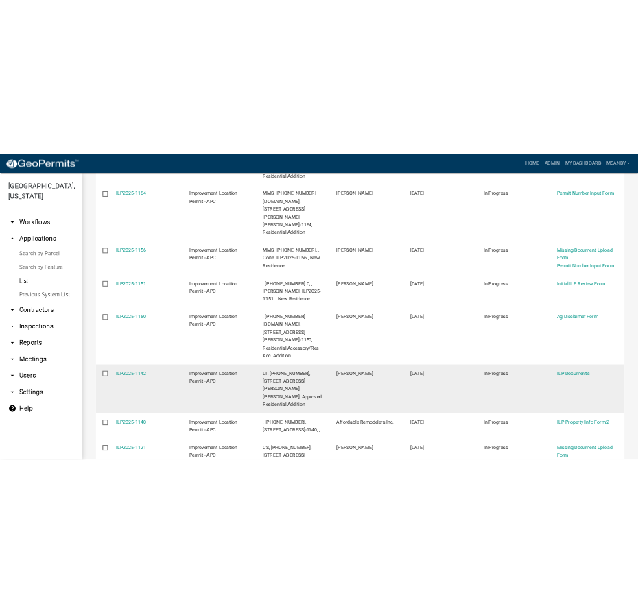
scroll to position [1135, 0]
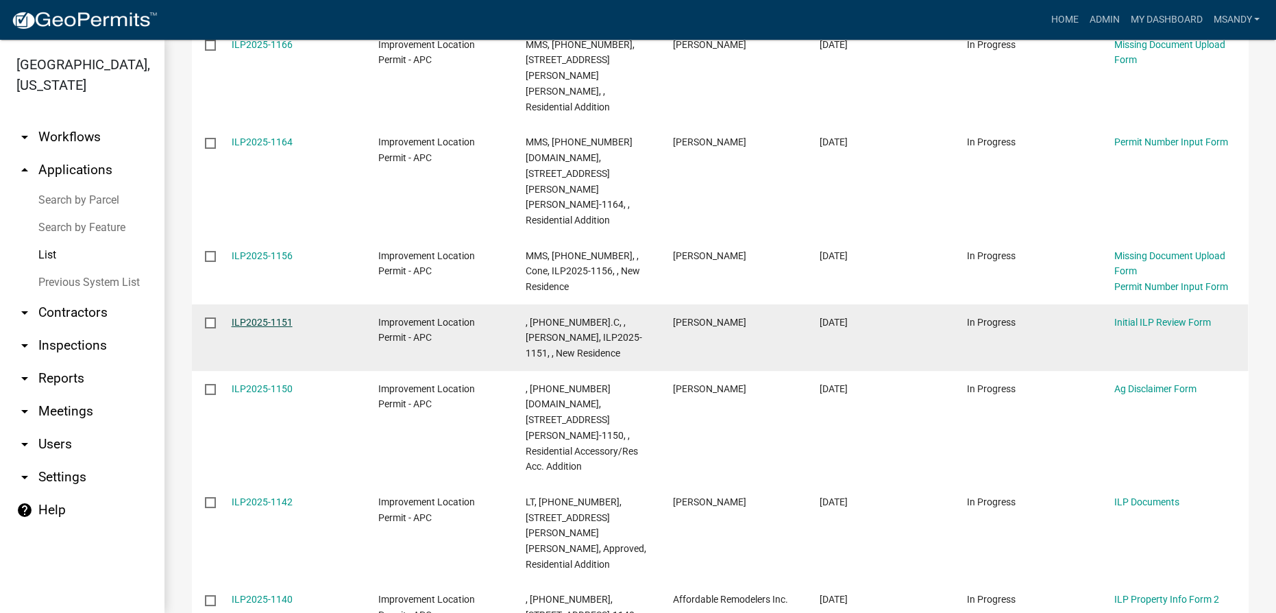
click at [269, 317] on link "ILP2025-1151" at bounding box center [262, 322] width 61 height 11
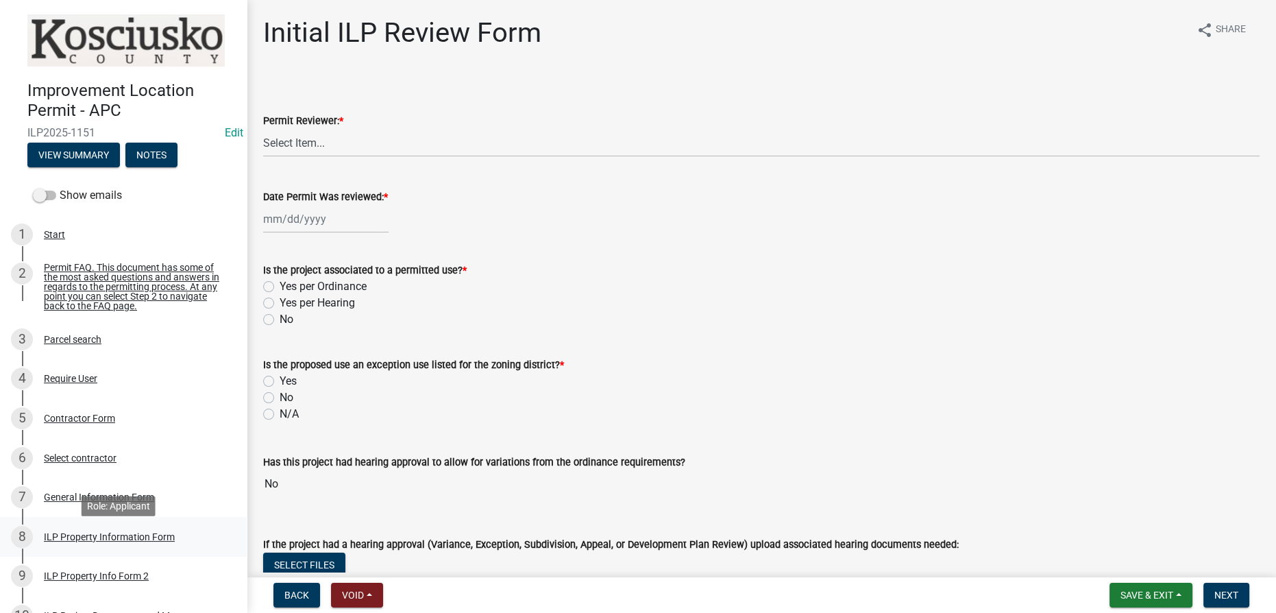
drag, startPoint x: 93, startPoint y: 548, endPoint x: 108, endPoint y: 528, distance: 24.5
click at [93, 542] on div "ILP Property Information Form" at bounding box center [109, 537] width 131 height 10
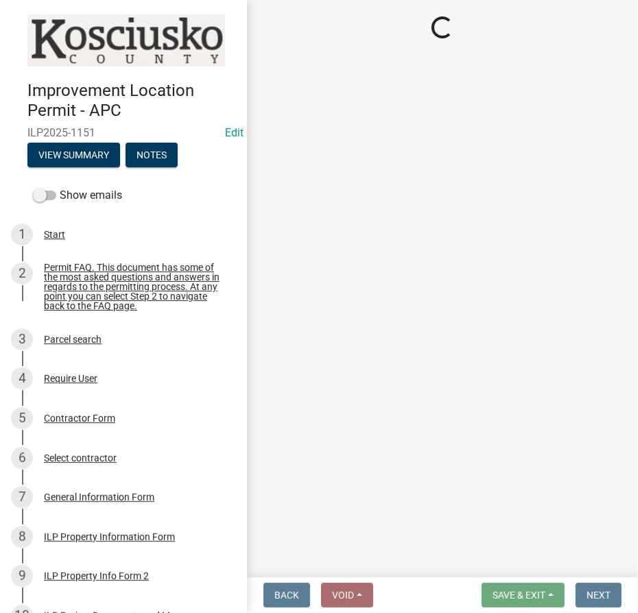
select select "57368d26-defc-477e-a8be-5a23ab554a17"
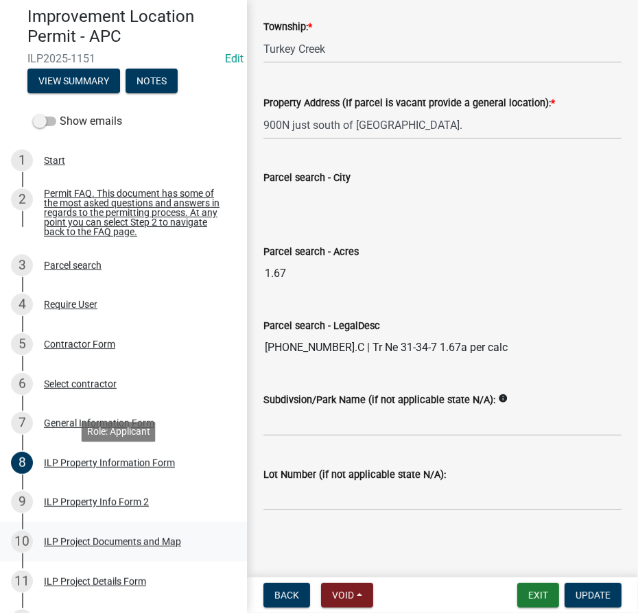
scroll to position [186, 0]
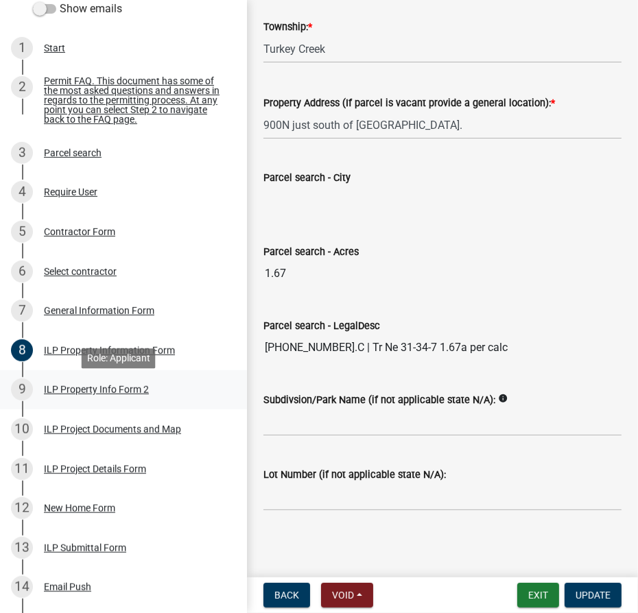
click at [89, 394] on div "ILP Property Info Form 2" at bounding box center [96, 390] width 105 height 10
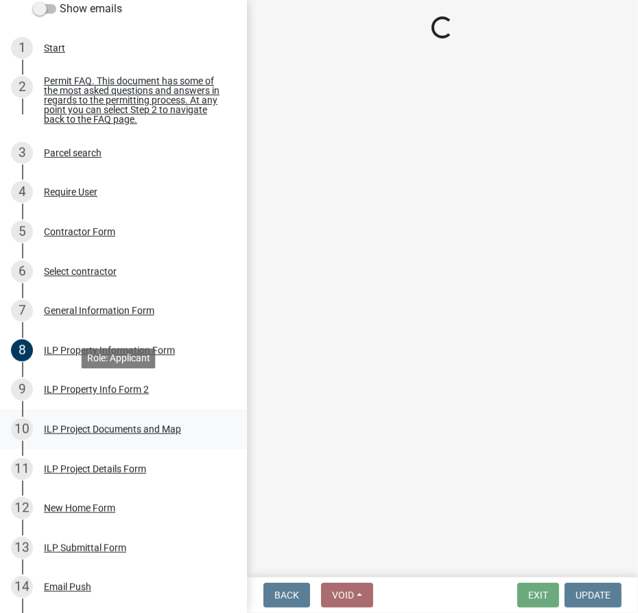
select select "d1e29b26-5d4c-45d9-9a17-32724f9b6679"
select select "1a0df9d1-9b85-4f0f-a9bd-f69fcb724106"
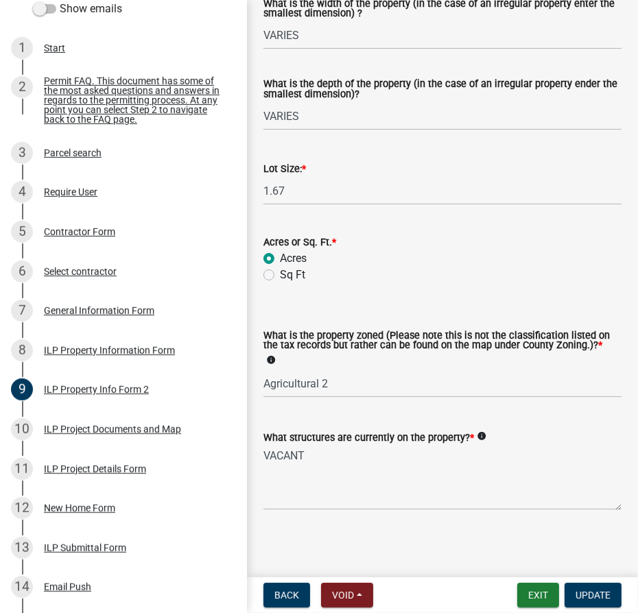
scroll to position [599, 0]
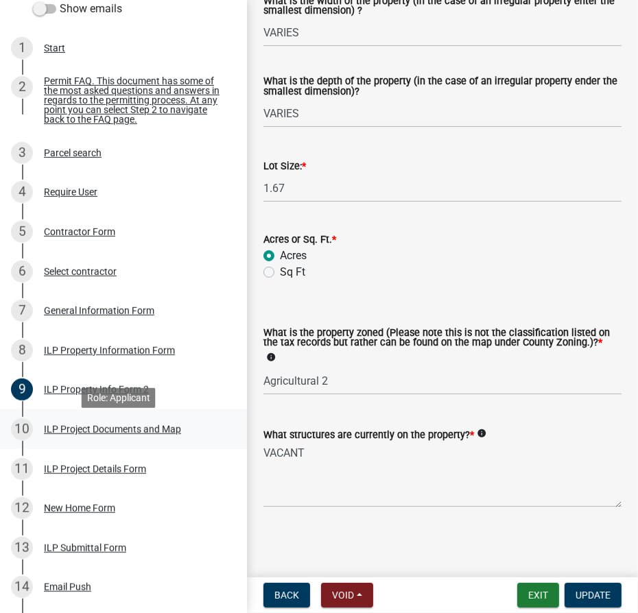
drag, startPoint x: 49, startPoint y: 437, endPoint x: 29, endPoint y: 425, distance: 24.0
click at [49, 434] on div "ILP Project Documents and Map" at bounding box center [112, 429] width 137 height 10
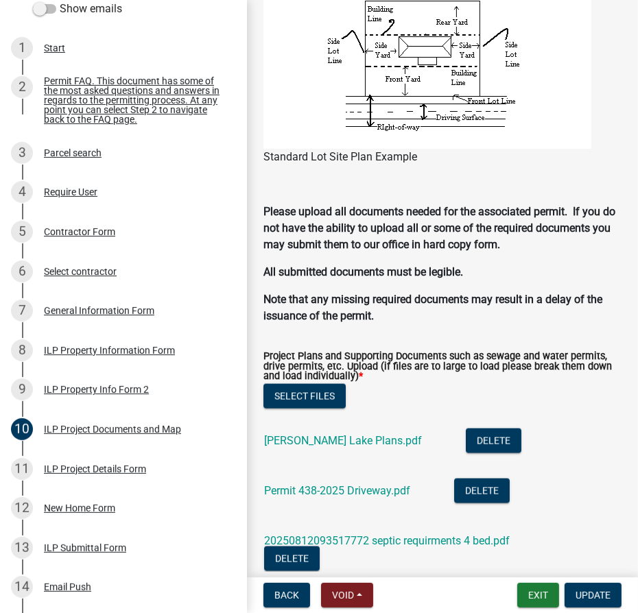
scroll to position [1558, 0]
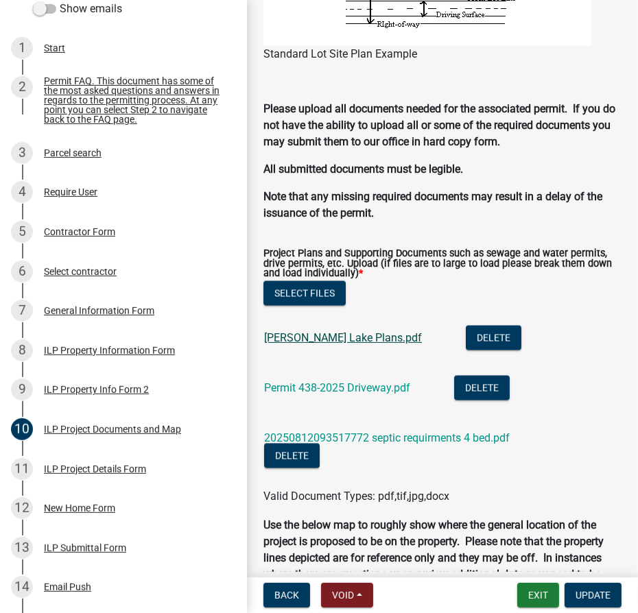
click at [283, 339] on link "Dewart Lake Plans.pdf" at bounding box center [343, 337] width 158 height 13
click at [311, 381] on link "Permit 438-2025 Driveway.pdf" at bounding box center [337, 387] width 146 height 13
click at [324, 435] on link "20250812093517772 septic requirments 4 bed.pdf" at bounding box center [386, 437] width 245 height 13
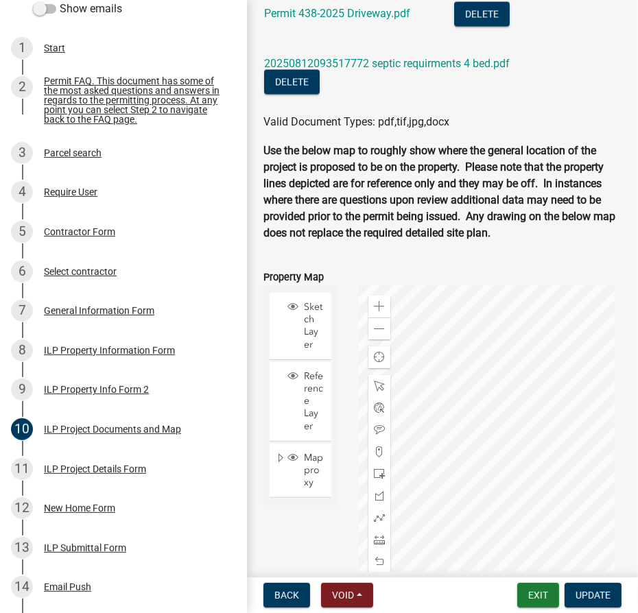
scroll to position [2054, 0]
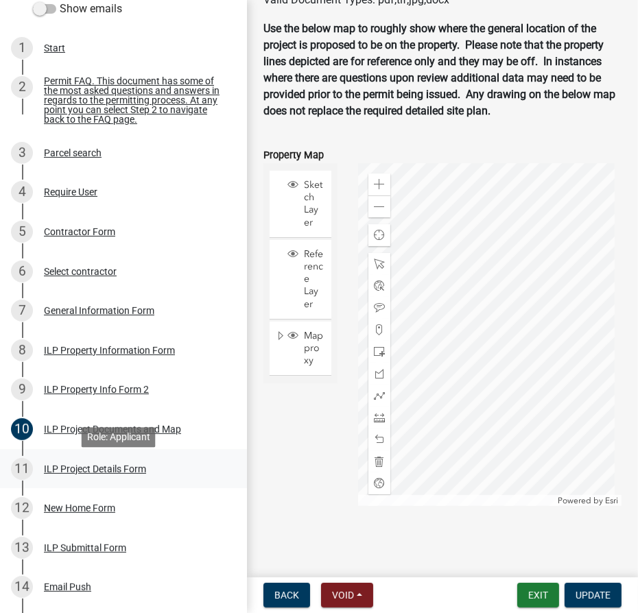
click at [93, 474] on div "ILP Project Details Form" at bounding box center [95, 469] width 102 height 10
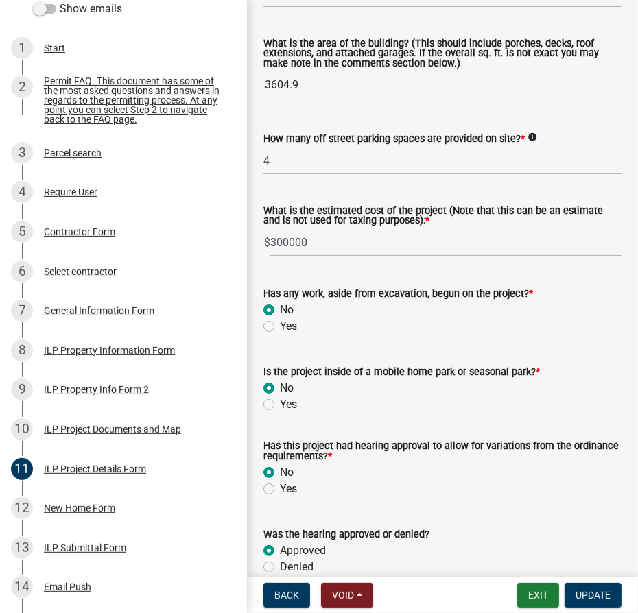
scroll to position [1246, 0]
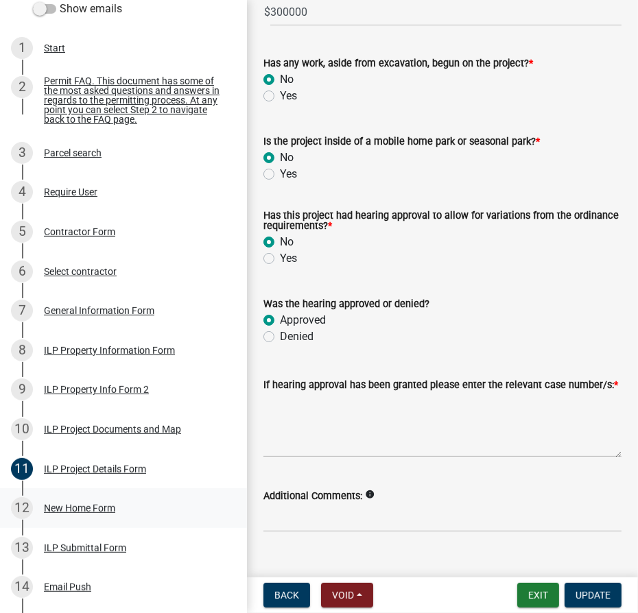
click at [65, 513] on div "New Home Form" at bounding box center [79, 508] width 71 height 10
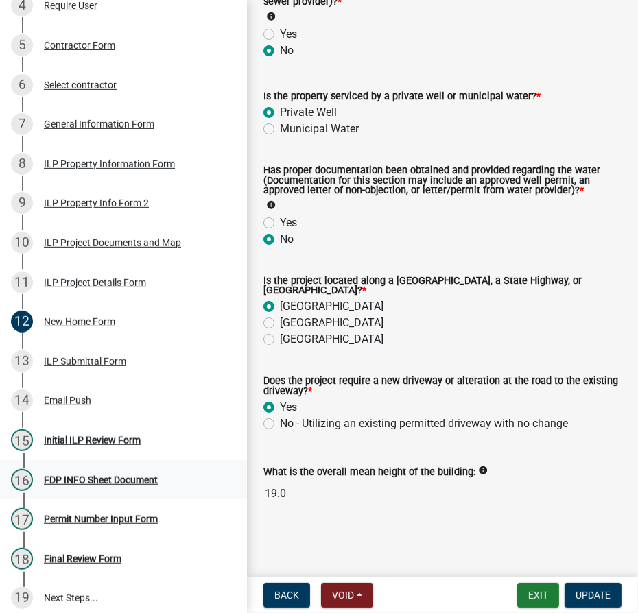
scroll to position [374, 0]
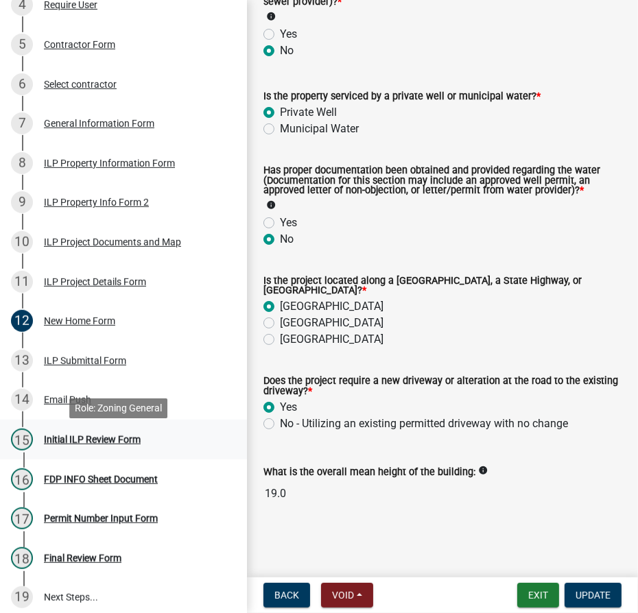
click at [65, 443] on div "Initial ILP Review Form" at bounding box center [92, 440] width 97 height 10
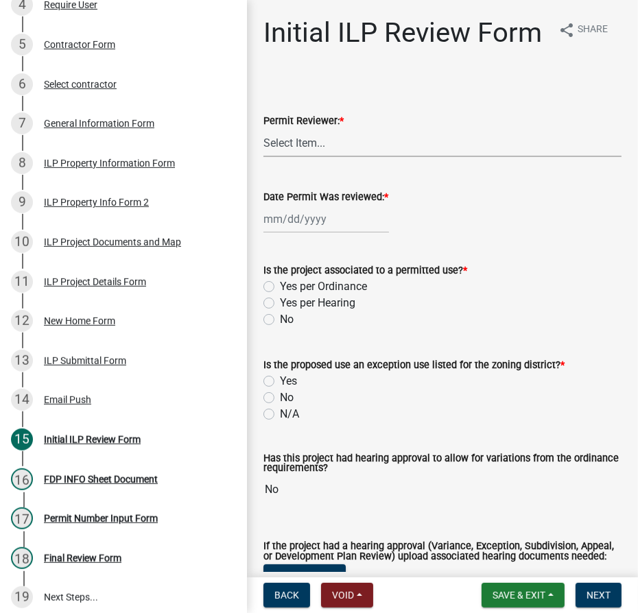
click at [335, 157] on select "Select Item... MMS LT AT CS Vacant Vacant" at bounding box center [442, 143] width 358 height 28
click at [263, 157] on select "Select Item... MMS LT AT CS Vacant Vacant" at bounding box center [442, 143] width 358 height 28
select select "4d3913d6-5a87-4fbb-afdb-cf4209782895"
click at [290, 233] on div at bounding box center [325, 219] width 125 height 28
select select "9"
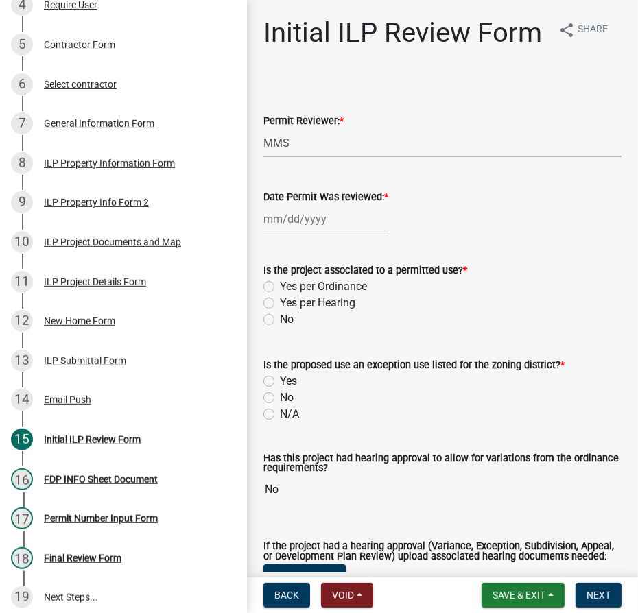
select select "2025"
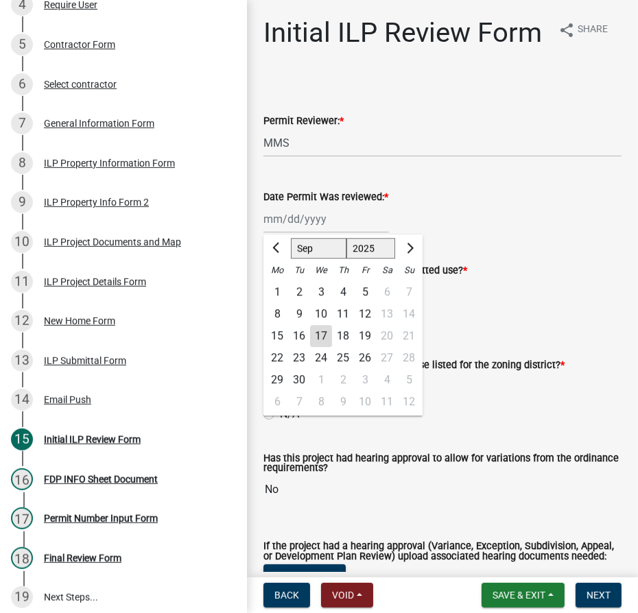
click at [316, 347] on div "17" at bounding box center [321, 336] width 22 height 22
type input "[DATE]"
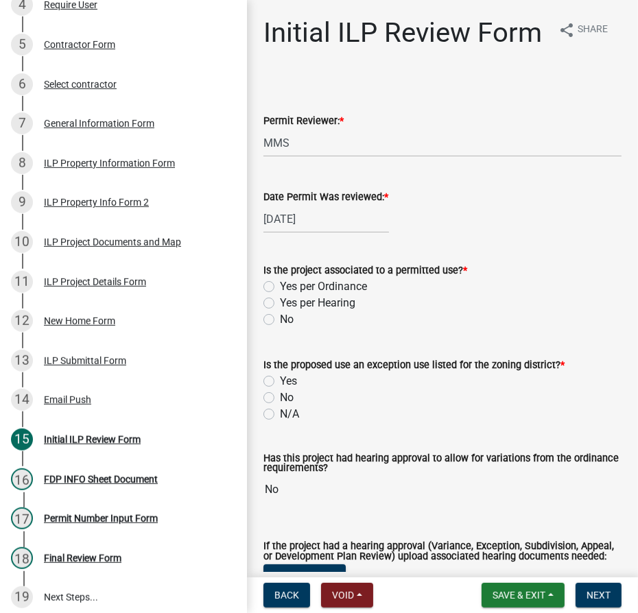
click at [280, 295] on label "Yes per Ordinance" at bounding box center [323, 286] width 87 height 16
click at [280, 287] on input "Yes per Ordinance" at bounding box center [284, 282] width 9 height 9
radio input "true"
click at [267, 422] on div "N/A" at bounding box center [442, 414] width 358 height 16
click at [280, 422] on label "N/A" at bounding box center [289, 414] width 19 height 16
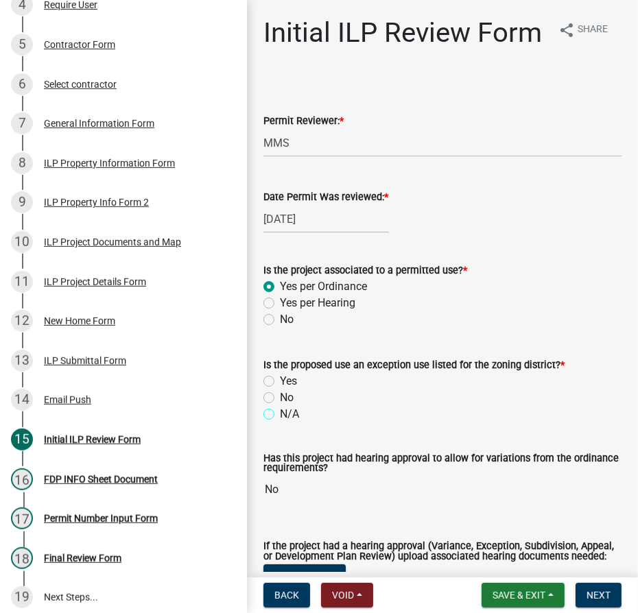
click at [280, 415] on input "N/A" at bounding box center [284, 410] width 9 height 9
radio input "true"
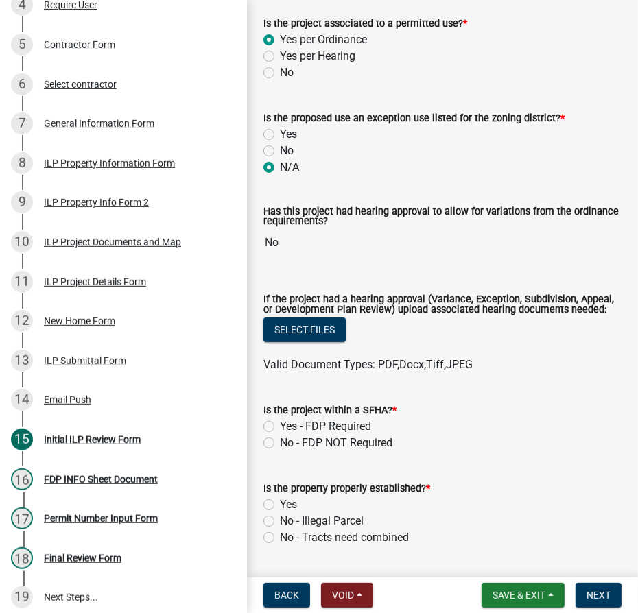
scroll to position [249, 0]
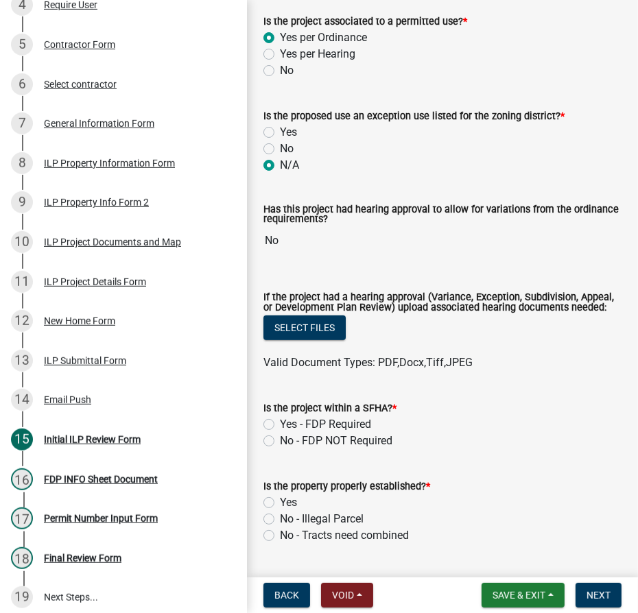
click at [280, 449] on label "No - FDP NOT Required" at bounding box center [336, 441] width 112 height 16
click at [280, 441] on input "No - FDP NOT Required" at bounding box center [284, 437] width 9 height 9
radio input "true"
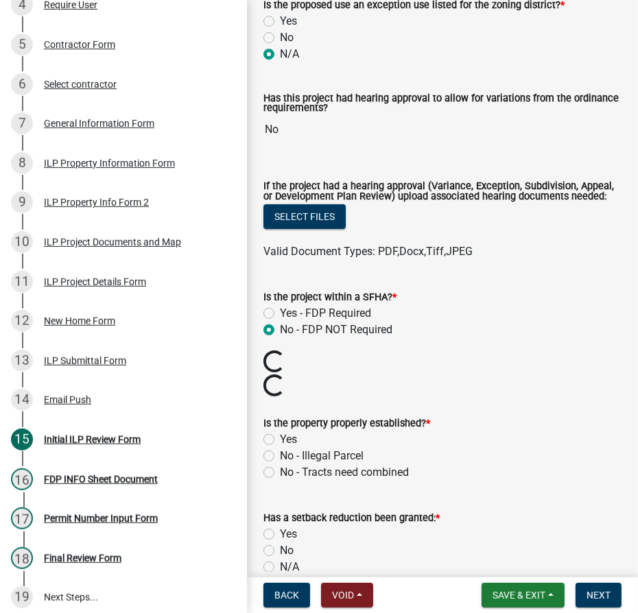
scroll to position [374, 0]
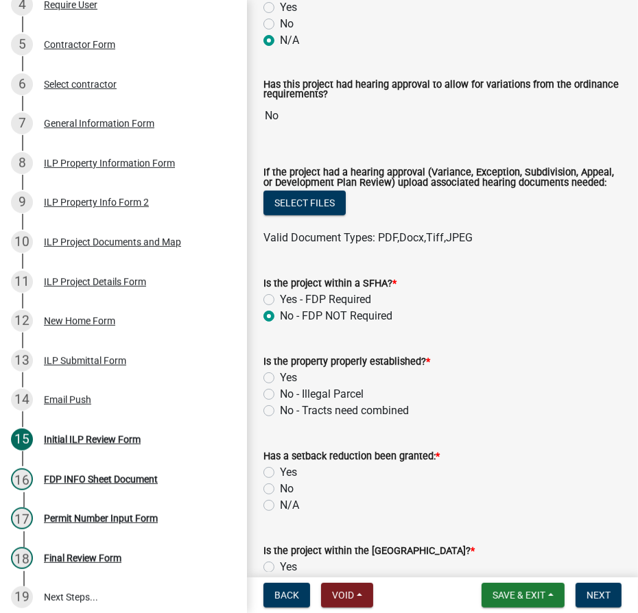
click at [280, 386] on label "Yes" at bounding box center [288, 378] width 17 height 16
click at [280, 378] on input "Yes" at bounding box center [284, 374] width 9 height 9
radio input "true"
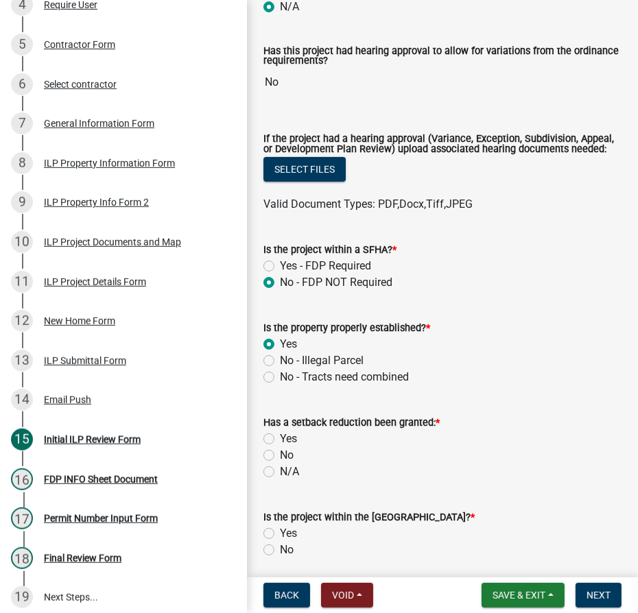
scroll to position [436, 0]
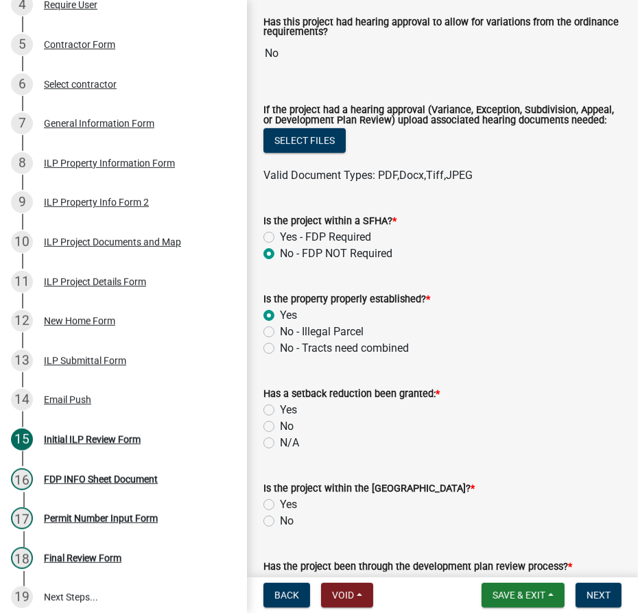
click at [280, 435] on label "No" at bounding box center [287, 426] width 14 height 16
click at [280, 427] on input "No" at bounding box center [284, 422] width 9 height 9
radio input "true"
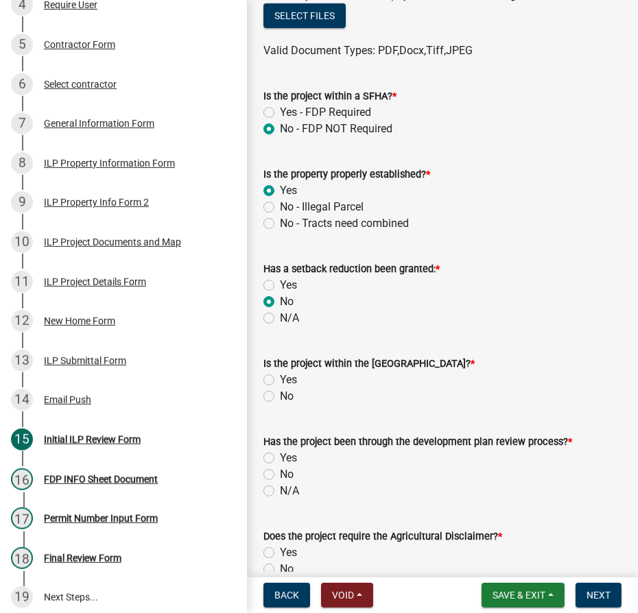
click at [280, 404] on label "No" at bounding box center [287, 396] width 14 height 16
click at [280, 397] on input "No" at bounding box center [284, 392] width 9 height 9
radio input "true"
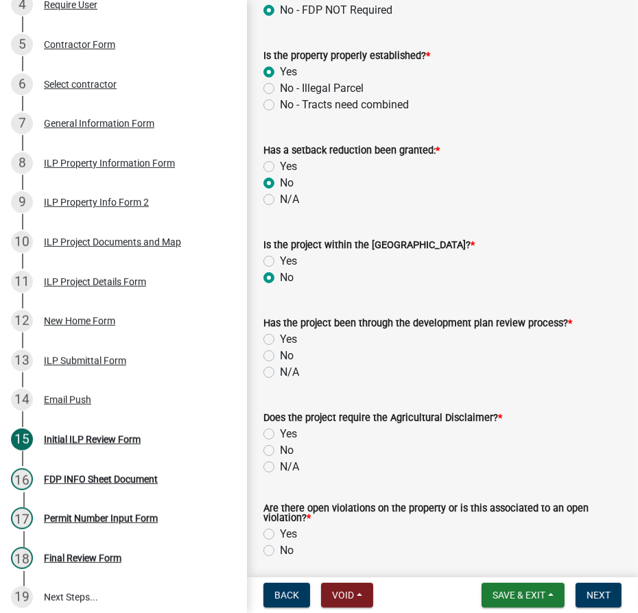
scroll to position [686, 0]
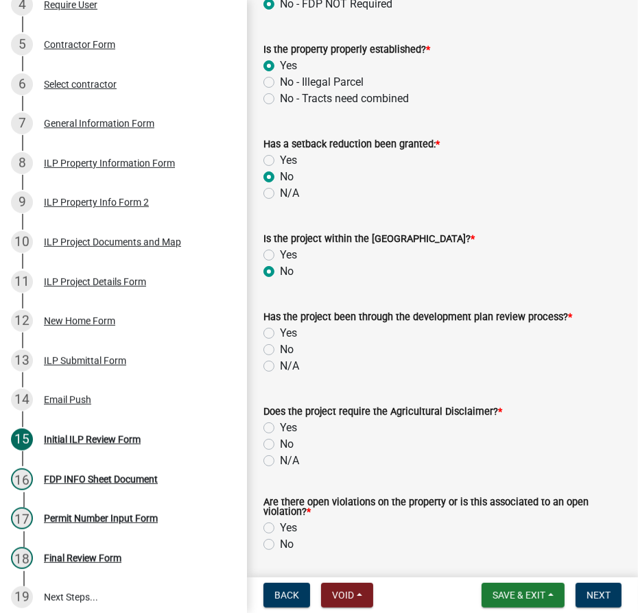
click at [280, 374] on label "N/A" at bounding box center [289, 366] width 19 height 16
click at [280, 367] on input "N/A" at bounding box center [284, 362] width 9 height 9
radio input "true"
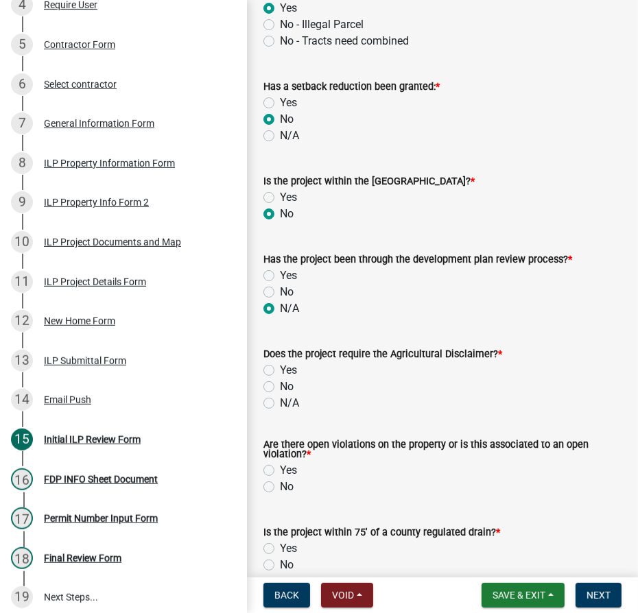
scroll to position [810, 0]
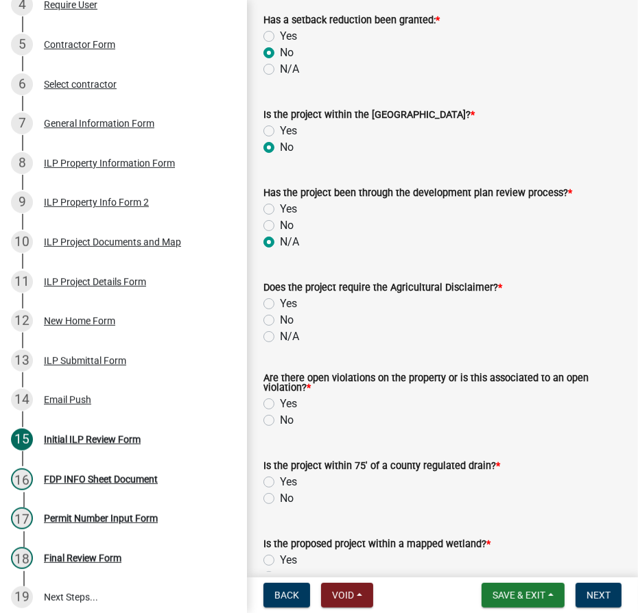
click at [280, 328] on label "No" at bounding box center [287, 320] width 14 height 16
click at [280, 321] on input "No" at bounding box center [284, 316] width 9 height 9
radio input "true"
click at [280, 428] on label "No" at bounding box center [287, 420] width 14 height 16
click at [280, 421] on input "No" at bounding box center [284, 416] width 9 height 9
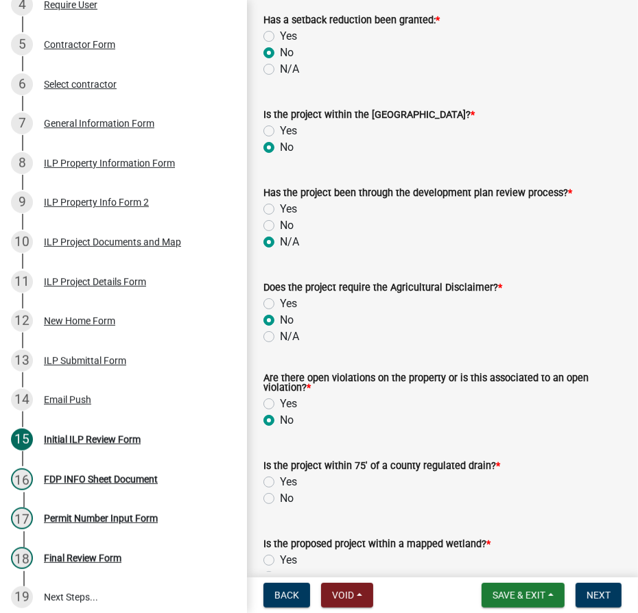
radio input "true"
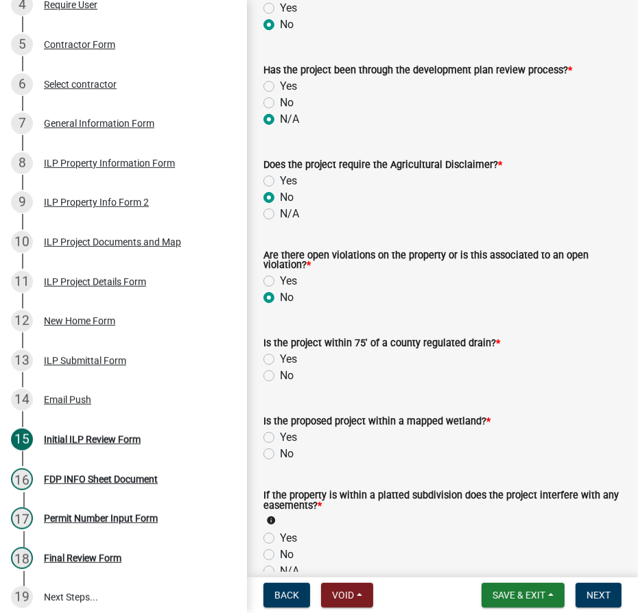
scroll to position [934, 0]
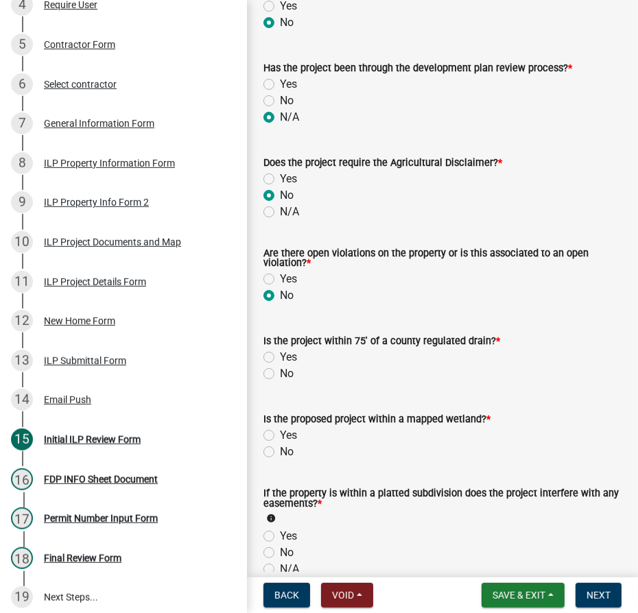
click at [280, 382] on label "No" at bounding box center [287, 373] width 14 height 16
click at [280, 374] on input "No" at bounding box center [284, 369] width 9 height 9
radio input "true"
click at [280, 460] on label "No" at bounding box center [287, 452] width 14 height 16
click at [280, 452] on input "No" at bounding box center [284, 448] width 9 height 9
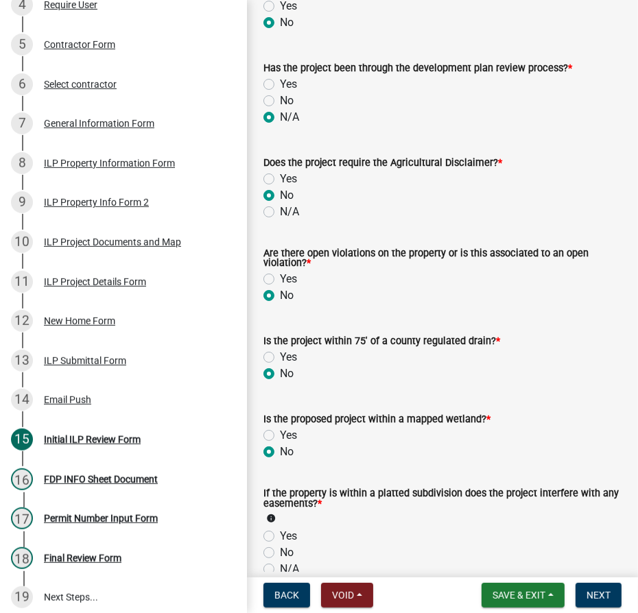
radio input "true"
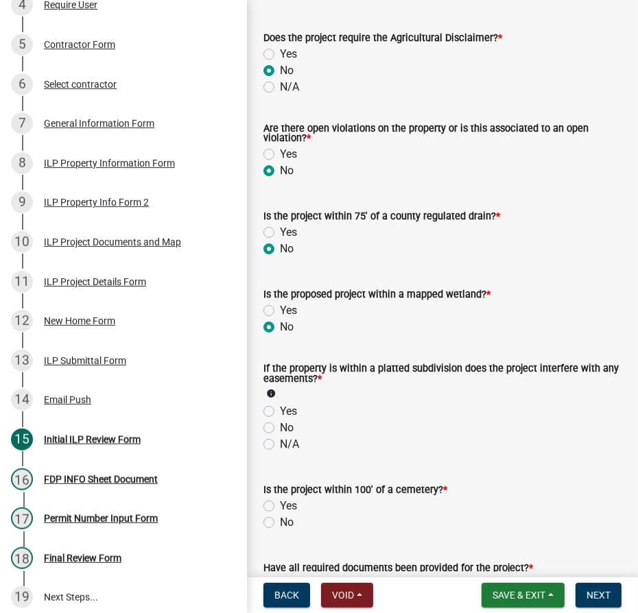
click at [280, 452] on label "N/A" at bounding box center [289, 444] width 19 height 16
click at [280, 445] on input "N/A" at bounding box center [284, 440] width 9 height 9
radio input "true"
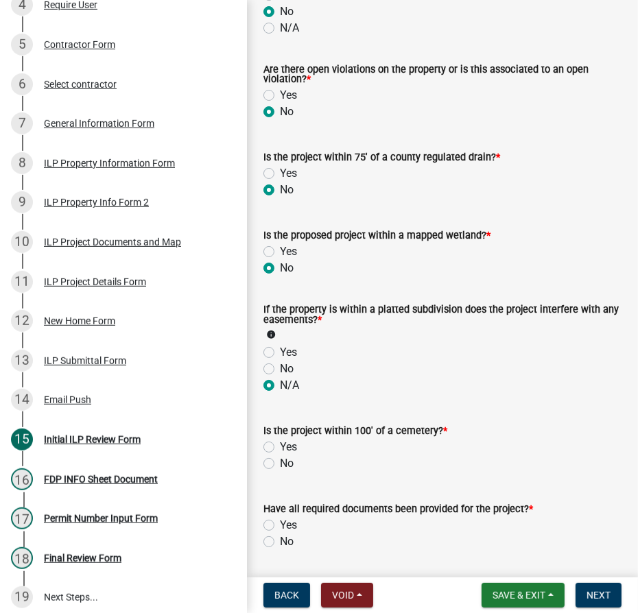
scroll to position [1184, 0]
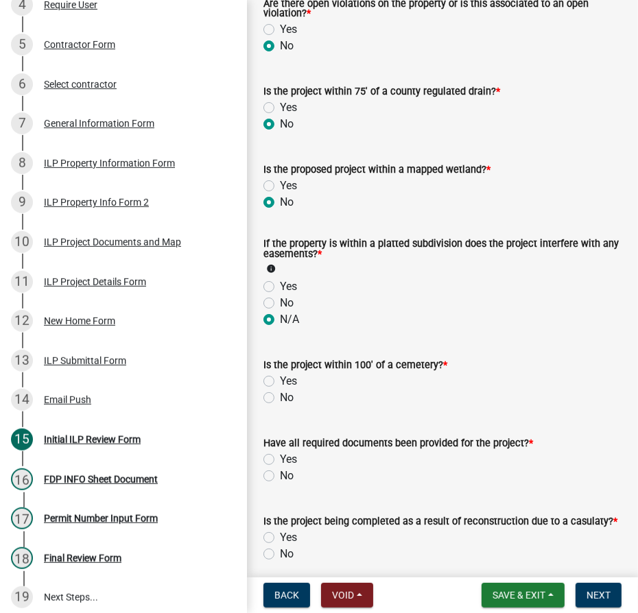
click at [280, 406] on label "No" at bounding box center [287, 397] width 14 height 16
click at [280, 398] on input "No" at bounding box center [284, 393] width 9 height 9
radio input "true"
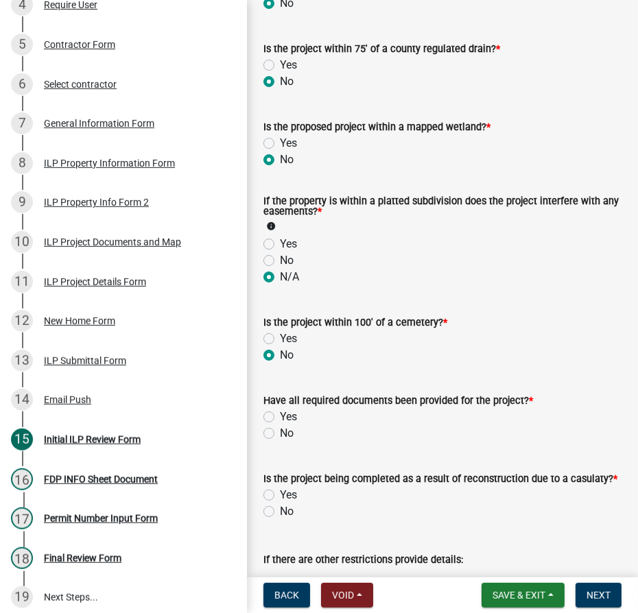
scroll to position [1246, 0]
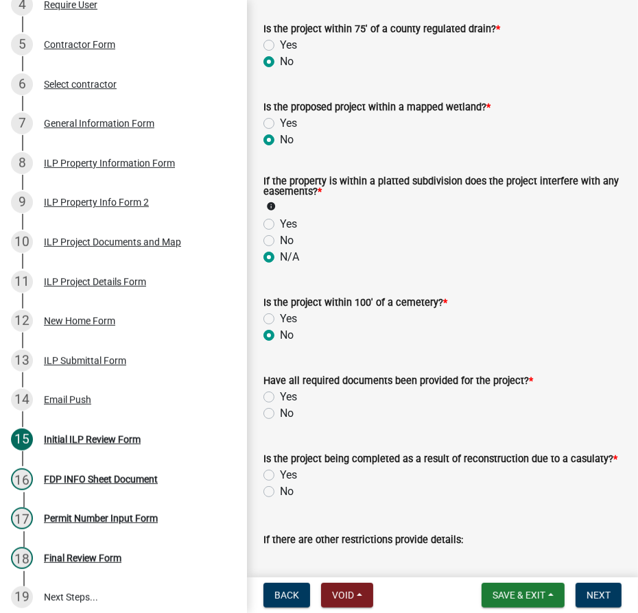
click at [280, 422] on label "No" at bounding box center [287, 413] width 14 height 16
click at [280, 414] on input "No" at bounding box center [284, 409] width 9 height 9
radio input "true"
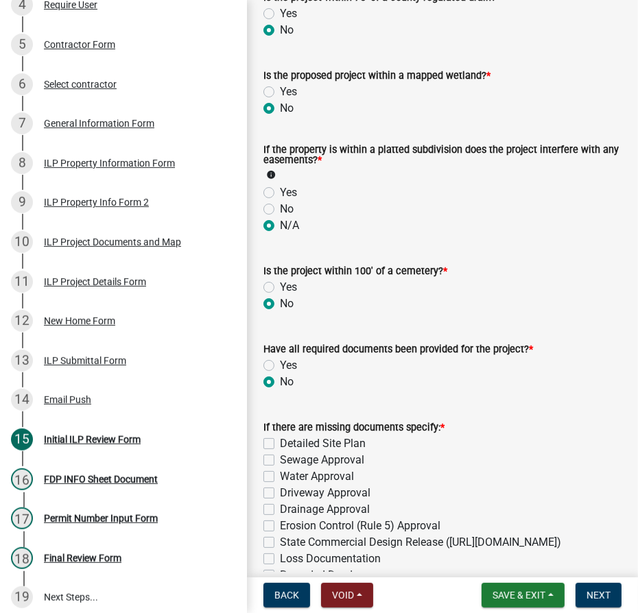
scroll to position [1371, 0]
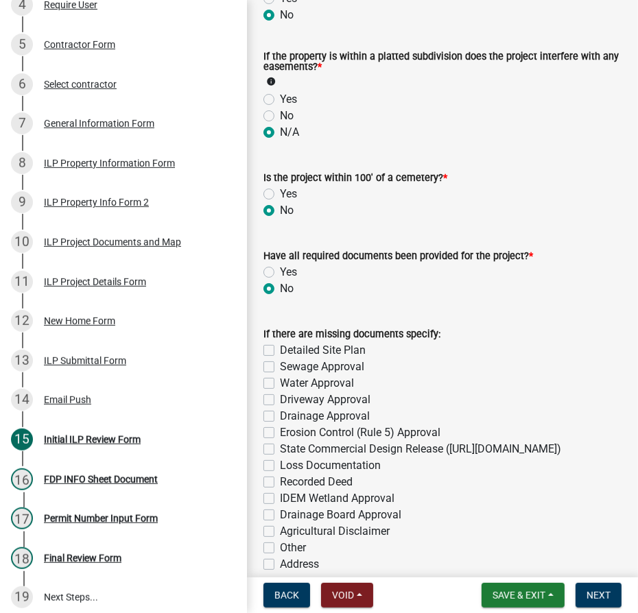
click at [280, 359] on label "Detailed Site Plan" at bounding box center [323, 350] width 86 height 16
click at [280, 351] on input "Detailed Site Plan" at bounding box center [284, 346] width 9 height 9
checkbox input "true"
checkbox input "false"
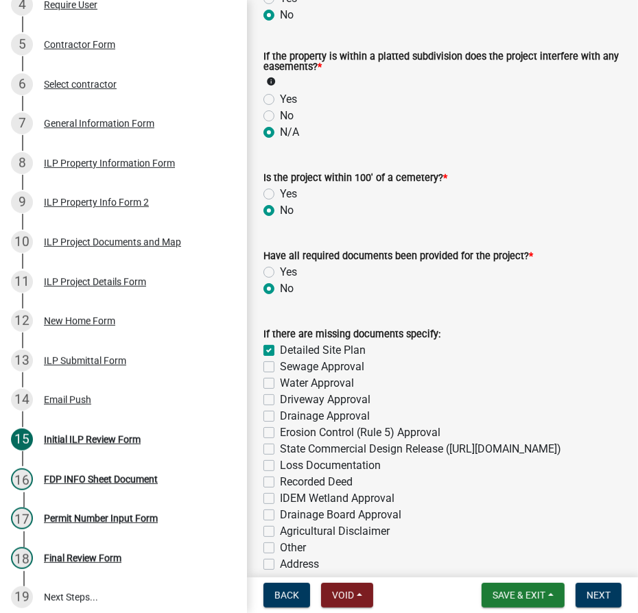
checkbox input "false"
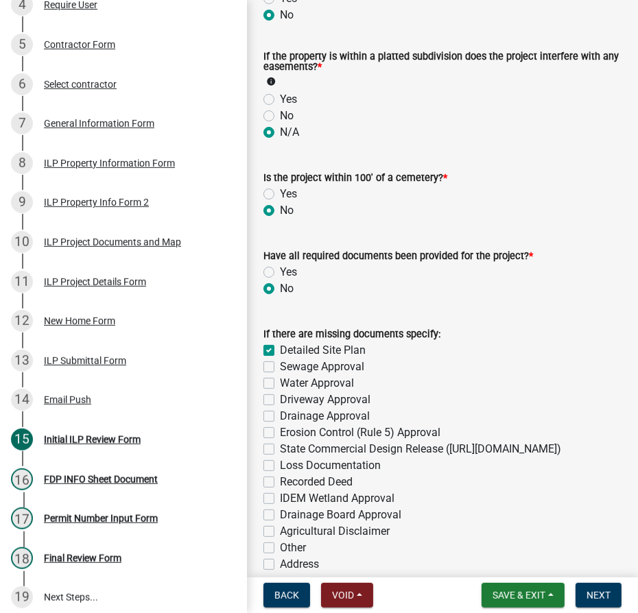
checkbox input "false"
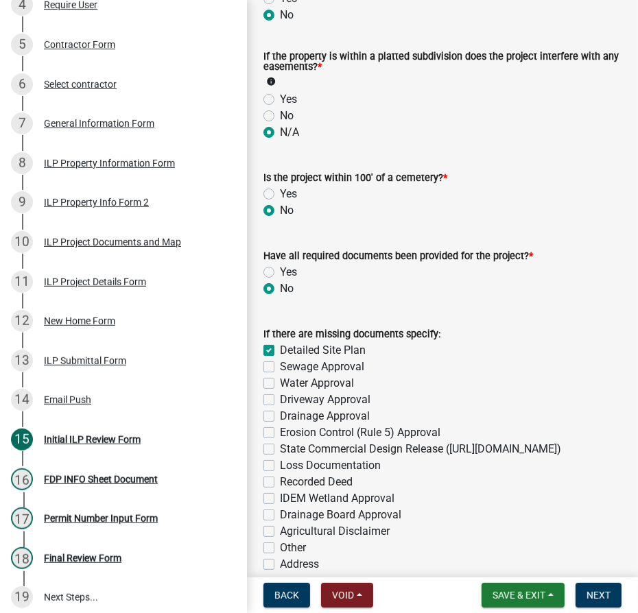
checkbox input "false"
click at [280, 375] on label "Sewage Approval" at bounding box center [322, 367] width 84 height 16
click at [280, 367] on input "Sewage Approval" at bounding box center [284, 363] width 9 height 9
checkbox input "true"
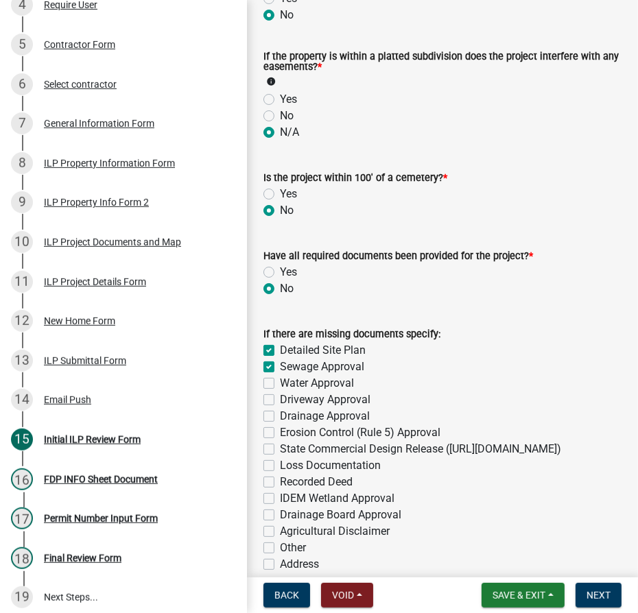
checkbox input "true"
checkbox input "false"
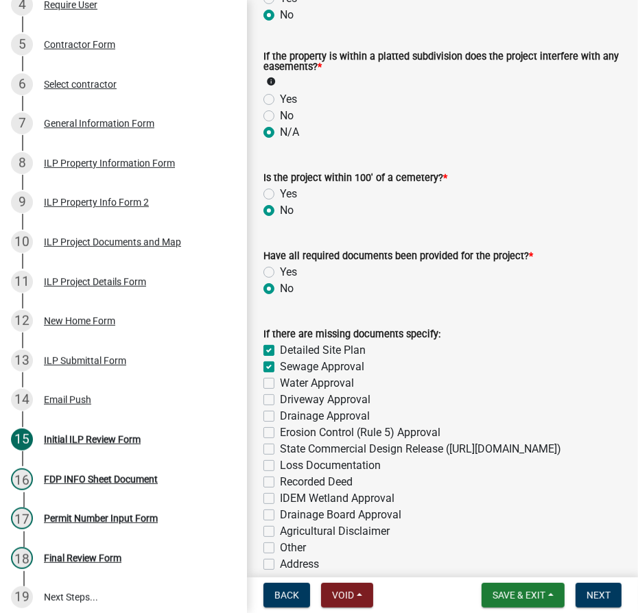
checkbox input "false"
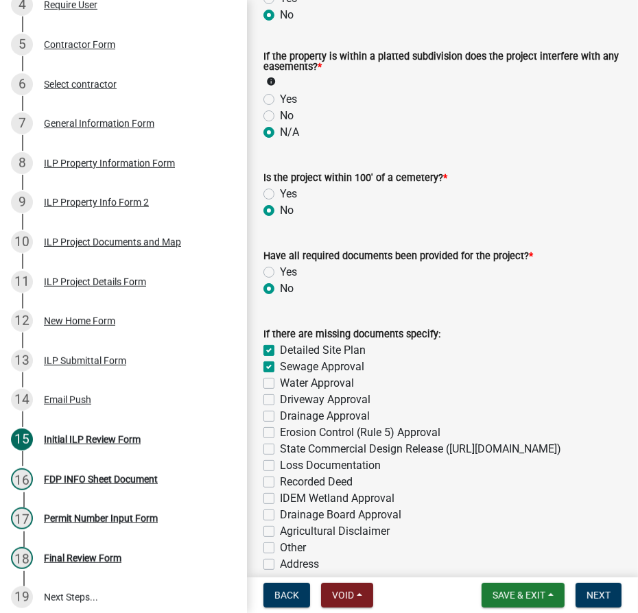
checkbox input "false"
click at [280, 391] on label "Water Approval" at bounding box center [317, 383] width 74 height 16
click at [280, 384] on input "Water Approval" at bounding box center [284, 379] width 9 height 9
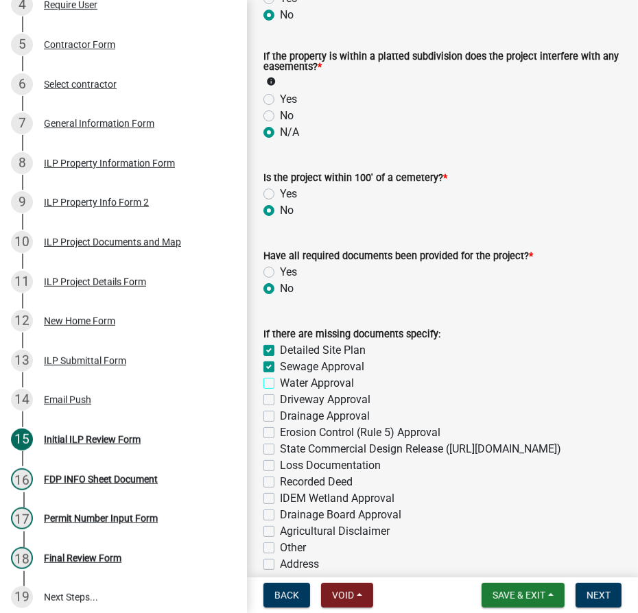
checkbox input "true"
checkbox input "false"
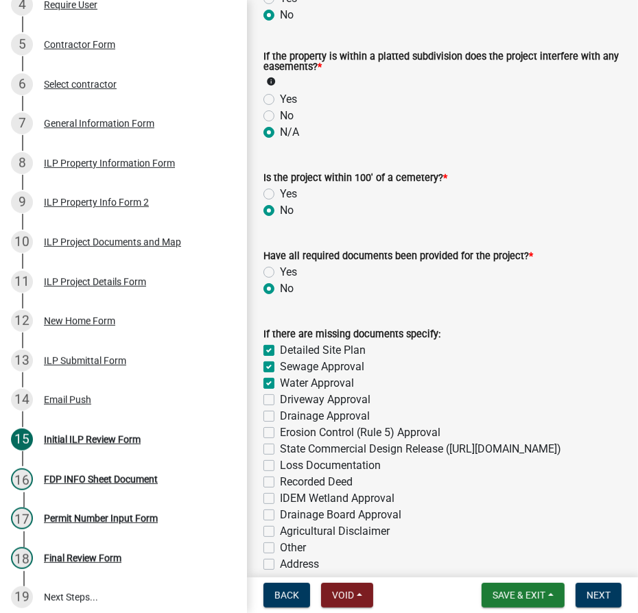
checkbox input "false"
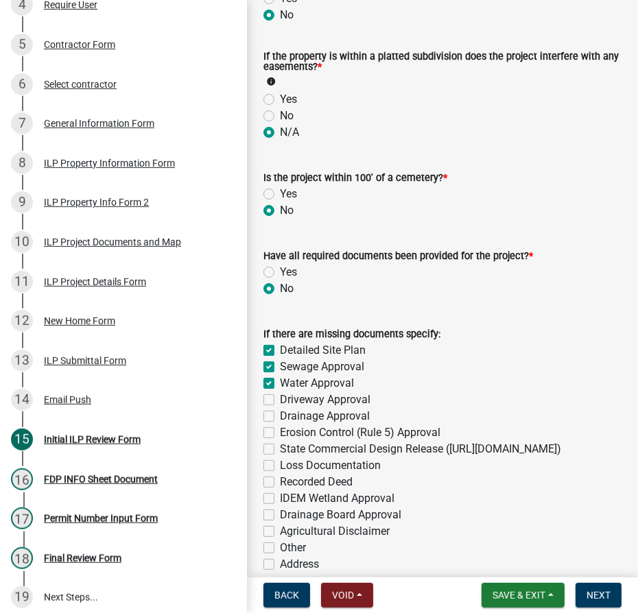
checkbox input "false"
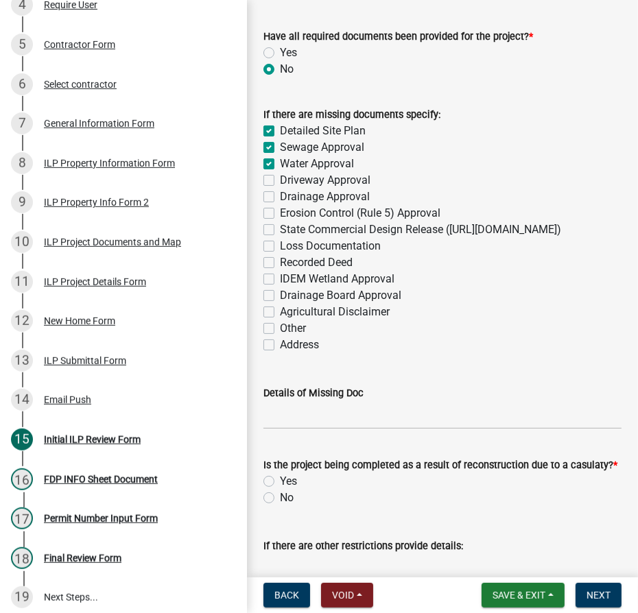
scroll to position [1620, 0]
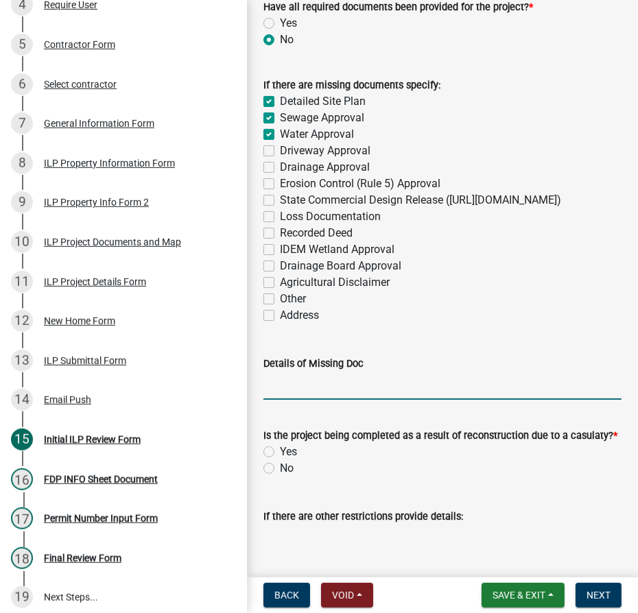
click at [300, 400] on input "Details of Missing Doc" at bounding box center [442, 386] width 358 height 28
click at [510, 400] on input "1. Must provide a detailed site plan indicating the exact location of the props…" at bounding box center [442, 386] width 358 height 28
click at [356, 400] on input "1. Must provide a detailed site plan indicating the exact location of the props…" at bounding box center [442, 386] width 358 height 28
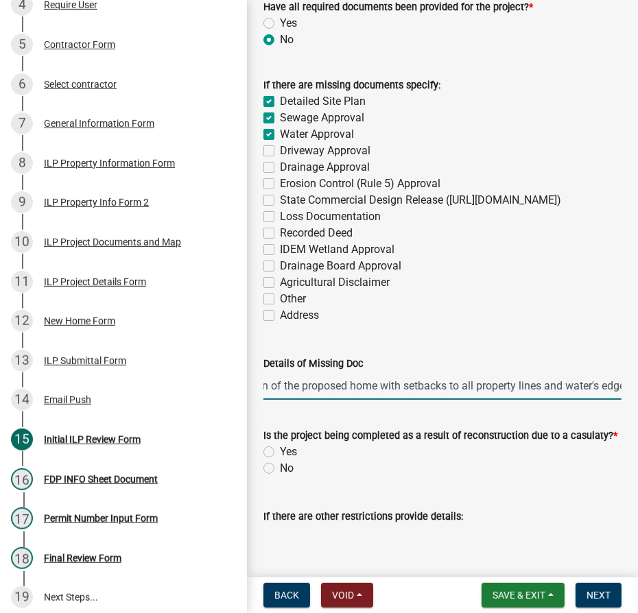
click at [596, 400] on input "1. Must provide a detailed site plan indicating the exact location of the propo…" at bounding box center [442, 386] width 358 height 28
type input "1. Must provide a detailed site plan indicating the exact location of the propo…"
click at [280, 476] on label "No" at bounding box center [287, 468] width 14 height 16
click at [280, 469] on input "No" at bounding box center [284, 464] width 9 height 9
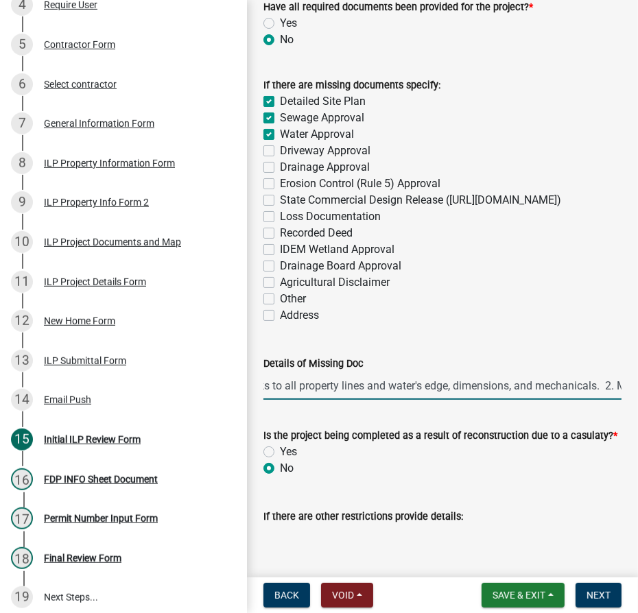
scroll to position [0, 0]
radio input "true"
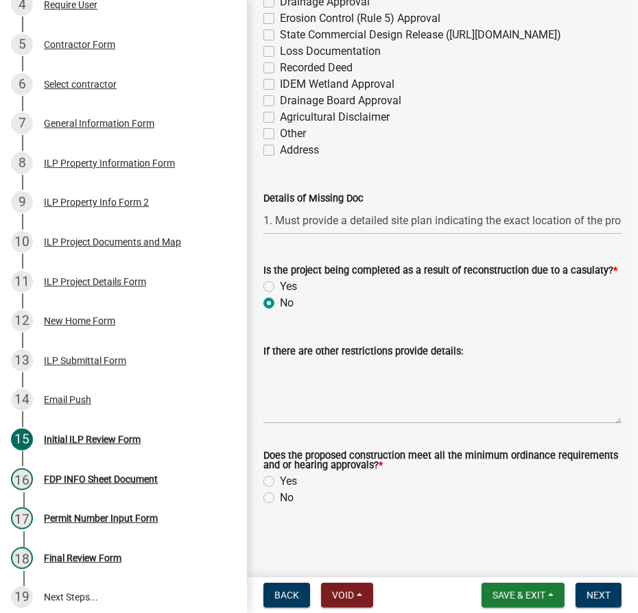
scroll to position [1835, 0]
click at [280, 479] on label "Yes" at bounding box center [288, 481] width 17 height 16
click at [280, 479] on input "Yes" at bounding box center [284, 477] width 9 height 9
radio input "true"
click at [595, 595] on span "Next" at bounding box center [598, 595] width 24 height 11
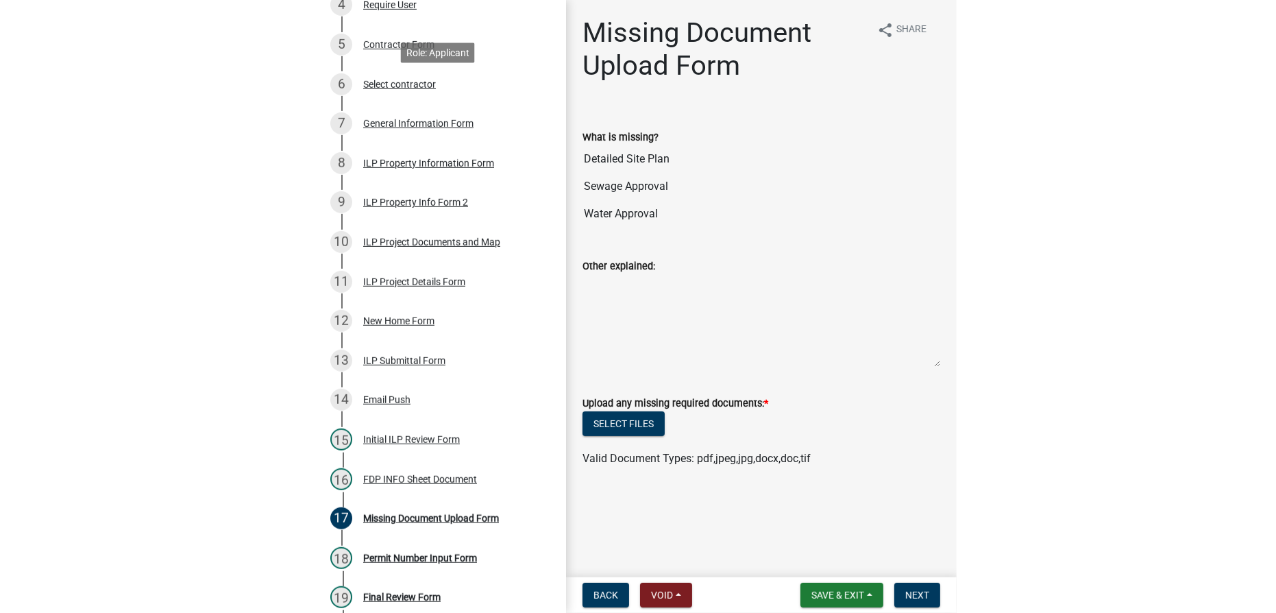
scroll to position [413, 0]
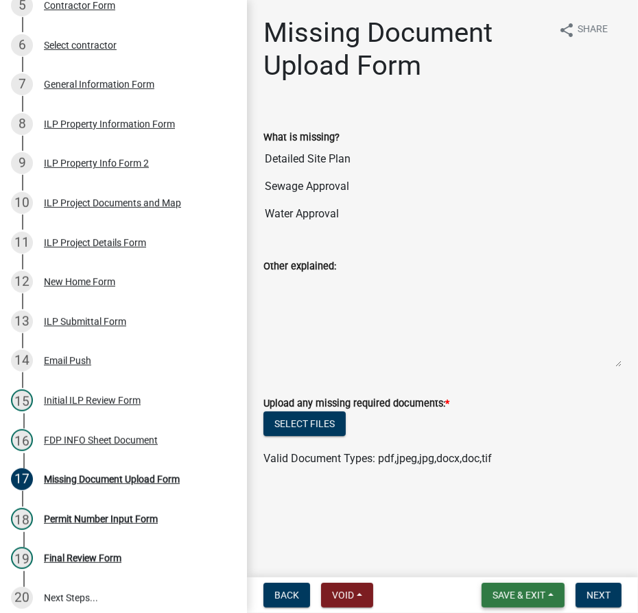
click at [523, 598] on span "Save & Exit" at bounding box center [518, 595] width 53 height 11
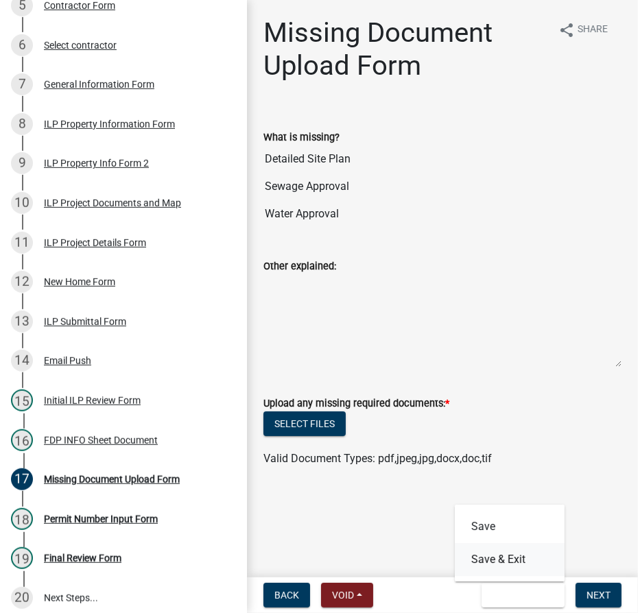
click at [515, 557] on button "Save & Exit" at bounding box center [510, 559] width 110 height 33
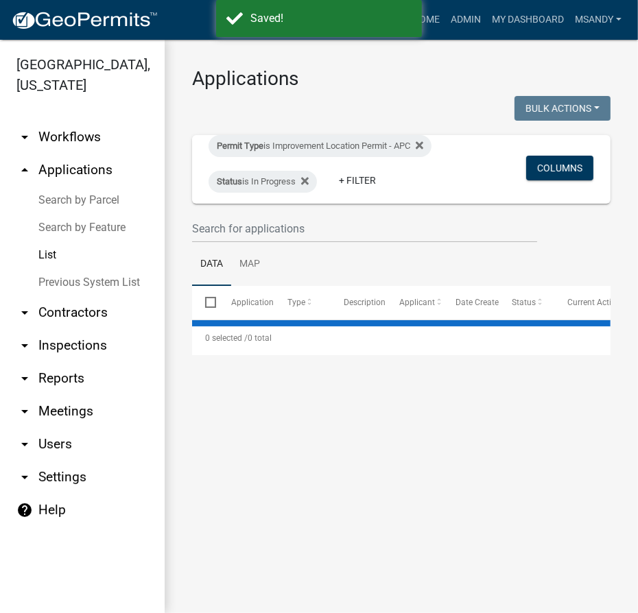
select select "3: 100"
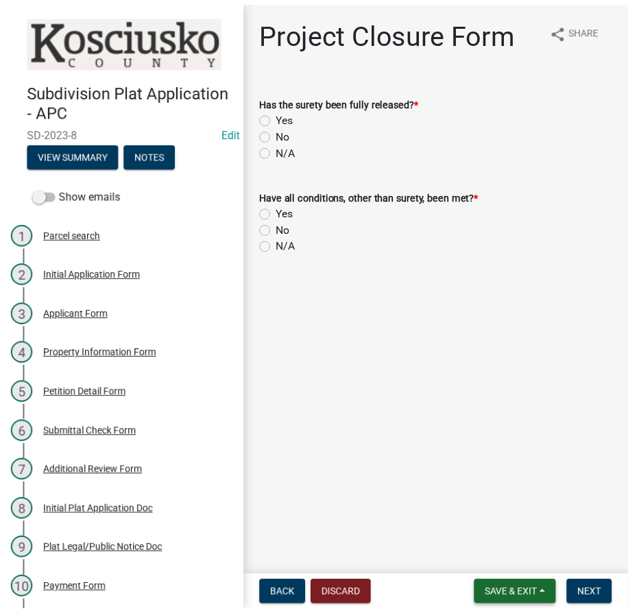
scroll to position [124, 0]
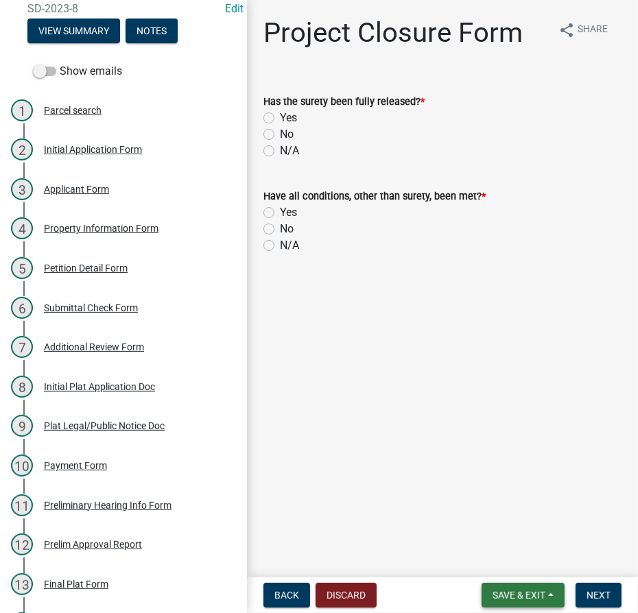
click at [542, 595] on span "Save & Exit" at bounding box center [518, 595] width 53 height 11
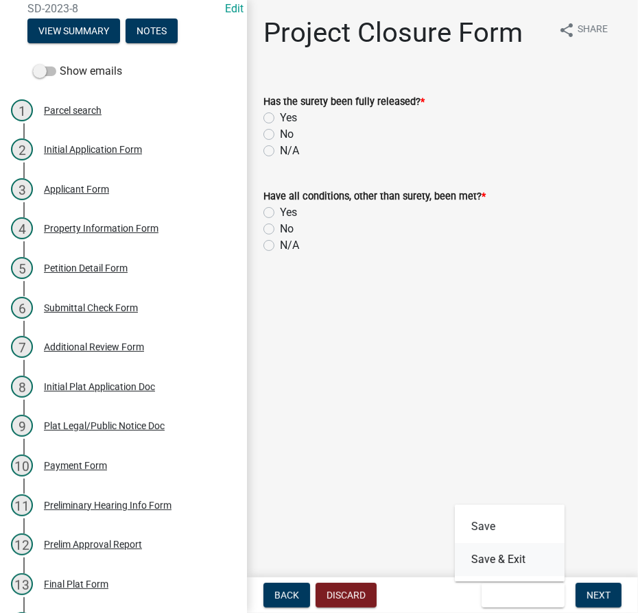
click at [488, 562] on button "Save & Exit" at bounding box center [510, 559] width 110 height 33
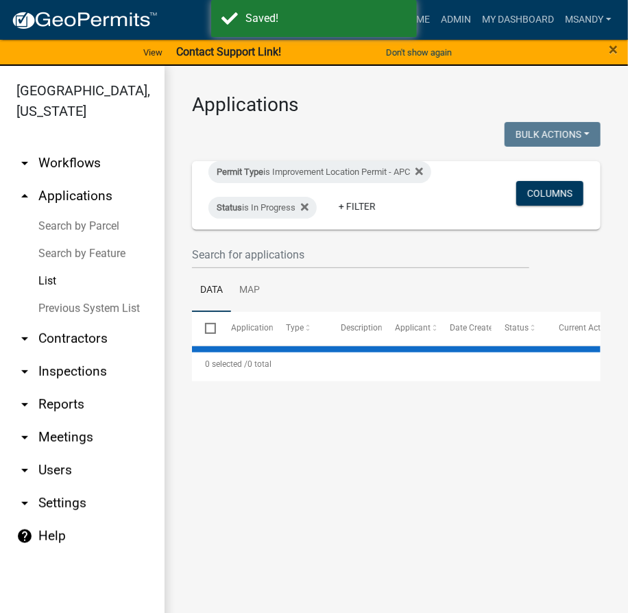
select select "3: 100"
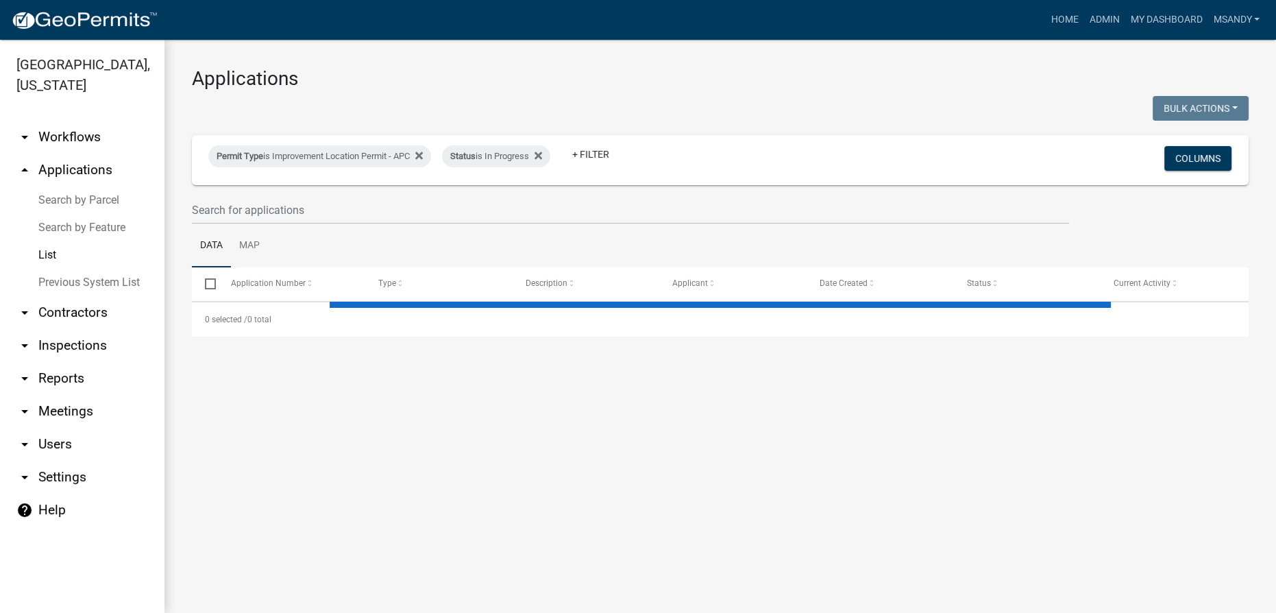
select select "3: 100"
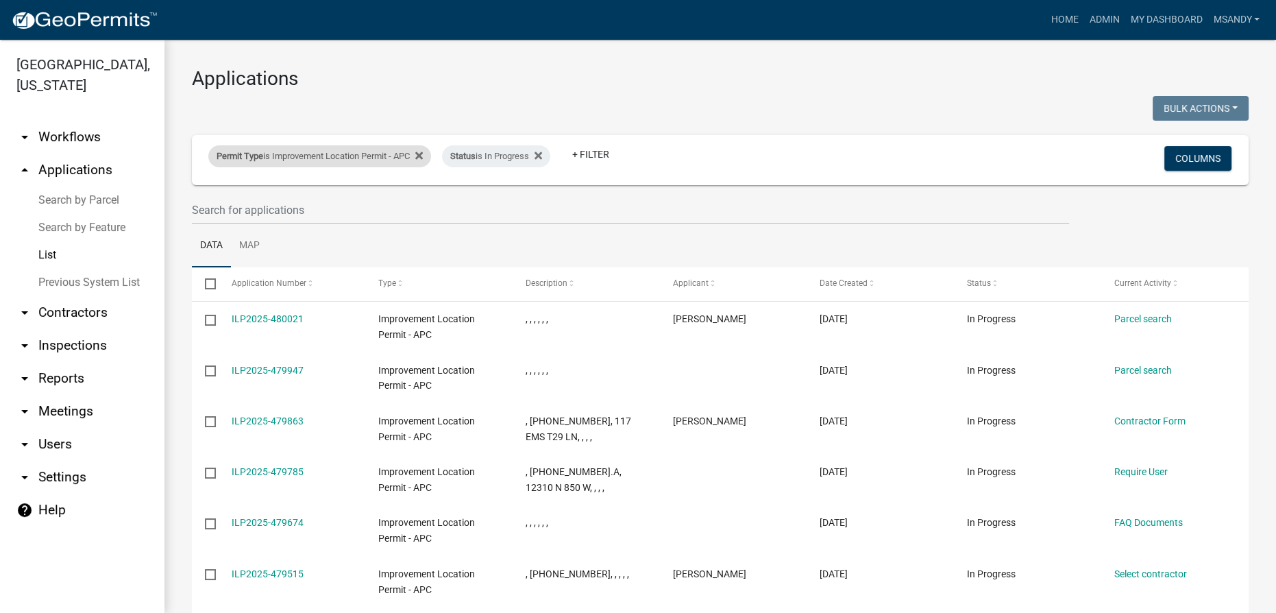
click at [281, 155] on div "Permit Type is Improvement Location Permit - APC" at bounding box center [319, 156] width 223 height 22
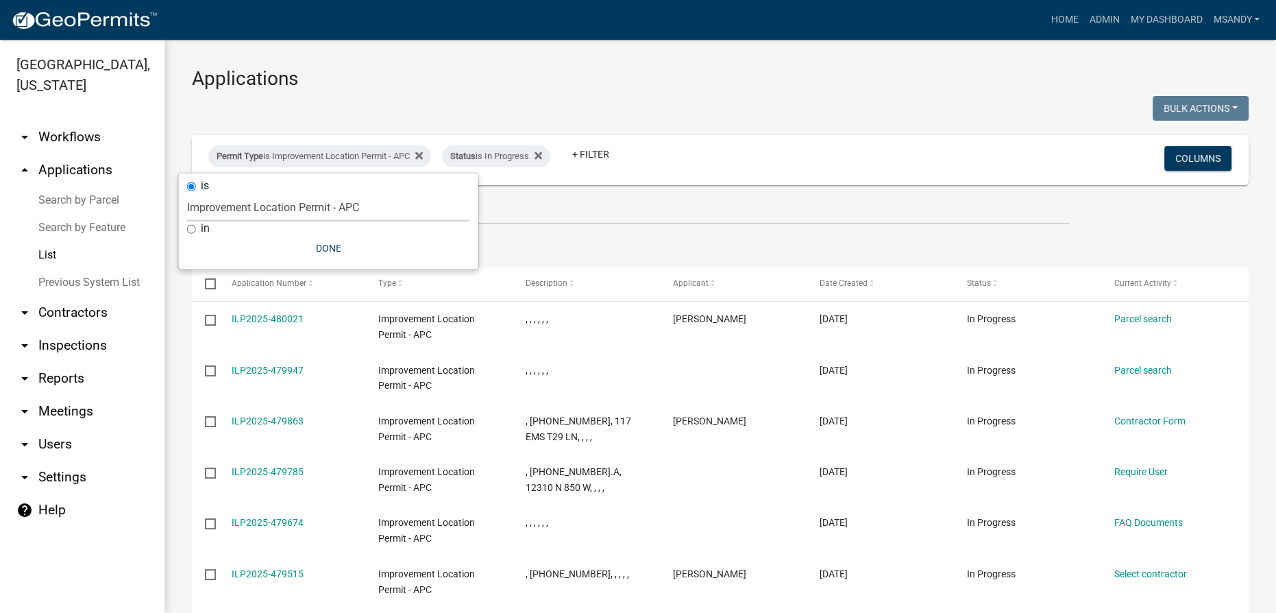
click at [303, 205] on select "Select an option 6 27 2024 Copy Of - Subdivision Plat Application - APC APC Add…" at bounding box center [328, 207] width 283 height 28
select select "06555e07-7e79-4569-9f73-610b83aead0f"
click at [187, 193] on select "Select an option 6 27 2024 Copy Of - Subdivision Plat Application - APC APC Add…" at bounding box center [328, 207] width 283 height 28
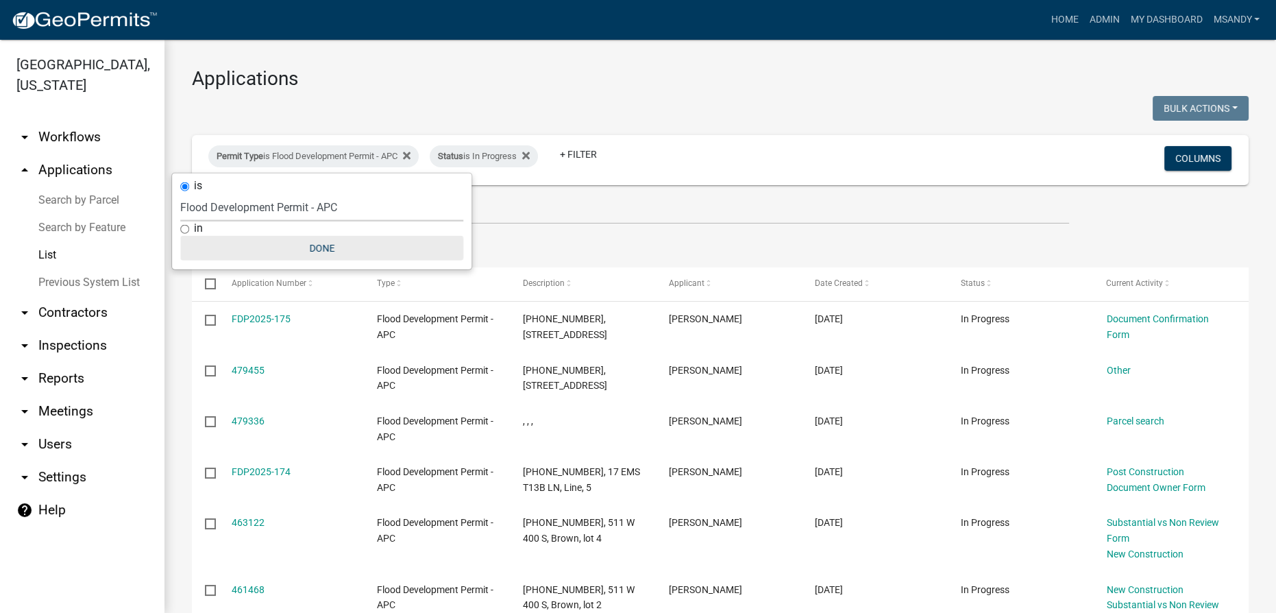
click at [317, 249] on button "Done" at bounding box center [321, 248] width 283 height 25
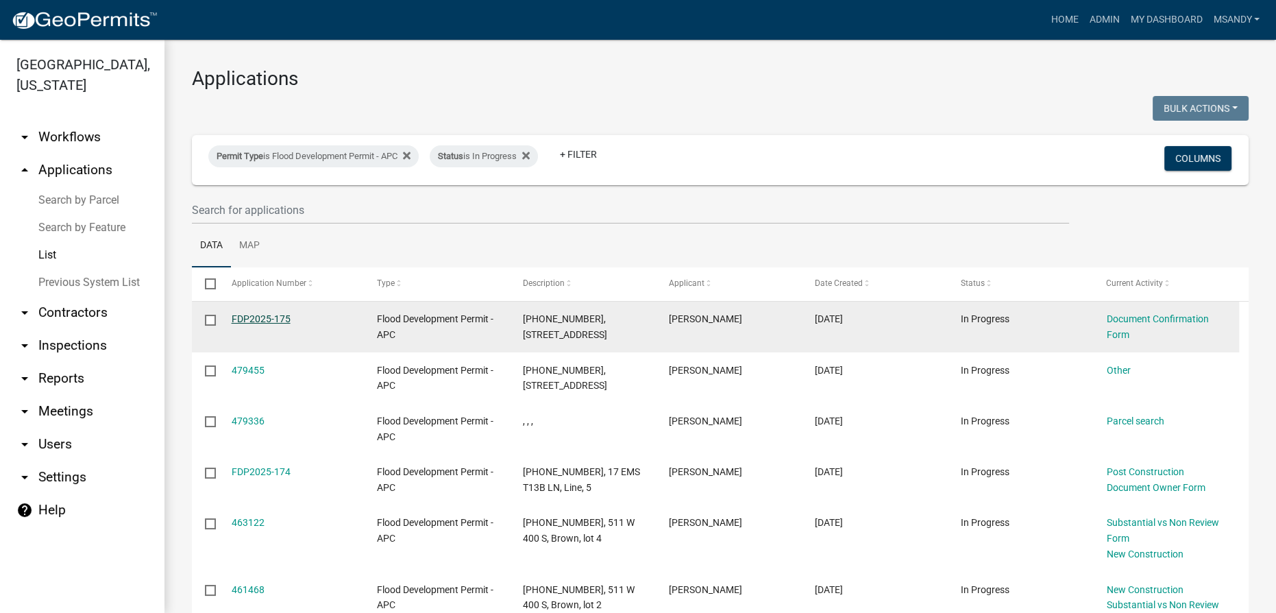
click at [283, 316] on link "FDP2025-175" at bounding box center [261, 318] width 59 height 11
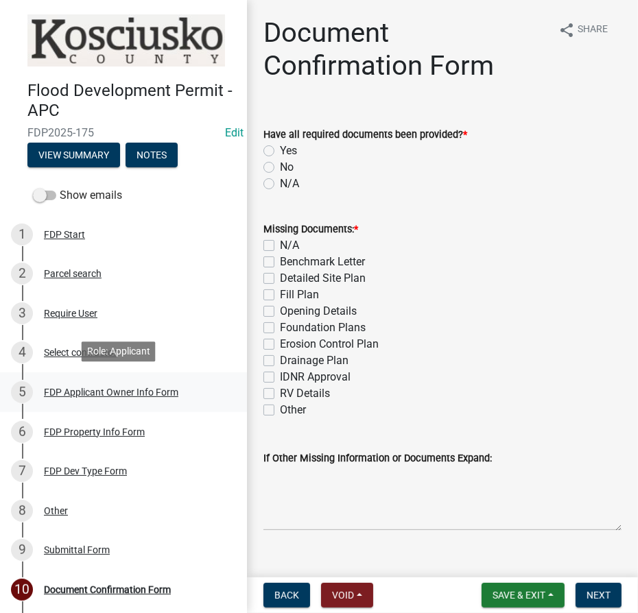
click at [73, 389] on div "FDP Applicant Owner Info Form" at bounding box center [111, 392] width 134 height 10
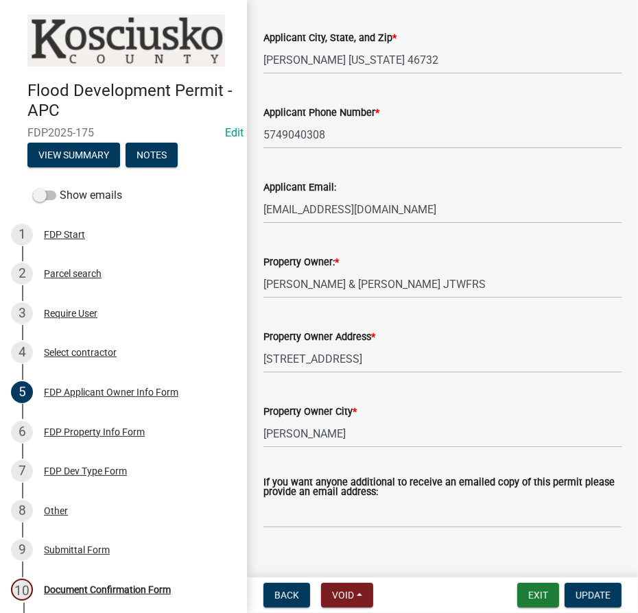
scroll to position [492, 0]
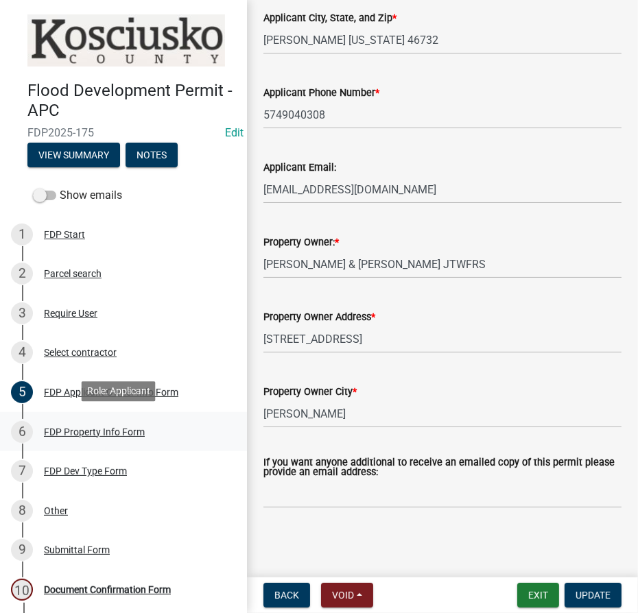
click at [69, 427] on div "FDP Property Info Form" at bounding box center [94, 432] width 101 height 10
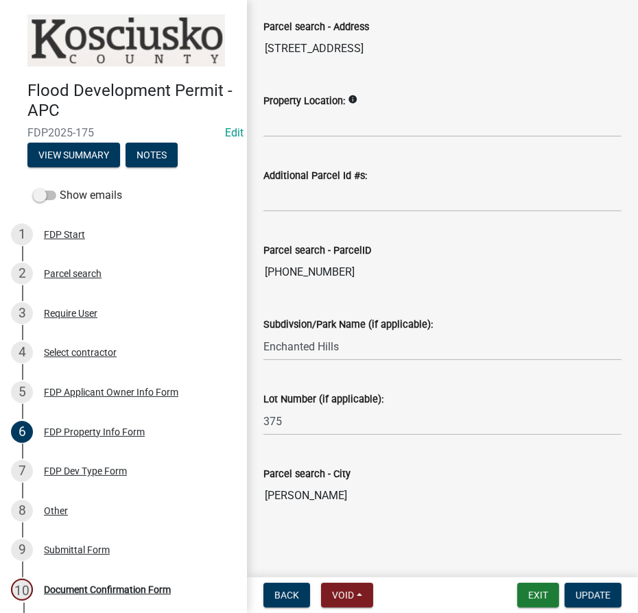
scroll to position [111, 0]
click at [79, 466] on div "FDP Dev Type Form" at bounding box center [85, 471] width 83 height 10
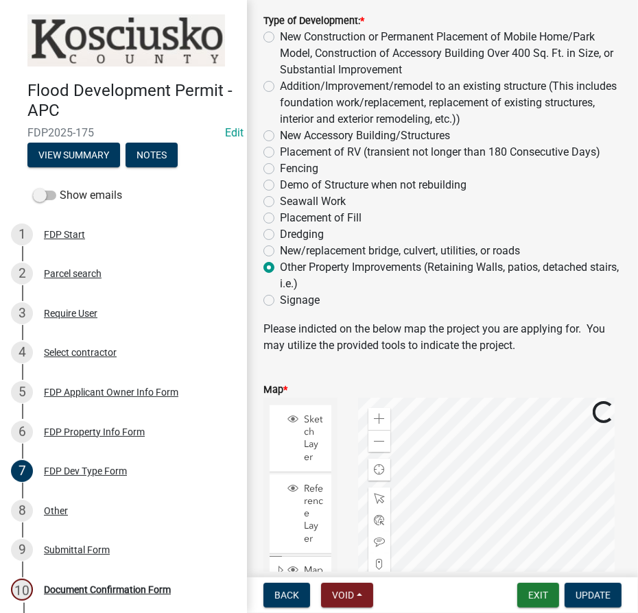
scroll to position [249, 0]
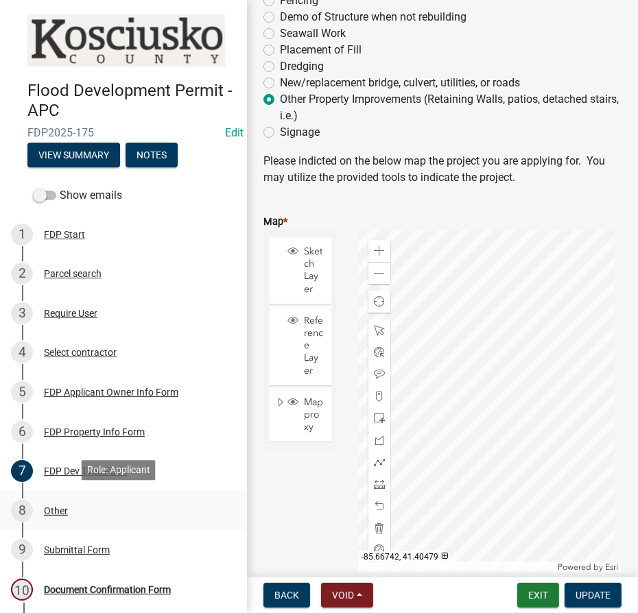
click at [49, 507] on div "Other" at bounding box center [56, 511] width 24 height 10
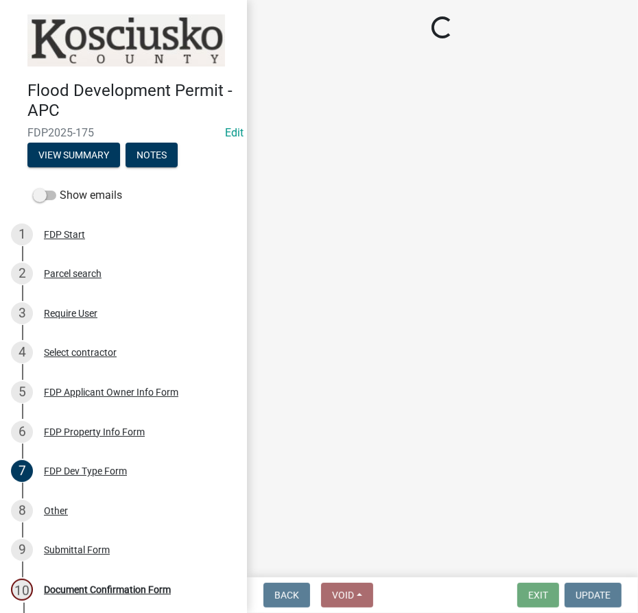
select select "8ff22ab7-4bb9-47fa-a72f-b2bc48e62ff3"
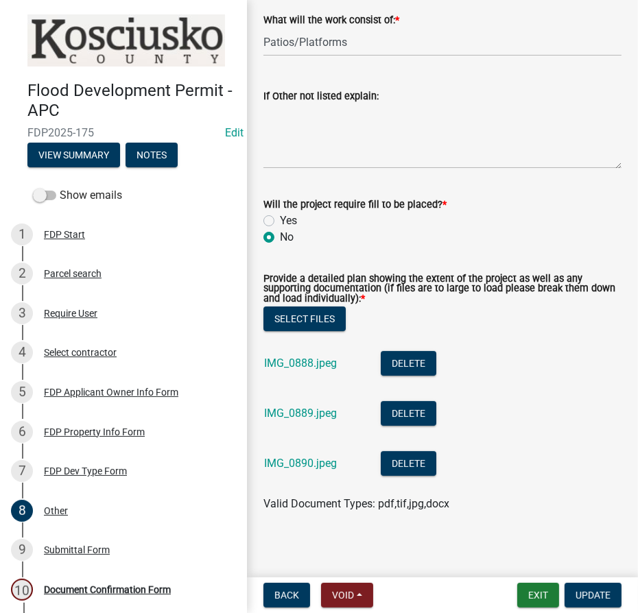
scroll to position [106, 0]
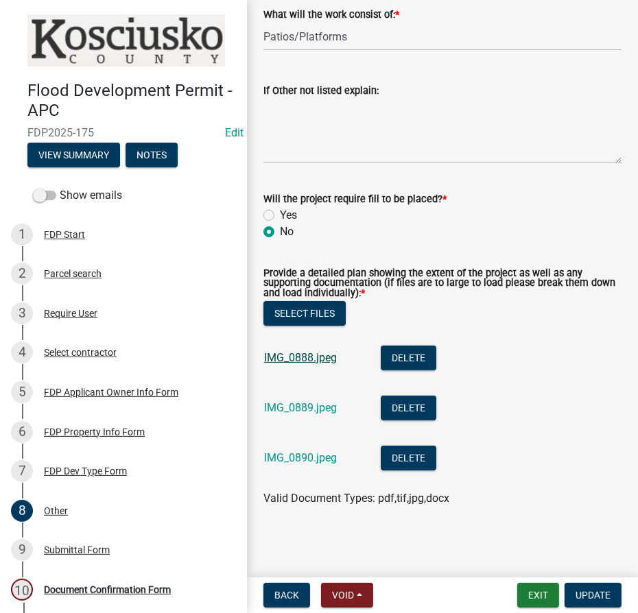
click at [311, 359] on link "IMG_0888.jpeg" at bounding box center [300, 357] width 73 height 13
click at [294, 407] on link "IMG_0889.jpeg" at bounding box center [300, 407] width 73 height 13
click at [285, 458] on link "IMG_0890.jpeg" at bounding box center [300, 457] width 73 height 13
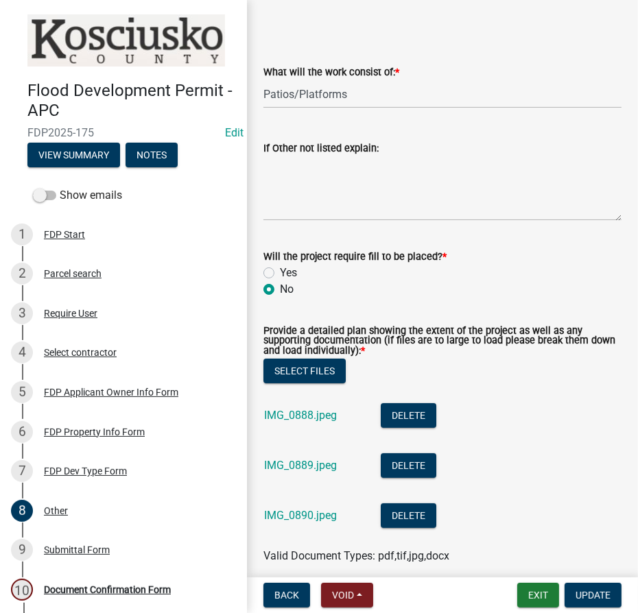
scroll to position [0, 0]
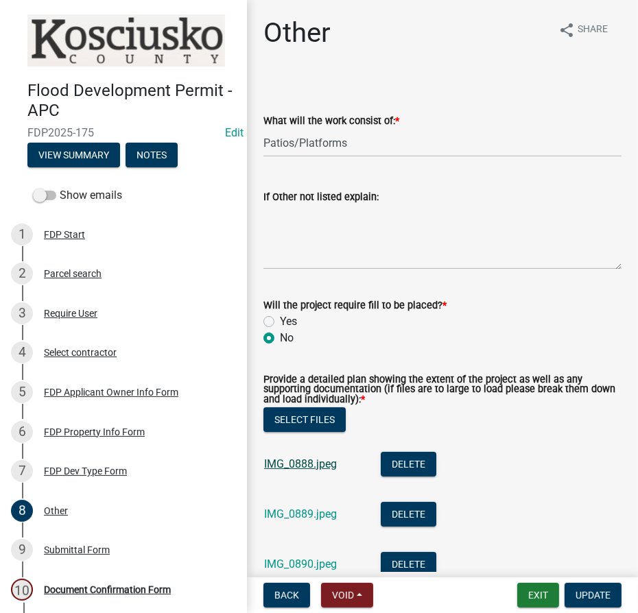
click at [308, 463] on link "IMG_0888.jpeg" at bounding box center [300, 463] width 73 height 13
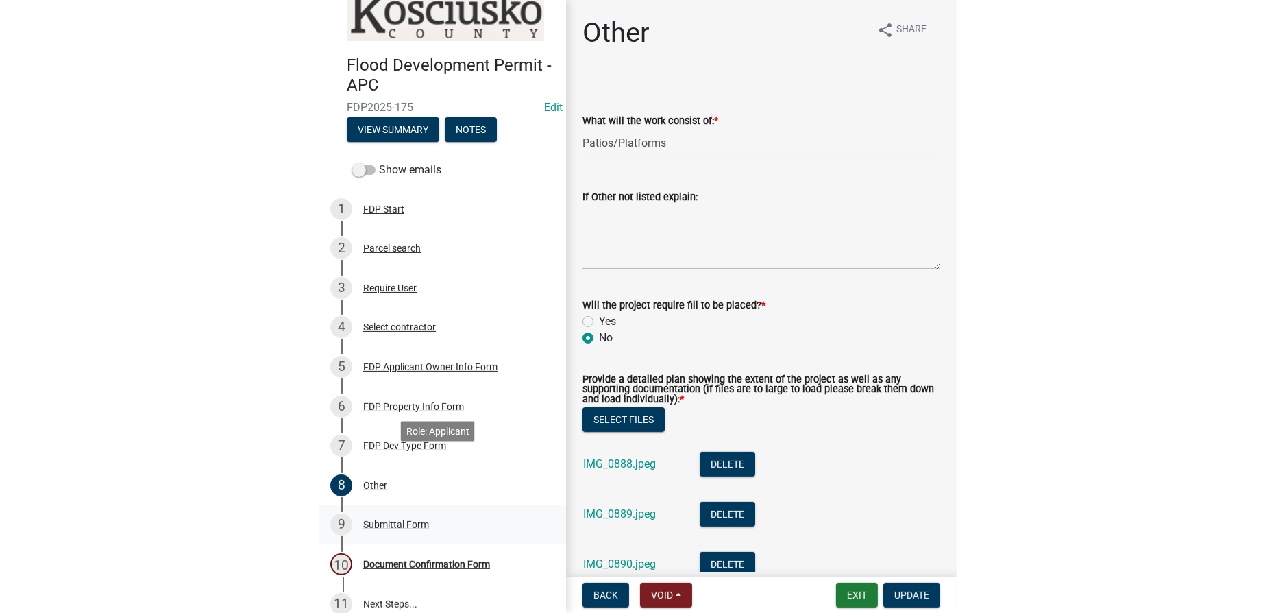
scroll to position [38, 0]
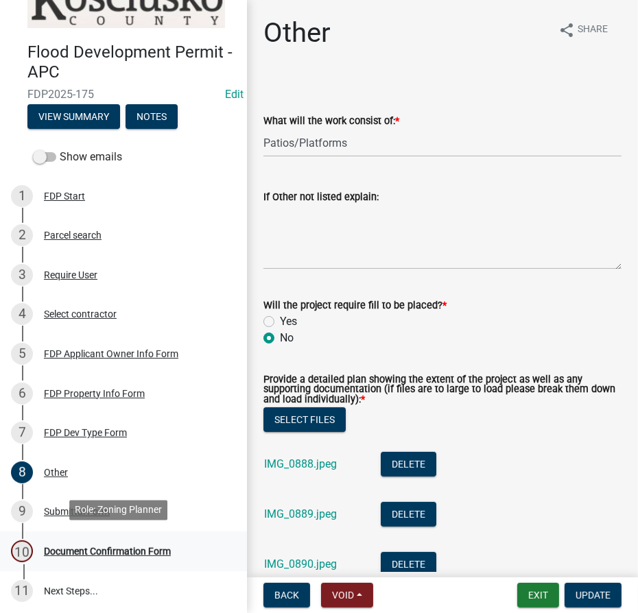
click at [94, 541] on div "10 Document Confirmation Form" at bounding box center [118, 551] width 214 height 22
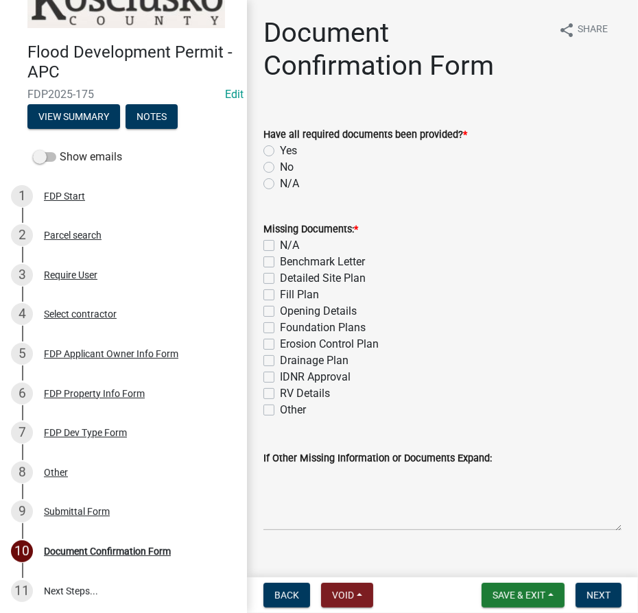
click at [280, 167] on label "No" at bounding box center [287, 167] width 14 height 16
click at [280, 167] on input "No" at bounding box center [284, 163] width 9 height 9
radio input "true"
click at [280, 276] on label "Detailed Site Plan" at bounding box center [323, 278] width 86 height 16
click at [280, 276] on input "Detailed Site Plan" at bounding box center [284, 274] width 9 height 9
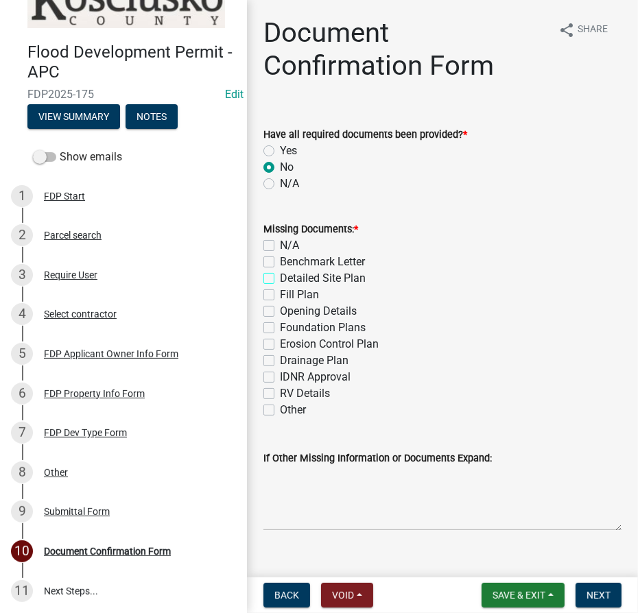
checkbox input "true"
checkbox input "false"
checkbox input "true"
checkbox input "false"
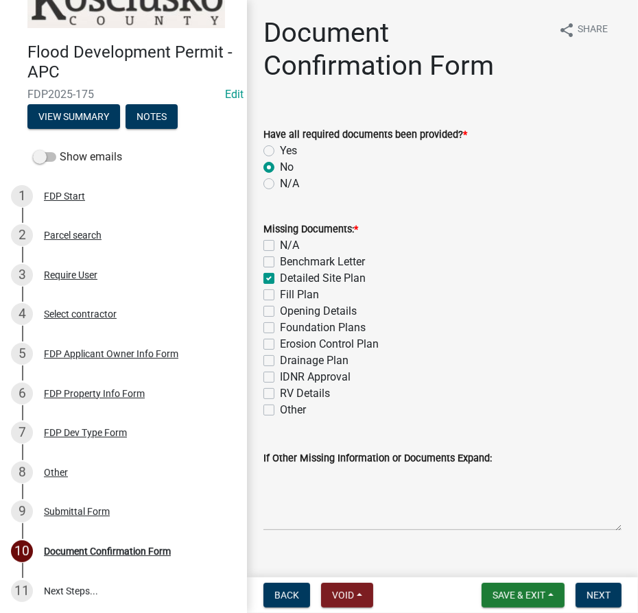
checkbox input "false"
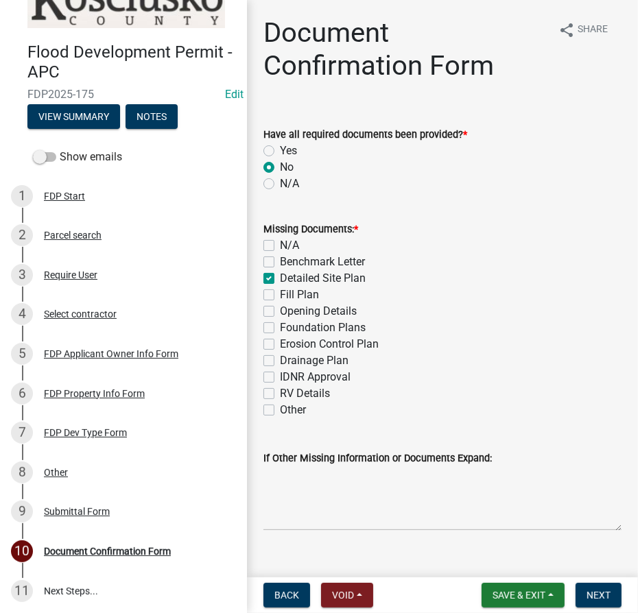
checkbox input "false"
click at [275, 470] on textarea "If Other Missing Information or Documents Expand:" at bounding box center [442, 498] width 358 height 64
click at [530, 476] on textarea "1. Plan needs to include elevation drawing of the deck" at bounding box center [442, 498] width 358 height 64
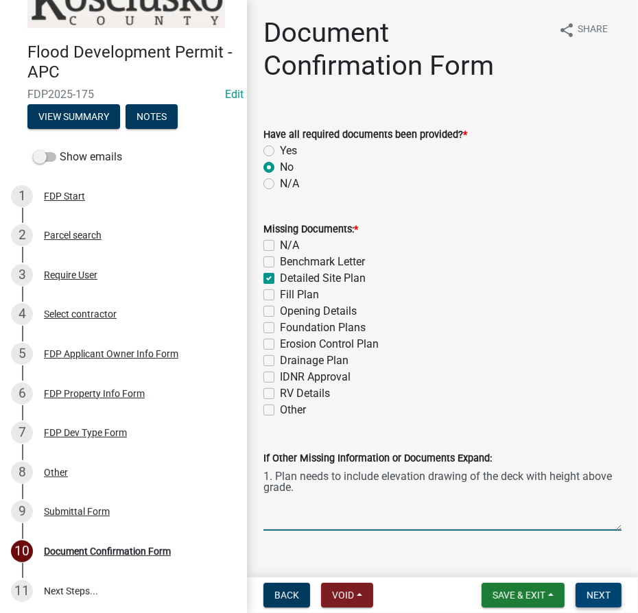
type textarea "1. Plan needs to include elevation drawing of the deck with height above grade."
click at [598, 593] on span "Next" at bounding box center [598, 595] width 24 height 11
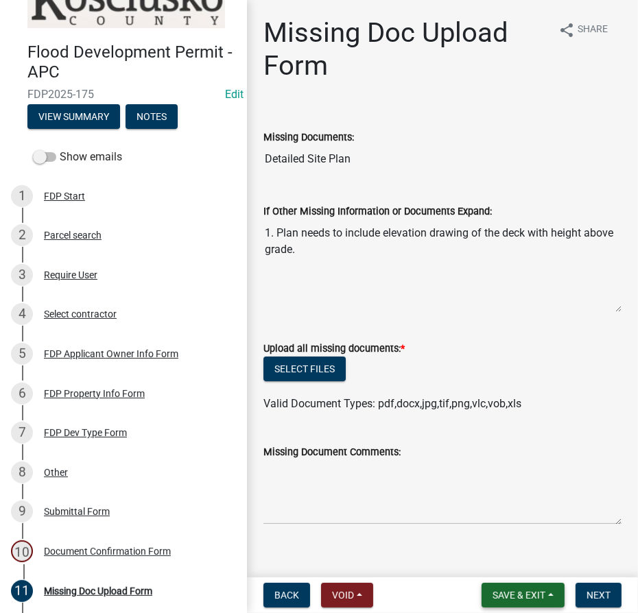
click at [516, 594] on span "Save & Exit" at bounding box center [518, 595] width 53 height 11
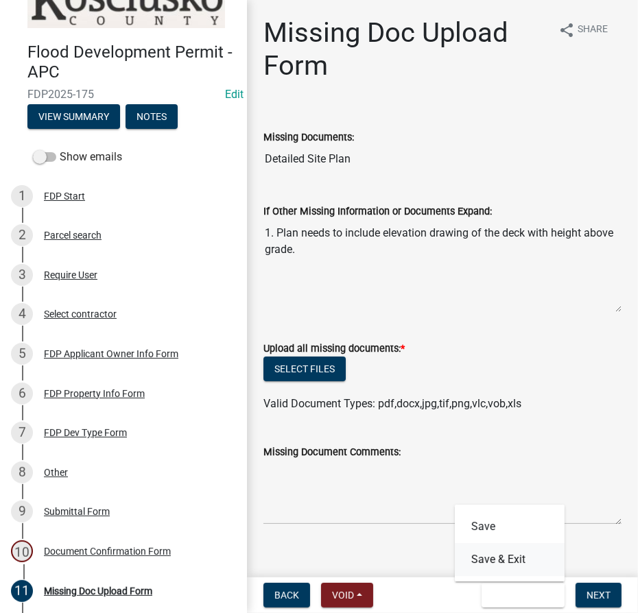
click at [508, 555] on button "Save & Exit" at bounding box center [510, 559] width 110 height 33
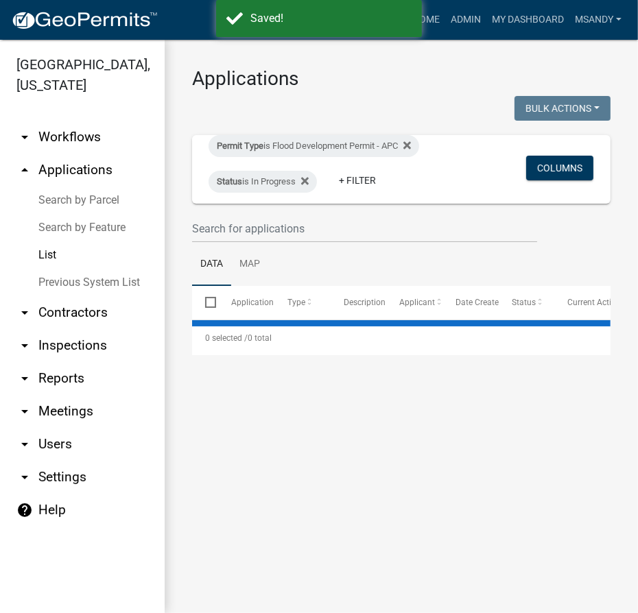
select select "3: 100"
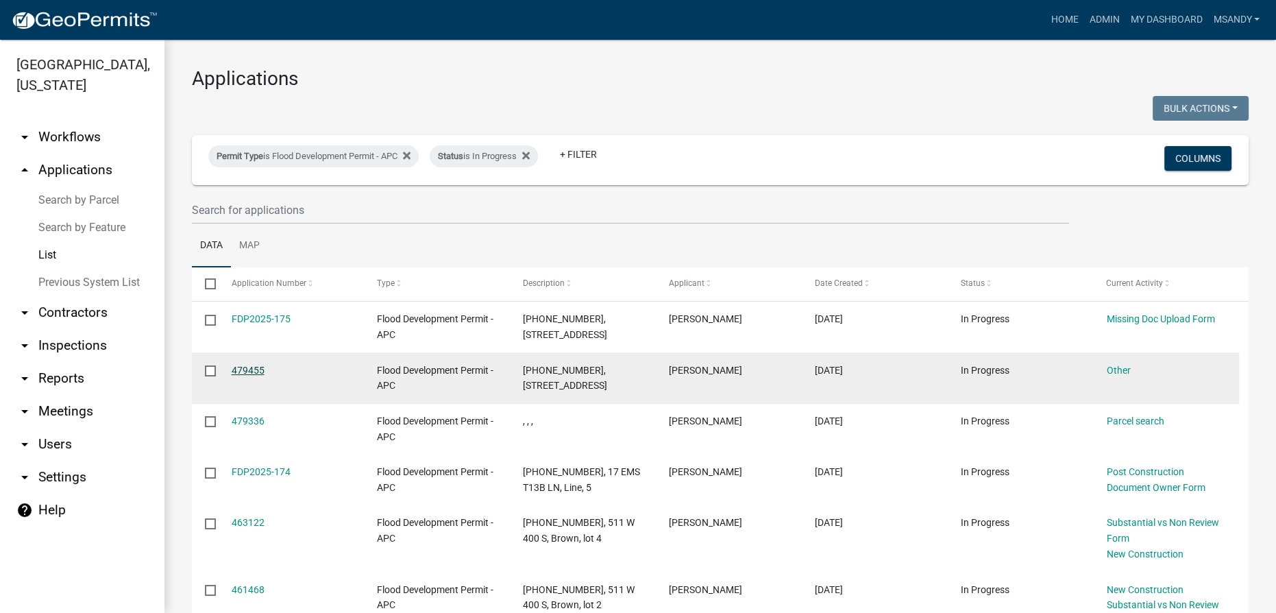
click at [254, 376] on link "479455" at bounding box center [248, 370] width 33 height 11
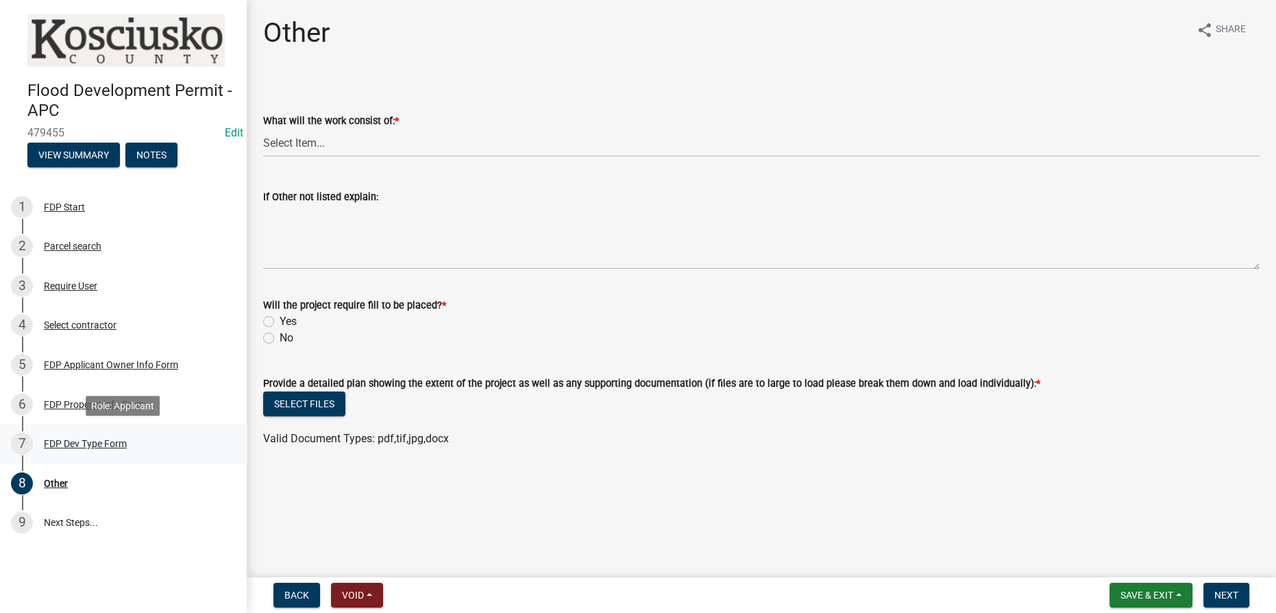
click at [112, 439] on div "FDP Dev Type Form" at bounding box center [85, 444] width 83 height 10
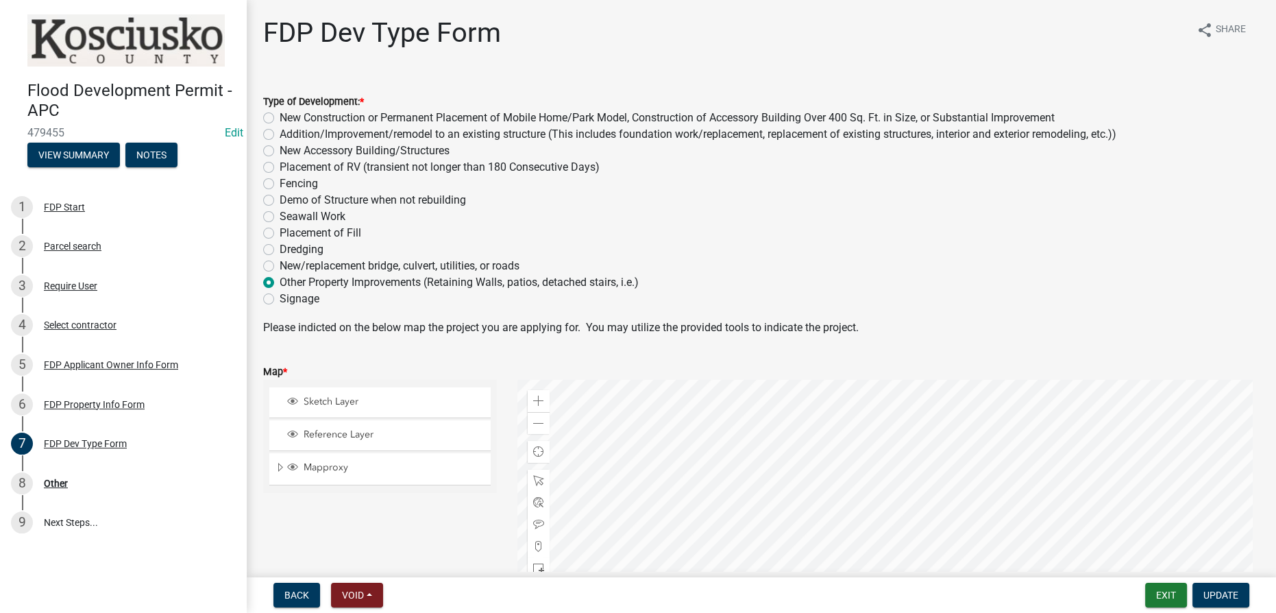
scroll to position [216, 0]
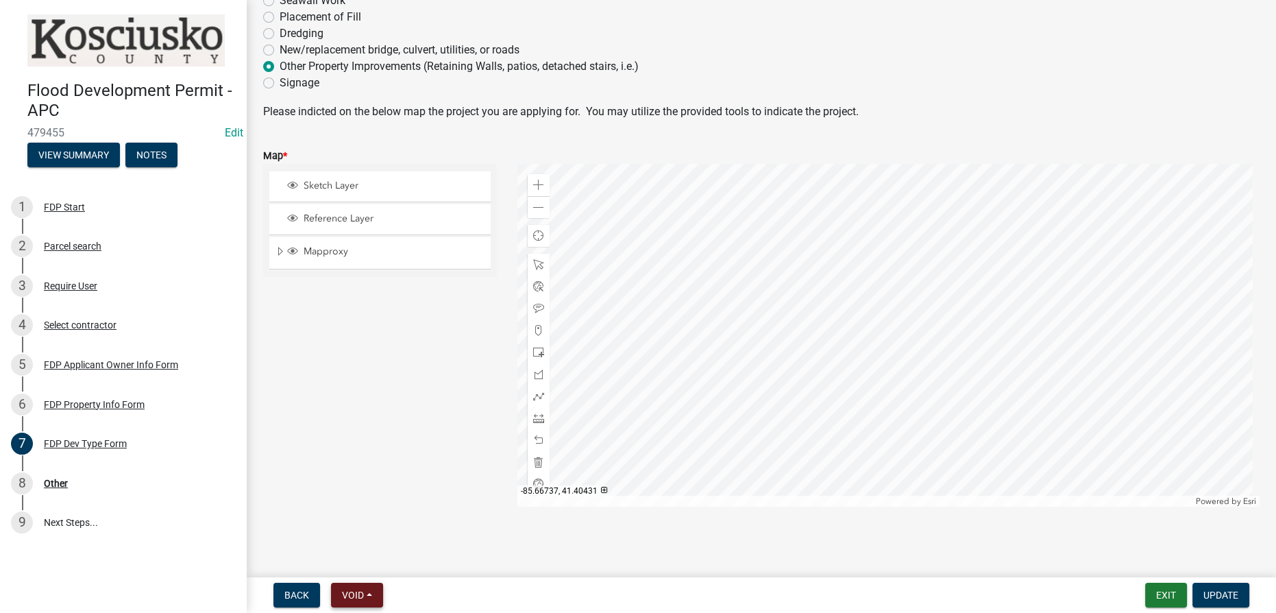
click at [359, 596] on span "Void" at bounding box center [353, 595] width 22 height 11
click at [378, 461] on button "Withdraw" at bounding box center [386, 460] width 110 height 33
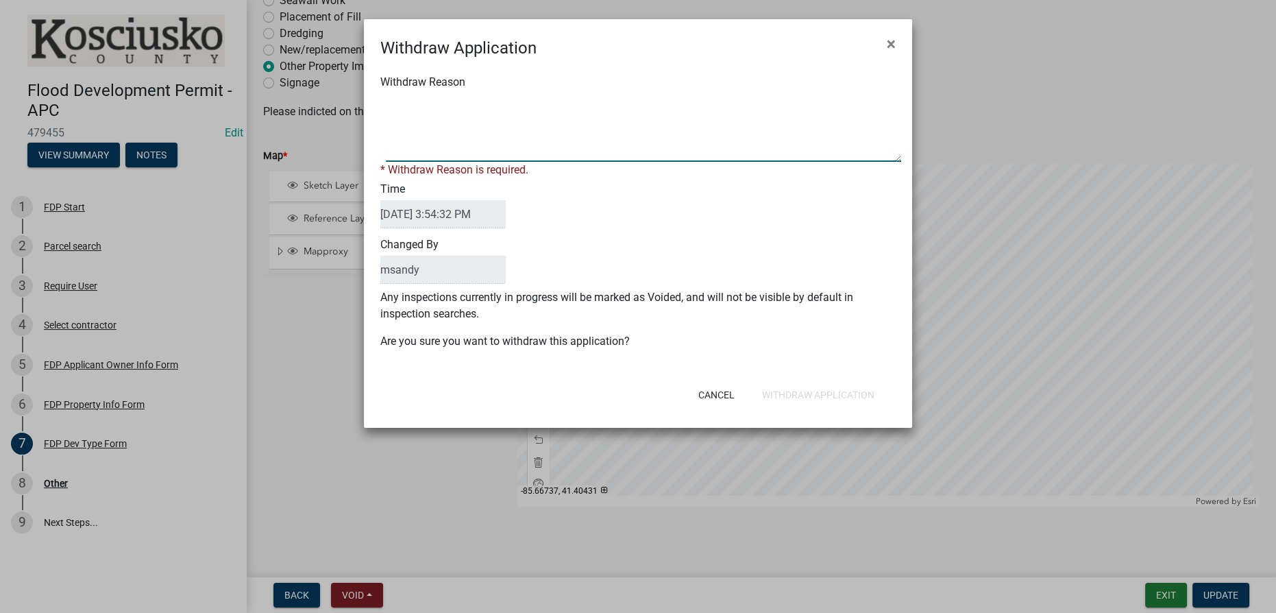
click at [430, 118] on textarea "Withdraw Reason" at bounding box center [644, 127] width 516 height 69
type textarea "Duplicate not submitted"
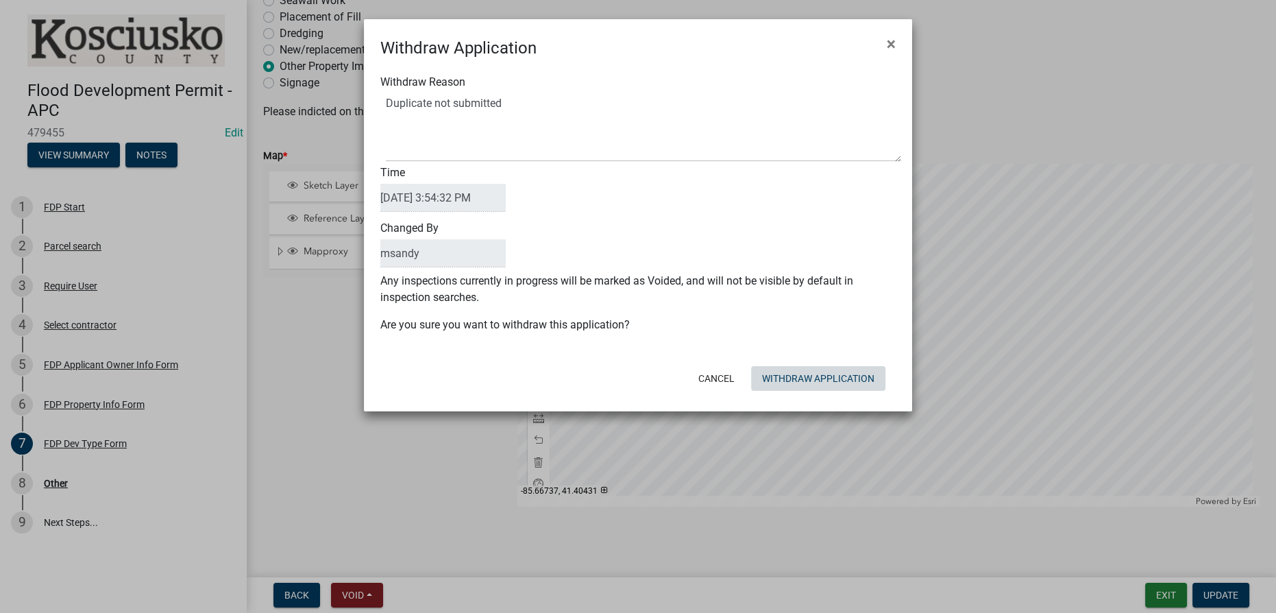
click at [856, 384] on button "Withdraw Application" at bounding box center [818, 378] width 134 height 25
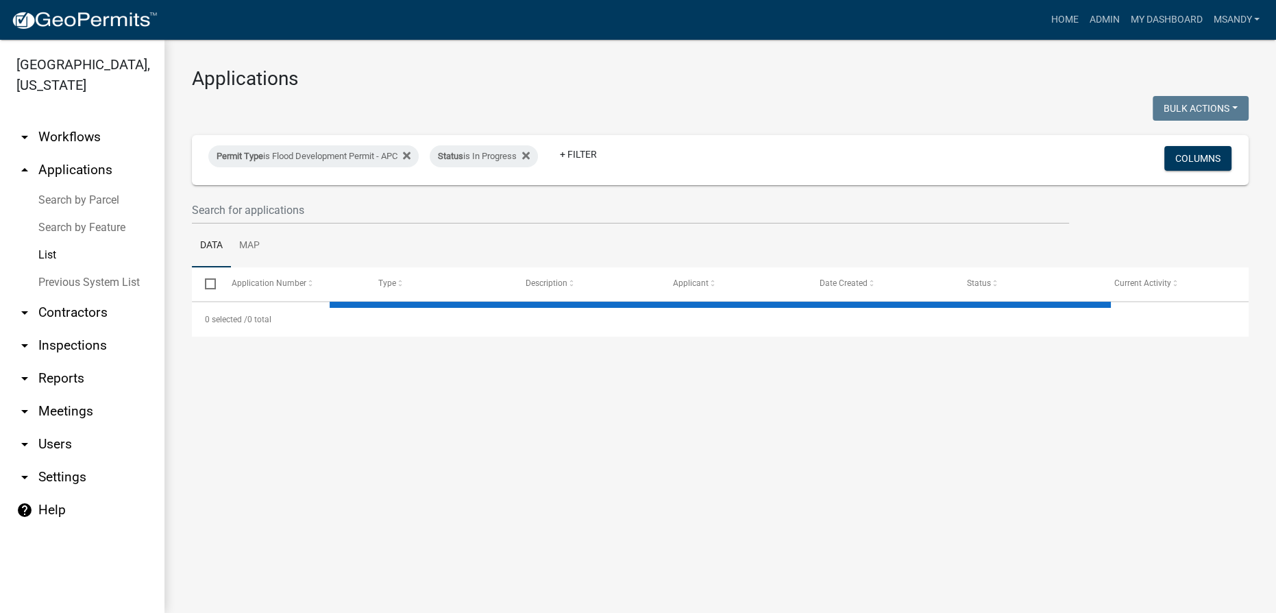
select select "3: 100"
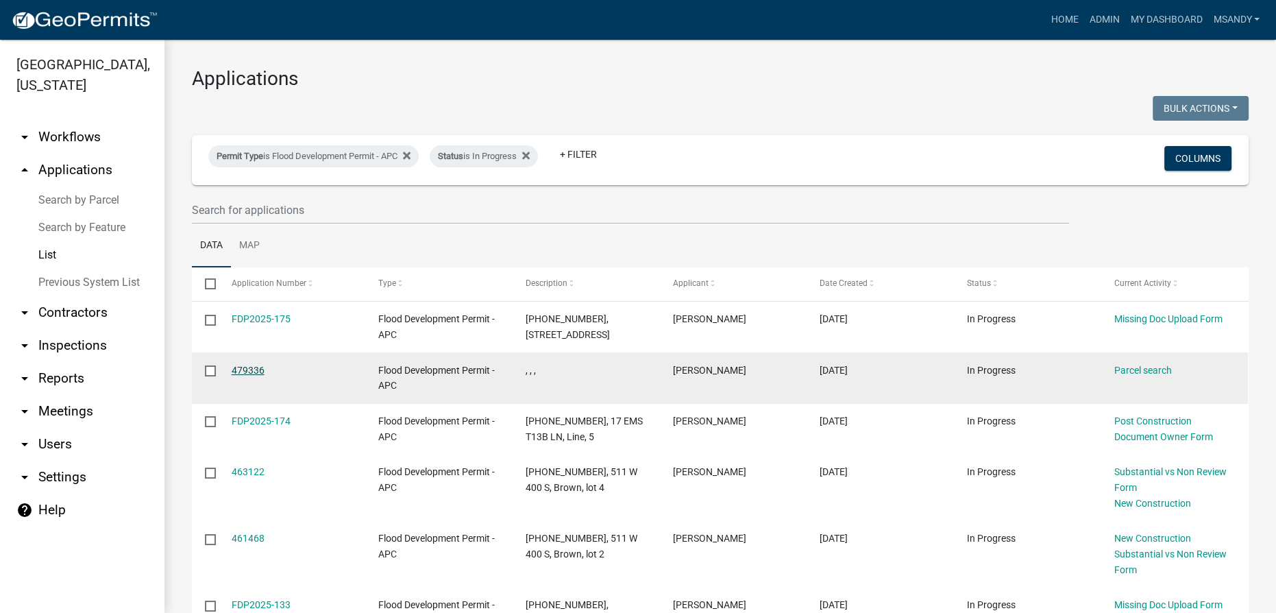
click at [256, 376] on link "479336" at bounding box center [248, 370] width 33 height 11
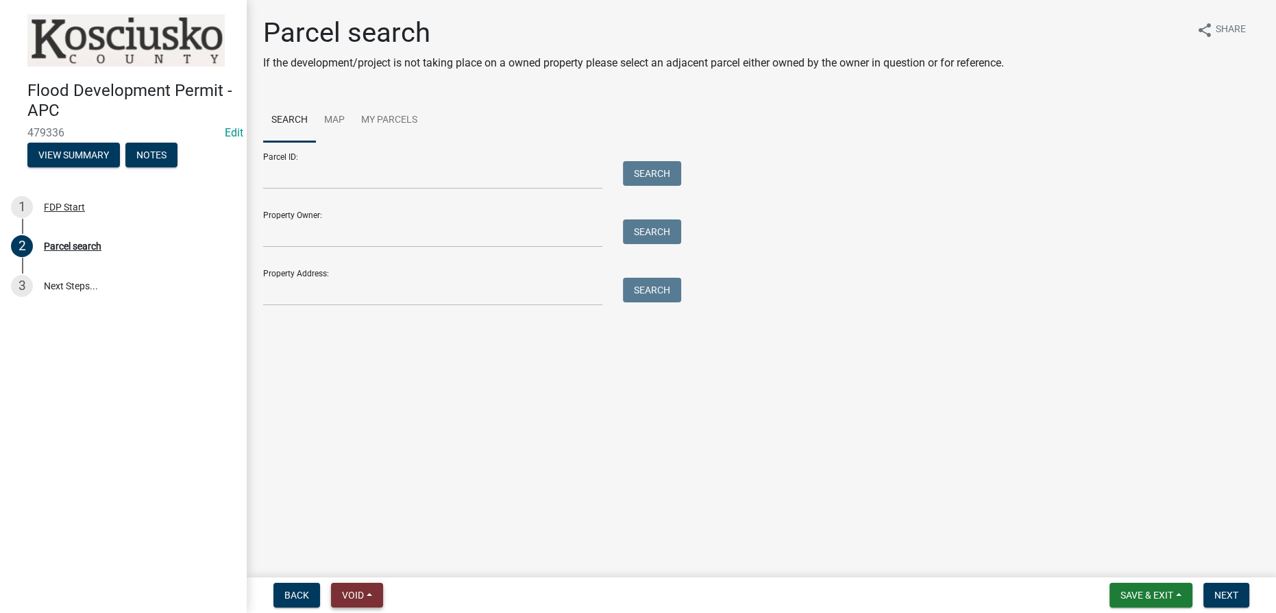
click at [365, 595] on button "Void" at bounding box center [357, 595] width 52 height 25
click at [356, 557] on button "Void" at bounding box center [386, 559] width 110 height 33
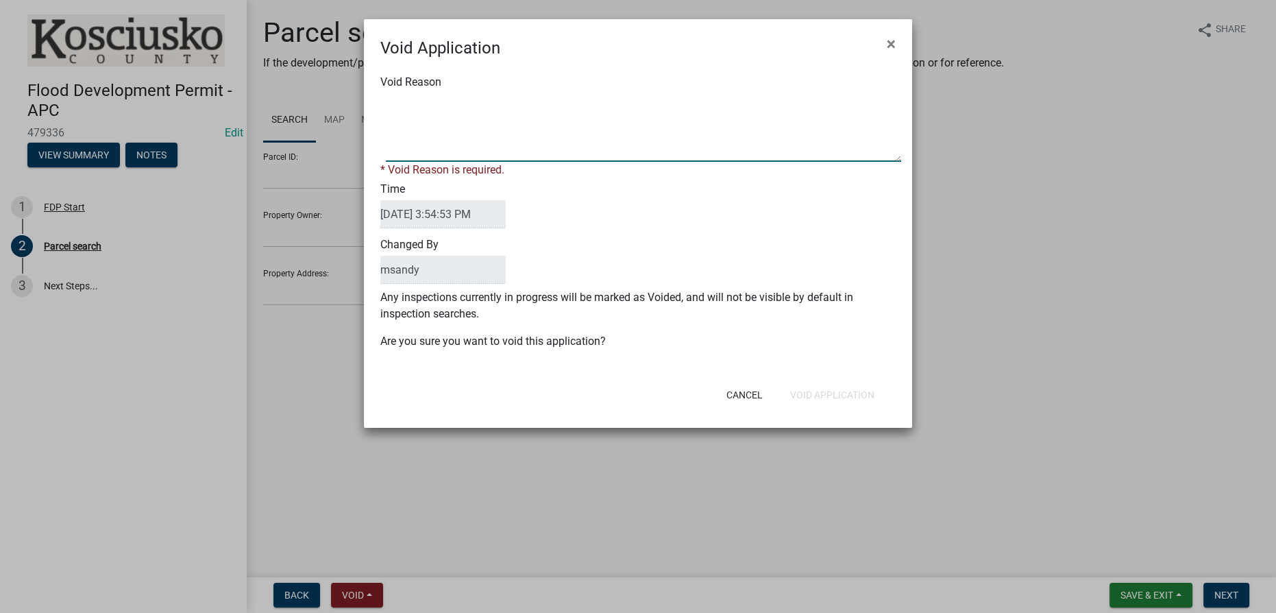
click at [433, 106] on textarea "Void Reason" at bounding box center [644, 127] width 516 height 69
type textarea "Not started"
click at [834, 399] on div "Void Application × Void Reason * Void Reason is required. Time 09/17/2025 3:54:…" at bounding box center [638, 223] width 548 height 409
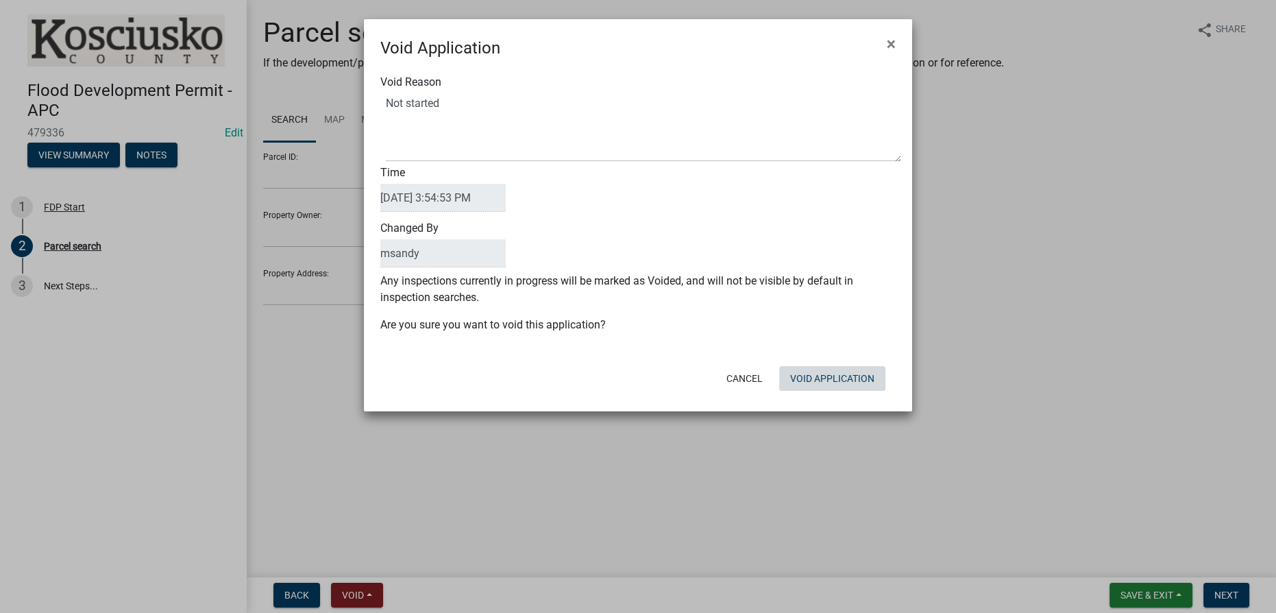
click at [828, 380] on button "Void Application" at bounding box center [832, 378] width 106 height 25
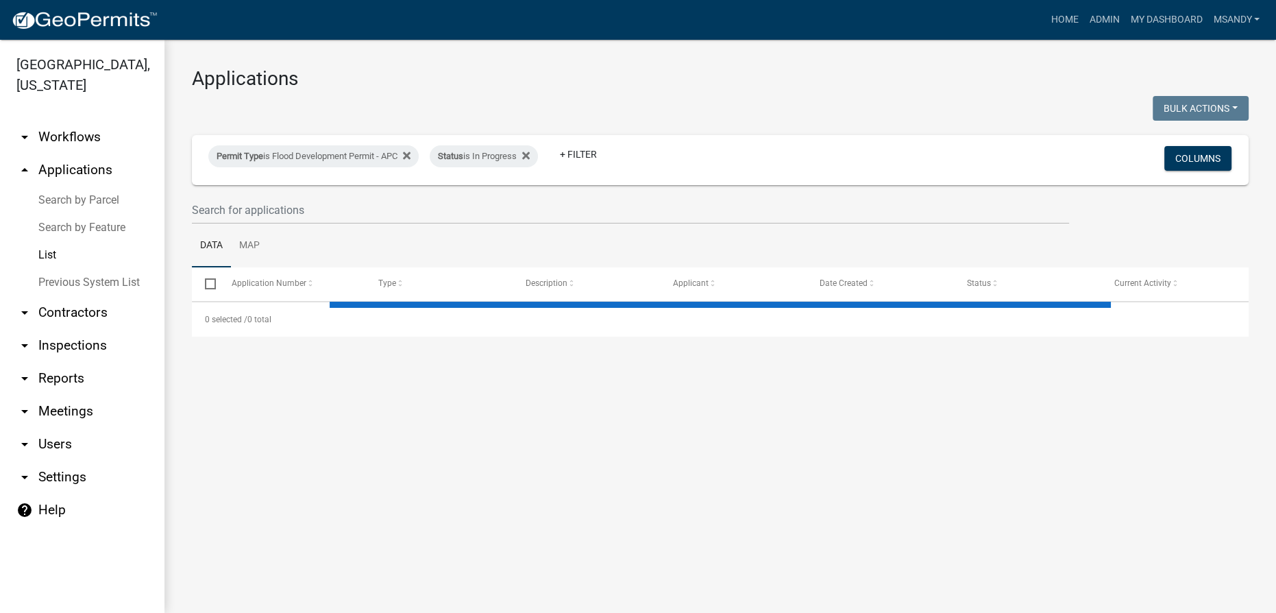
select select "3: 100"
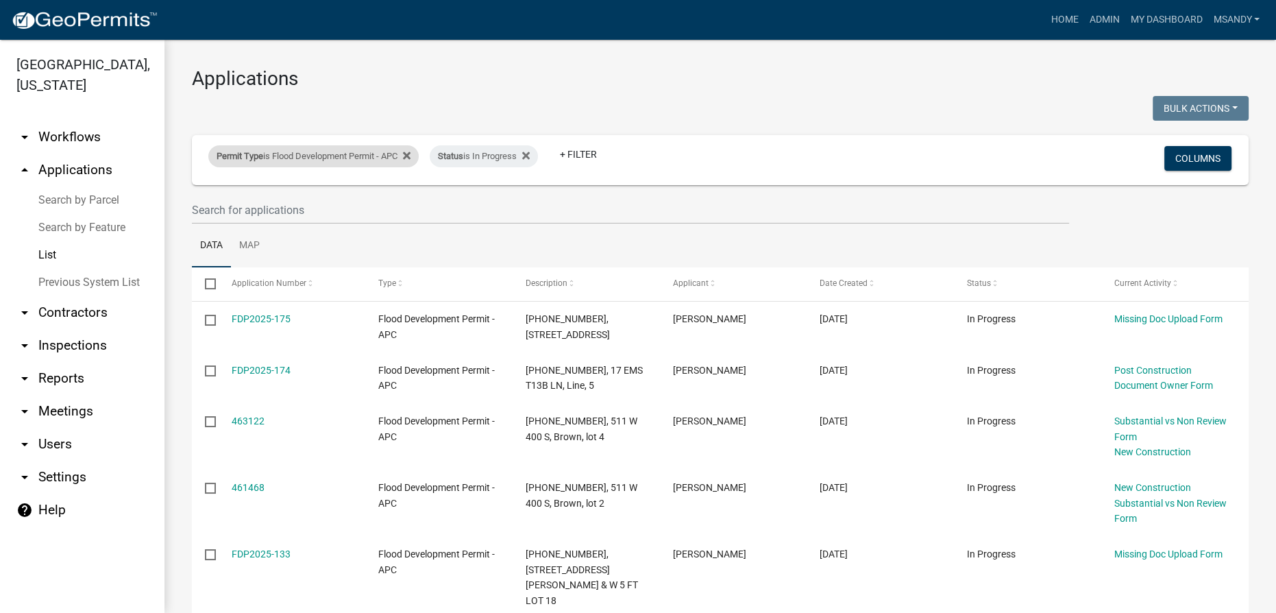
click at [368, 153] on div "Permit Type is Flood Development Permit - APC" at bounding box center [313, 156] width 210 height 22
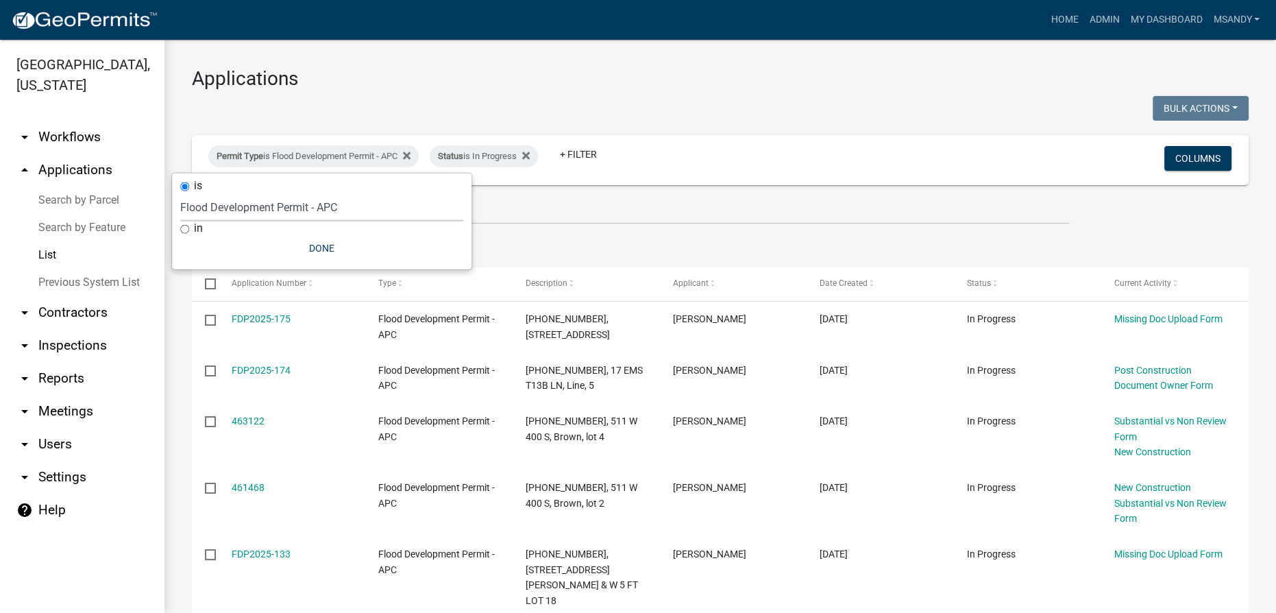
click at [325, 199] on select "Select an option 6 27 2024 Copy Of - Subdivision Plat Application - APC APC Add…" at bounding box center [321, 207] width 283 height 28
select select "eb70c5df-7d79-4007-8fff-490efa7218cf"
click at [180, 193] on select "Select an option 6 27 2024 Copy Of - Subdivision Plat Application - APC APC Add…" at bounding box center [321, 207] width 283 height 28
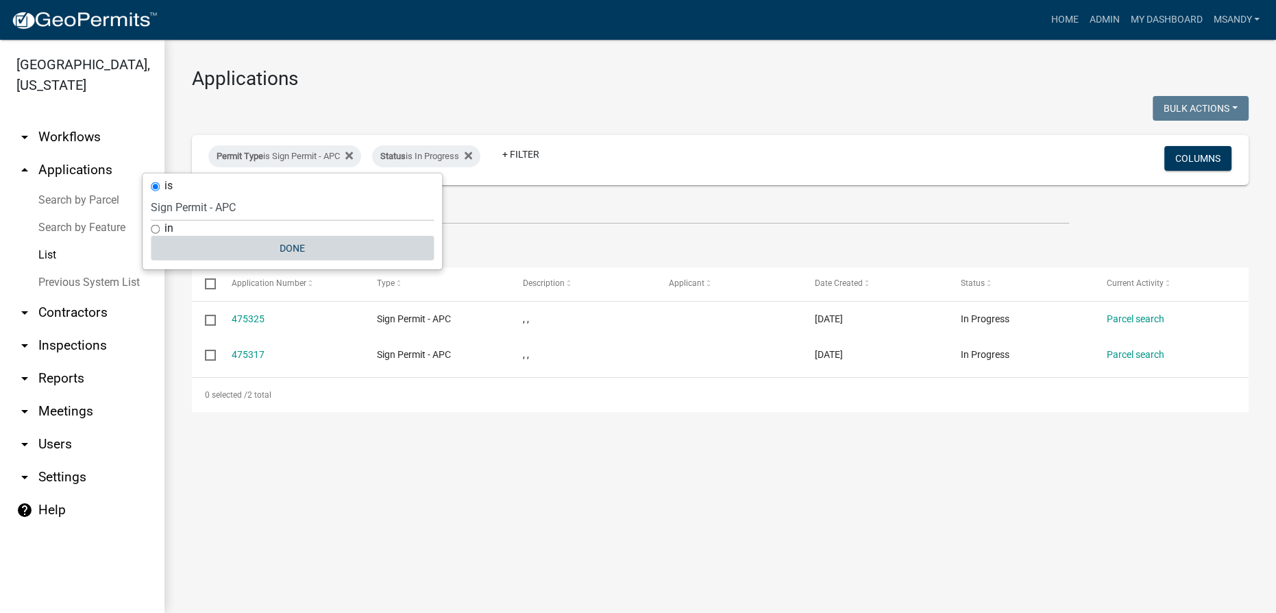
click at [291, 243] on button "Done" at bounding box center [292, 248] width 283 height 25
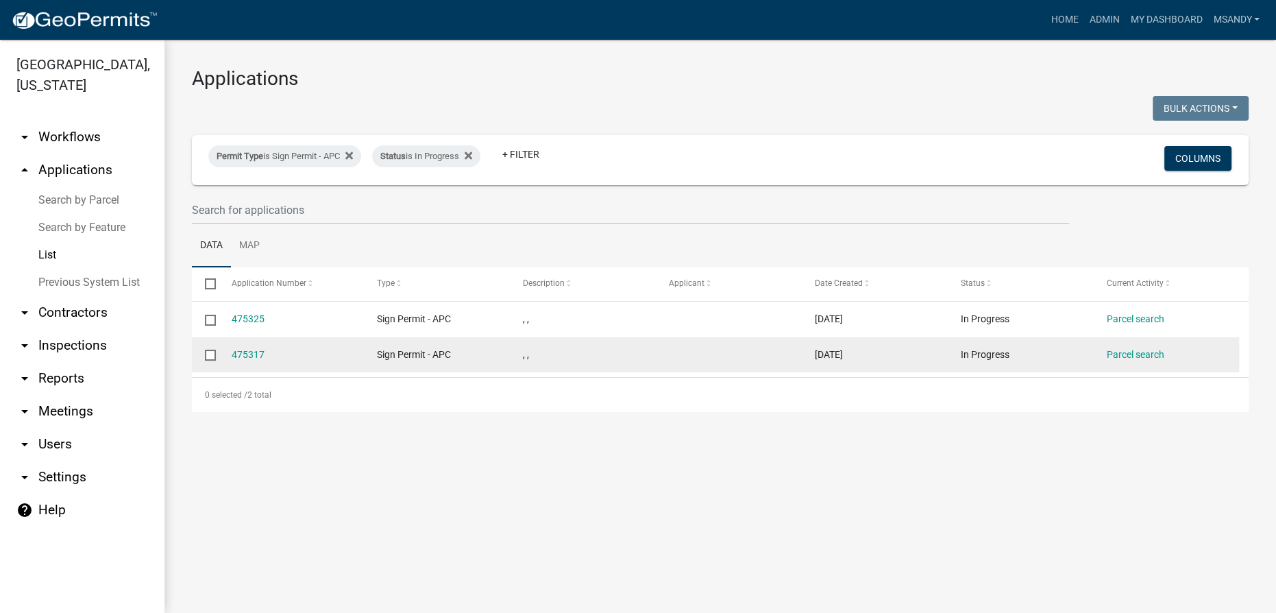
click at [206, 354] on input "checkbox" at bounding box center [209, 354] width 9 height 9
checkbox input "true"
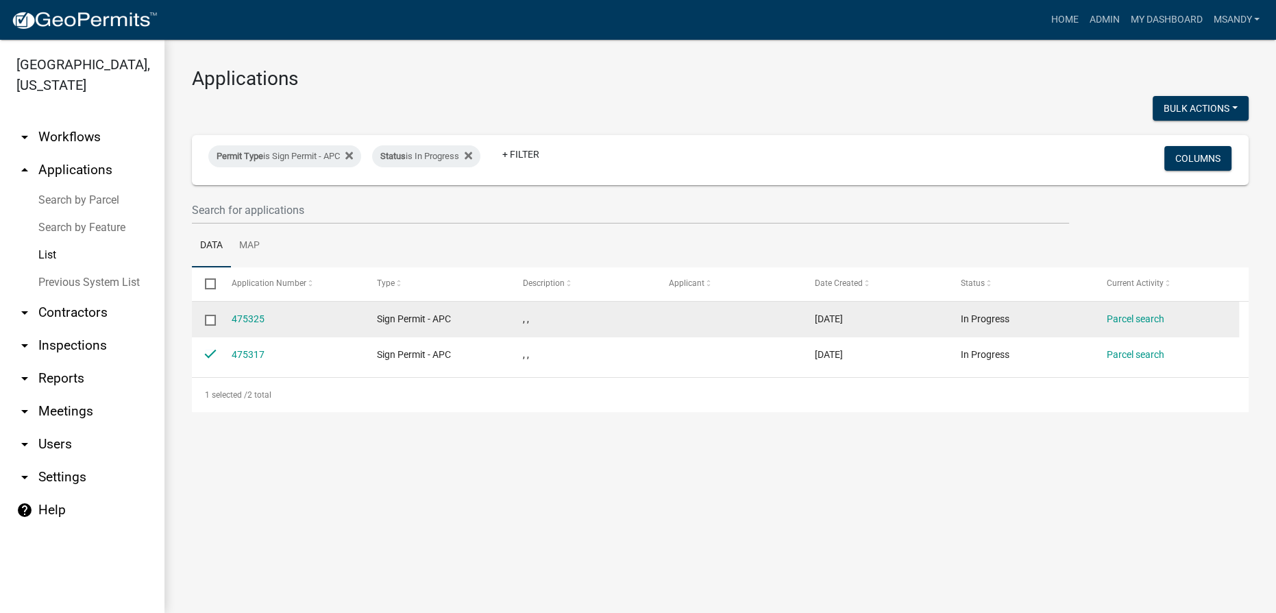
click at [213, 319] on input "checkbox" at bounding box center [209, 319] width 9 height 9
checkbox input "true"
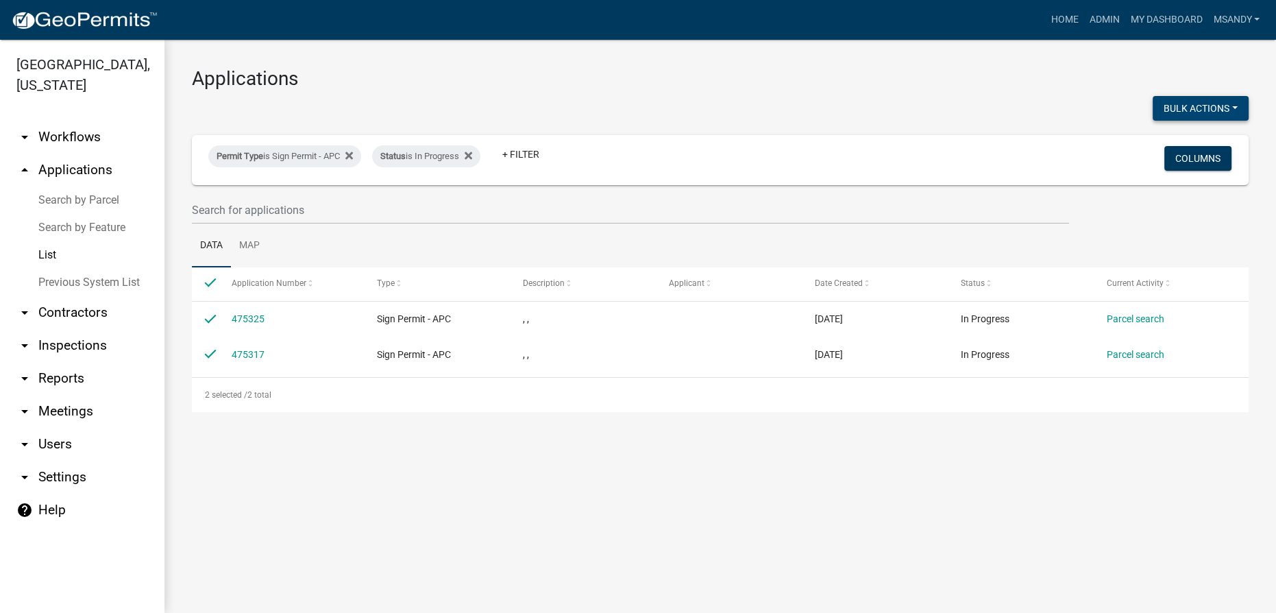
click at [1216, 97] on button "Bulk Actions" at bounding box center [1201, 108] width 96 height 25
click at [1168, 145] on button "Void" at bounding box center [1194, 144] width 110 height 33
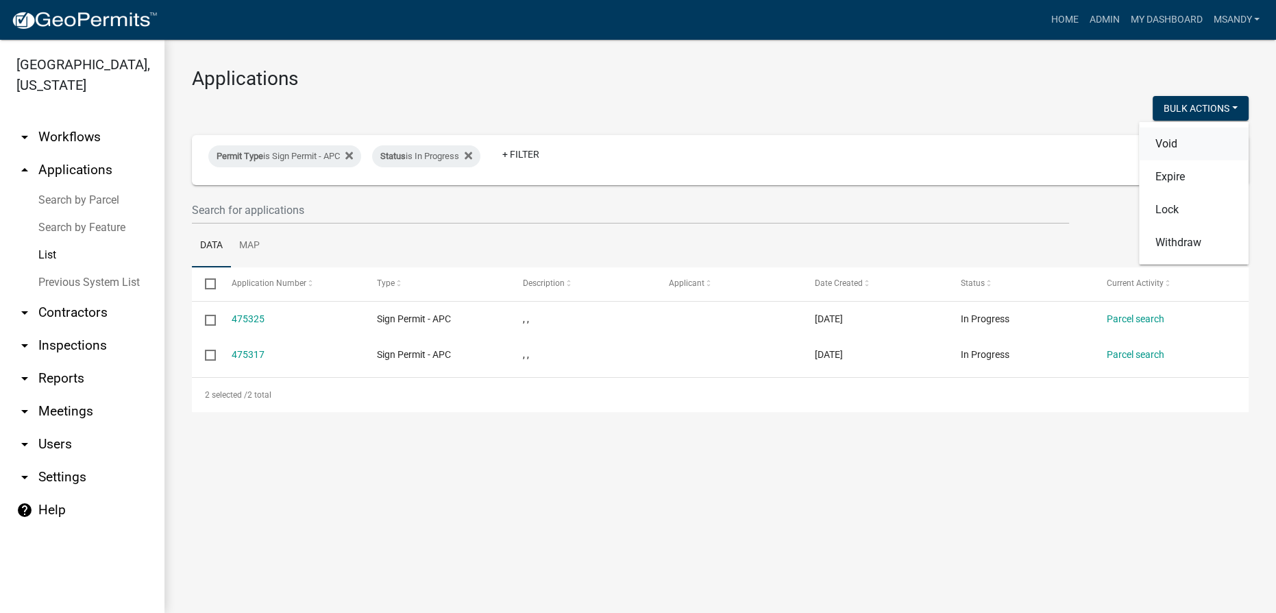
checkbox input "false"
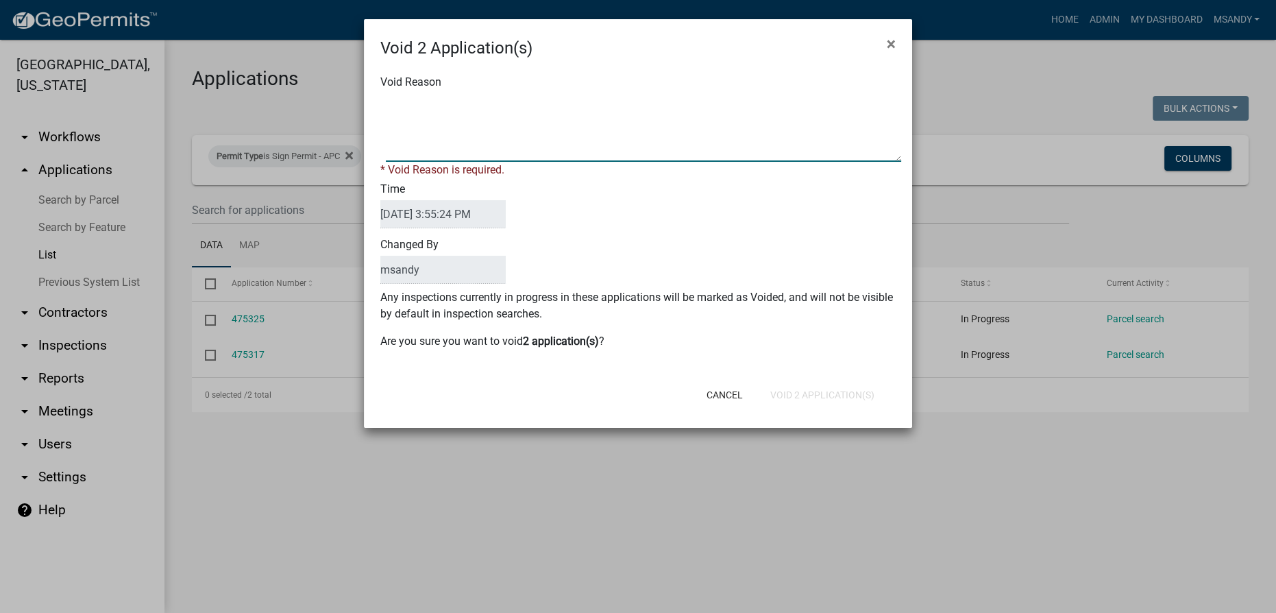
click at [628, 135] on textarea "Void Reason" at bounding box center [644, 127] width 516 height 69
type textarea "Not started"
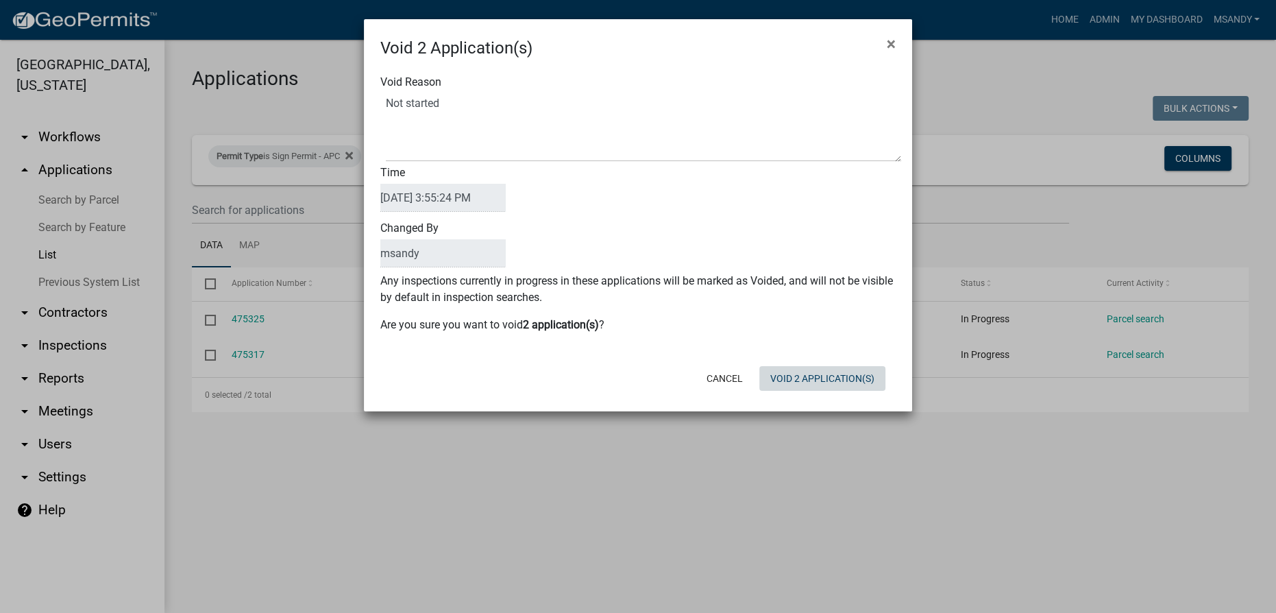
click at [835, 396] on div "Cancel Void 2 Application(s)" at bounding box center [728, 379] width 338 height 36
click at [832, 378] on button "Void 2 Application(s)" at bounding box center [823, 378] width 126 height 25
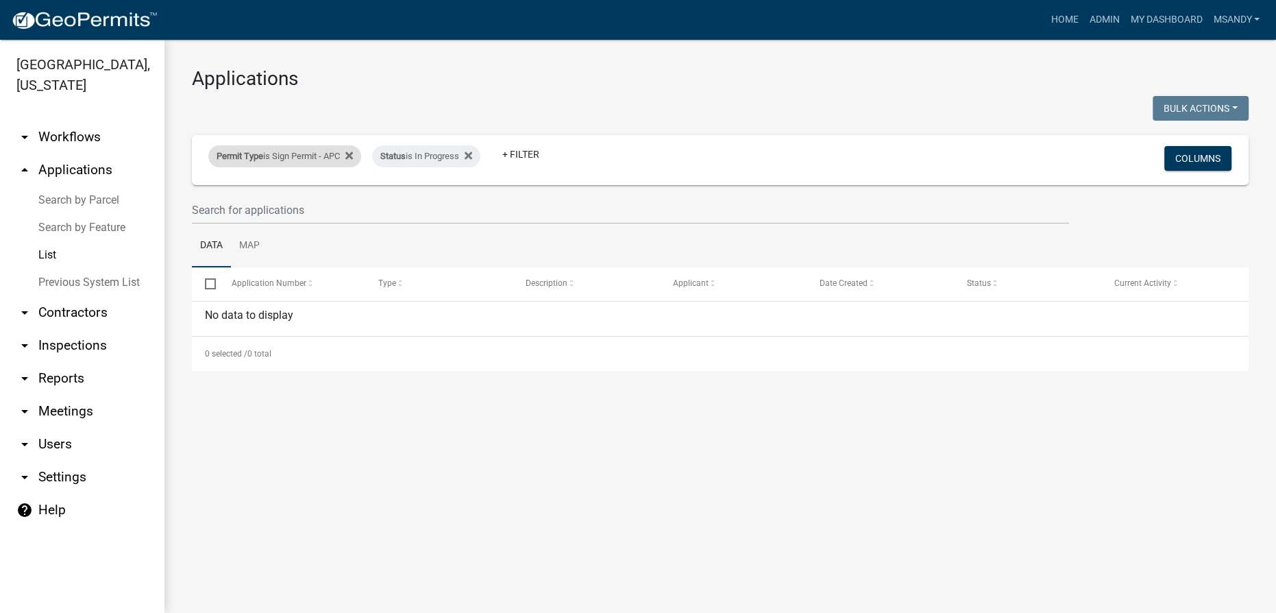
click at [284, 154] on div "Permit Type is Sign Permit - APC" at bounding box center [284, 156] width 153 height 22
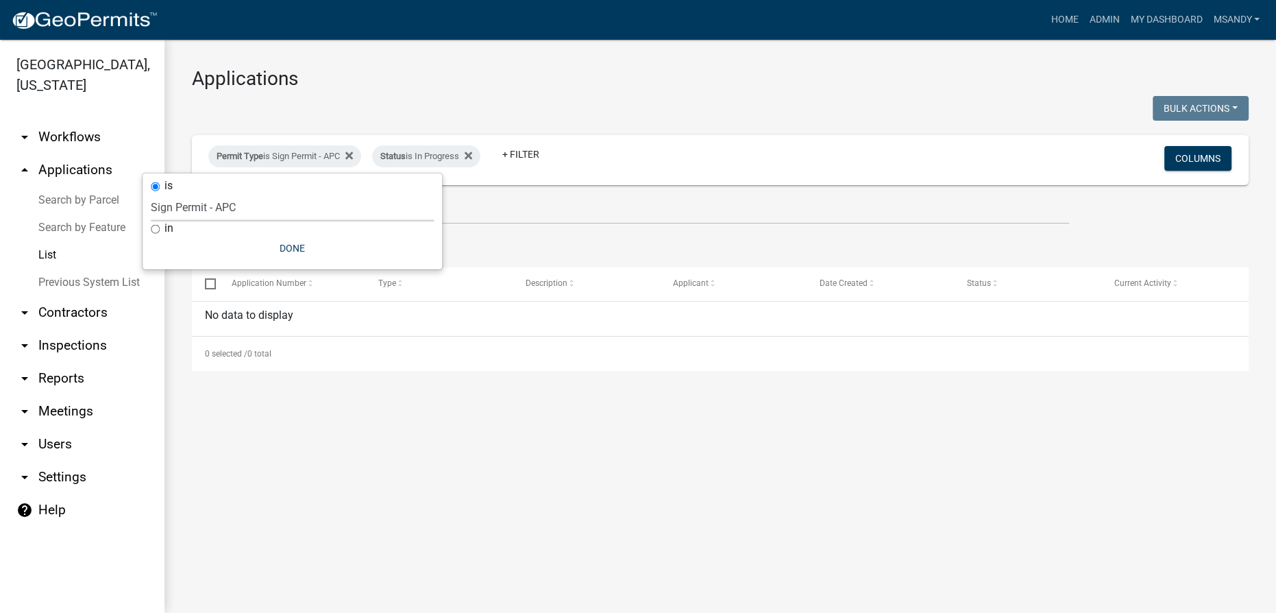
click at [263, 204] on select "Select an option 6 27 2024 Copy Of - Subdivision Plat Application - APC APC Add…" at bounding box center [292, 207] width 283 height 28
select select "66695a3c-3dfa-4fee-8dc7-9d2e97d55cf6"
click at [178, 193] on select "Select an option 6 27 2024 Copy Of - Subdivision Plat Application - APC APC Add…" at bounding box center [292, 207] width 283 height 28
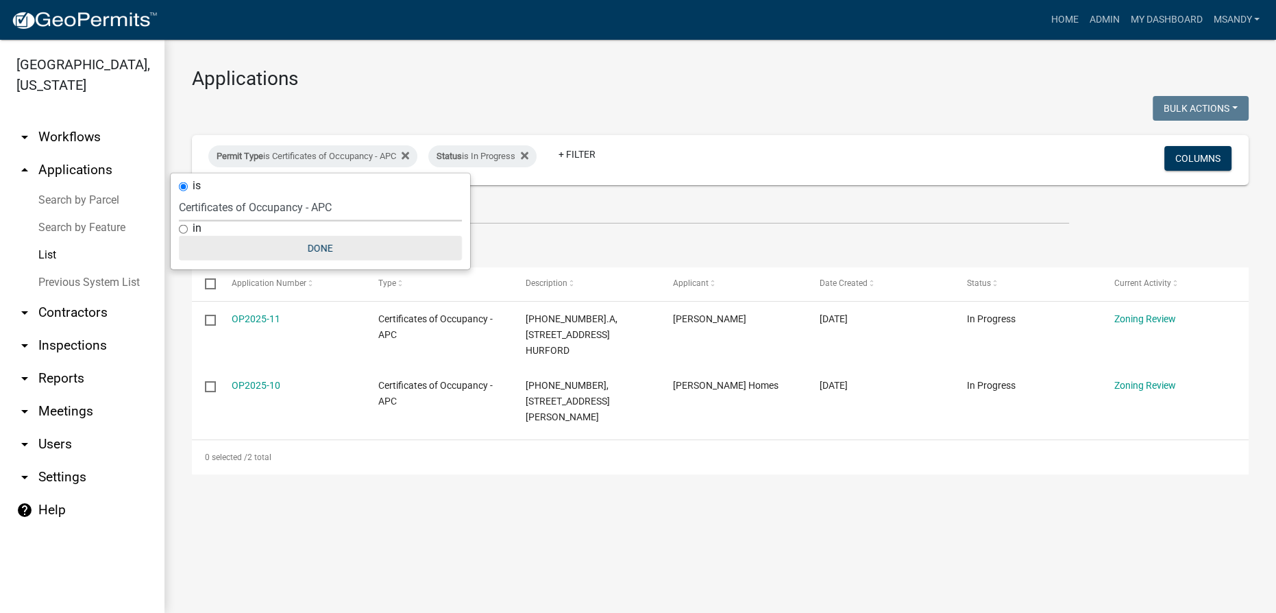
click at [320, 253] on button "Done" at bounding box center [320, 248] width 283 height 25
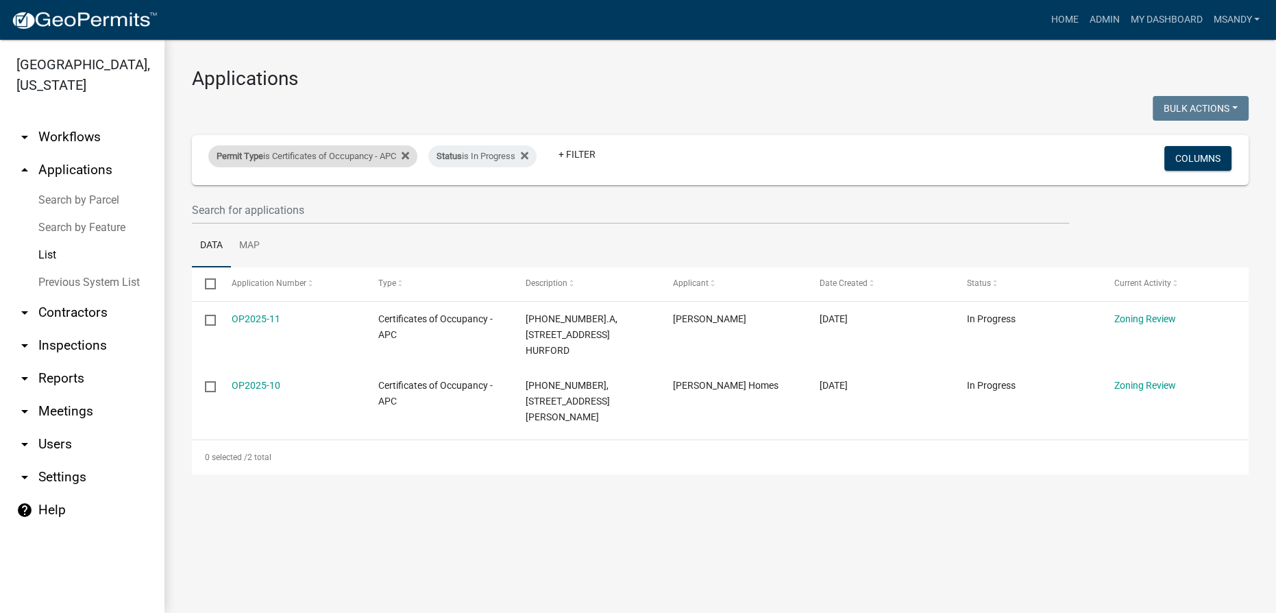
click at [280, 147] on div "Permit Type is Certificates of Occupancy - APC" at bounding box center [312, 156] width 209 height 22
select select "66695a3c-3dfa-4fee-8dc7-9d2e97d55cf6"
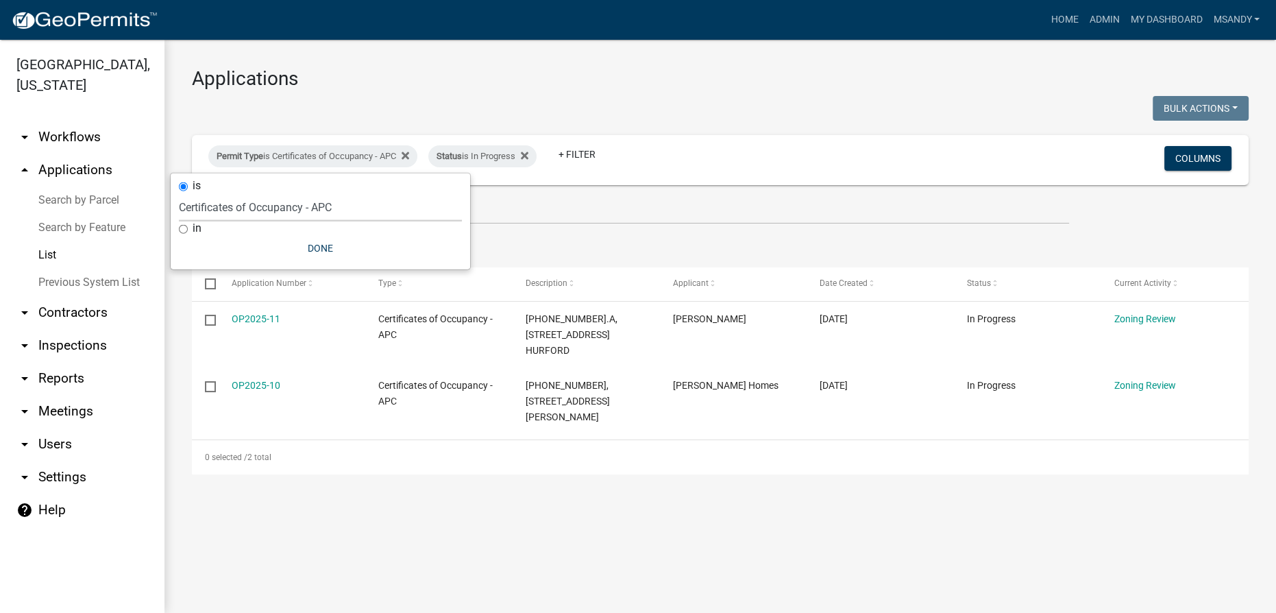
click at [259, 206] on select "Select an option 6 27 2024 Copy Of - Subdivision Plat Application - APC APC Add…" at bounding box center [320, 207] width 283 height 28
click at [581, 253] on ul "Data Map" at bounding box center [720, 245] width 1057 height 43
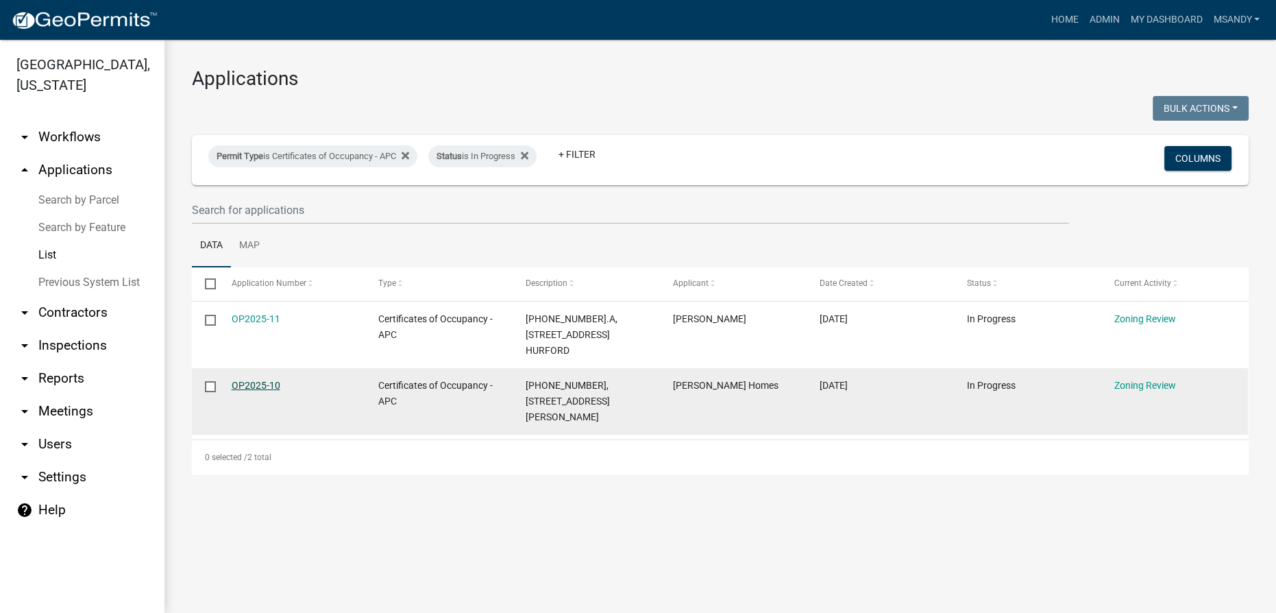
click at [263, 380] on link "OP2025-10" at bounding box center [256, 385] width 49 height 11
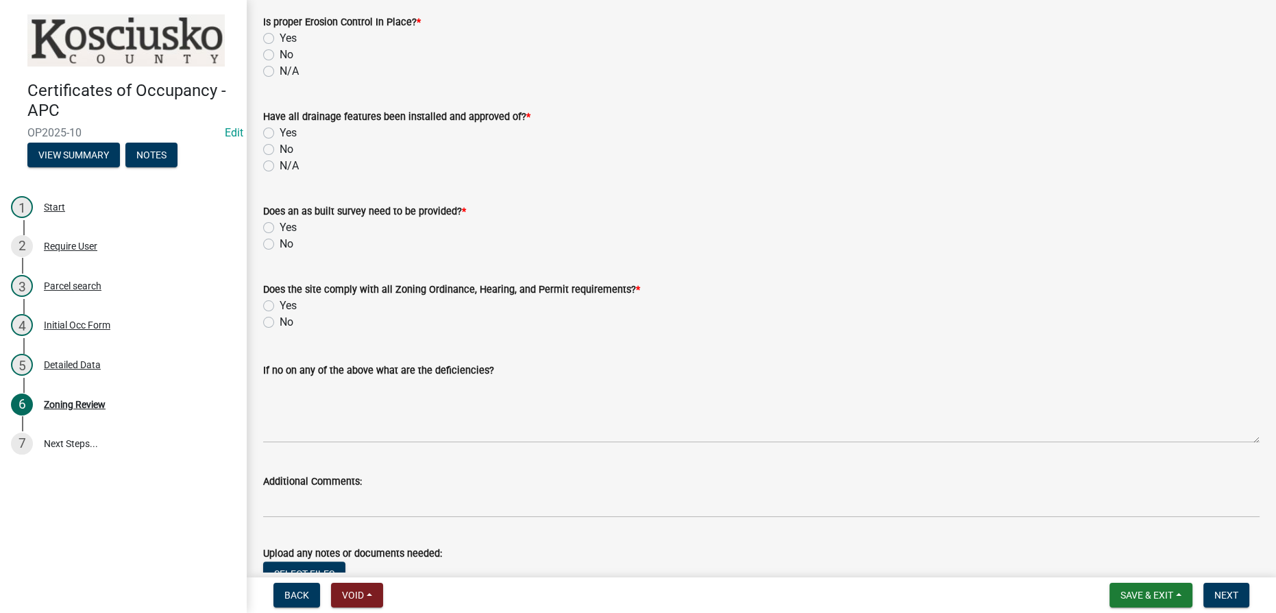
scroll to position [1482, 0]
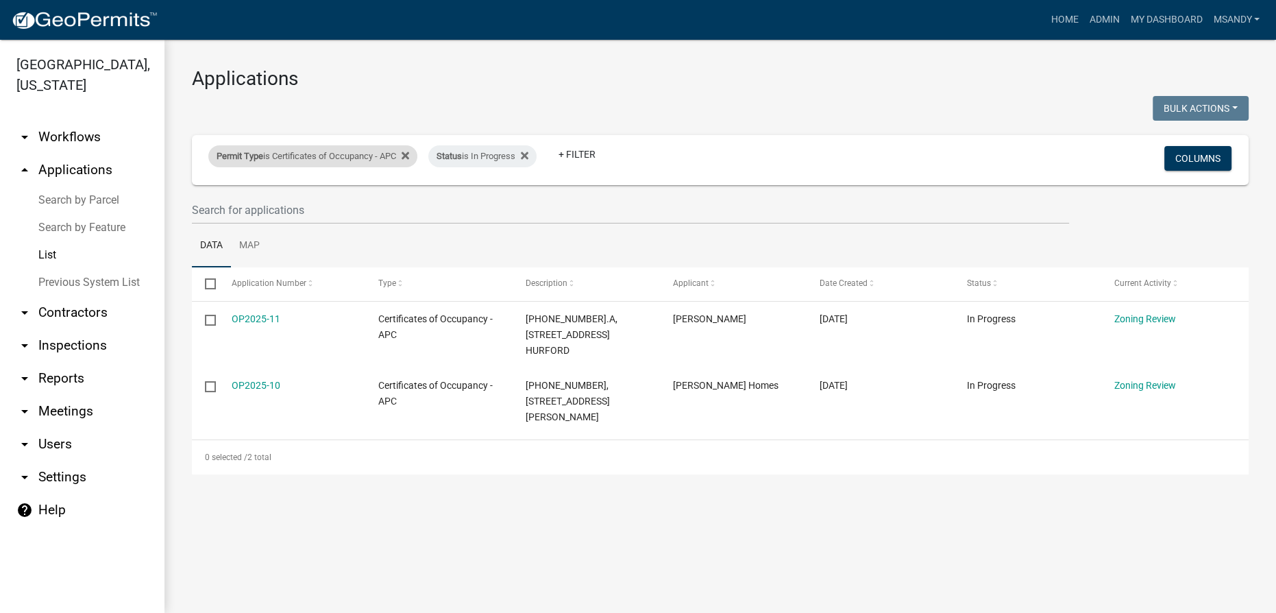
click at [329, 149] on div "Permit Type is Certificates of Occupancy - APC" at bounding box center [312, 156] width 209 height 22
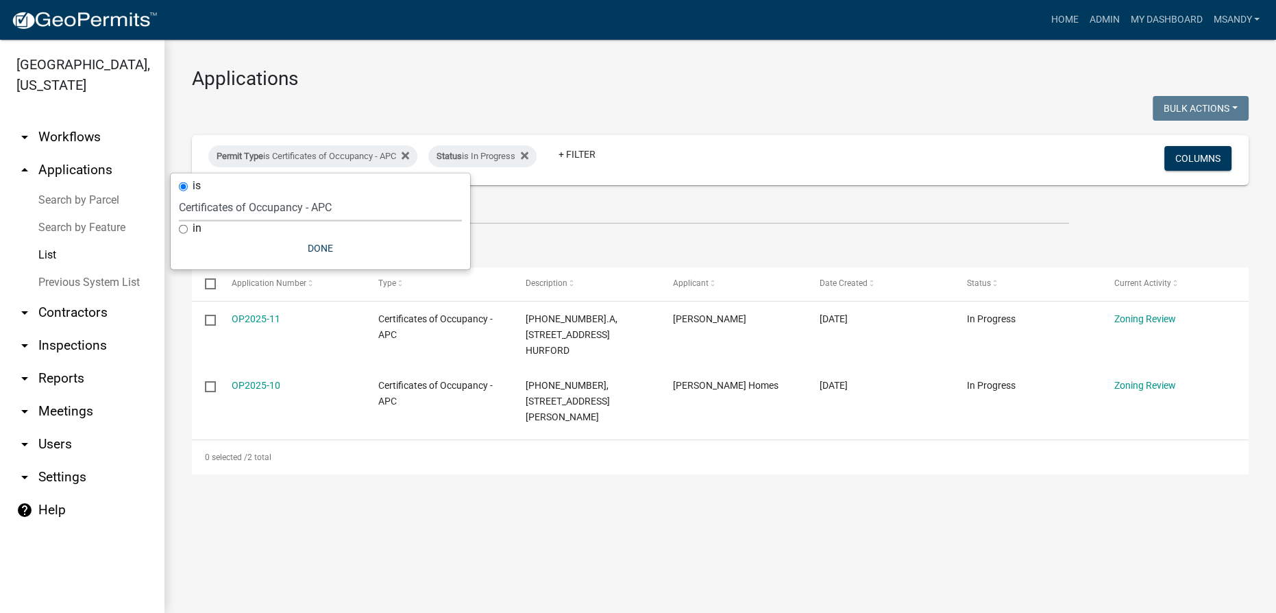
click at [306, 202] on select "Select an option 6 27 2024 Copy Of - Subdivision Plat Application - APC APC Add…" at bounding box center [320, 207] width 283 height 28
select select "a2c991f8-68ce-43d3-971c-57015753063b"
click at [186, 193] on select "Select an option 6 27 2024 Copy Of - Subdivision Plat Application - APC APC Add…" at bounding box center [320, 207] width 283 height 28
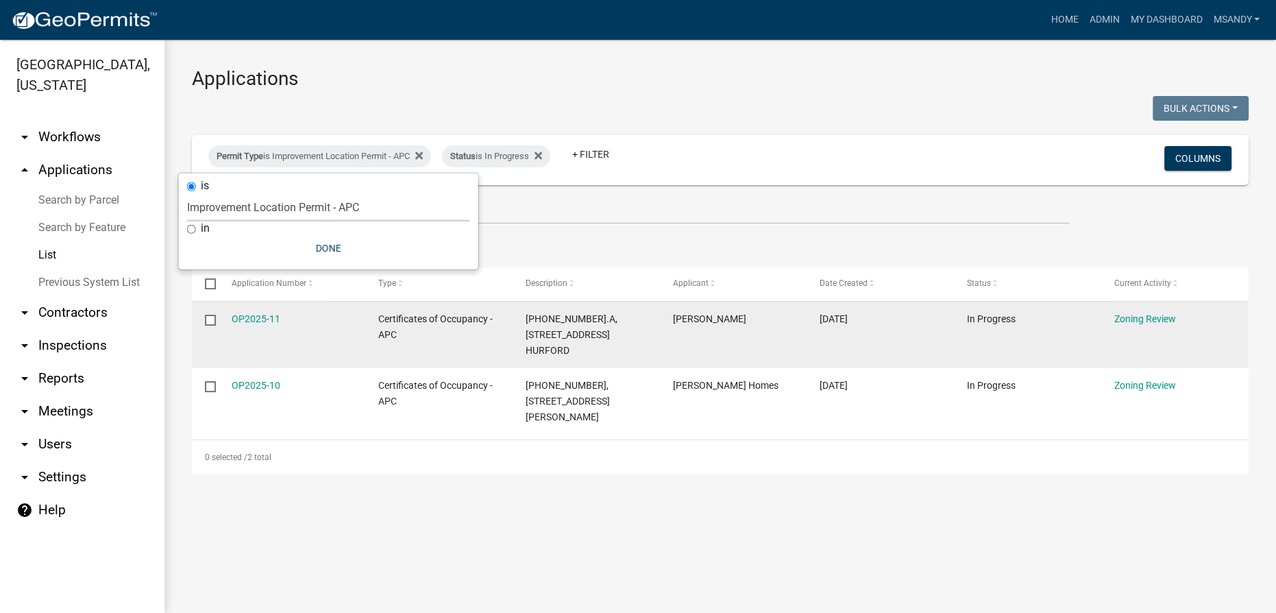
select select "3: 100"
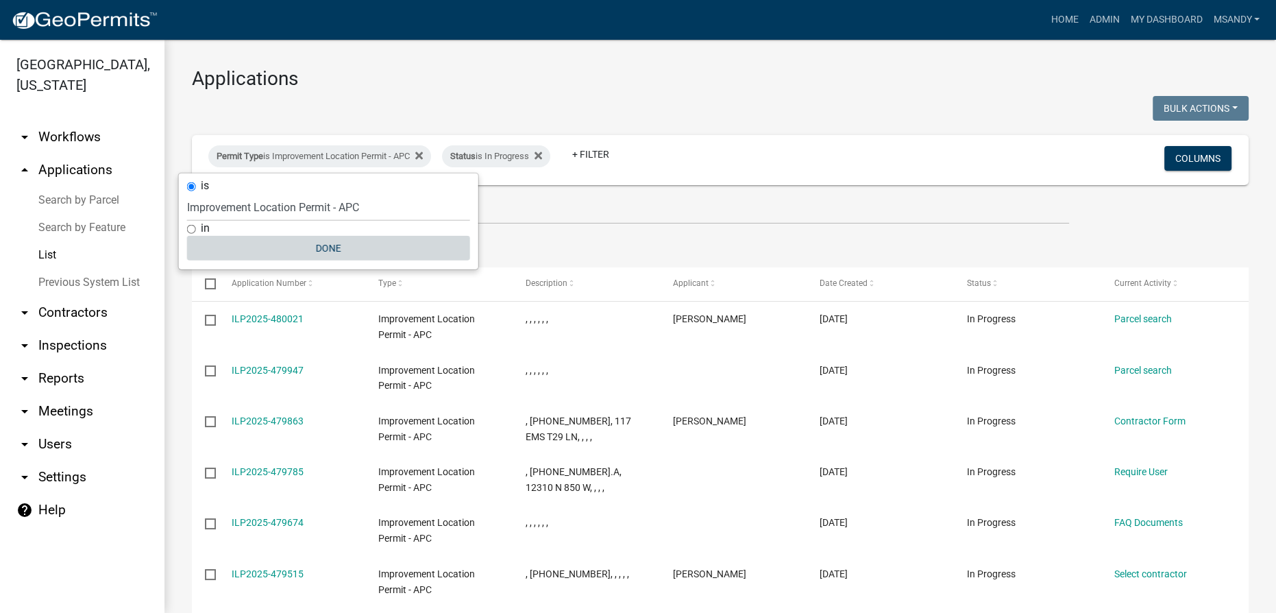
click at [329, 244] on button "Done" at bounding box center [328, 248] width 283 height 25
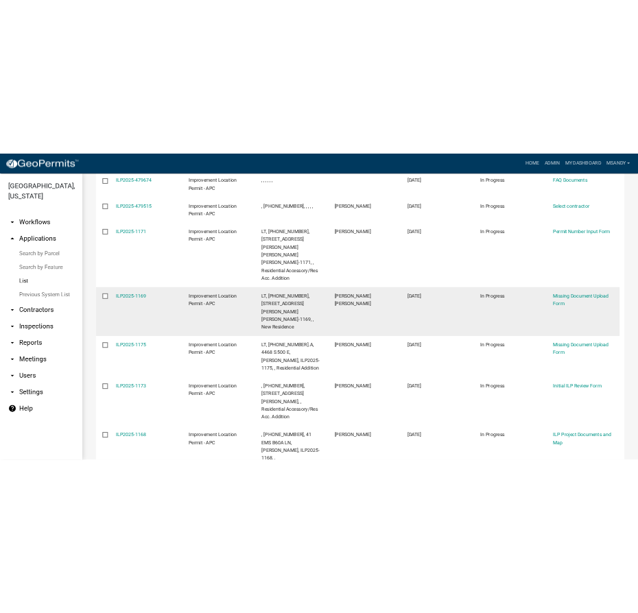
scroll to position [498, 0]
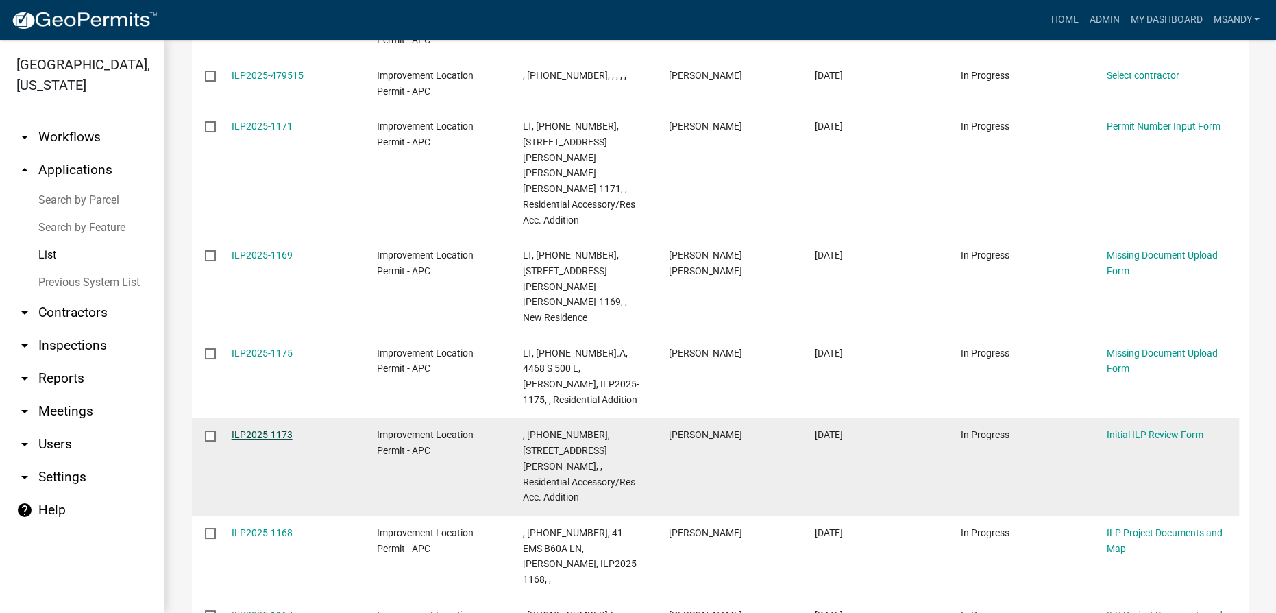
click at [263, 429] on link "ILP2025-1173" at bounding box center [262, 434] width 61 height 11
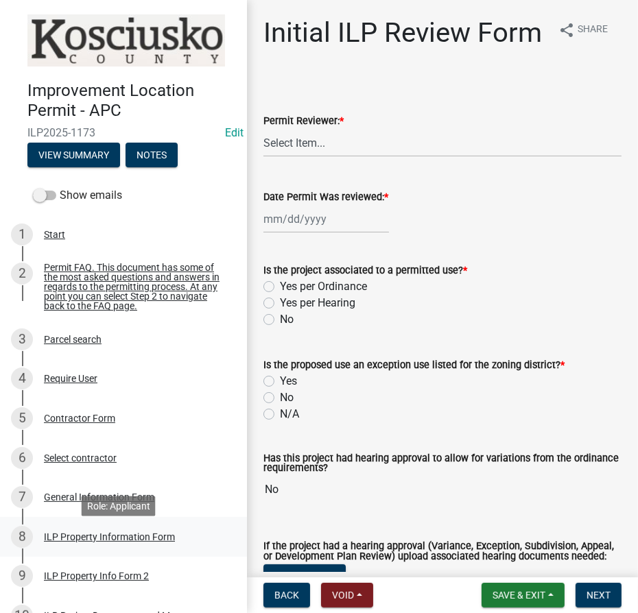
click at [115, 541] on div "ILP Property Information Form" at bounding box center [109, 537] width 131 height 10
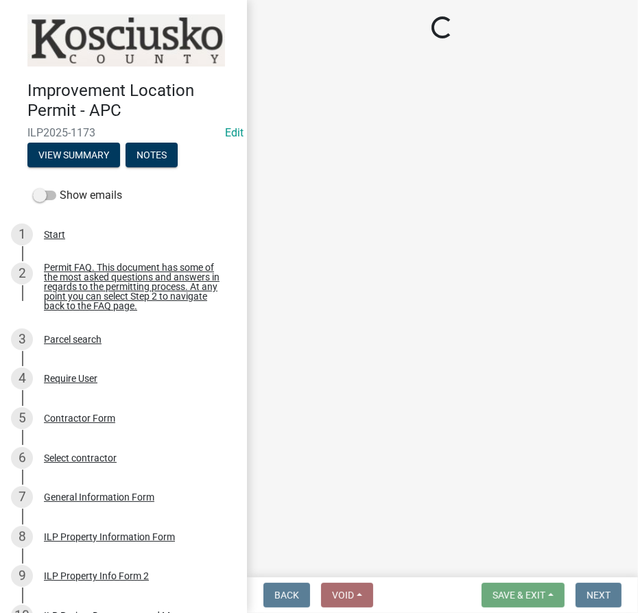
select select "57368d26-defc-477e-a8be-5a23ab554a17"
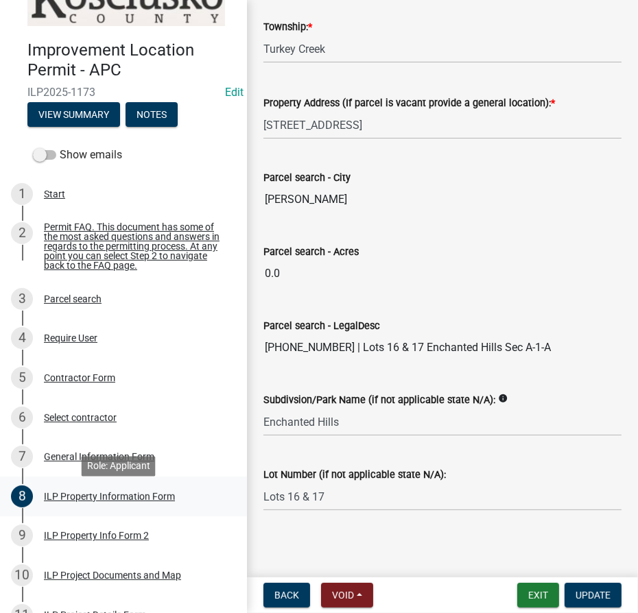
scroll to position [62, 0]
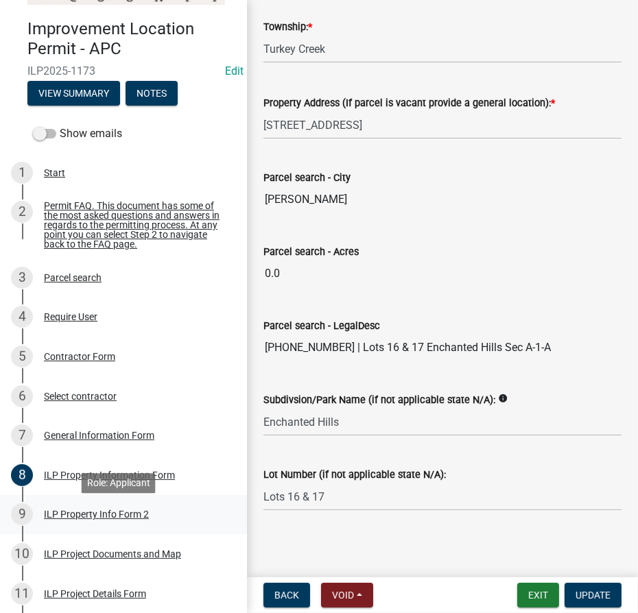
click at [106, 517] on div "ILP Property Info Form 2" at bounding box center [96, 514] width 105 height 10
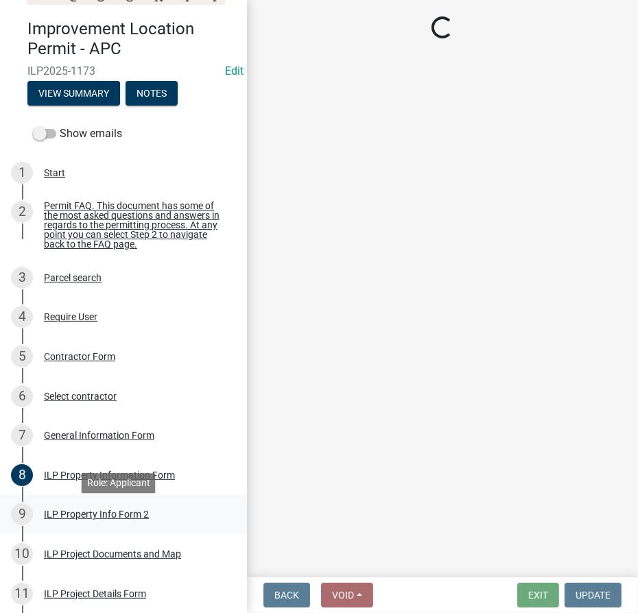
scroll to position [0, 0]
select select "0609af41-fe40-4fa2-880d-6f54f567ae8e"
select select "1146270b-2111-4e23-bf7f-74ce85cf7041"
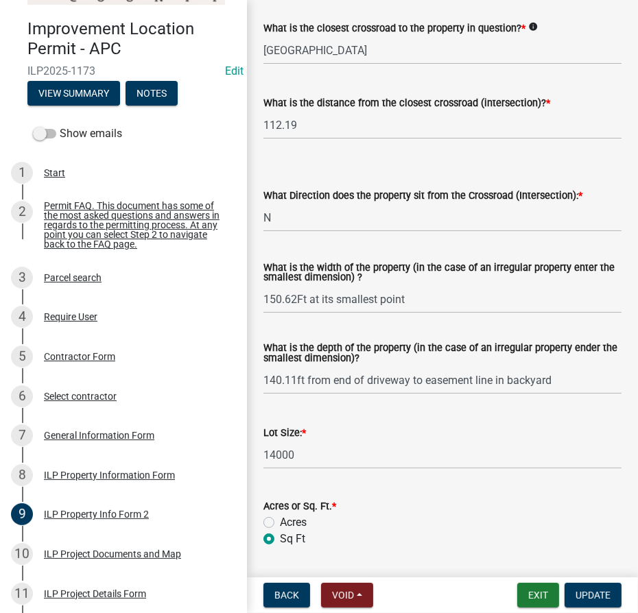
scroll to position [374, 0]
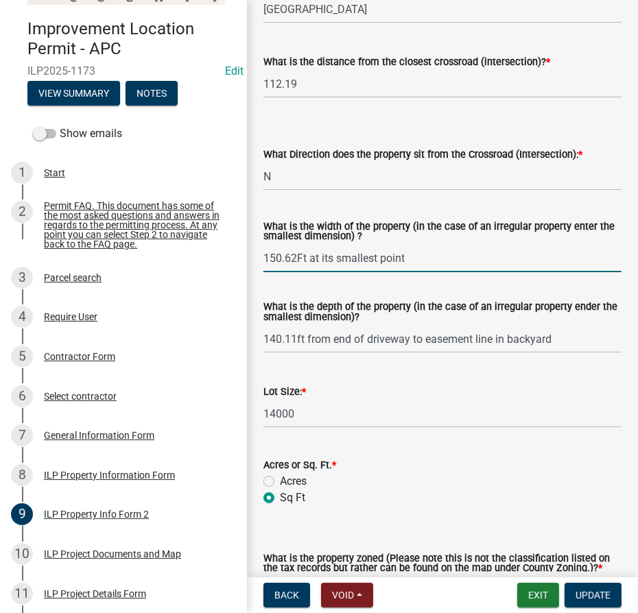
drag, startPoint x: 435, startPoint y: 255, endPoint x: 304, endPoint y: 255, distance: 130.3
click at [304, 255] on input "150.62Ft at its smallest point" at bounding box center [442, 258] width 358 height 28
type input "1"
type input "Varies"
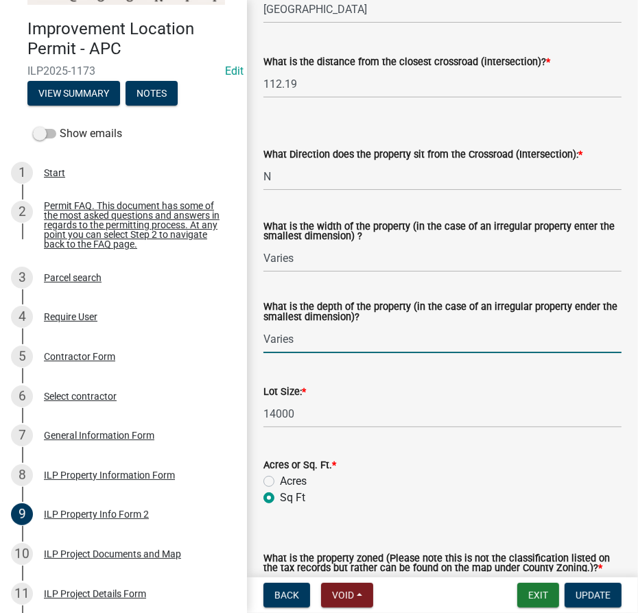
scroll to position [561, 0]
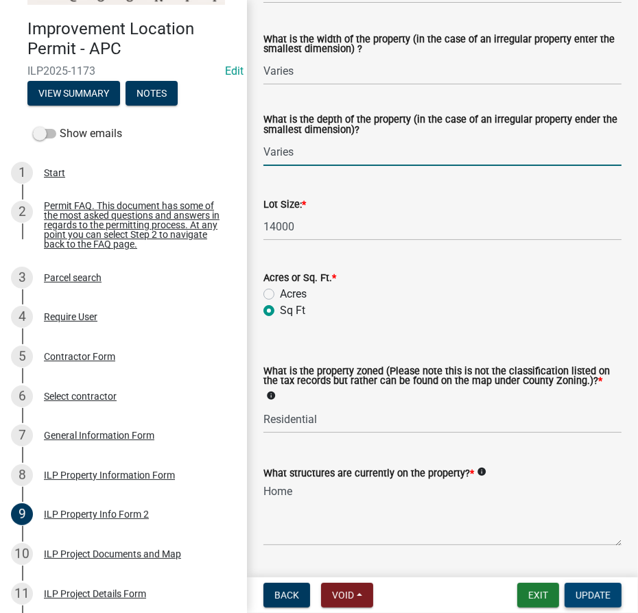
type input "Varies"
click at [594, 594] on span "Update" at bounding box center [592, 595] width 35 height 11
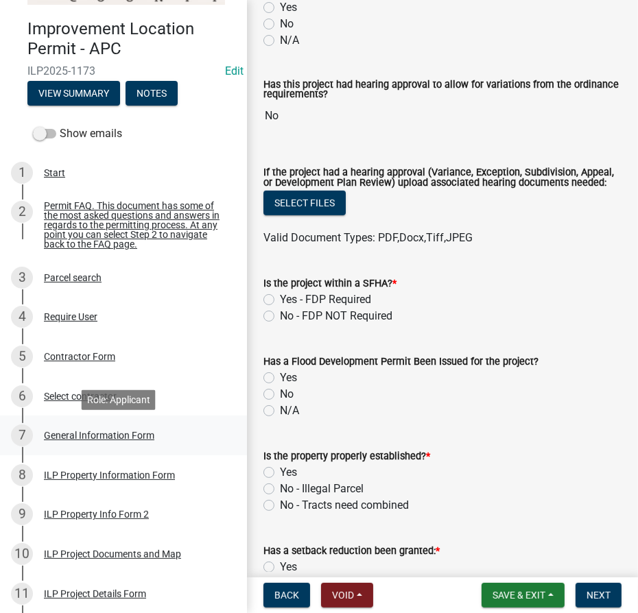
scroll to position [249, 0]
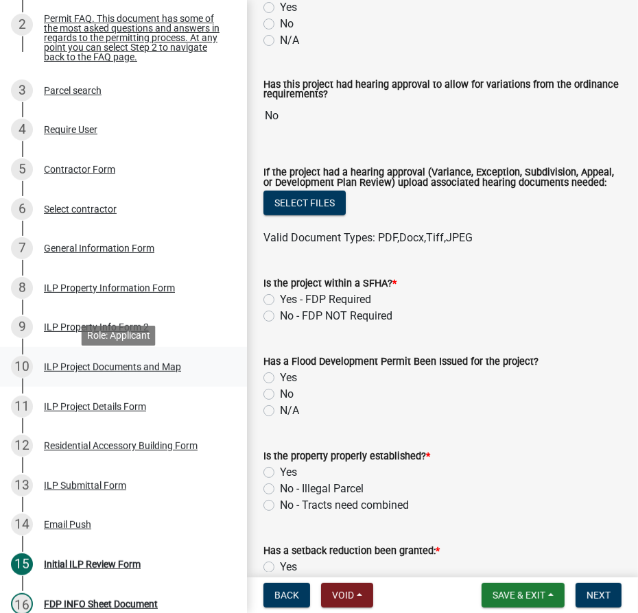
click at [88, 372] on div "ILP Project Documents and Map" at bounding box center [112, 367] width 137 height 10
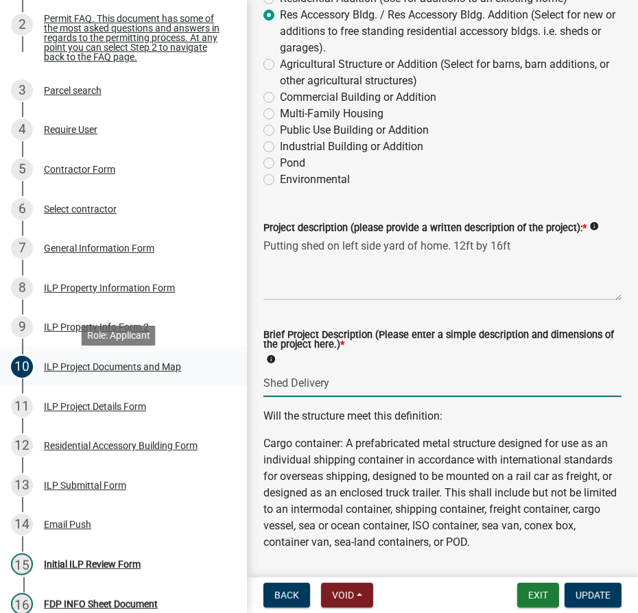
drag, startPoint x: 357, startPoint y: 381, endPoint x: 237, endPoint y: 382, distance: 120.7
click at [237, 382] on div "Improvement Location Permit - APC ILP2025-1173 Edit View Summary Notes Show ema…" at bounding box center [319, 306] width 638 height 613
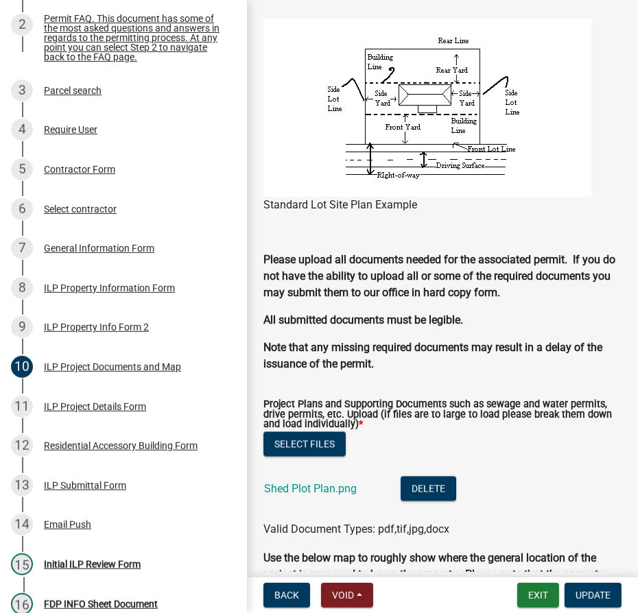
scroll to position [1495, 0]
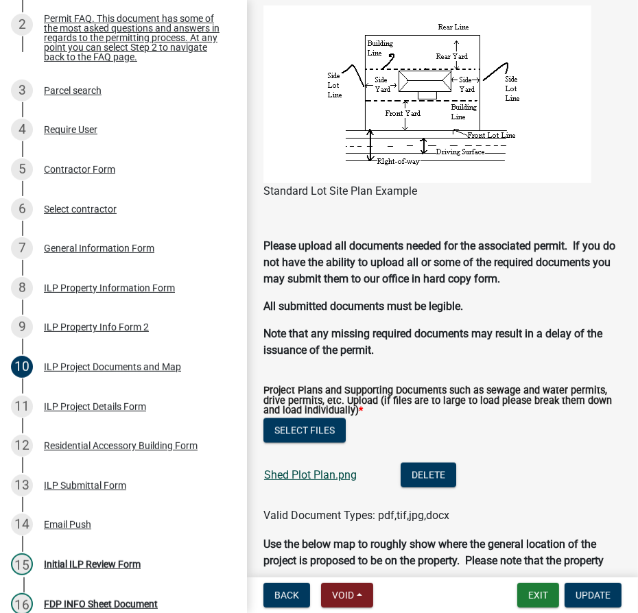
type input "12'x16' shed"
click at [306, 478] on link "Shed Plot Plan.png" at bounding box center [310, 474] width 93 height 13
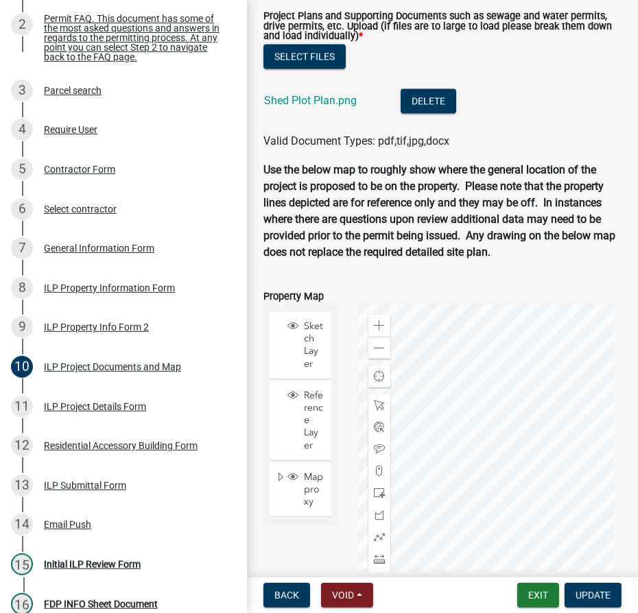
scroll to position [2011, 0]
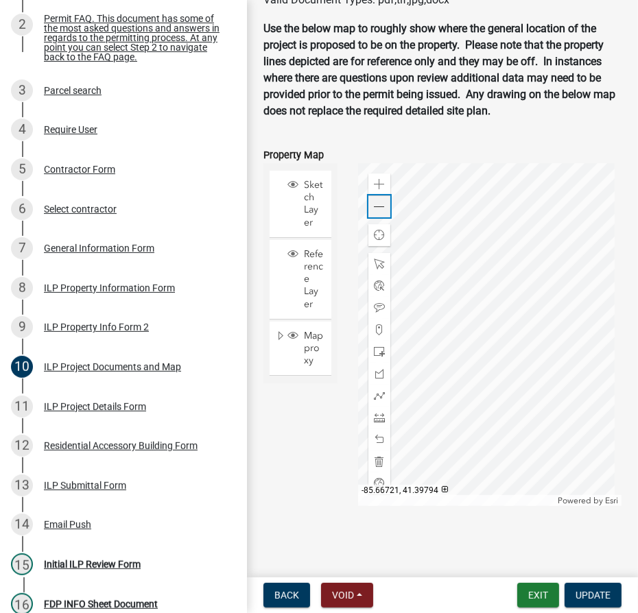
click at [383, 204] on div "Zoom out" at bounding box center [379, 206] width 22 height 22
click at [77, 411] on div "ILP Project Details Form" at bounding box center [95, 407] width 102 height 10
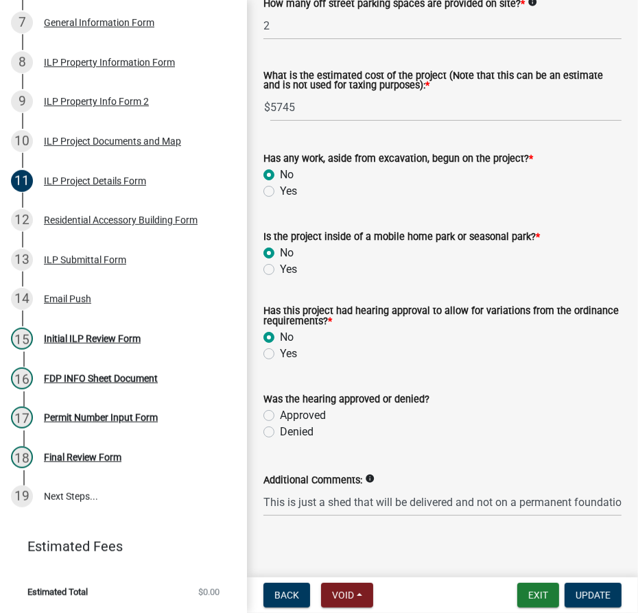
scroll to position [1159, 0]
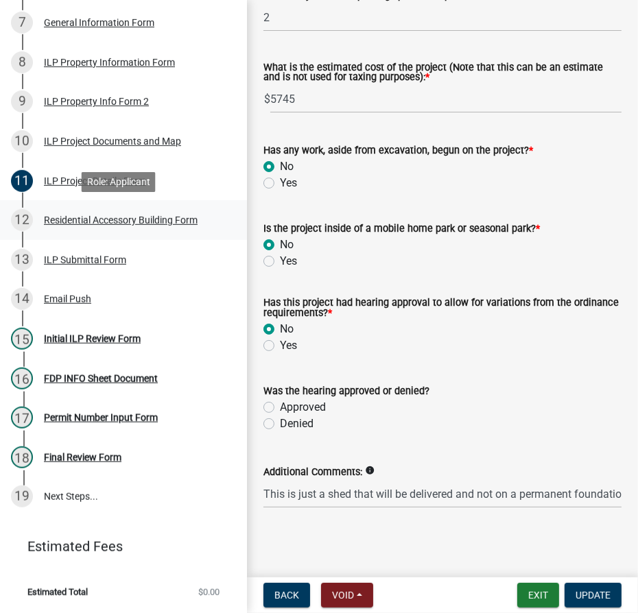
click at [77, 215] on div "Residential Accessory Building Form" at bounding box center [121, 220] width 154 height 10
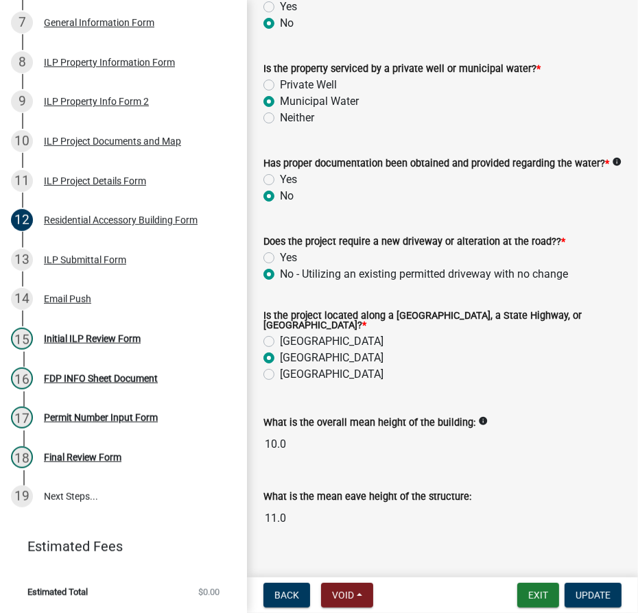
scroll to position [436, 0]
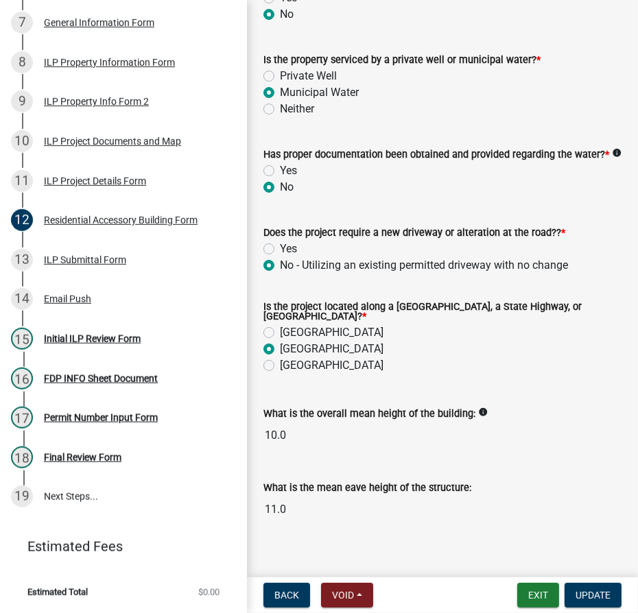
click at [280, 339] on label "County Road" at bounding box center [332, 332] width 104 height 16
click at [280, 333] on input "County Road" at bounding box center [284, 328] width 9 height 9
radio input "true"
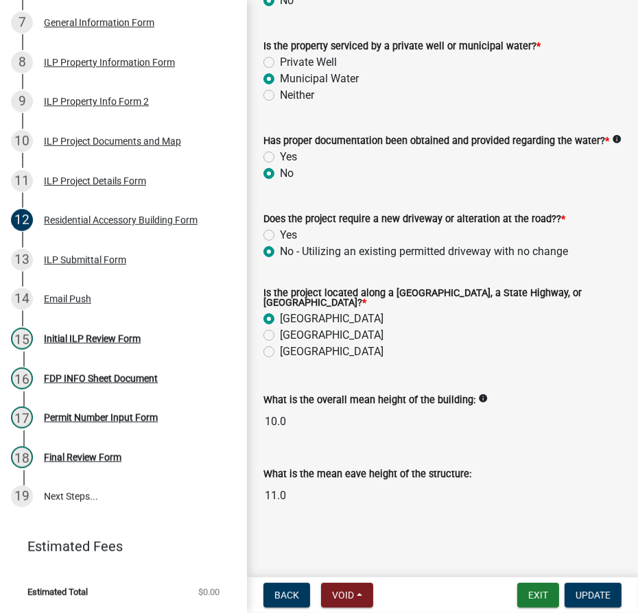
scroll to position [461, 0]
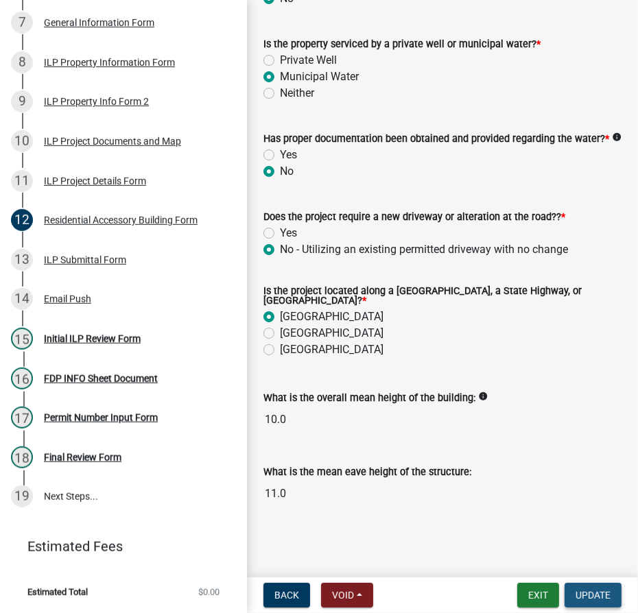
click at [603, 605] on button "Update" at bounding box center [592, 595] width 57 height 25
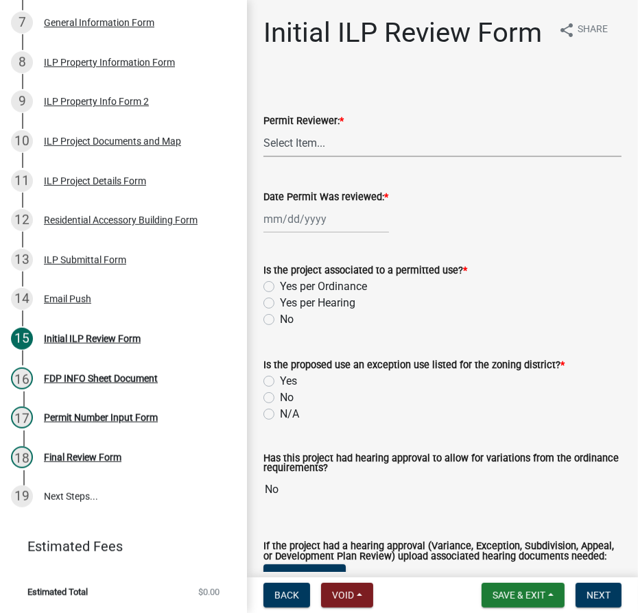
click at [311, 157] on select "Select Item... MMS LT AT CS Vacant Vacant" at bounding box center [442, 143] width 358 height 28
click at [263, 157] on select "Select Item... MMS LT AT CS Vacant Vacant" at bounding box center [442, 143] width 358 height 28
select select "4d3913d6-5a87-4fbb-afdb-cf4209782895"
click at [290, 233] on div at bounding box center [325, 219] width 125 height 28
select select "9"
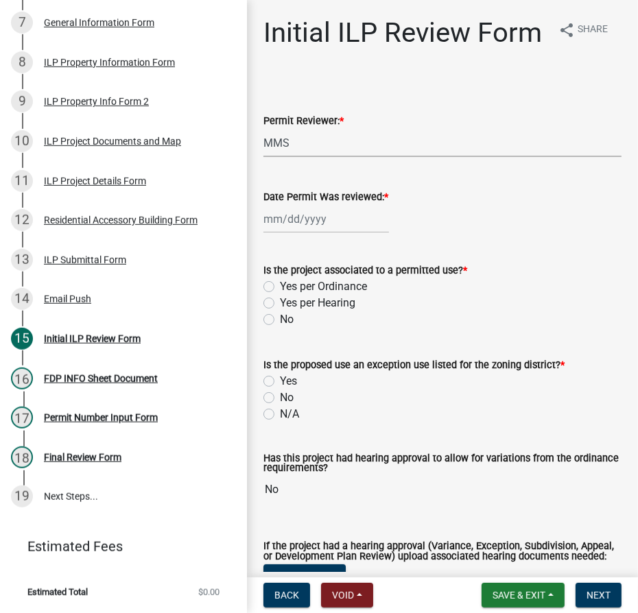
select select "2025"
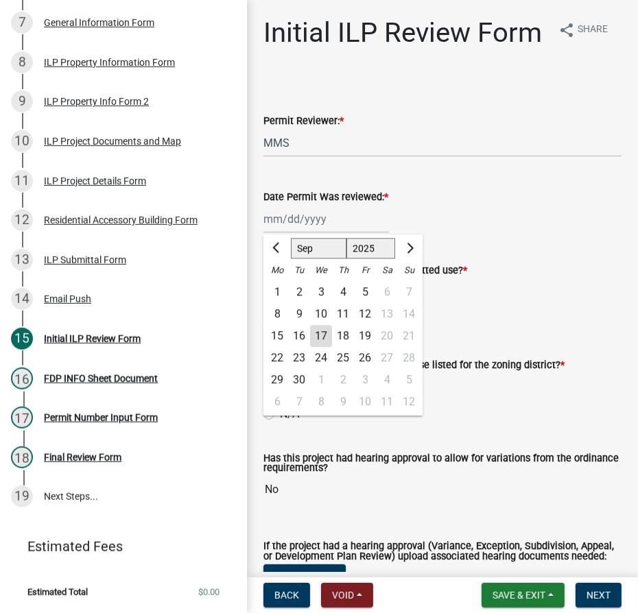
click at [316, 347] on div "17" at bounding box center [321, 336] width 22 height 22
type input "[DATE]"
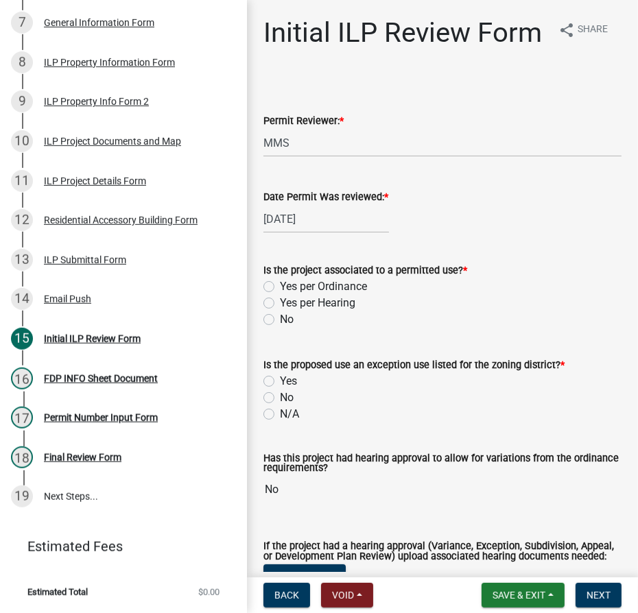
click at [280, 295] on label "Yes per Ordinance" at bounding box center [323, 286] width 87 height 16
click at [280, 287] on input "Yes per Ordinance" at bounding box center [284, 282] width 9 height 9
radio input "true"
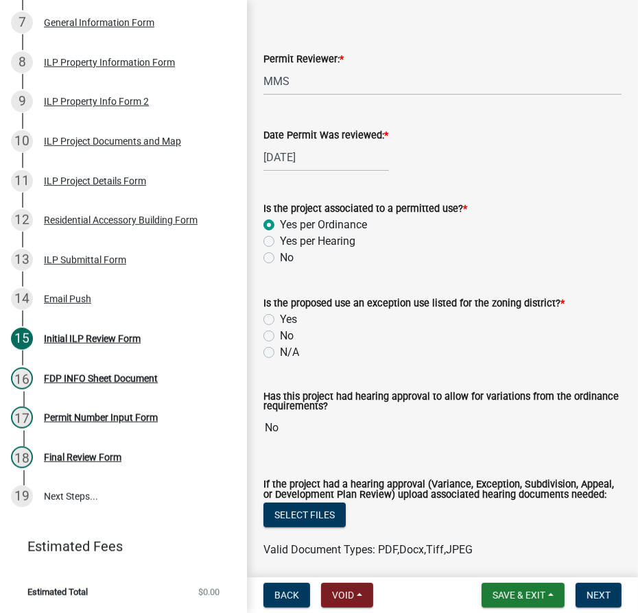
click at [280, 361] on label "N/A" at bounding box center [289, 352] width 19 height 16
click at [280, 353] on input "N/A" at bounding box center [284, 348] width 9 height 9
radio input "true"
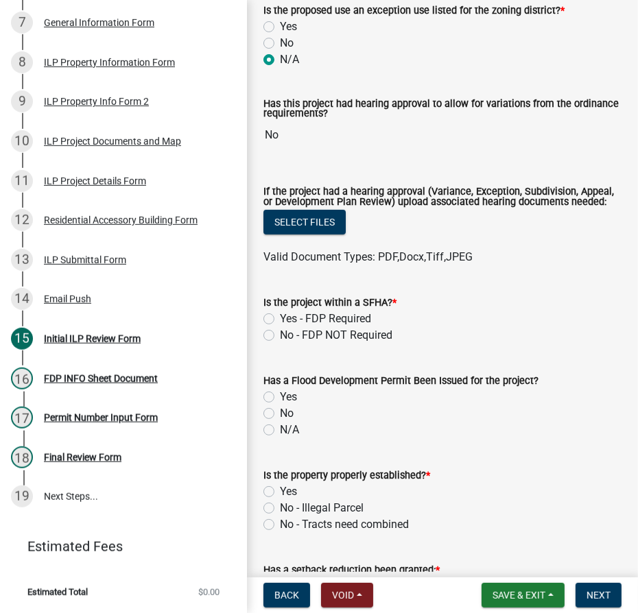
scroll to position [374, 0]
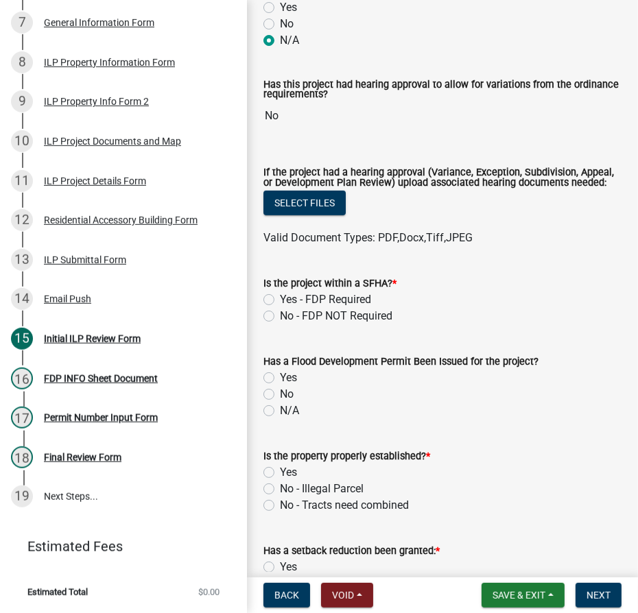
click at [280, 324] on label "No - FDP NOT Required" at bounding box center [336, 316] width 112 height 16
click at [280, 317] on input "No - FDP NOT Required" at bounding box center [284, 312] width 9 height 9
radio input "true"
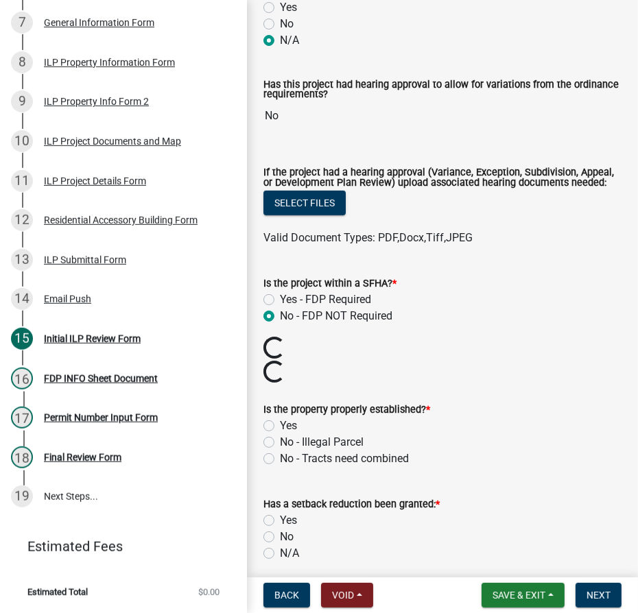
click at [280, 434] on label "Yes" at bounding box center [288, 425] width 17 height 16
click at [280, 426] on input "Yes" at bounding box center [284, 421] width 9 height 9
radio input "true"
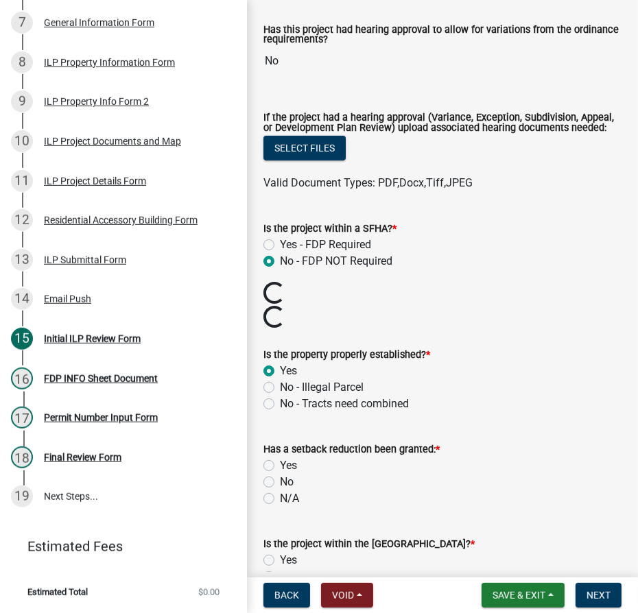
scroll to position [561, 0]
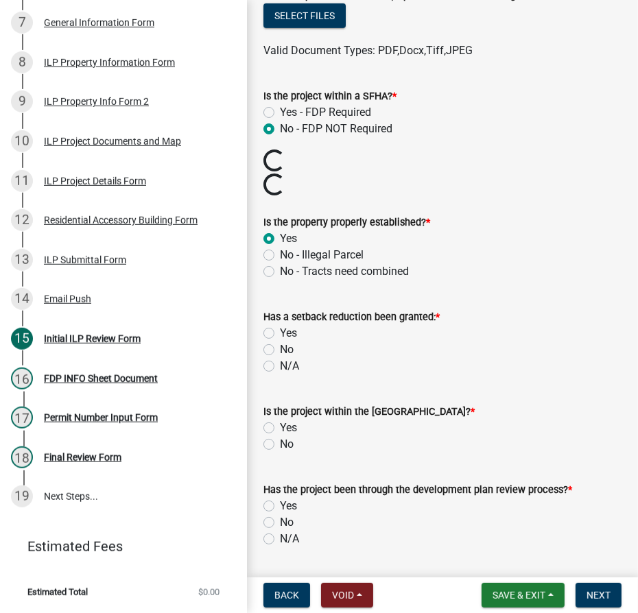
click at [280, 374] on label "N/A" at bounding box center [289, 366] width 19 height 16
click at [280, 367] on input "N/A" at bounding box center [284, 362] width 9 height 9
radio input "true"
click at [269, 485] on label "Has the project been through the development plan review process? *" at bounding box center [417, 490] width 308 height 10
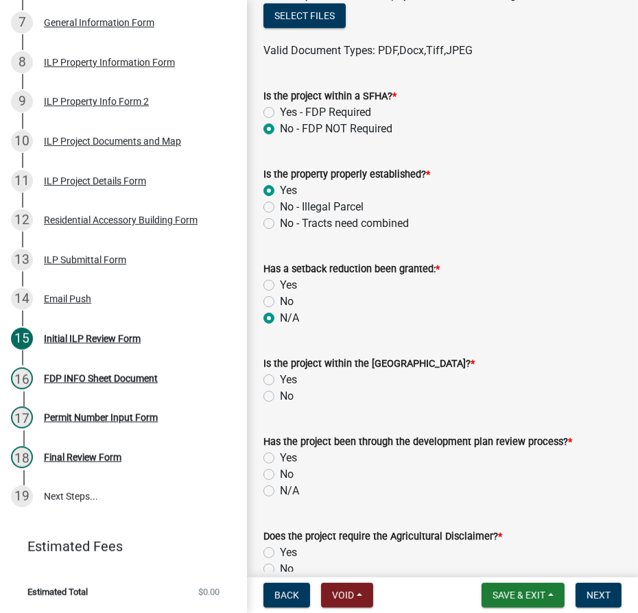
click at [280, 404] on label "No" at bounding box center [287, 396] width 14 height 16
click at [280, 397] on input "No" at bounding box center [284, 392] width 9 height 9
radio input "true"
click at [280, 499] on label "N/A" at bounding box center [289, 491] width 19 height 16
click at [280, 492] on input "N/A" at bounding box center [284, 487] width 9 height 9
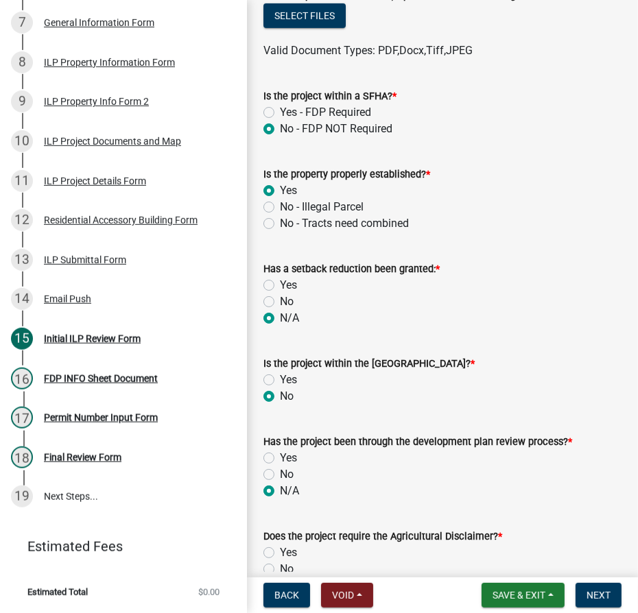
radio input "true"
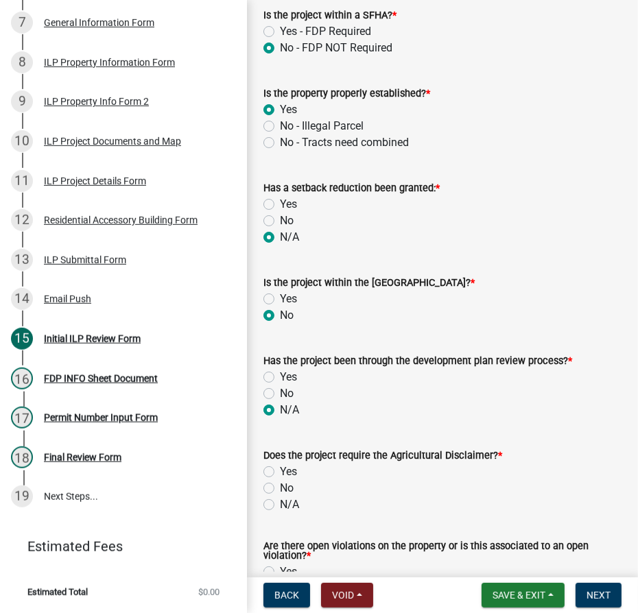
scroll to position [747, 0]
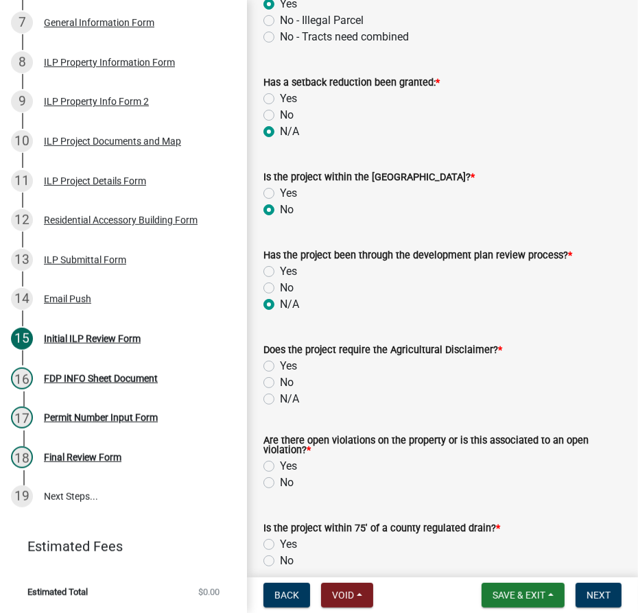
click at [280, 391] on label "No" at bounding box center [287, 382] width 14 height 16
click at [280, 383] on input "No" at bounding box center [284, 378] width 9 height 9
radio input "true"
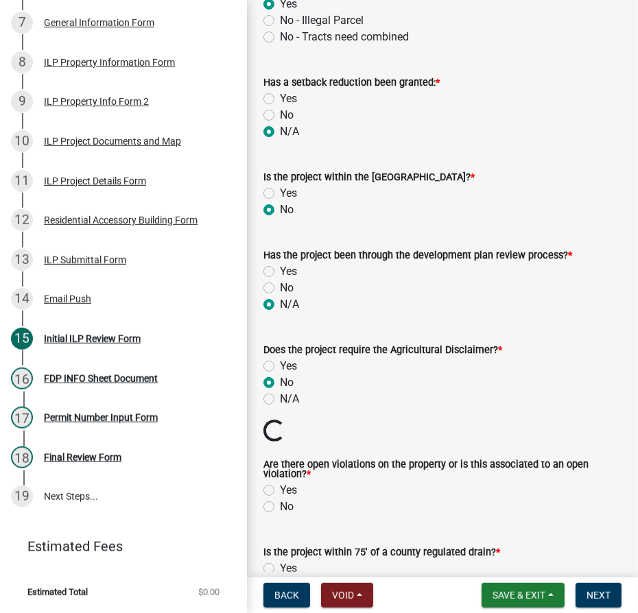
click at [280, 515] on label "No" at bounding box center [287, 506] width 14 height 16
click at [280, 507] on input "No" at bounding box center [284, 502] width 9 height 9
radio input "true"
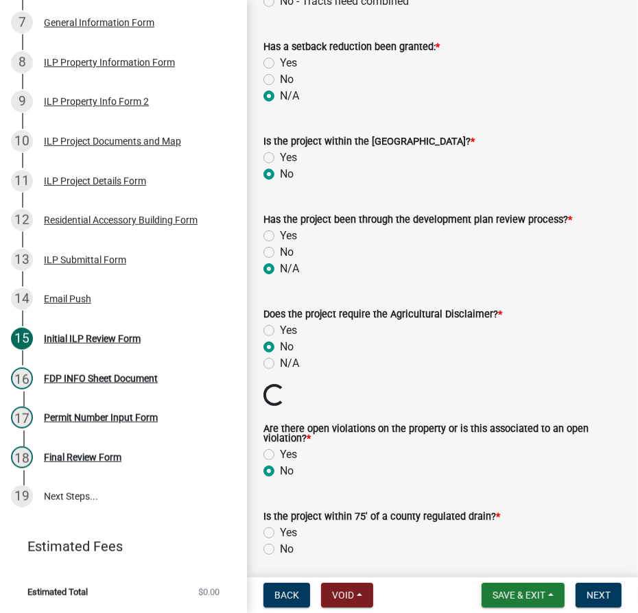
scroll to position [934, 0]
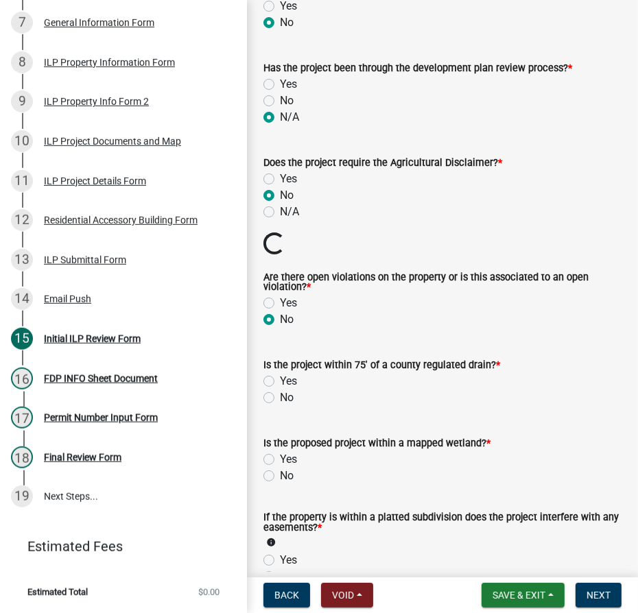
click at [280, 406] on label "No" at bounding box center [287, 397] width 14 height 16
click at [280, 398] on input "No" at bounding box center [284, 393] width 9 height 9
radio input "true"
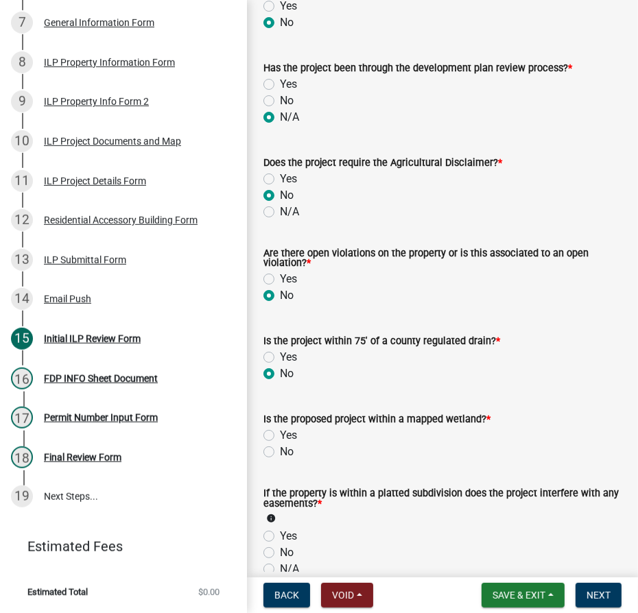
click at [280, 460] on label "No" at bounding box center [287, 452] width 14 height 16
click at [280, 452] on input "No" at bounding box center [284, 448] width 9 height 9
radio input "true"
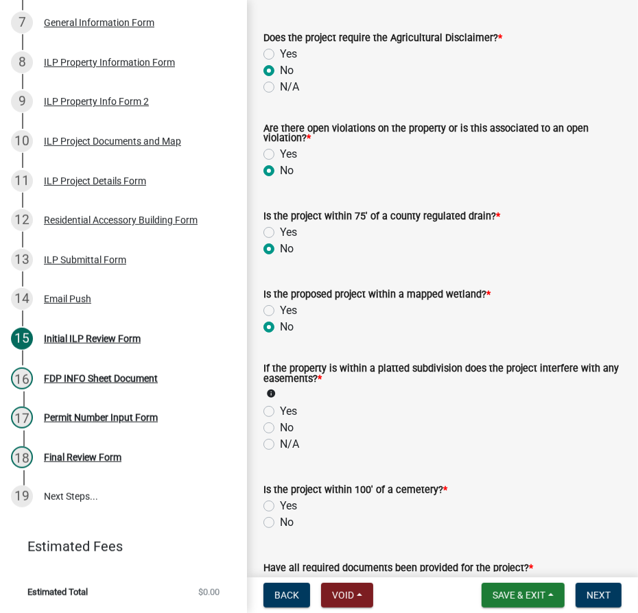
click at [280, 436] on label "No" at bounding box center [287, 428] width 14 height 16
click at [280, 428] on input "No" at bounding box center [284, 424] width 9 height 9
radio input "true"
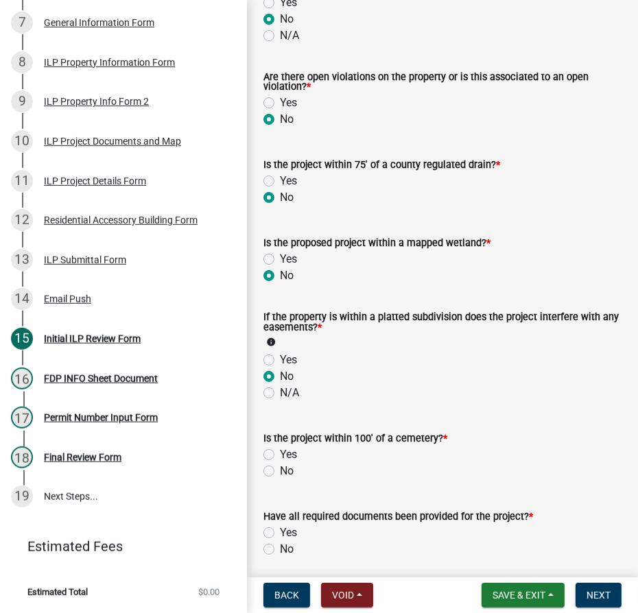
scroll to position [1184, 0]
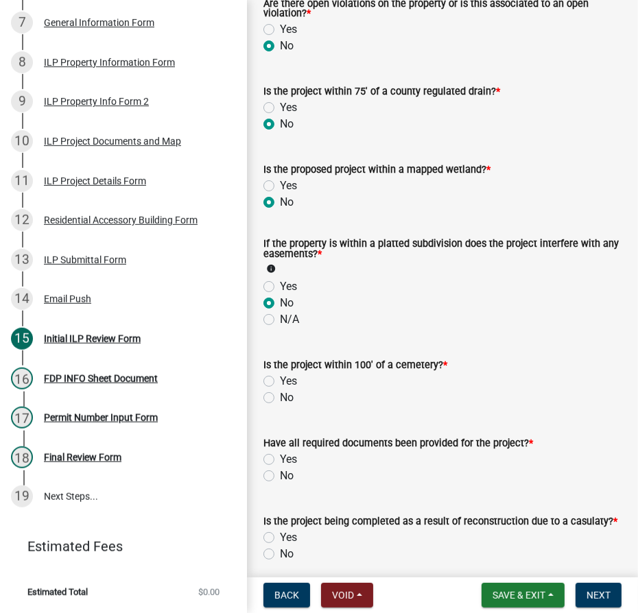
click at [280, 406] on label "No" at bounding box center [287, 397] width 14 height 16
click at [280, 398] on input "No" at bounding box center [284, 393] width 9 height 9
radio input "true"
click at [280, 484] on label "No" at bounding box center [287, 476] width 14 height 16
click at [280, 476] on input "No" at bounding box center [284, 472] width 9 height 9
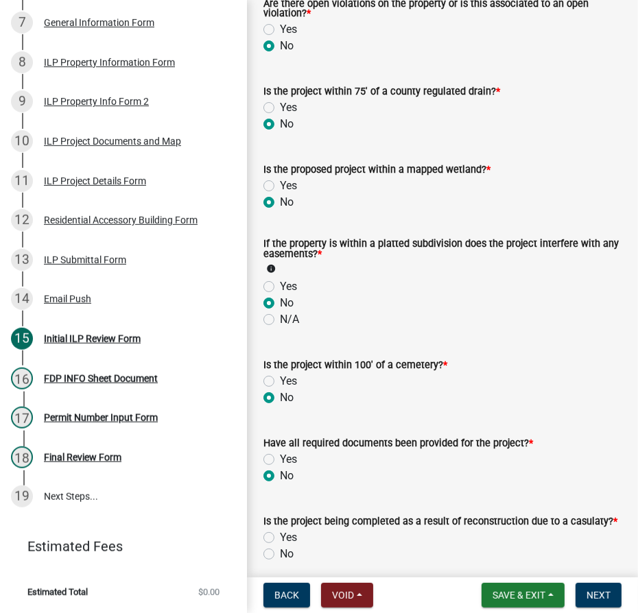
radio input "true"
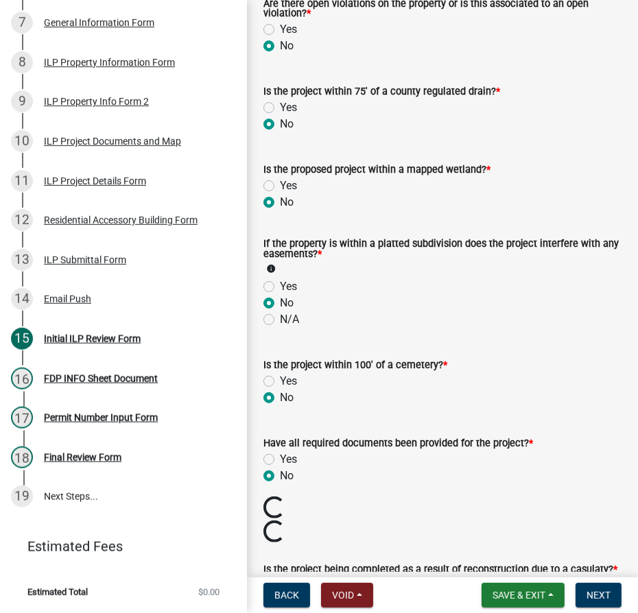
scroll to position [1371, 0]
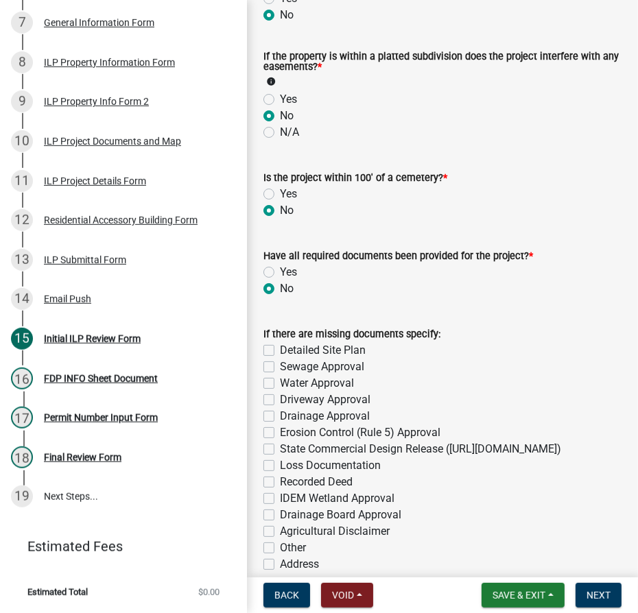
click at [280, 359] on label "Detailed Site Plan" at bounding box center [323, 350] width 86 height 16
click at [280, 351] on input "Detailed Site Plan" at bounding box center [284, 346] width 9 height 9
checkbox input "true"
checkbox input "false"
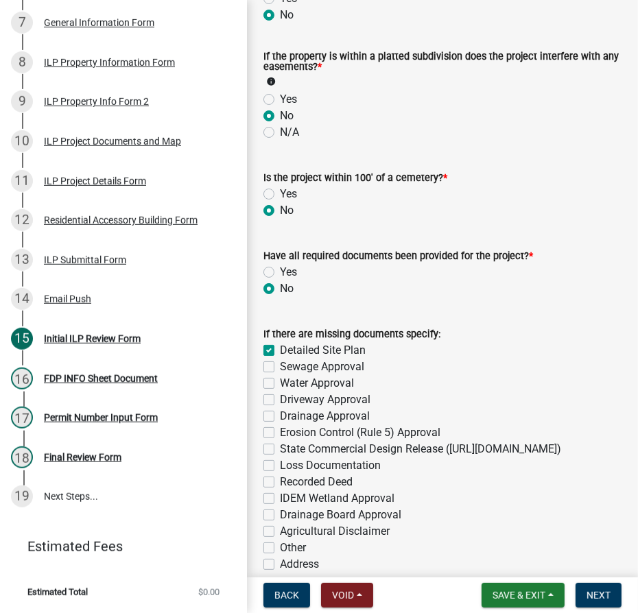
checkbox input "false"
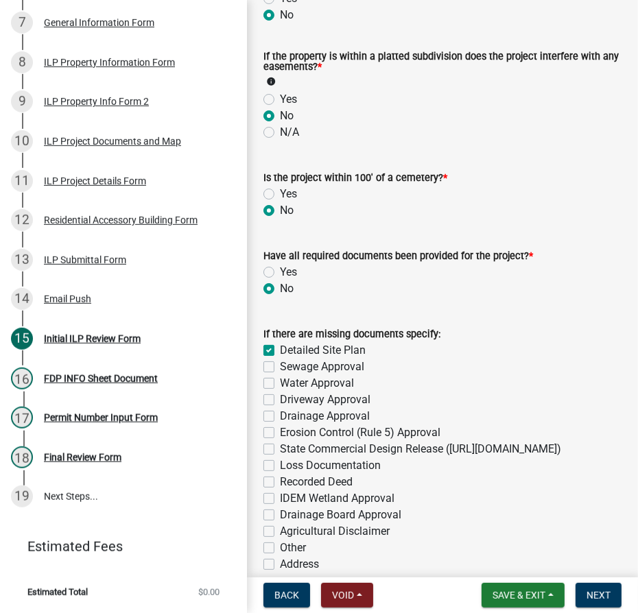
checkbox input "false"
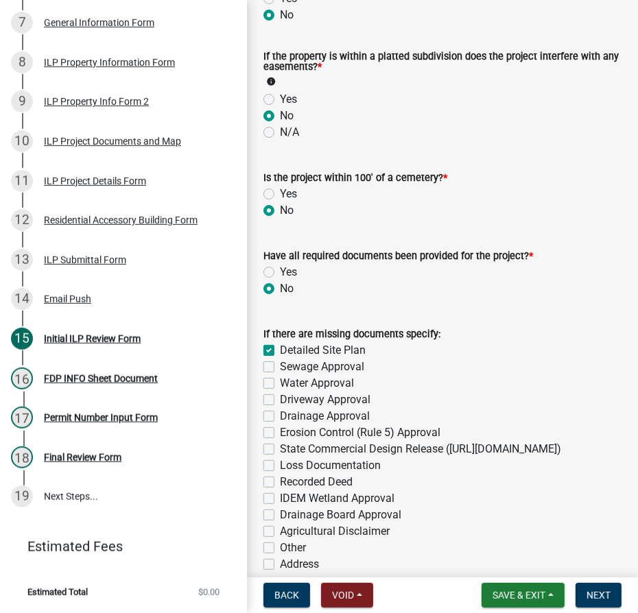
checkbox input "false"
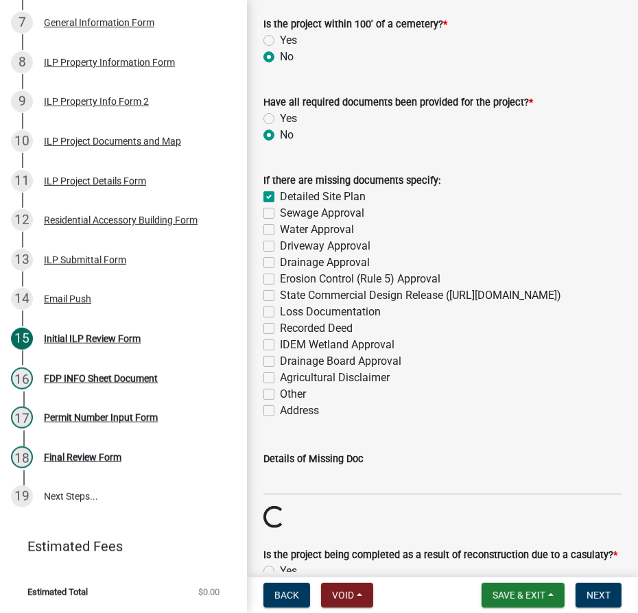
scroll to position [1558, 0]
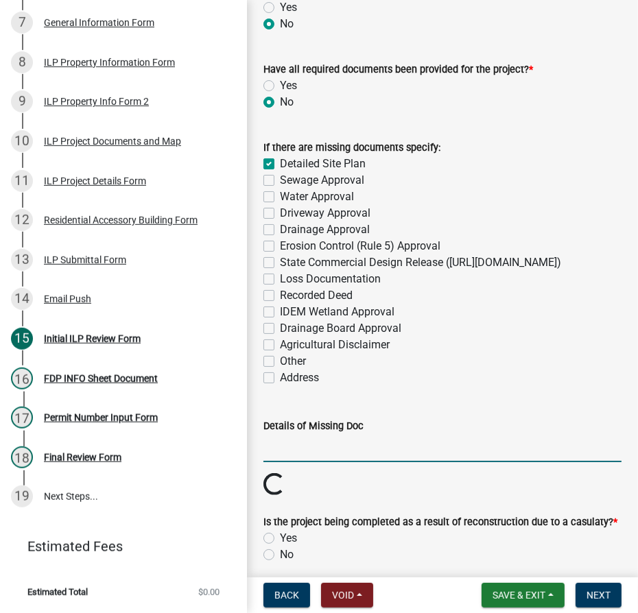
click at [306, 462] on input "Details of Missing Doc" at bounding box center [442, 448] width 358 height 28
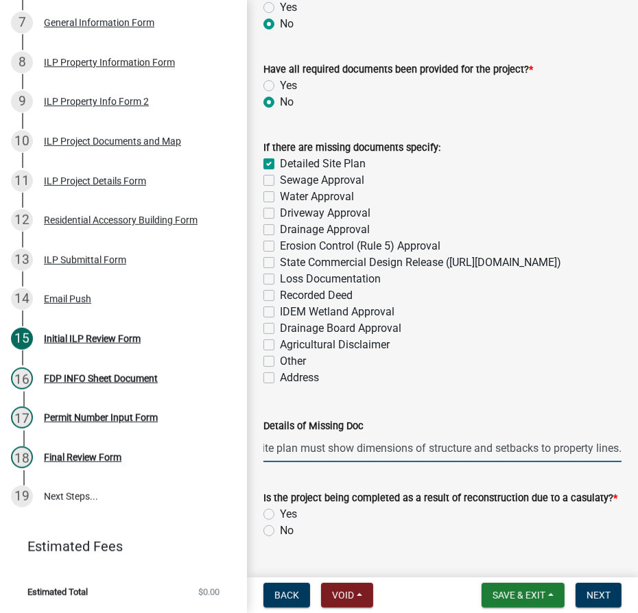
scroll to position [1745, 0]
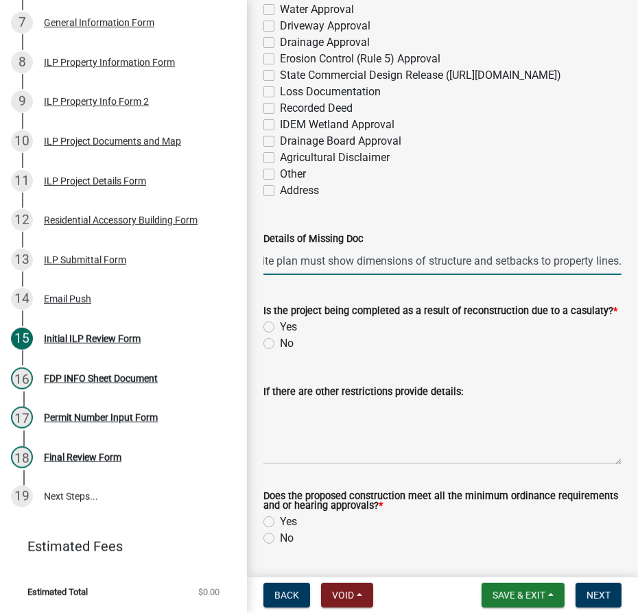
type input "1. Site plan must show dimensions of structure and setbacks to property lines."
click at [280, 352] on label "No" at bounding box center [287, 343] width 14 height 16
click at [280, 344] on input "No" at bounding box center [284, 339] width 9 height 9
radio input "true"
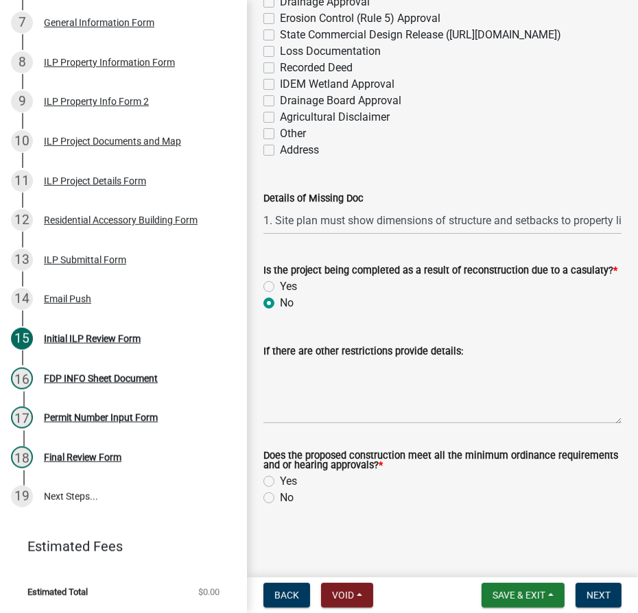
scroll to position [1835, 0]
click at [280, 482] on label "Yes" at bounding box center [288, 481] width 17 height 16
click at [280, 482] on input "Yes" at bounding box center [284, 477] width 9 height 9
radio input "true"
click at [610, 595] on button "Next" at bounding box center [598, 595] width 46 height 25
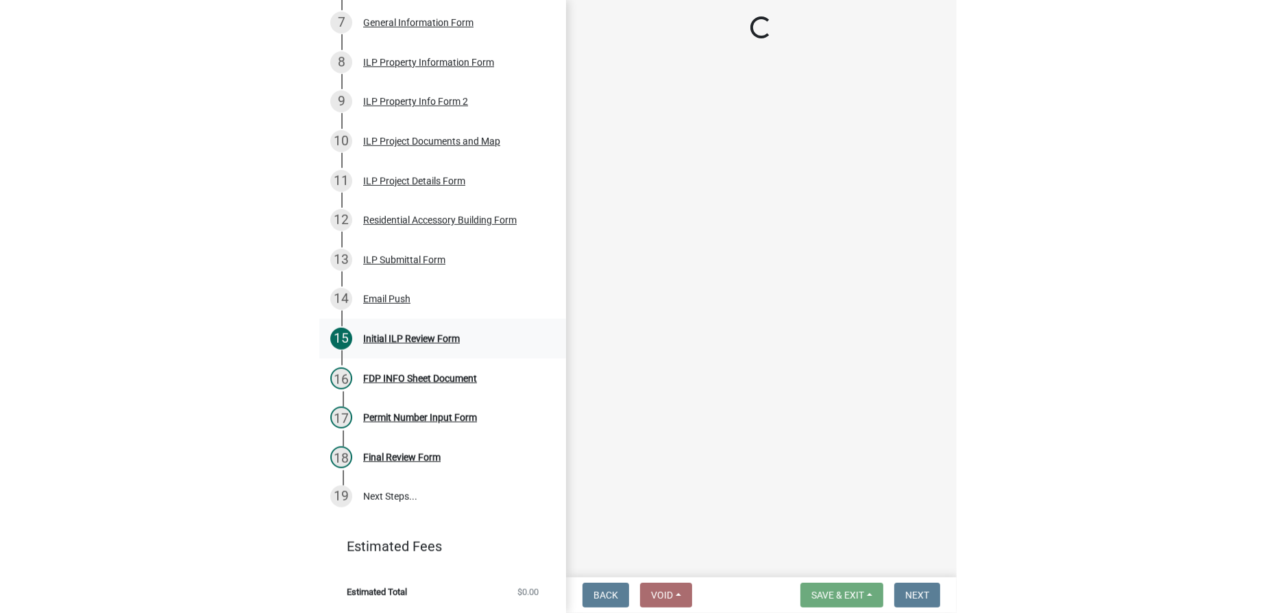
scroll to position [521, 0]
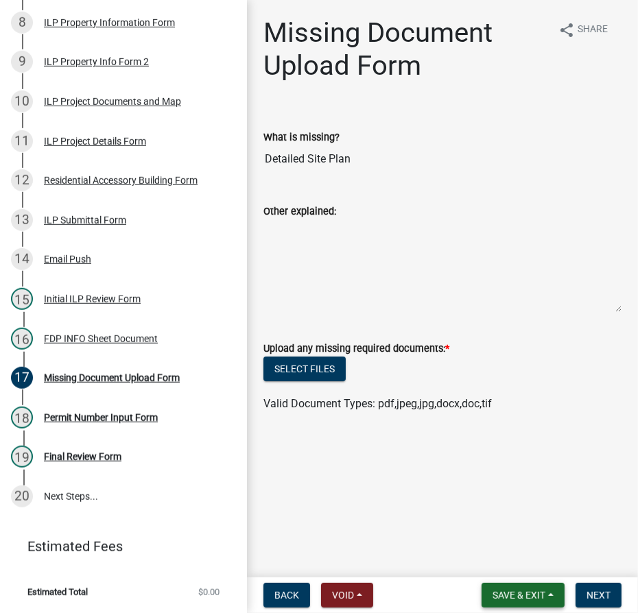
click at [495, 594] on span "Save & Exit" at bounding box center [518, 595] width 53 height 11
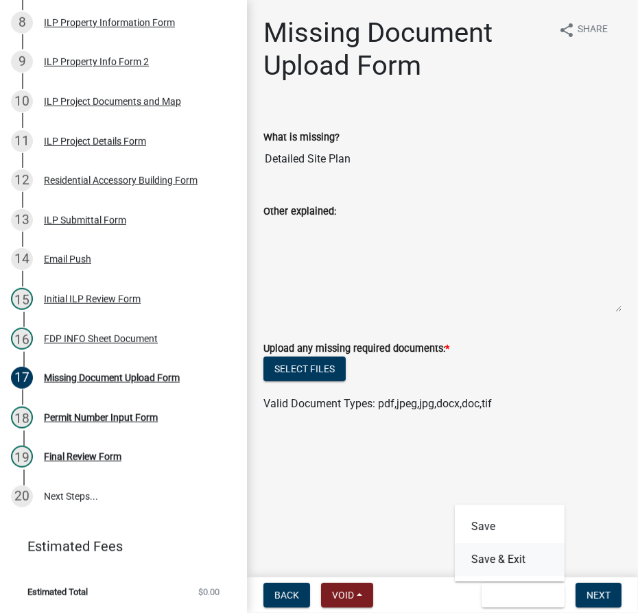
click at [495, 566] on button "Save & Exit" at bounding box center [510, 559] width 110 height 33
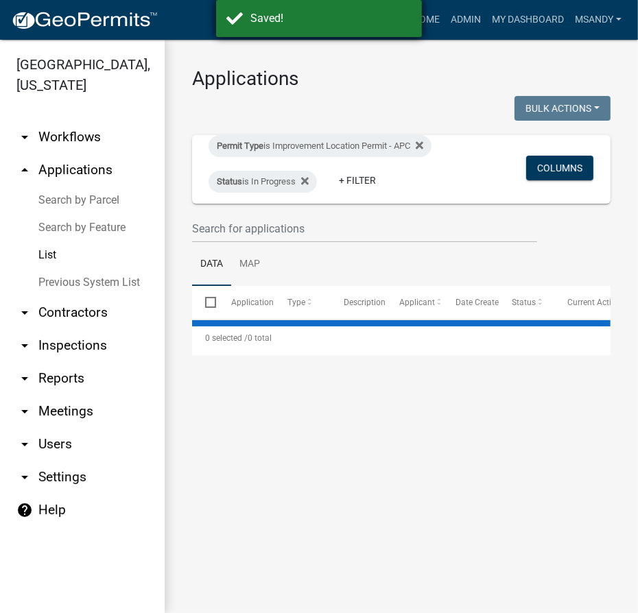
select select "3: 100"
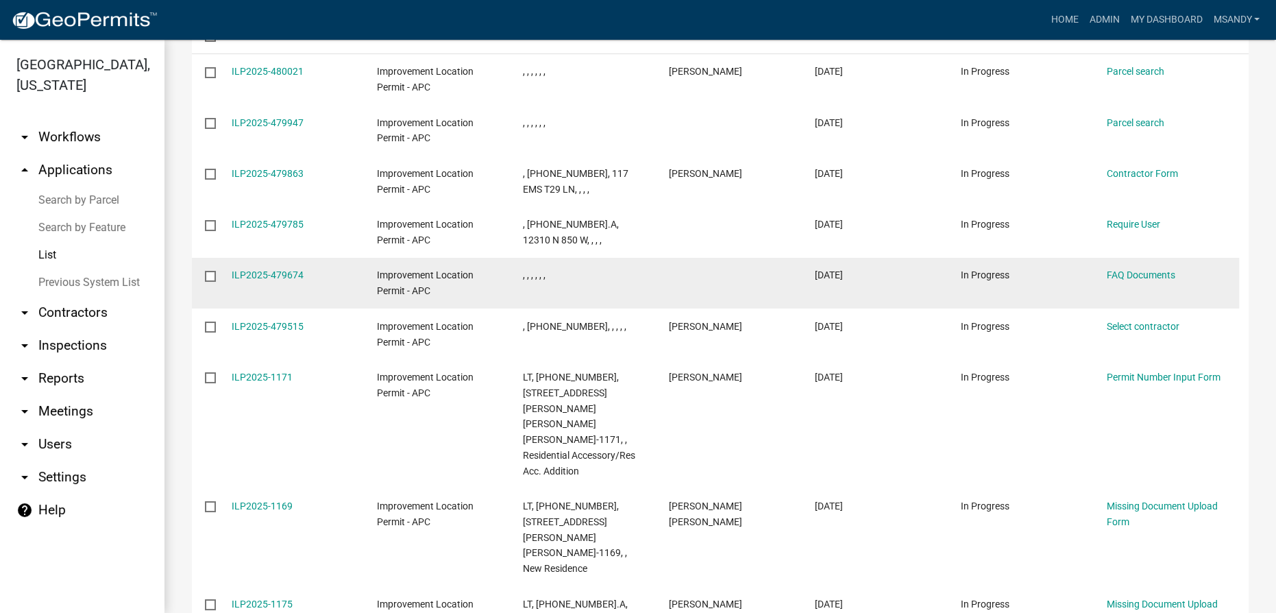
scroll to position [216, 0]
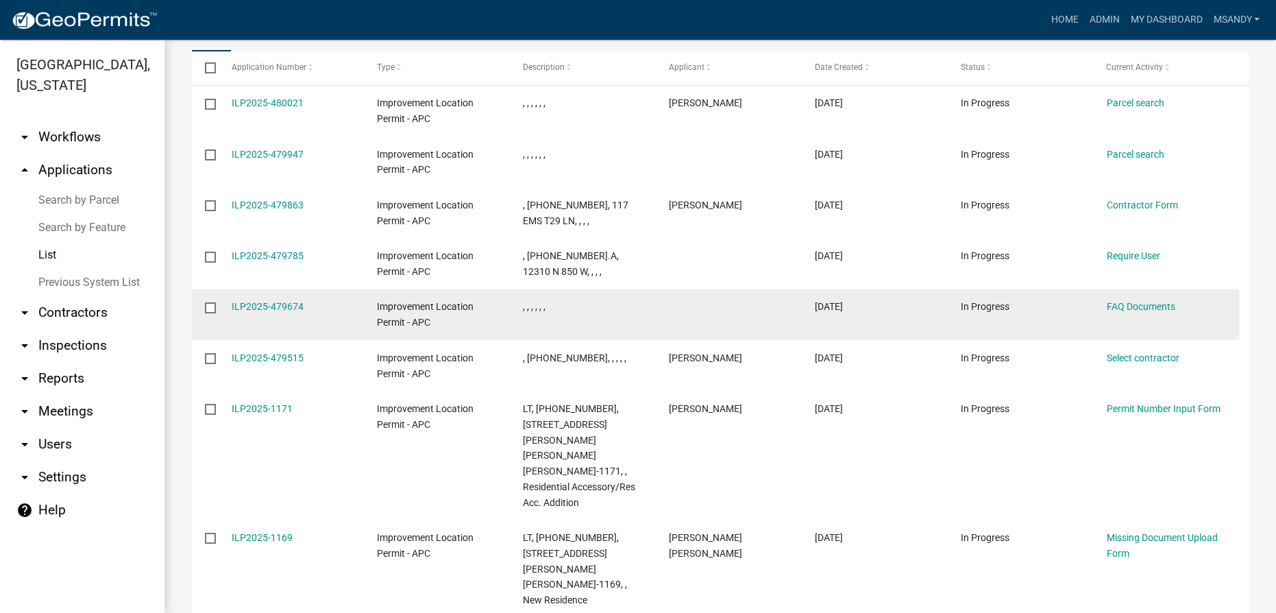
click at [206, 307] on input "checkbox" at bounding box center [209, 306] width 9 height 9
checkbox input "true"
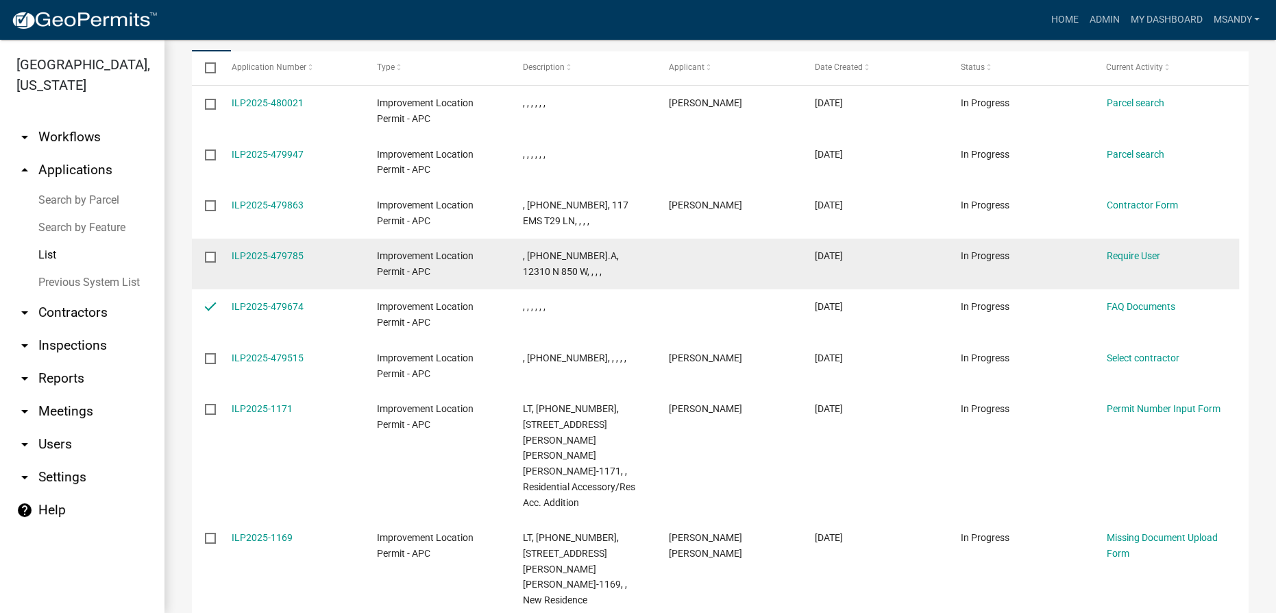
scroll to position [154, 0]
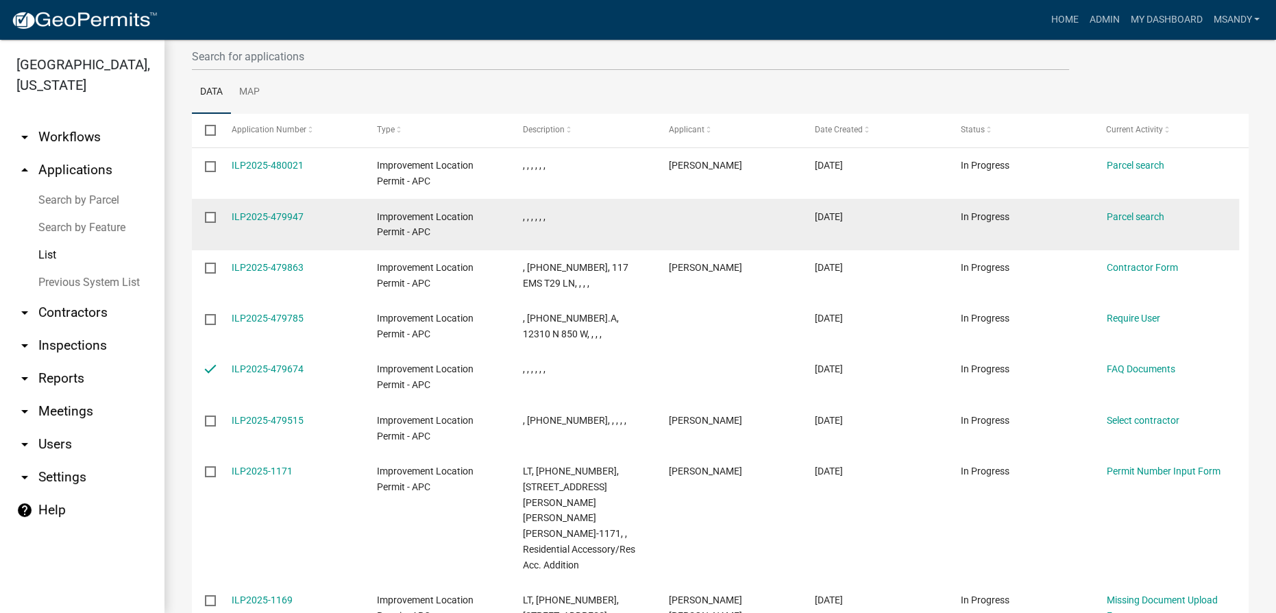
click at [208, 215] on input "checkbox" at bounding box center [209, 216] width 9 height 9
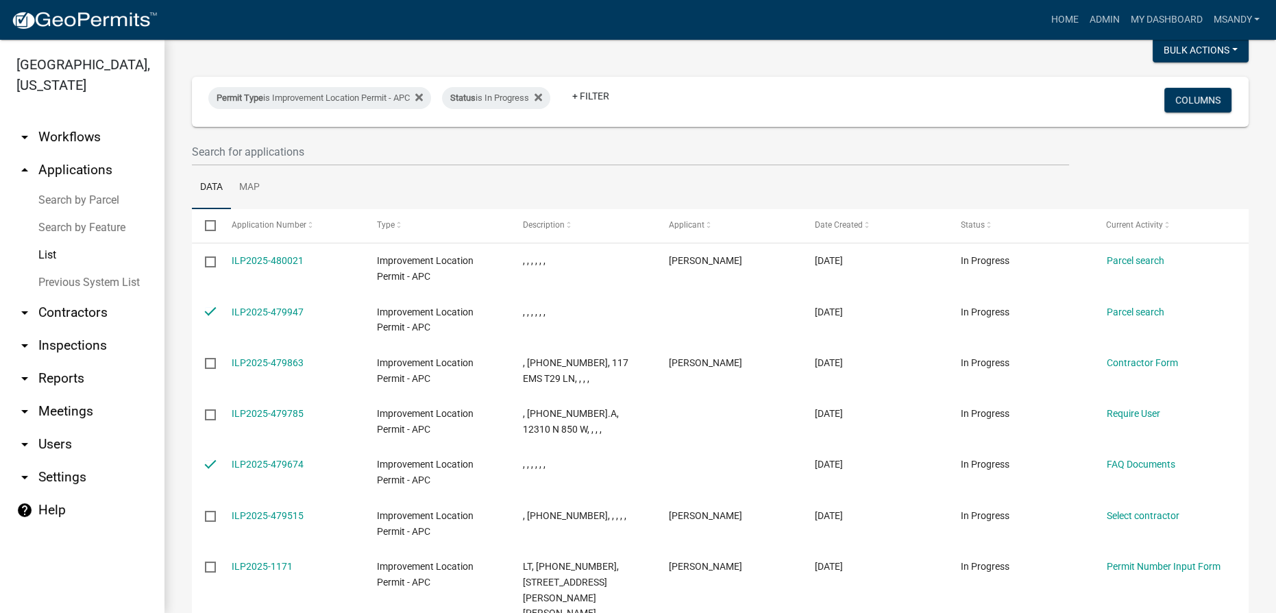
scroll to position [0, 0]
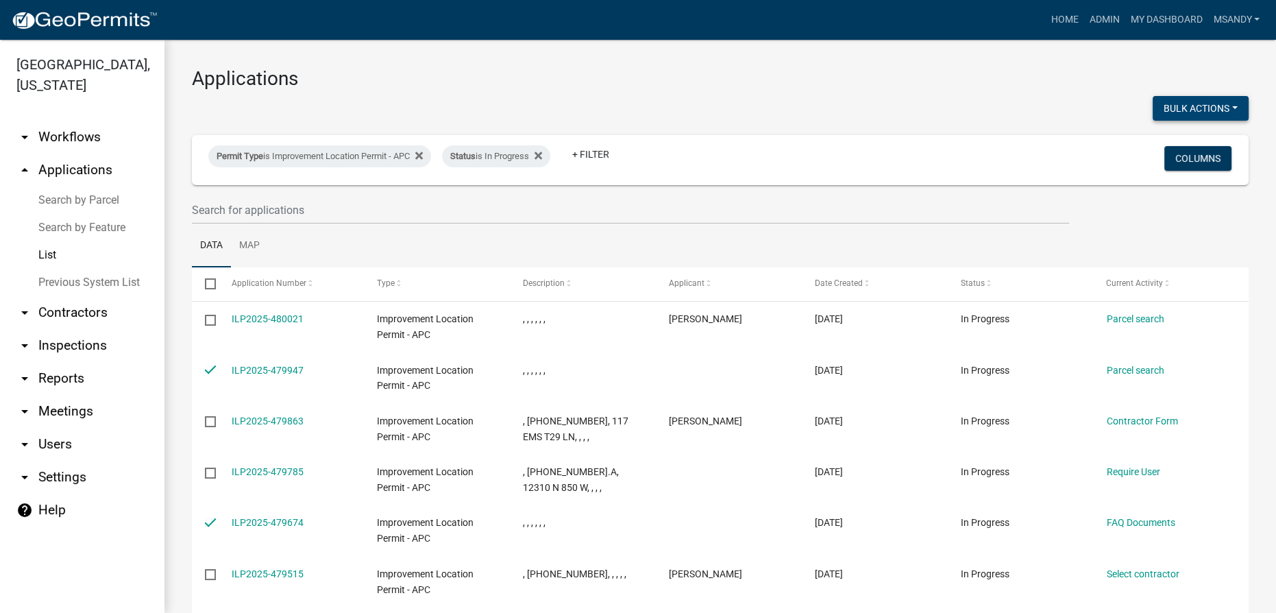
click at [1165, 104] on button "Bulk Actions" at bounding box center [1201, 108] width 96 height 25
click at [1157, 138] on button "Void" at bounding box center [1194, 144] width 110 height 33
checkbox input "false"
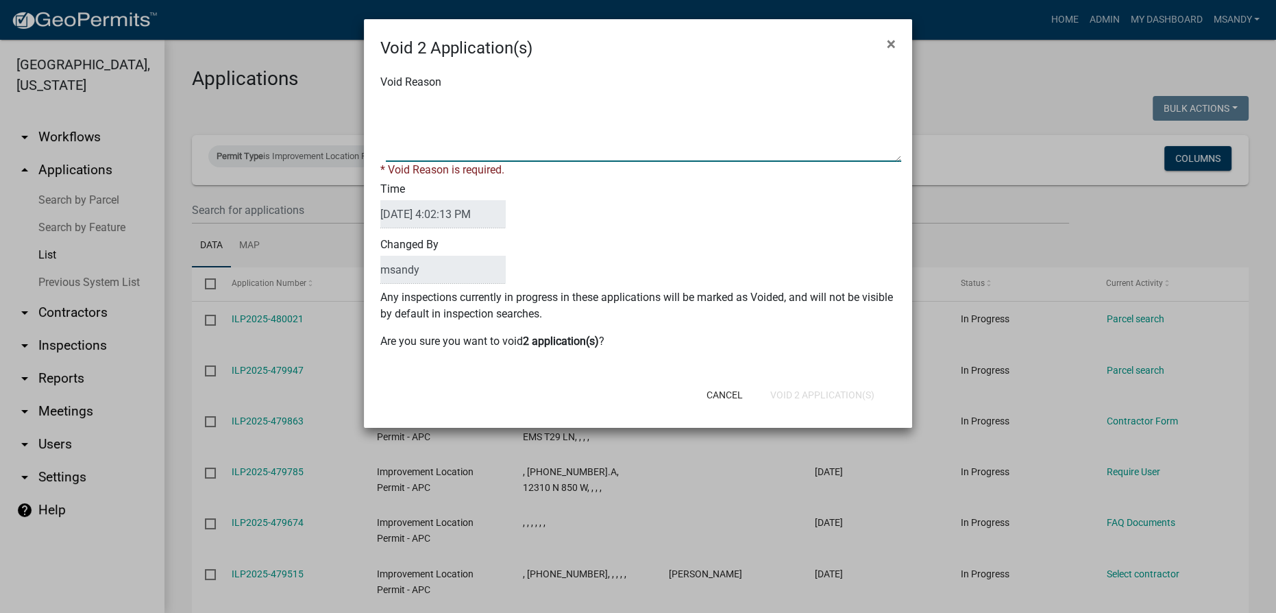
click at [639, 135] on textarea "Void Reason" at bounding box center [644, 127] width 516 height 69
type textarea "Not started"
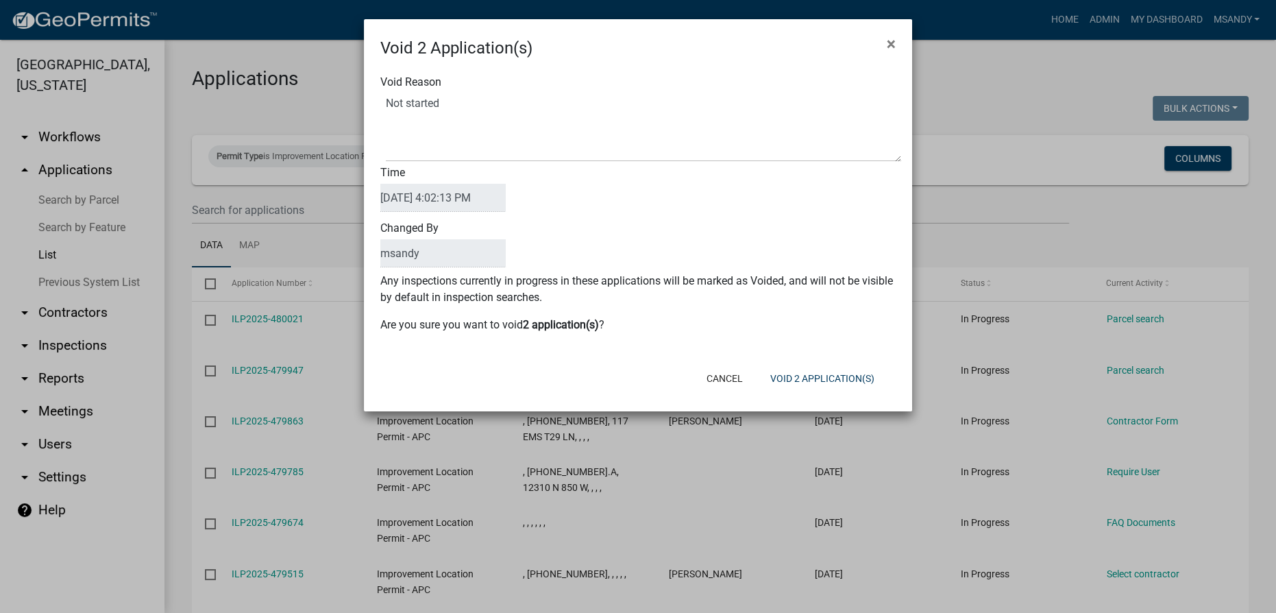
click at [810, 382] on div "Cancel Void 2 Application(s)" at bounding box center [728, 379] width 338 height 36
click at [807, 370] on button "Void 2 Application(s)" at bounding box center [823, 378] width 126 height 25
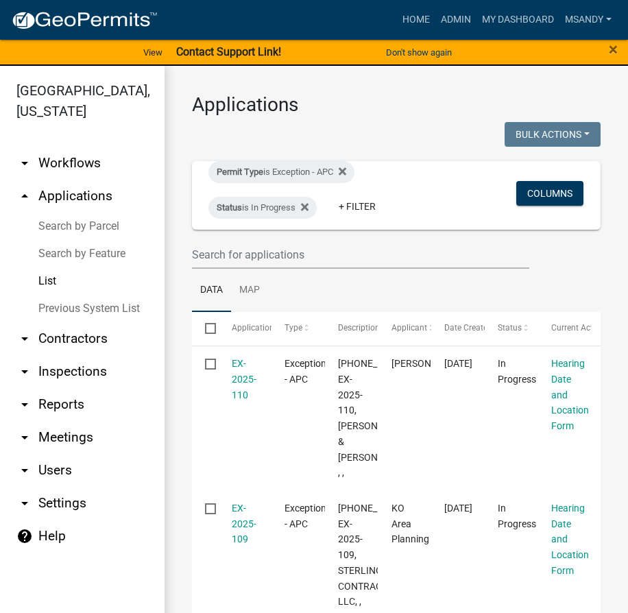
select select "3: 100"
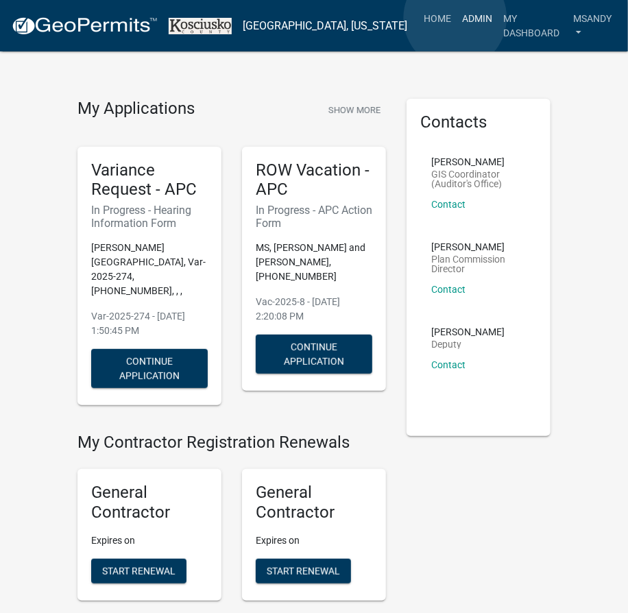
click at [457, 18] on link "Admin" at bounding box center [477, 18] width 41 height 26
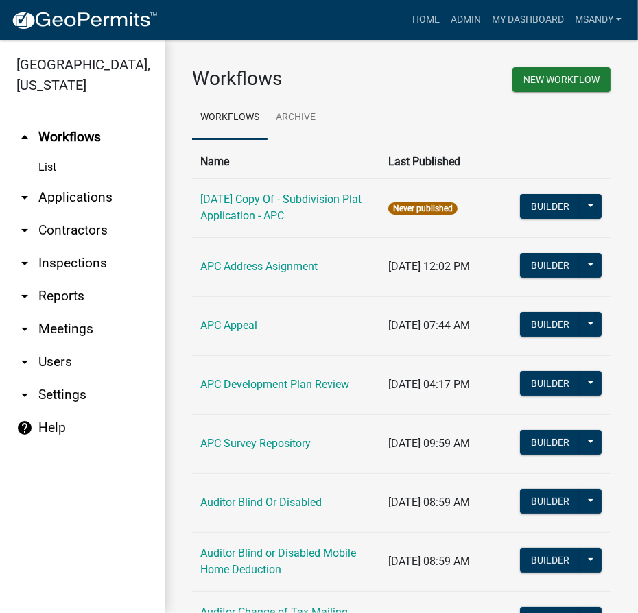
click at [60, 200] on link "arrow_drop_down Applications" at bounding box center [82, 197] width 165 height 33
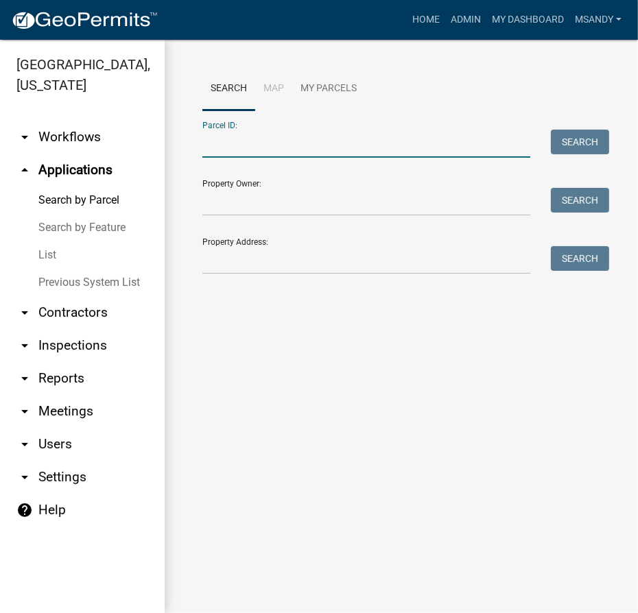
click at [295, 145] on input "Parcel ID:" at bounding box center [366, 144] width 328 height 28
paste input "[PHONE_NUMBER]"
type input "[PHONE_NUMBER]"
click at [570, 139] on button "Search" at bounding box center [579, 142] width 58 height 25
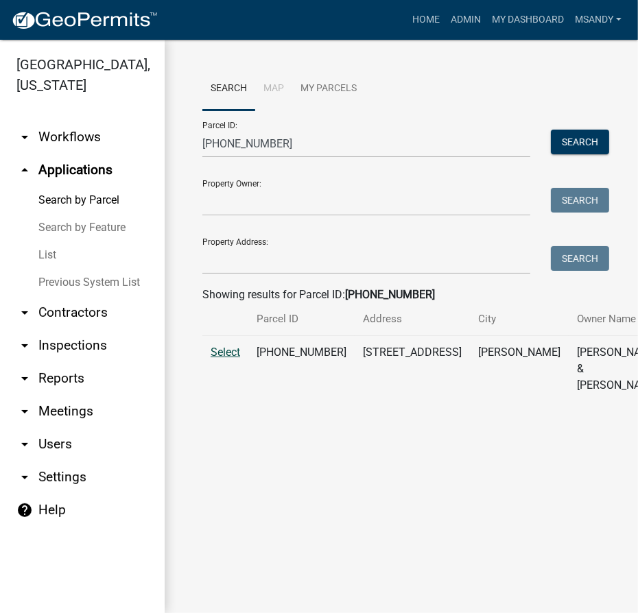
click at [219, 359] on span "Select" at bounding box center [224, 352] width 29 height 13
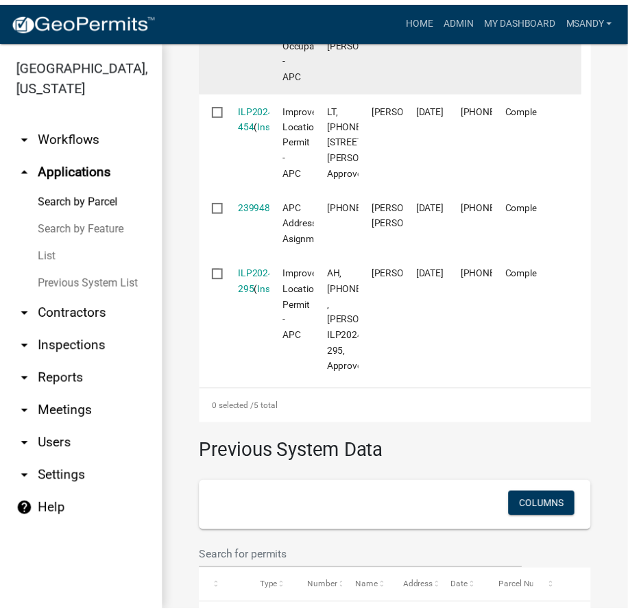
scroll to position [810, 0]
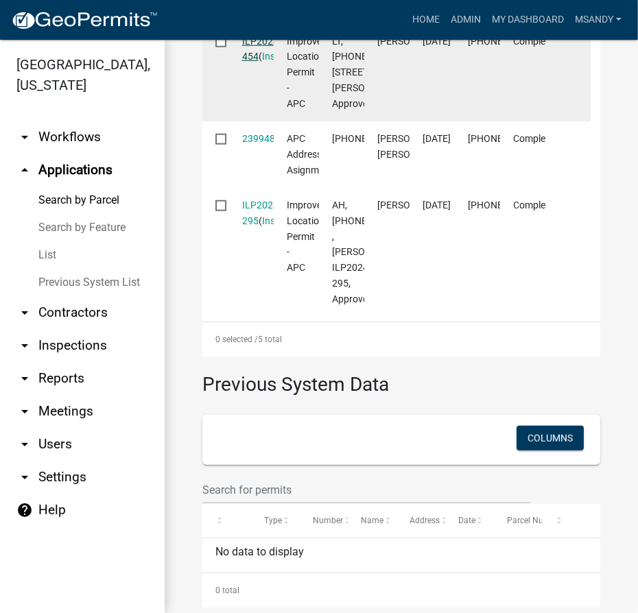
click at [259, 62] on link "ILP2024-454" at bounding box center [261, 49] width 39 height 27
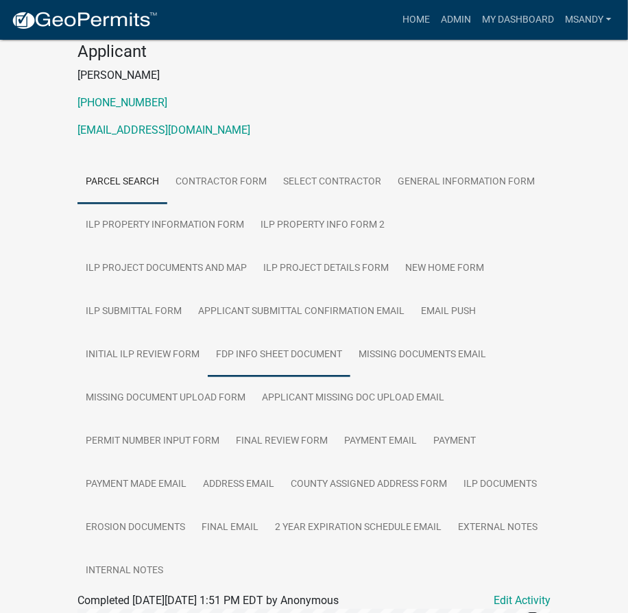
scroll to position [186, 0]
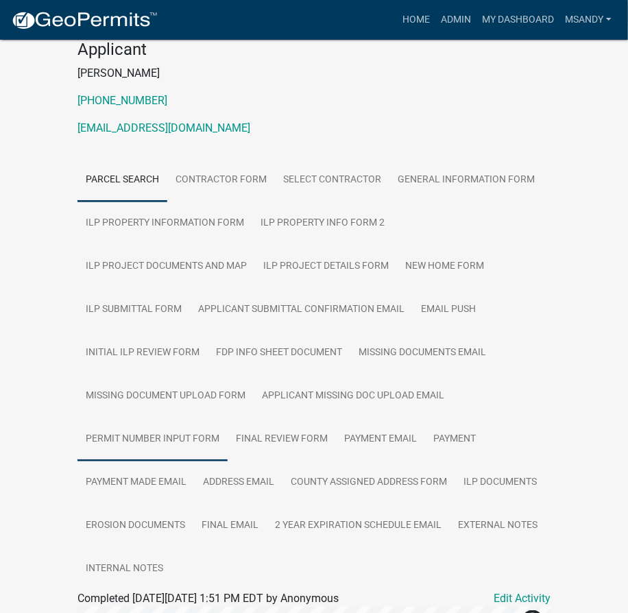
click at [173, 433] on link "Permit Number Input Form" at bounding box center [152, 439] width 150 height 44
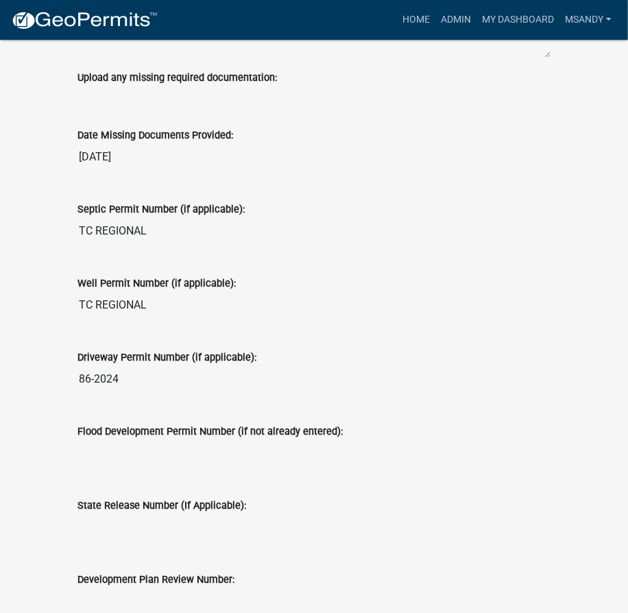
scroll to position [1155, 0]
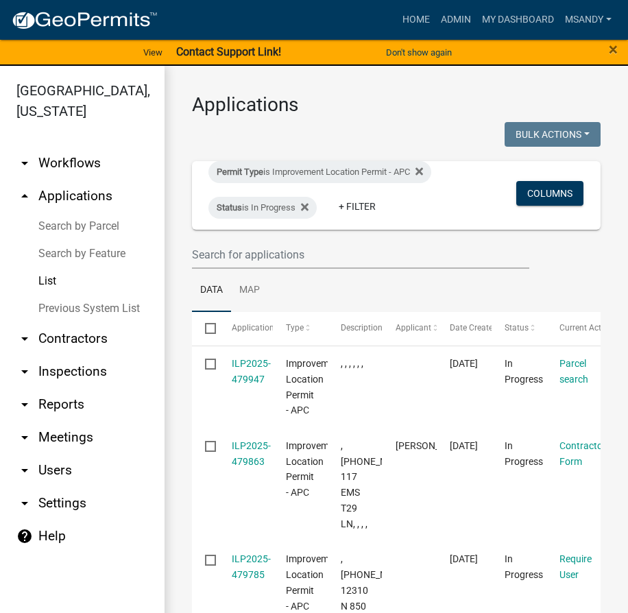
select select "3: 100"
